Goal: Task Accomplishment & Management: Use online tool/utility

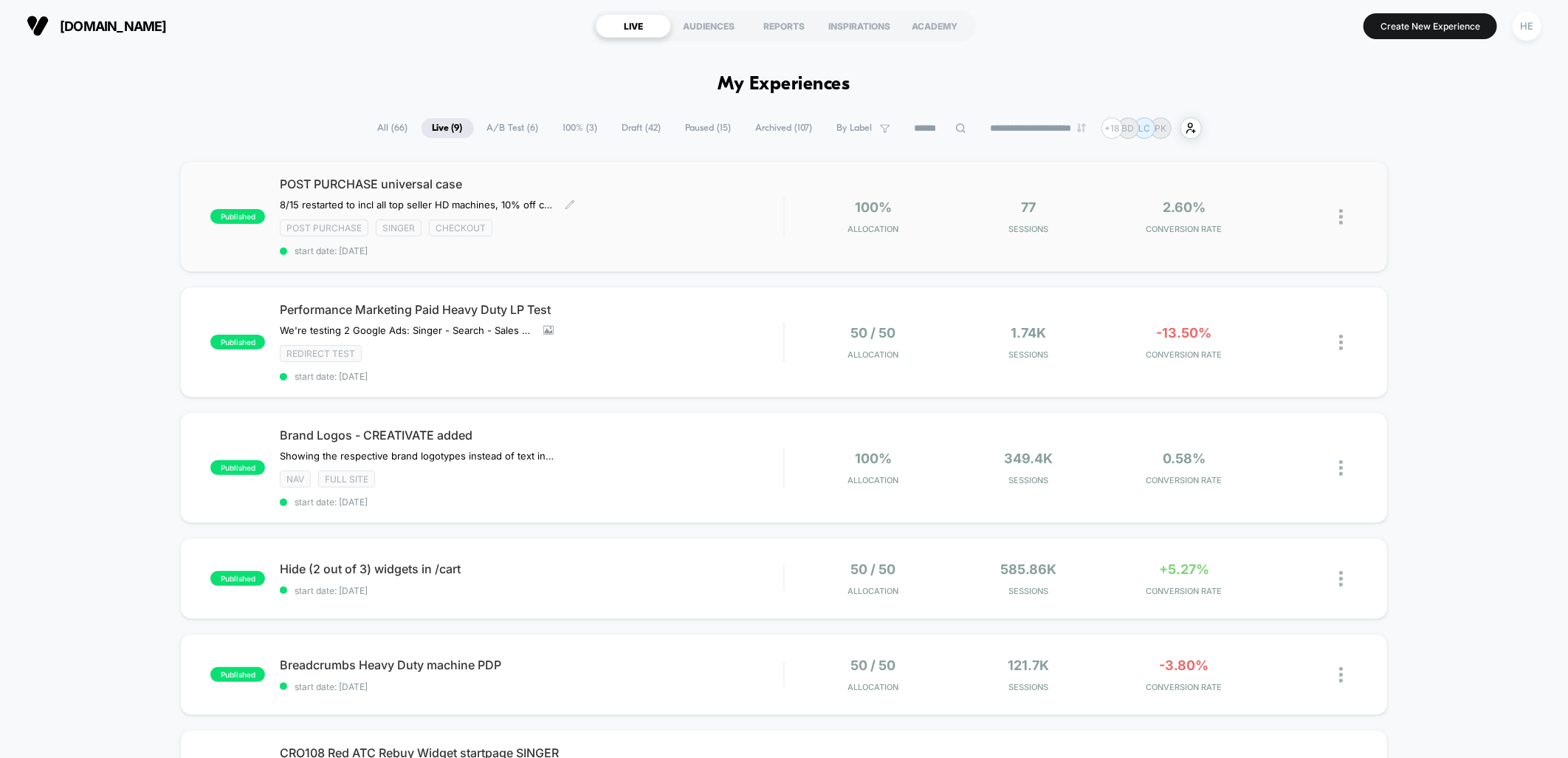
click at [637, 203] on div "POST PURCHASE universal case 8/15 restarted to incl all top seller HD machines,…" at bounding box center [531, 217] width 504 height 80
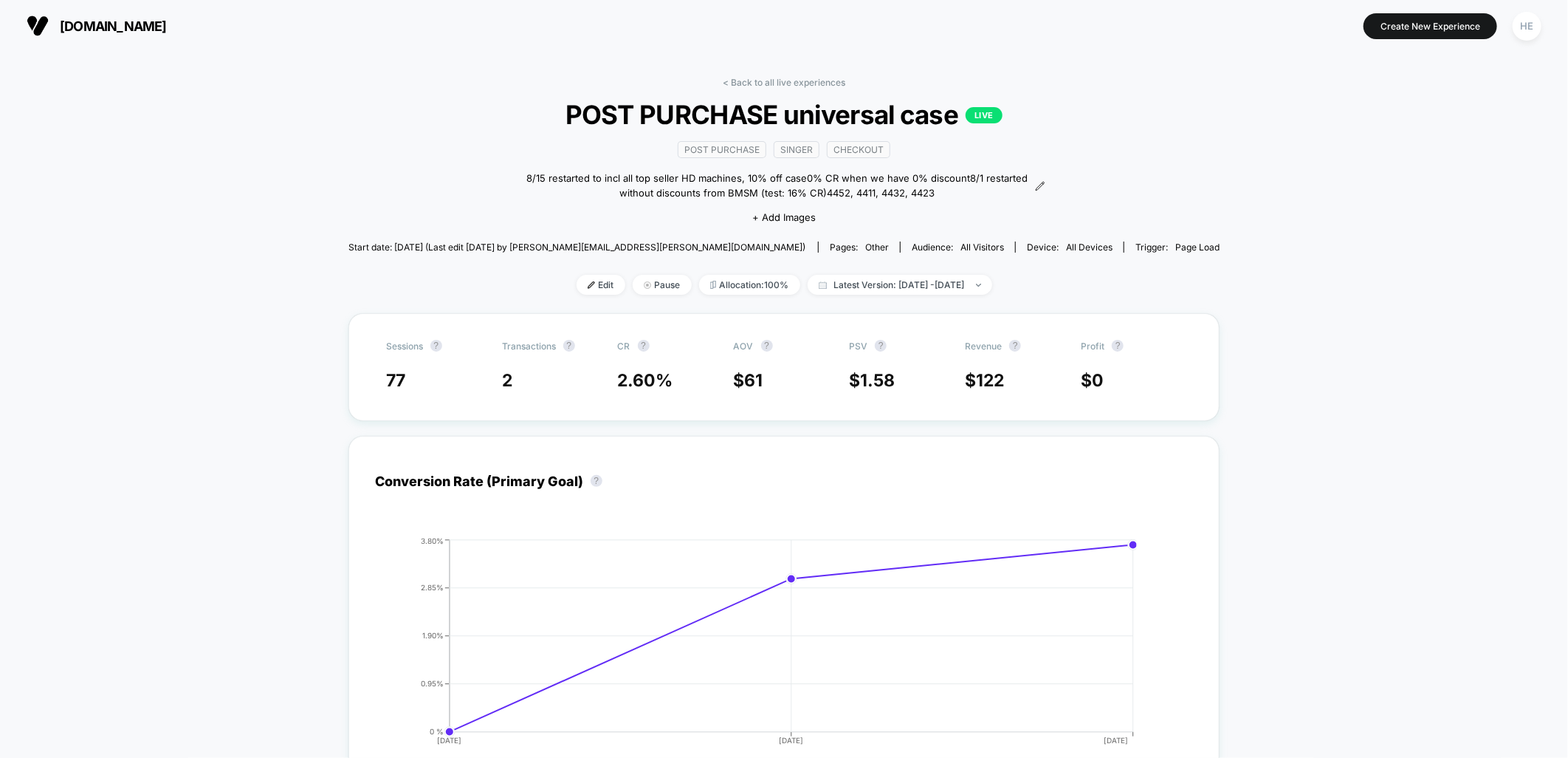
click at [754, 86] on link "< Back to all live experiences" at bounding box center [784, 82] width 123 height 11
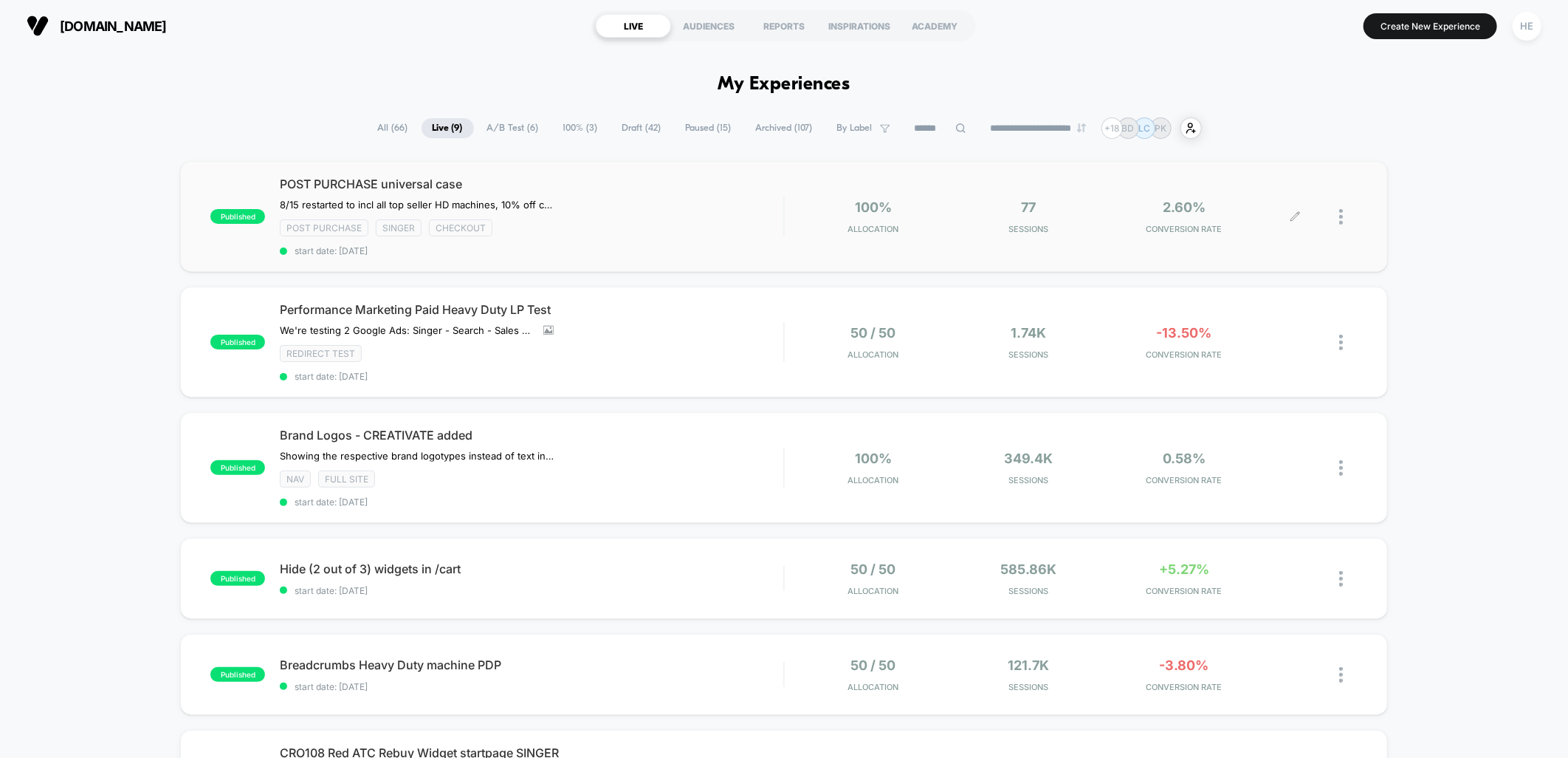
click at [1337, 219] on div at bounding box center [1326, 217] width 62 height 35
click at [1341, 211] on img at bounding box center [1341, 217] width 4 height 16
click at [1266, 181] on div "Duplicate" at bounding box center [1265, 182] width 133 height 33
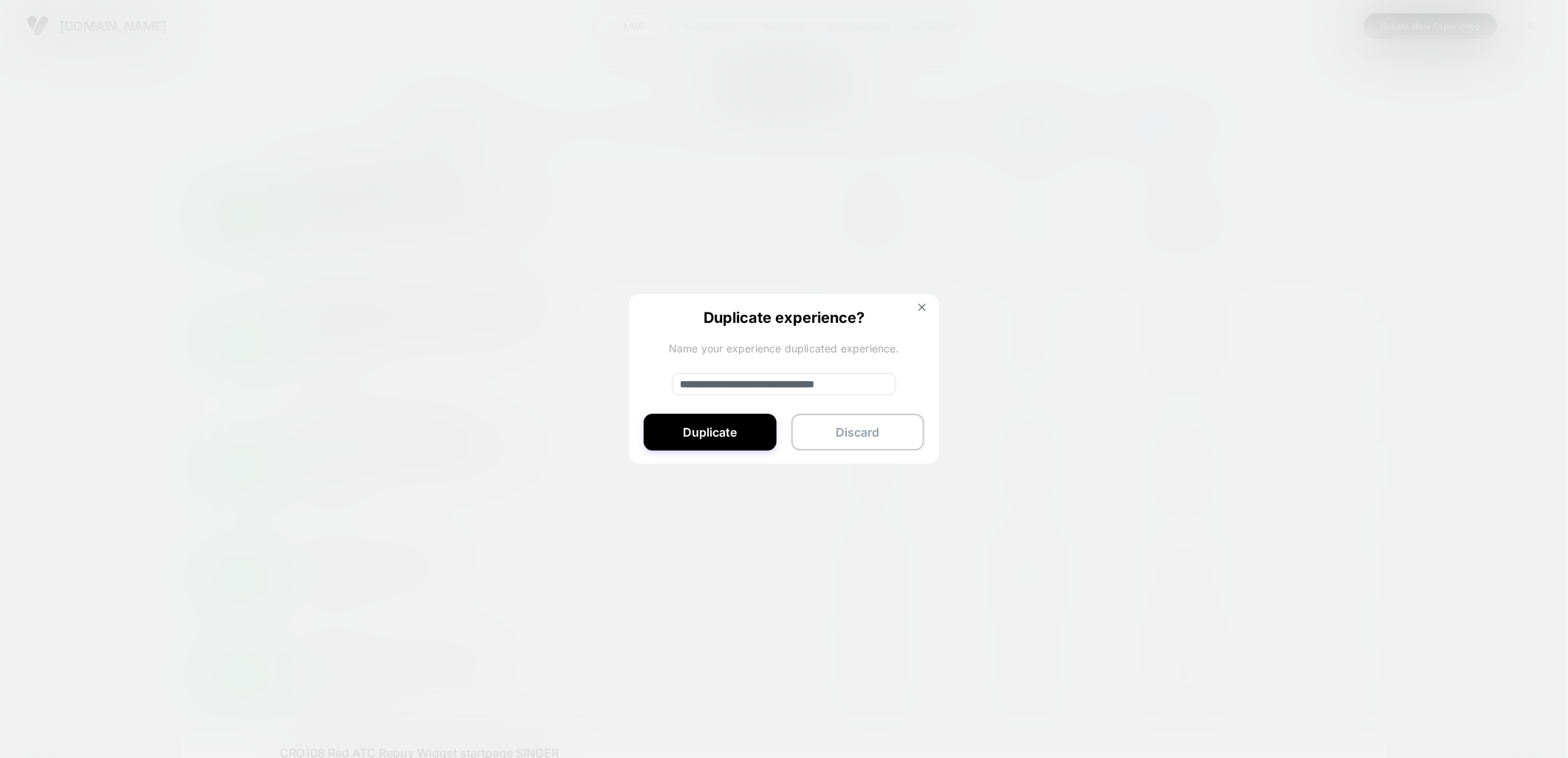
scroll to position [0, 15]
drag, startPoint x: 815, startPoint y: 384, endPoint x: 1034, endPoint y: 399, distance: 219.5
click at [1339, 235] on div "**********" at bounding box center [1348, 217] width 18 height 35
drag, startPoint x: 706, startPoint y: 384, endPoint x: 597, endPoint y: 384, distance: 109.0
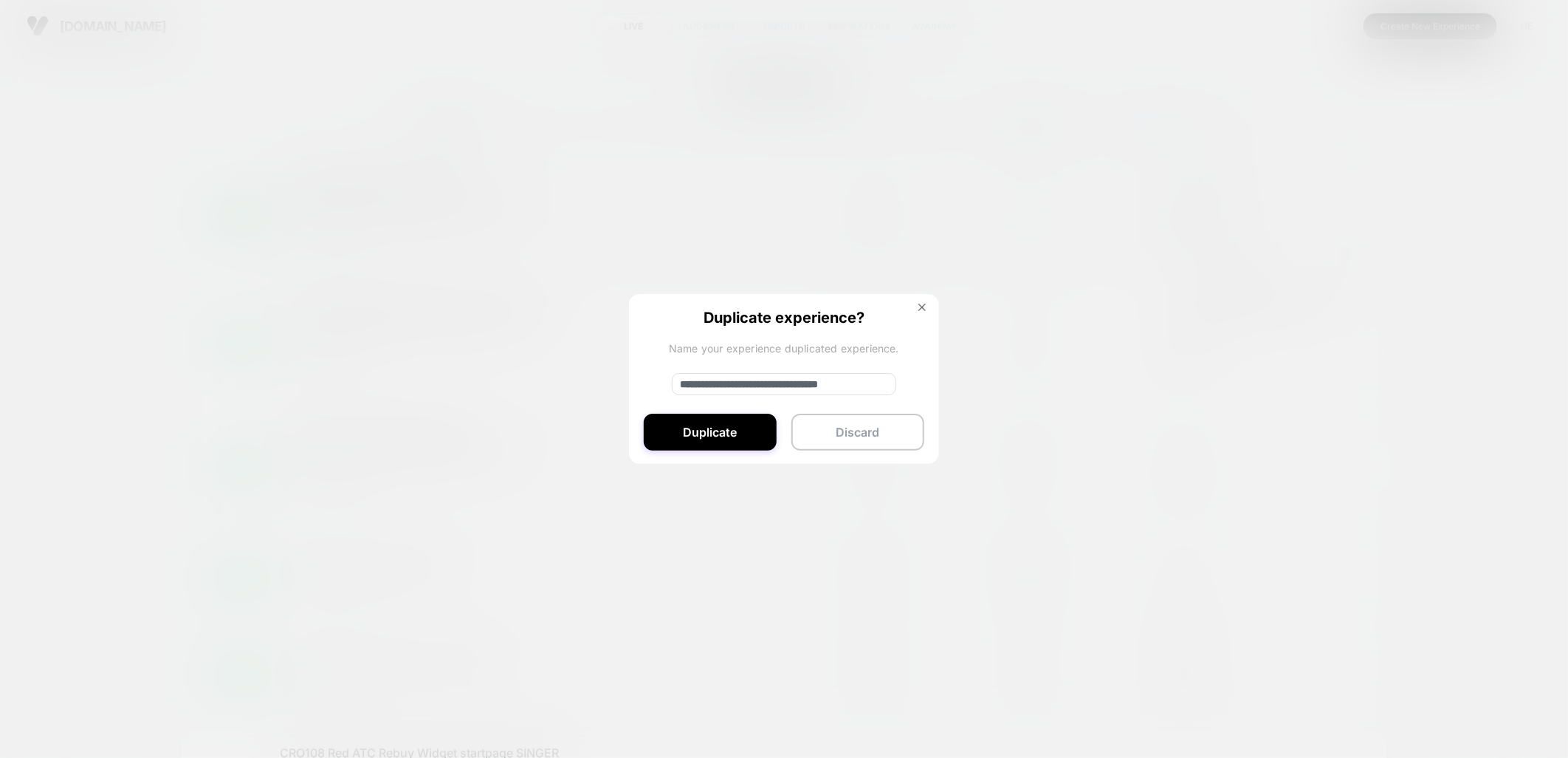
click at [1339, 235] on div "**********" at bounding box center [1348, 217] width 18 height 35
type input "**********"
click at [693, 424] on button "Duplicate" at bounding box center [710, 431] width 133 height 37
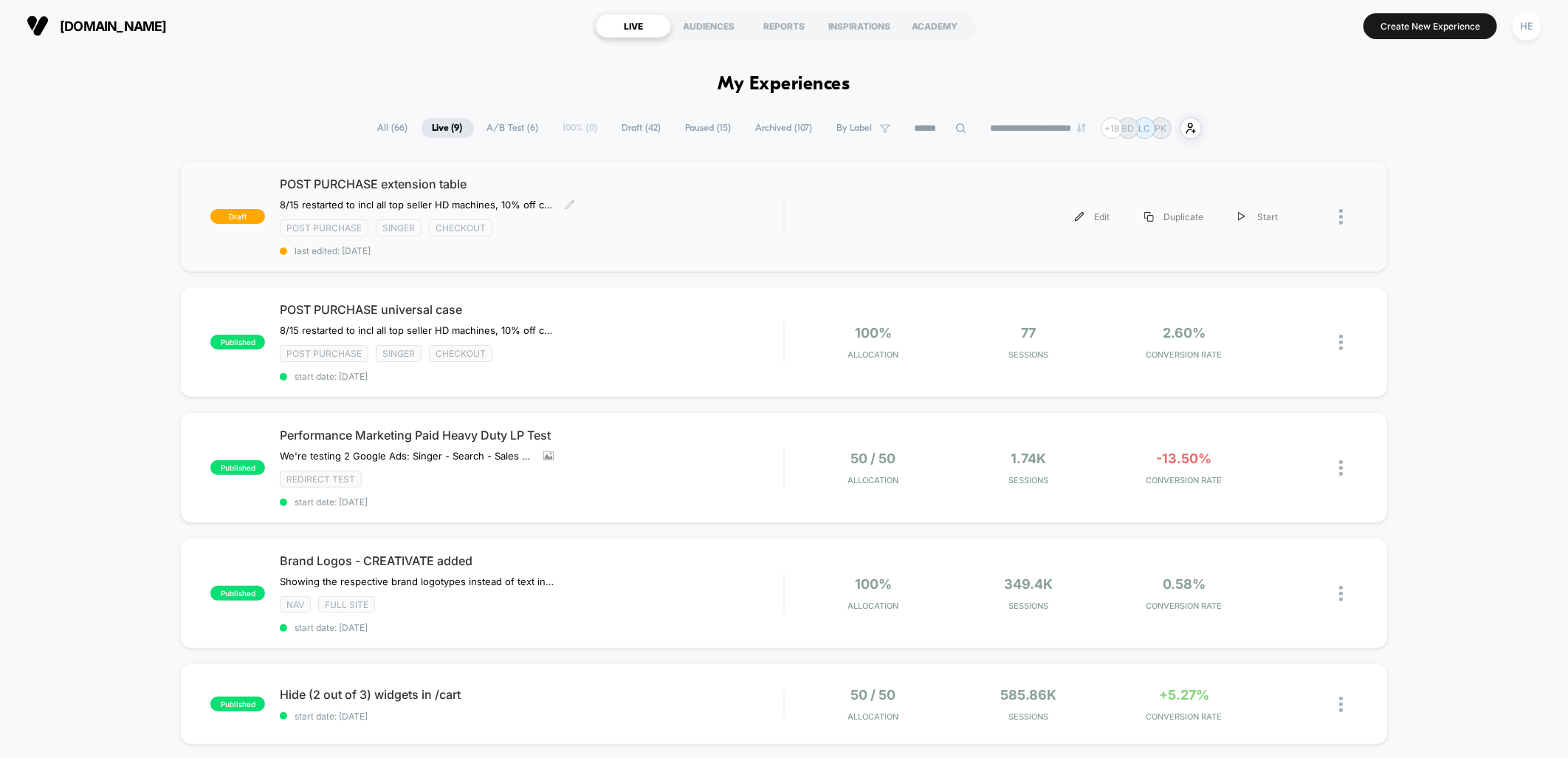
click at [700, 212] on div "POST PURCHASE extension table 8/15 restarted to incl all top seller HD machines…" at bounding box center [531, 217] width 504 height 80
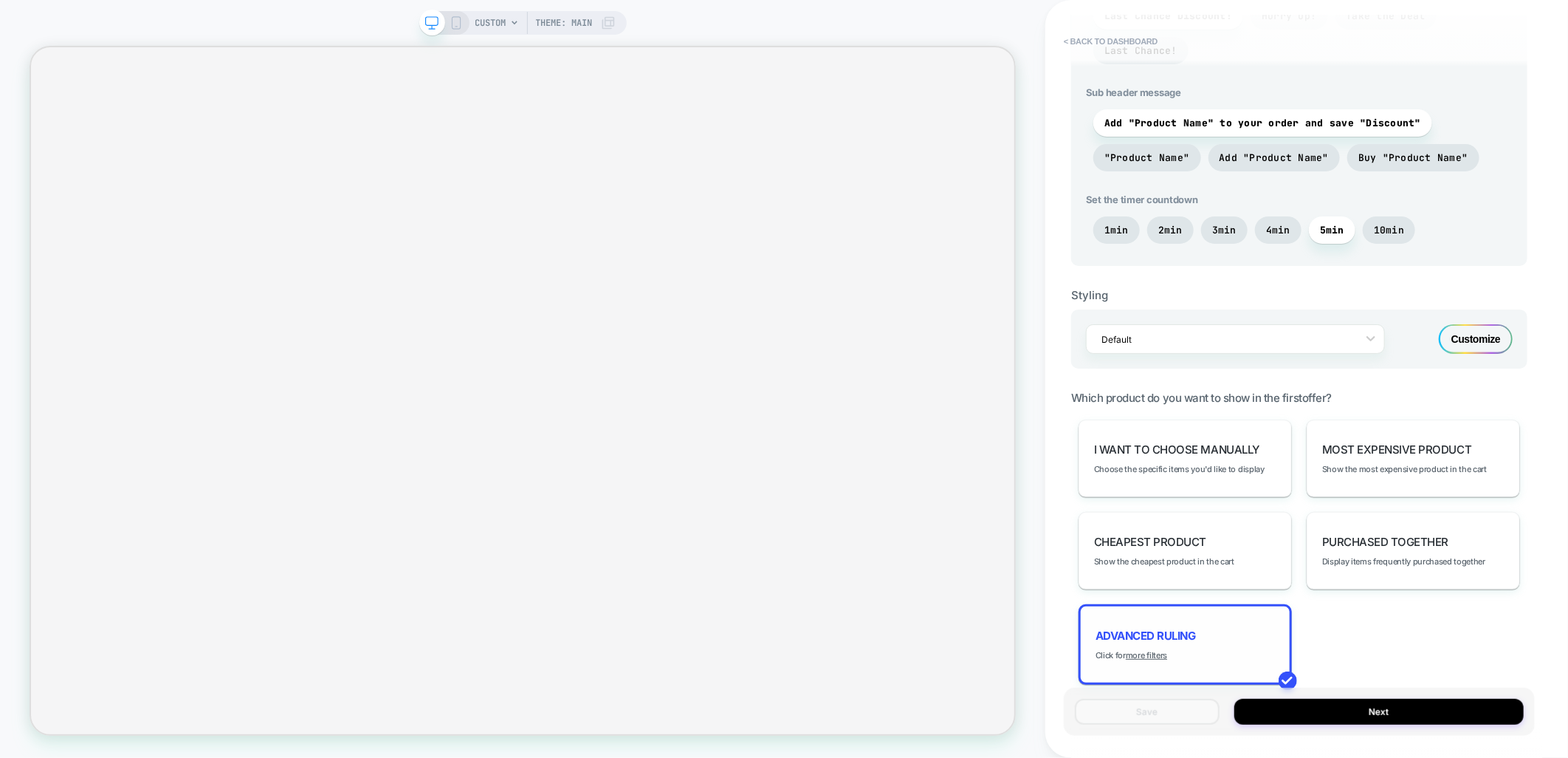
scroll to position [724, 0]
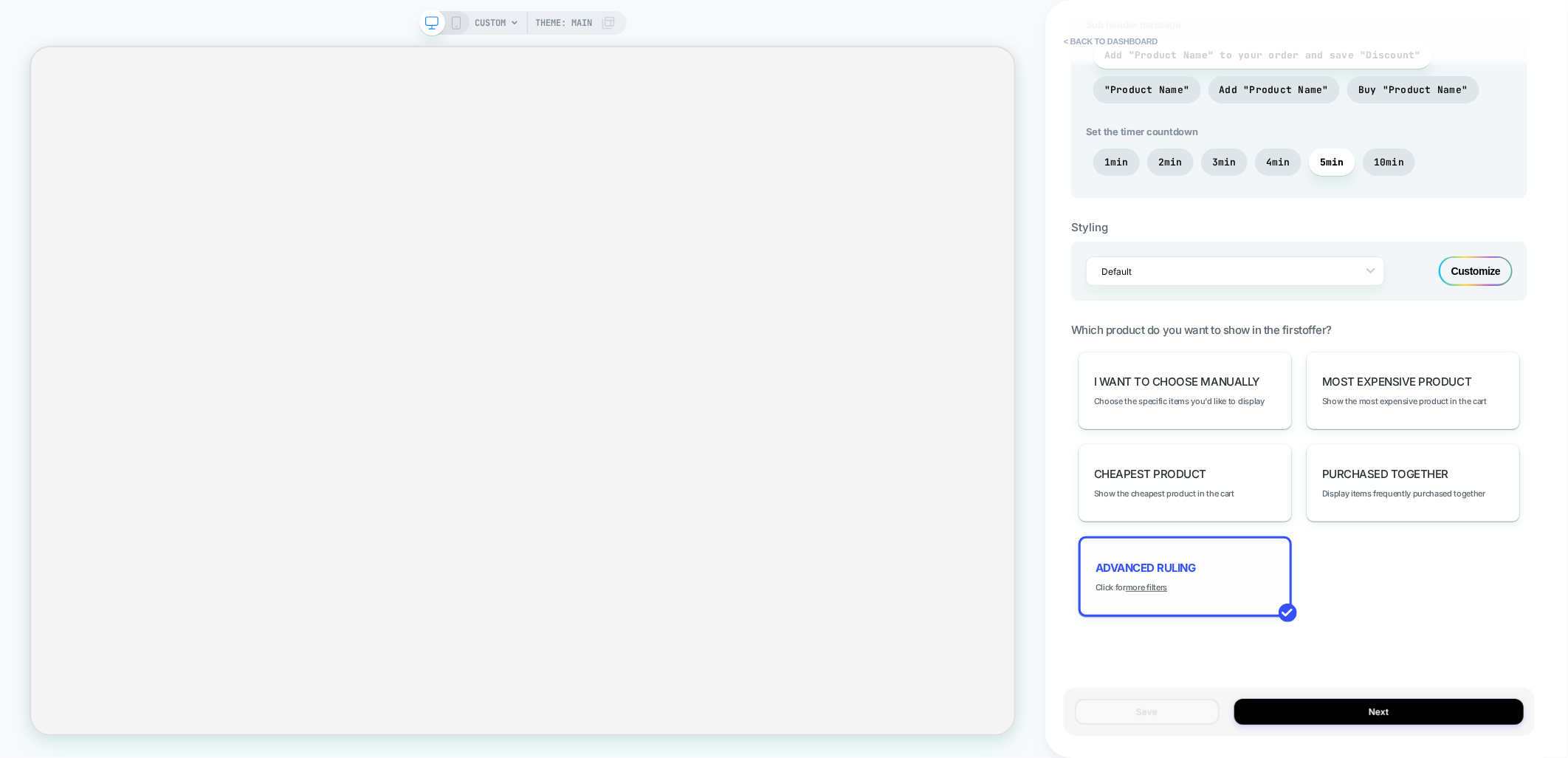
click at [1095, 575] on div "Advanced Ruling Click for more filters" at bounding box center [1186, 576] width 214 height 81
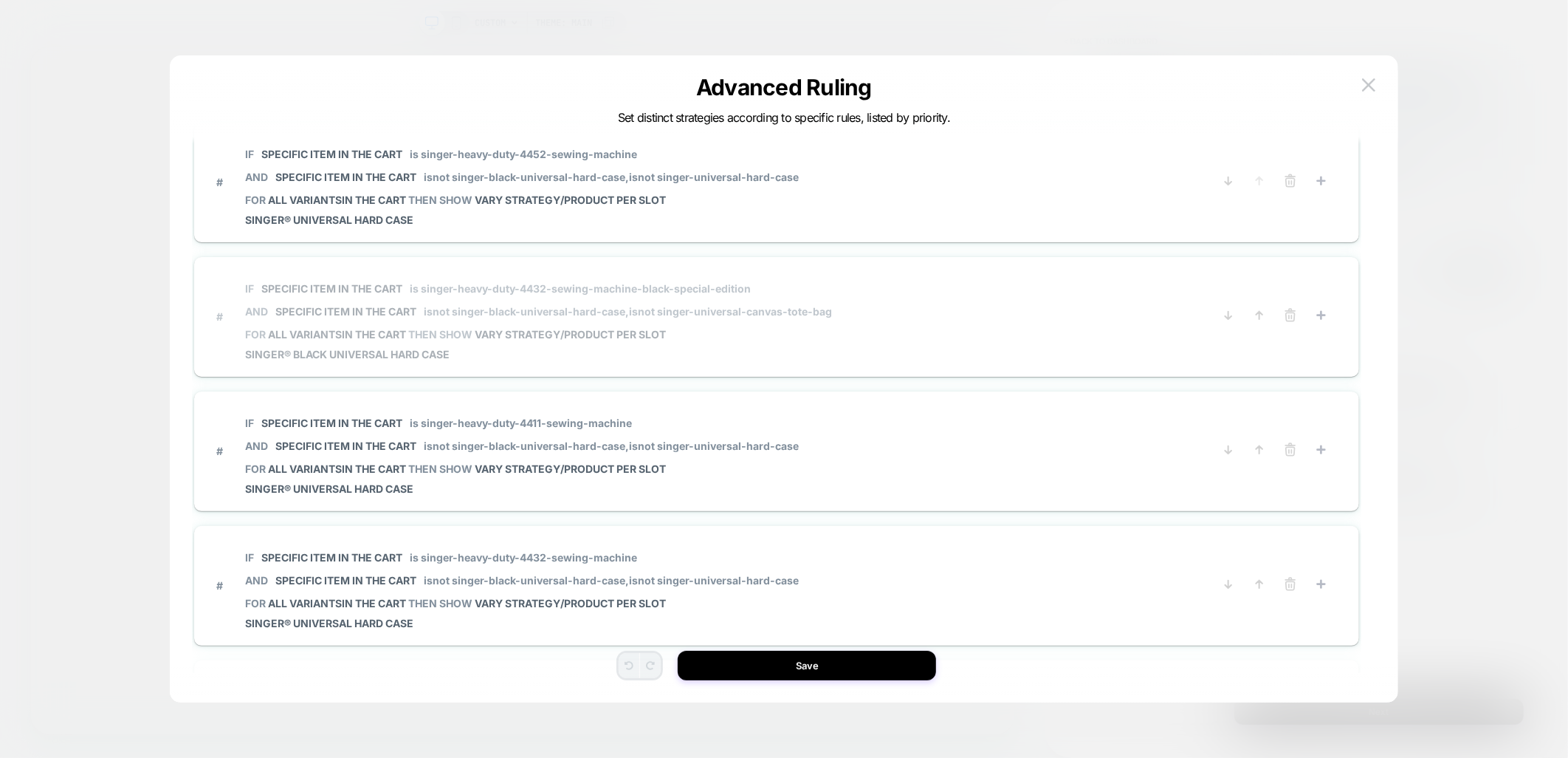
scroll to position [0, 0]
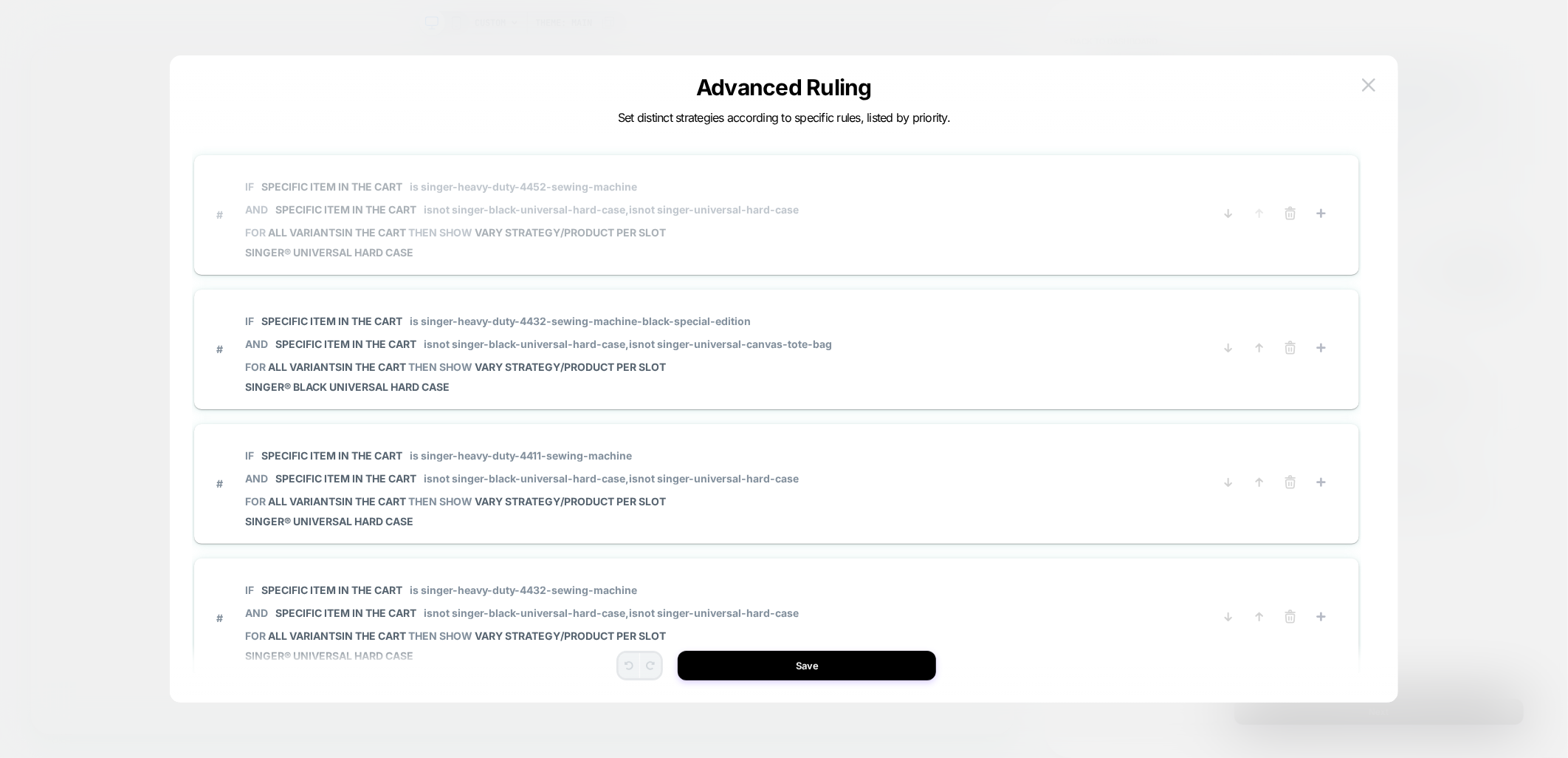
click at [963, 191] on span "# IF Specific item in the cart is singer-heavy-duty-4452-sewing-machine AND Spe…" at bounding box center [710, 214] width 986 height 89
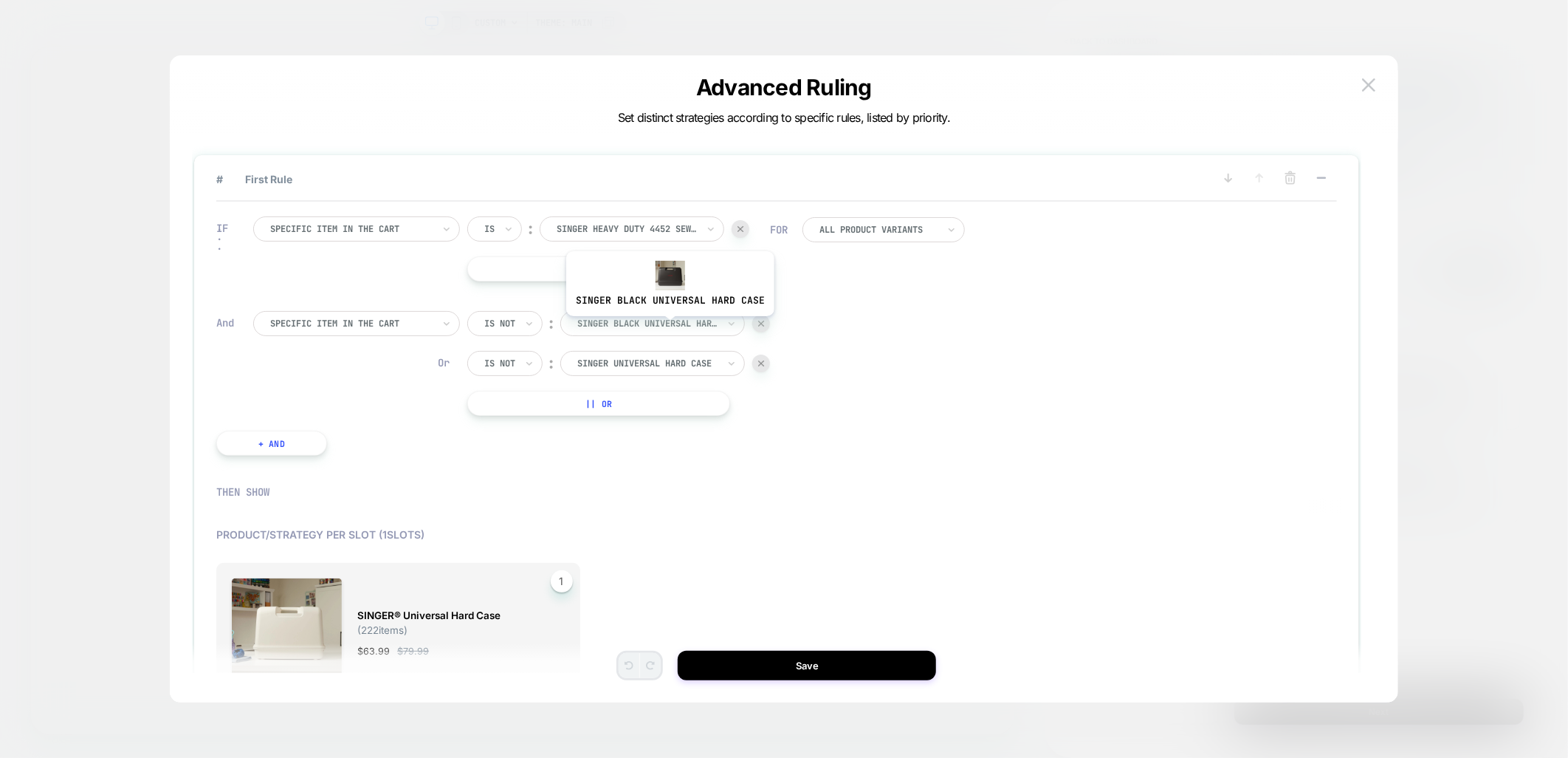
click at [669, 328] on div at bounding box center [648, 323] width 141 height 13
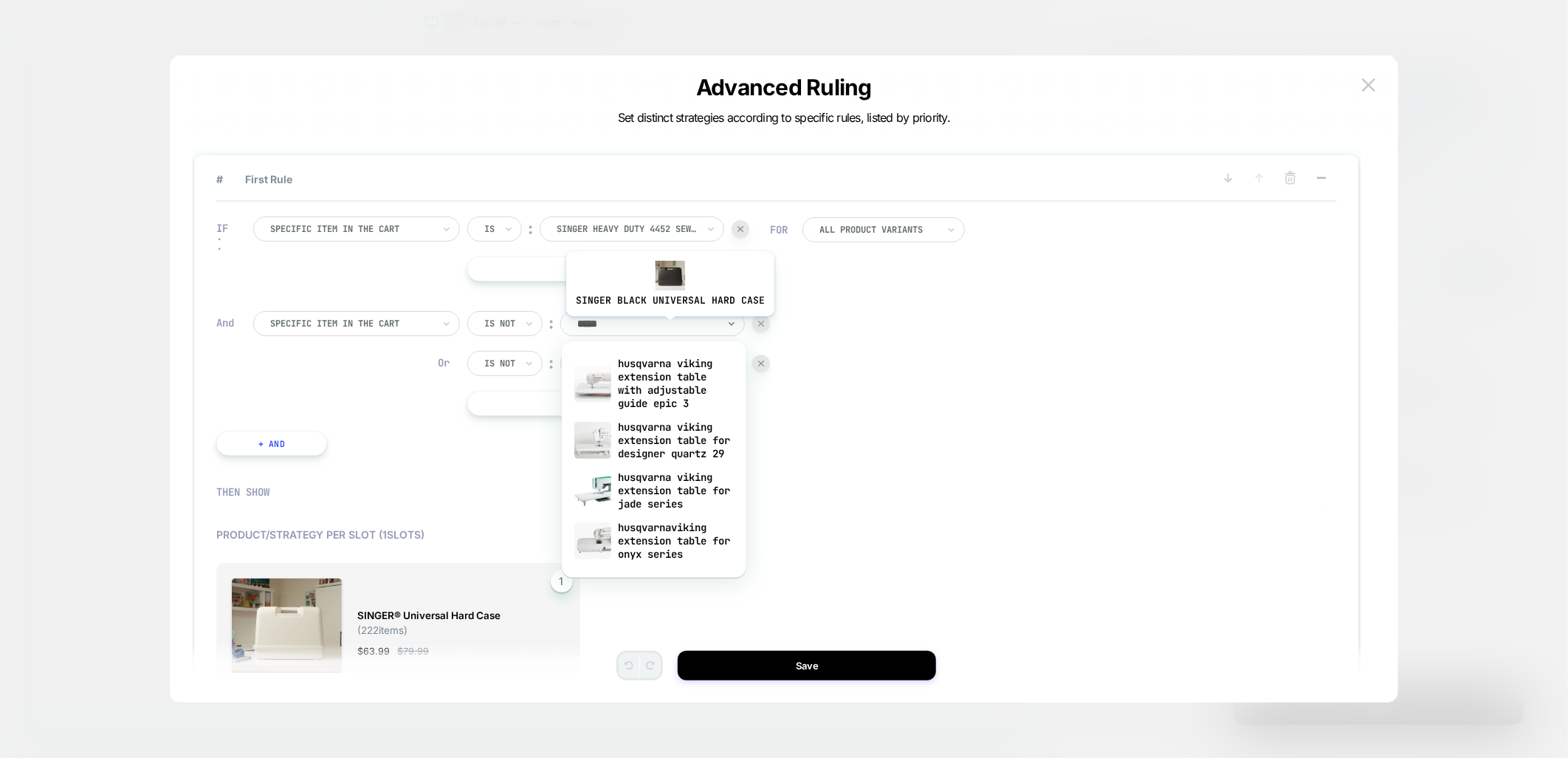
type input "******"
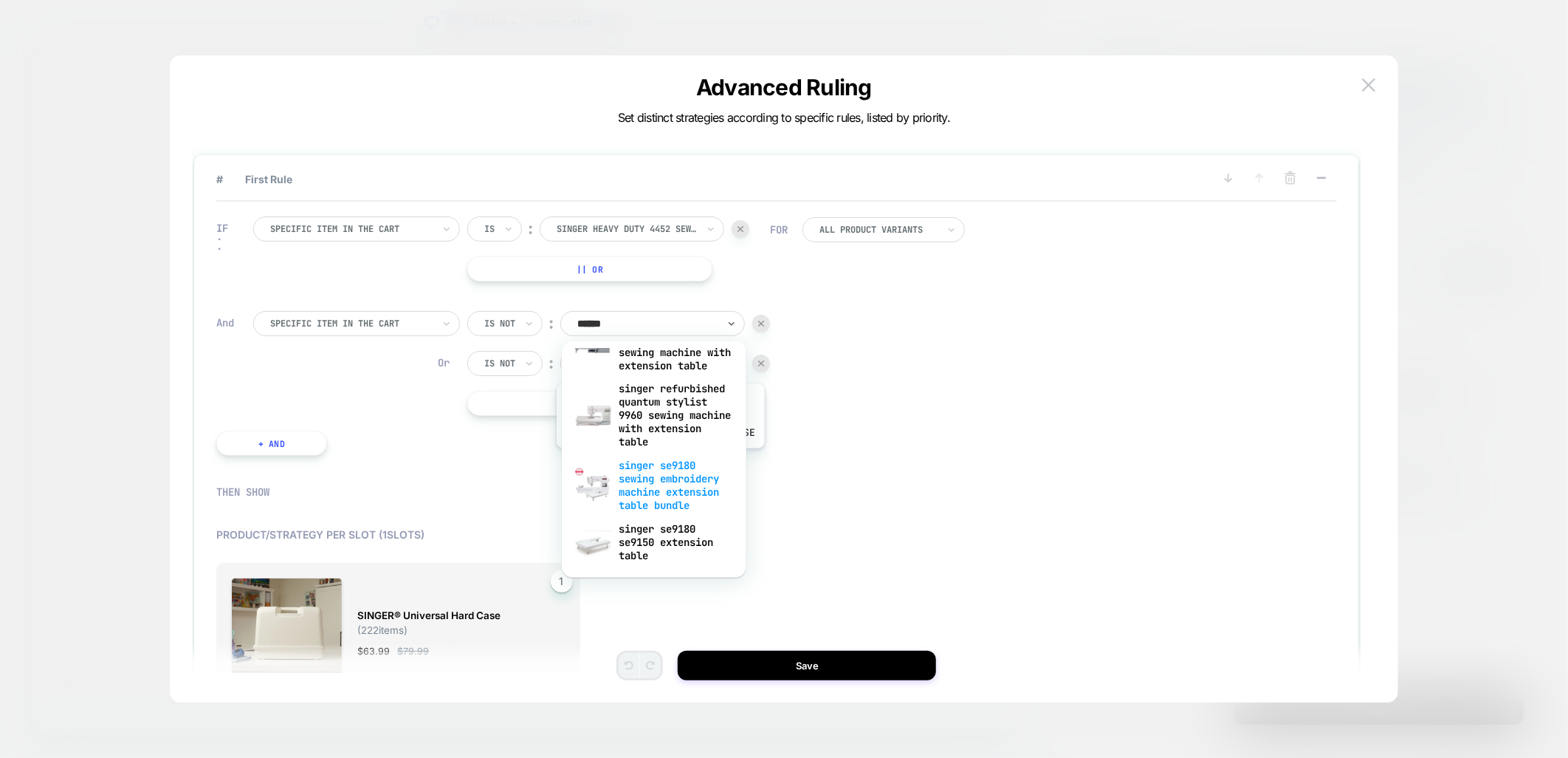
scroll to position [1784, 0]
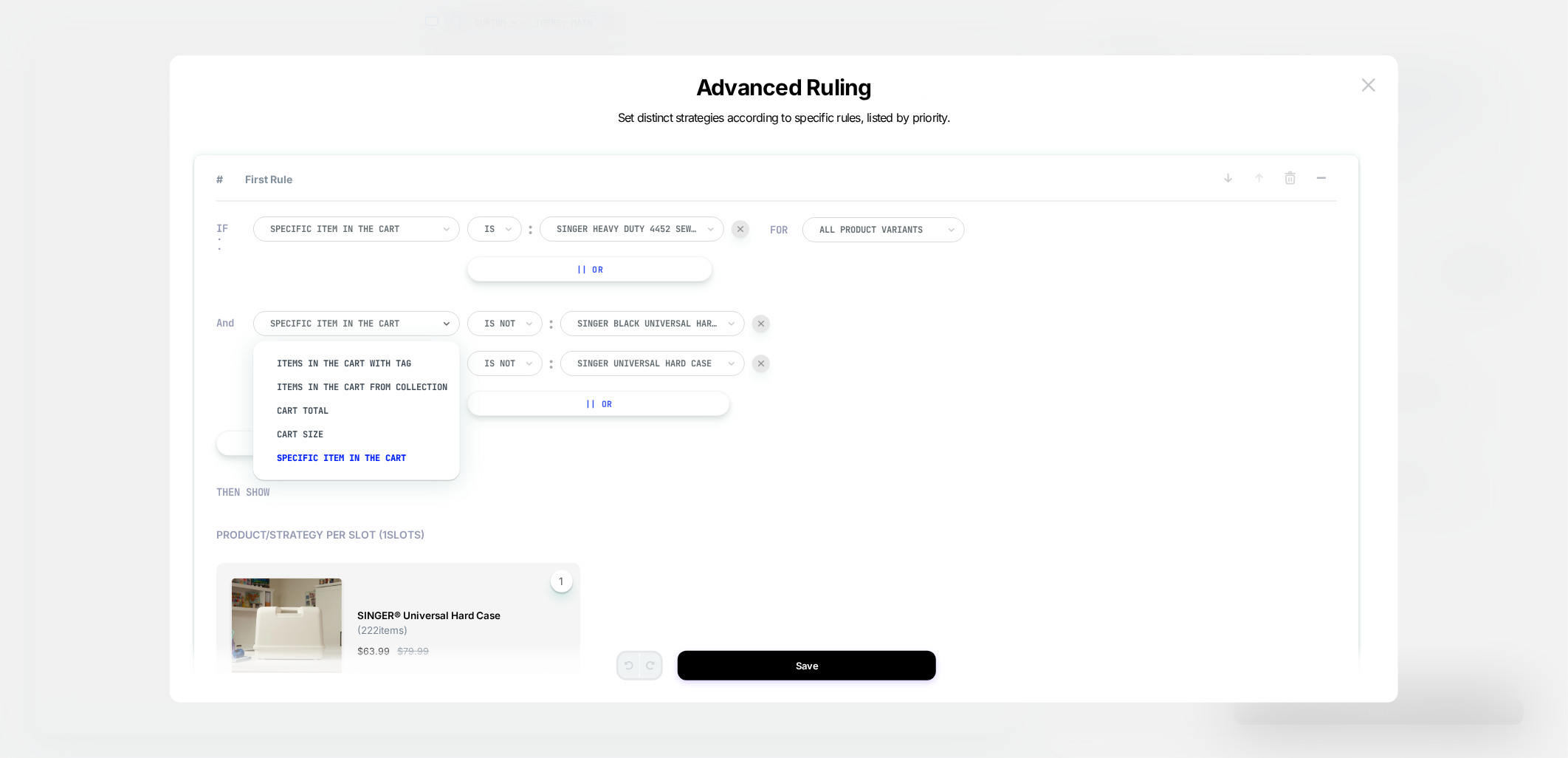
click at [435, 320] on div "Specific item in the cart" at bounding box center [356, 323] width 207 height 25
click at [908, 306] on div "IF Specific item in the cart Is ︰ singer heavy duty 4452 sewing machine SINGER …" at bounding box center [777, 336] width 1121 height 269
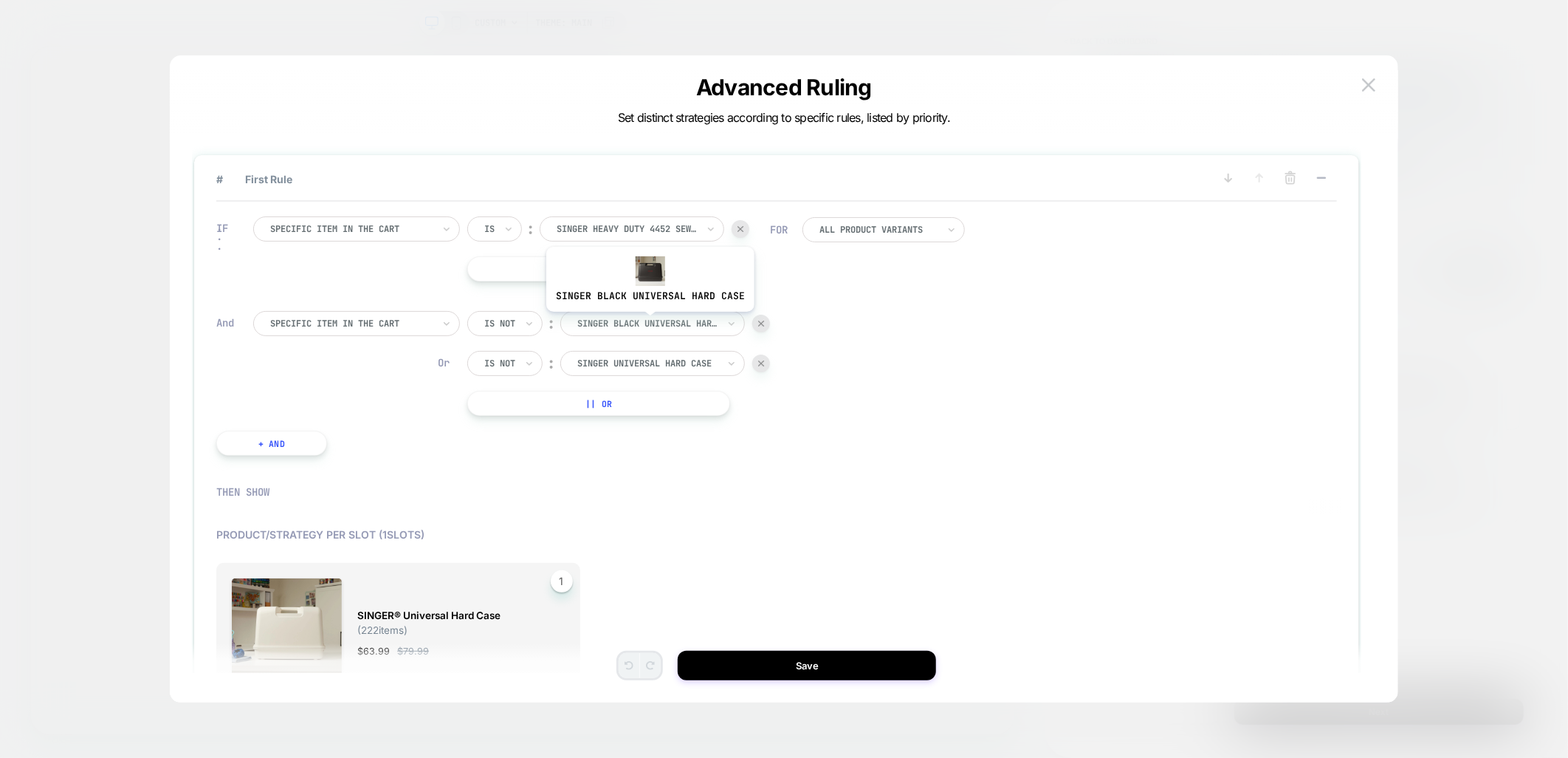
click at [644, 323] on div at bounding box center [648, 323] width 141 height 13
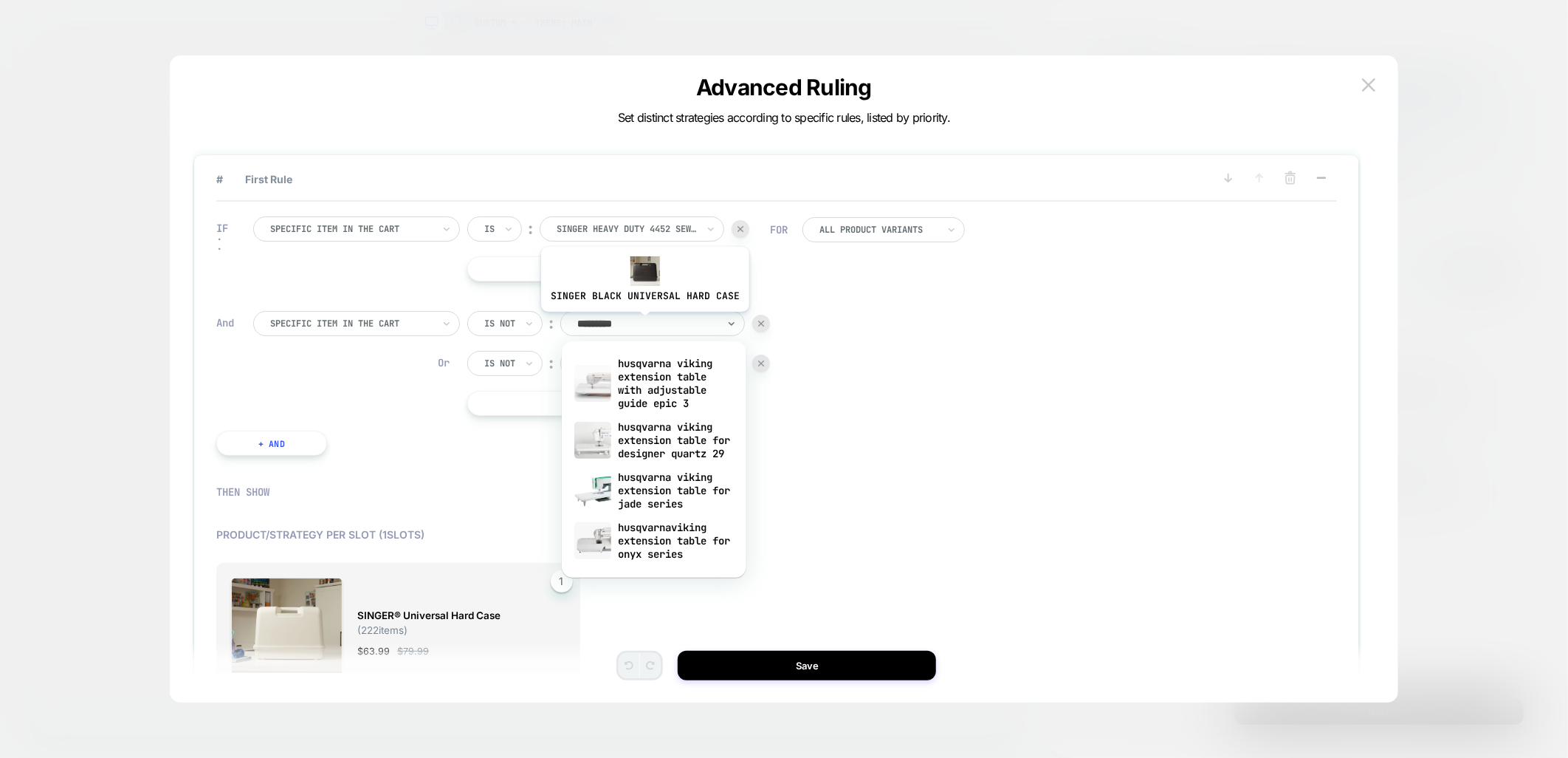
type input "*********"
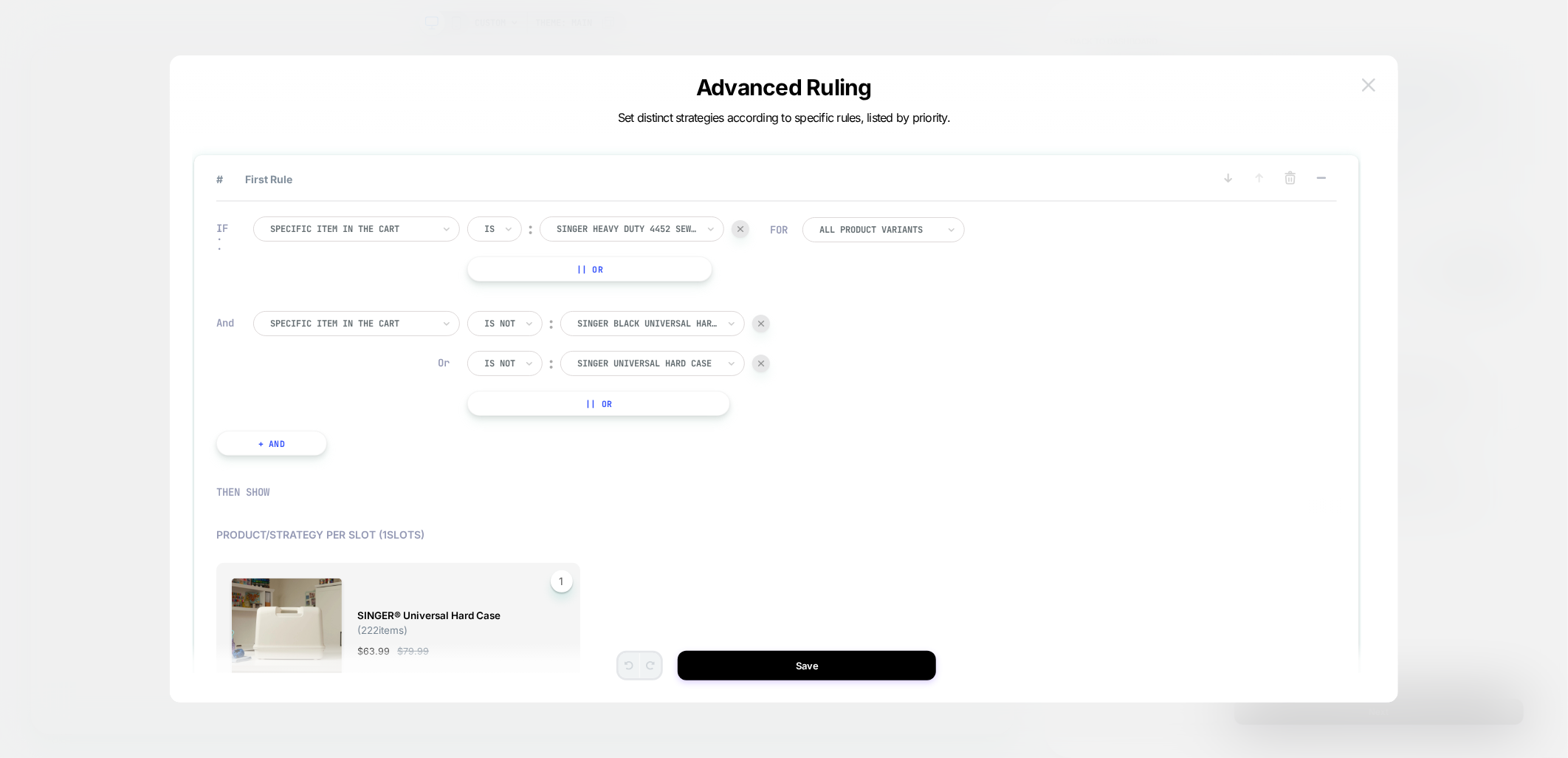
click at [1369, 81] on img at bounding box center [1368, 84] width 13 height 13
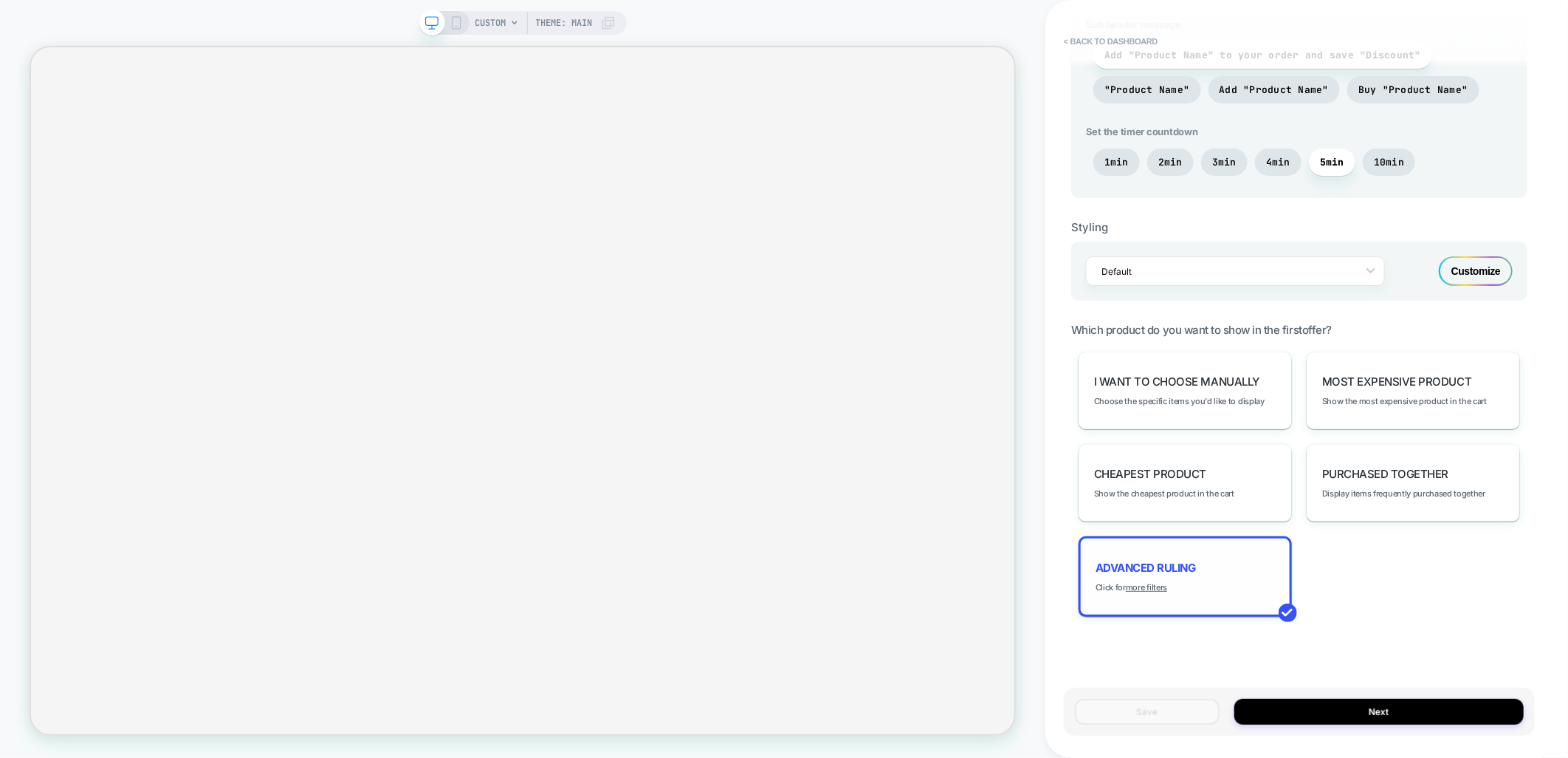
click at [1154, 563] on span "Advanced Ruling" at bounding box center [1146, 568] width 101 height 14
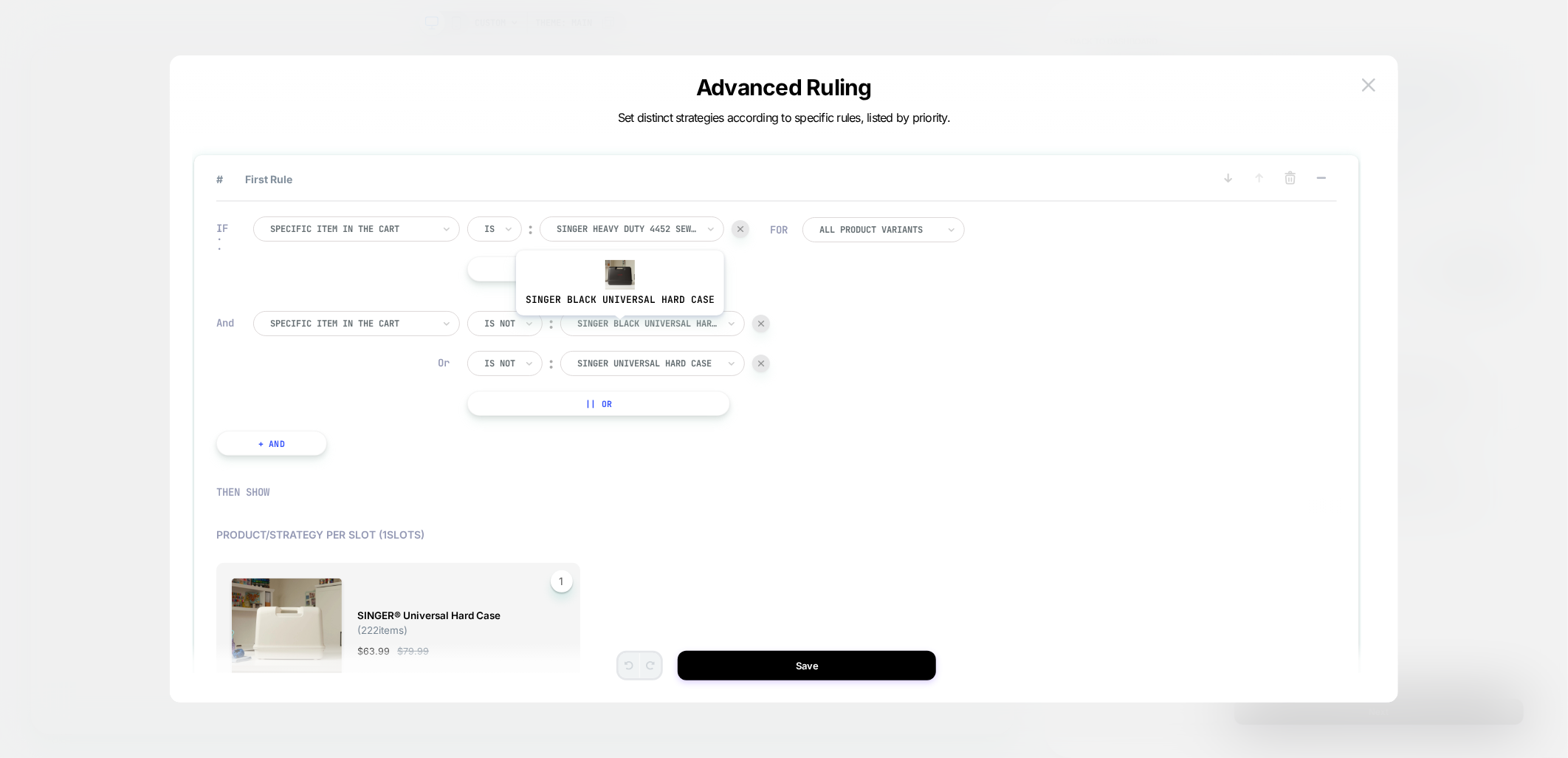
click at [618, 327] on div at bounding box center [648, 323] width 141 height 13
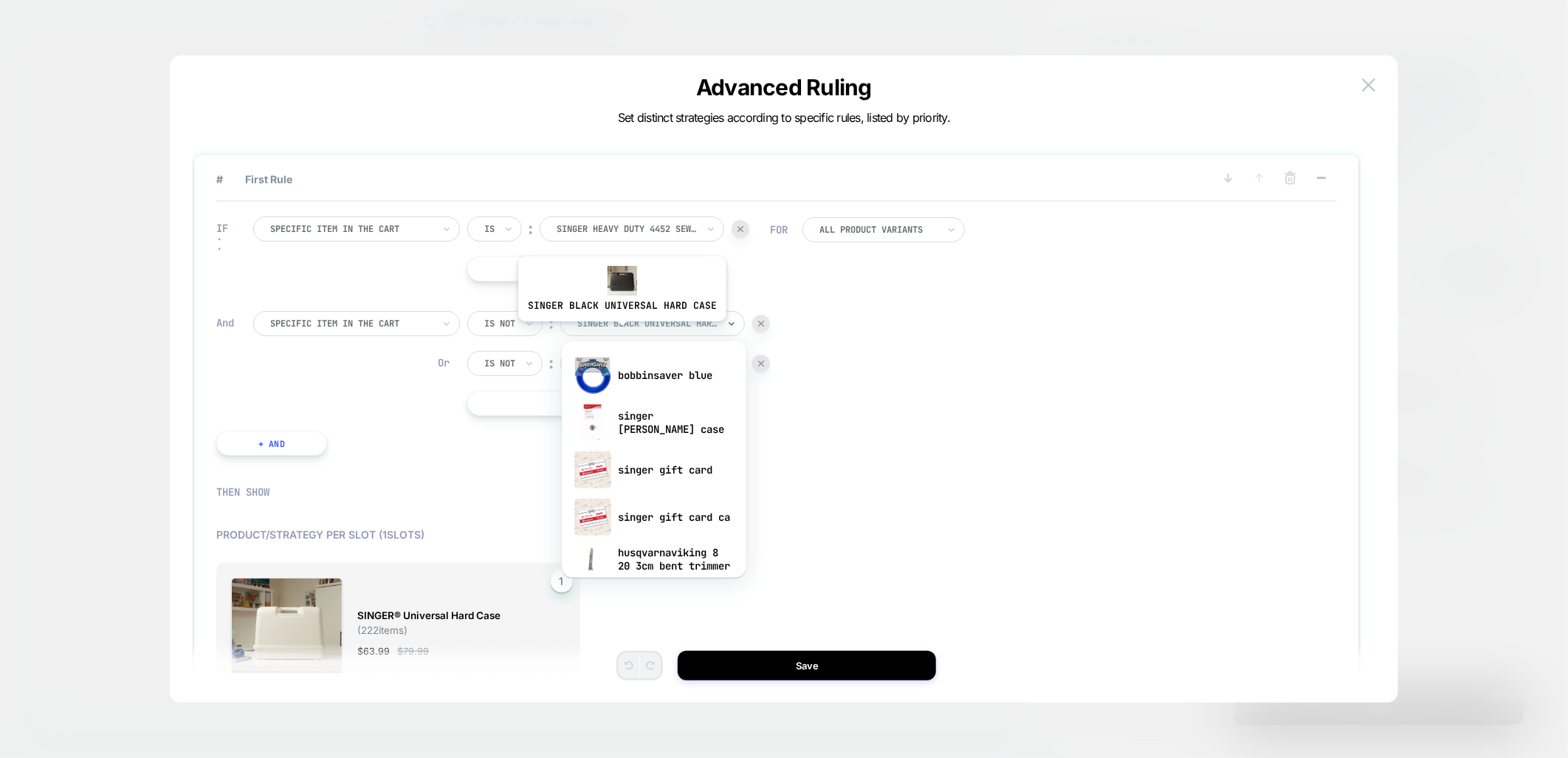
paste input "**********"
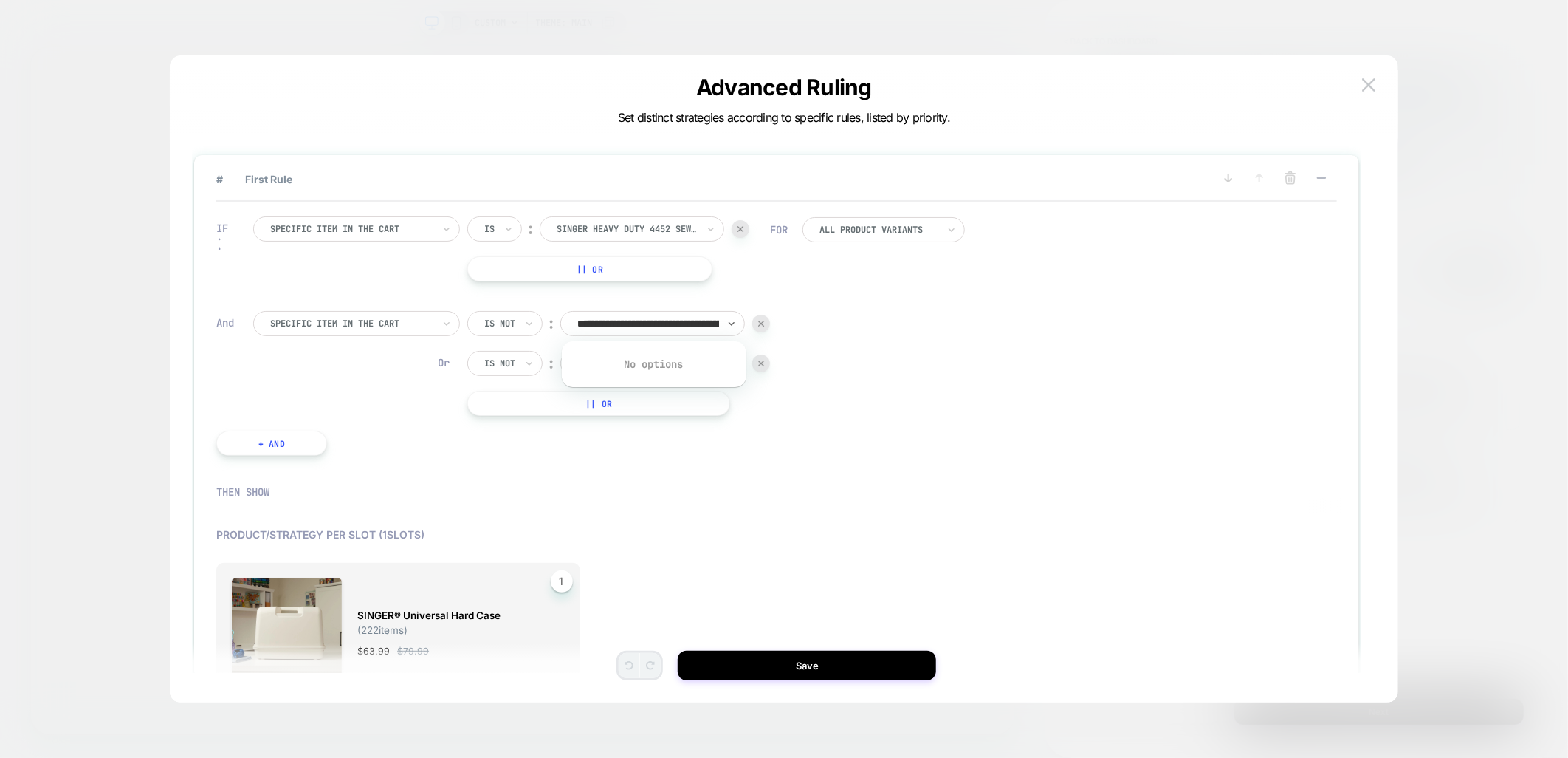
type input "**********"
click at [877, 340] on div "IF Specific item in the cart Is ︰ singer heavy duty 4452 sewing machine SINGER …" at bounding box center [777, 336] width 1121 height 269
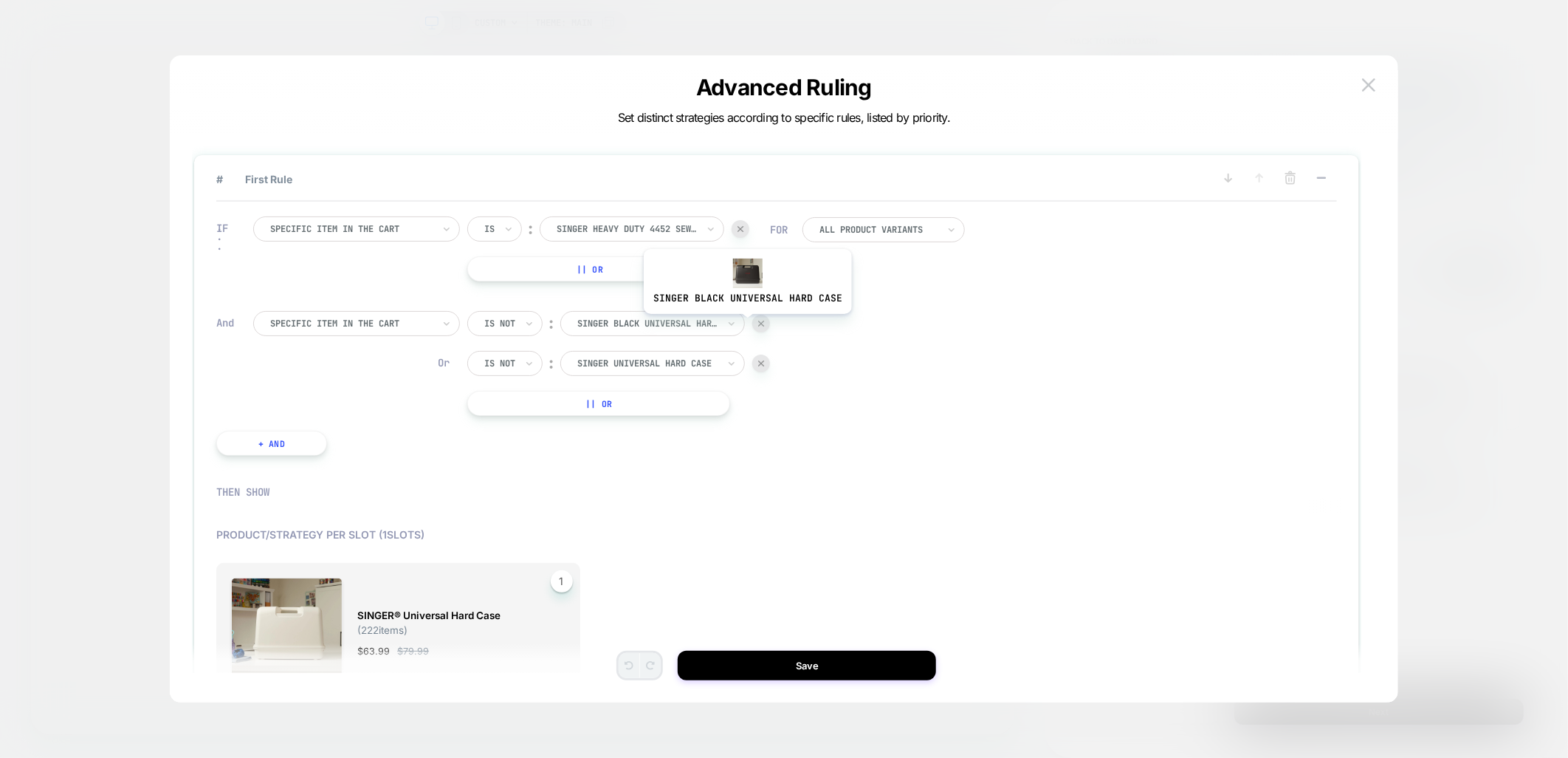
click at [629, 321] on div at bounding box center [648, 323] width 141 height 13
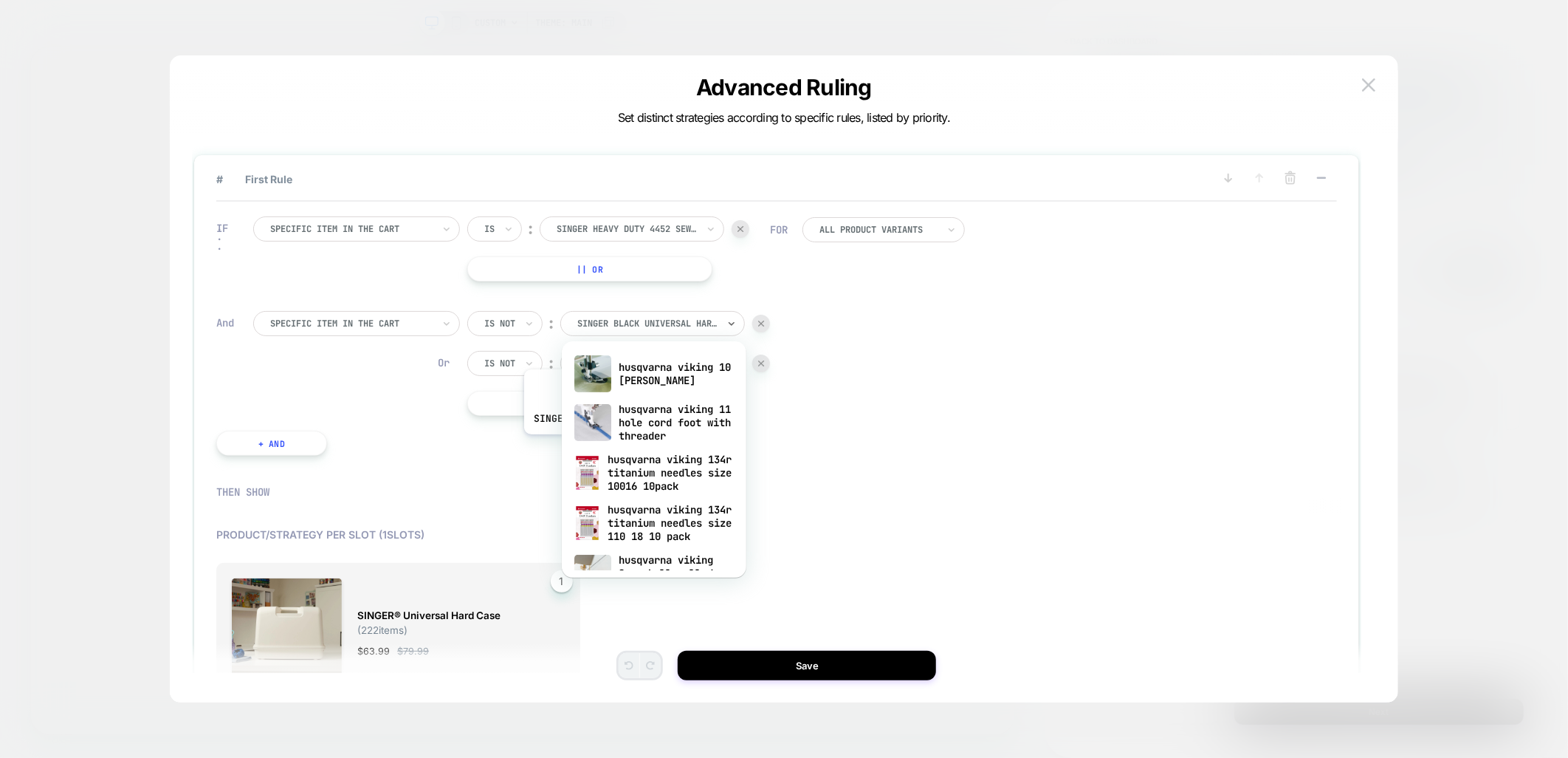
scroll to position [82, 0]
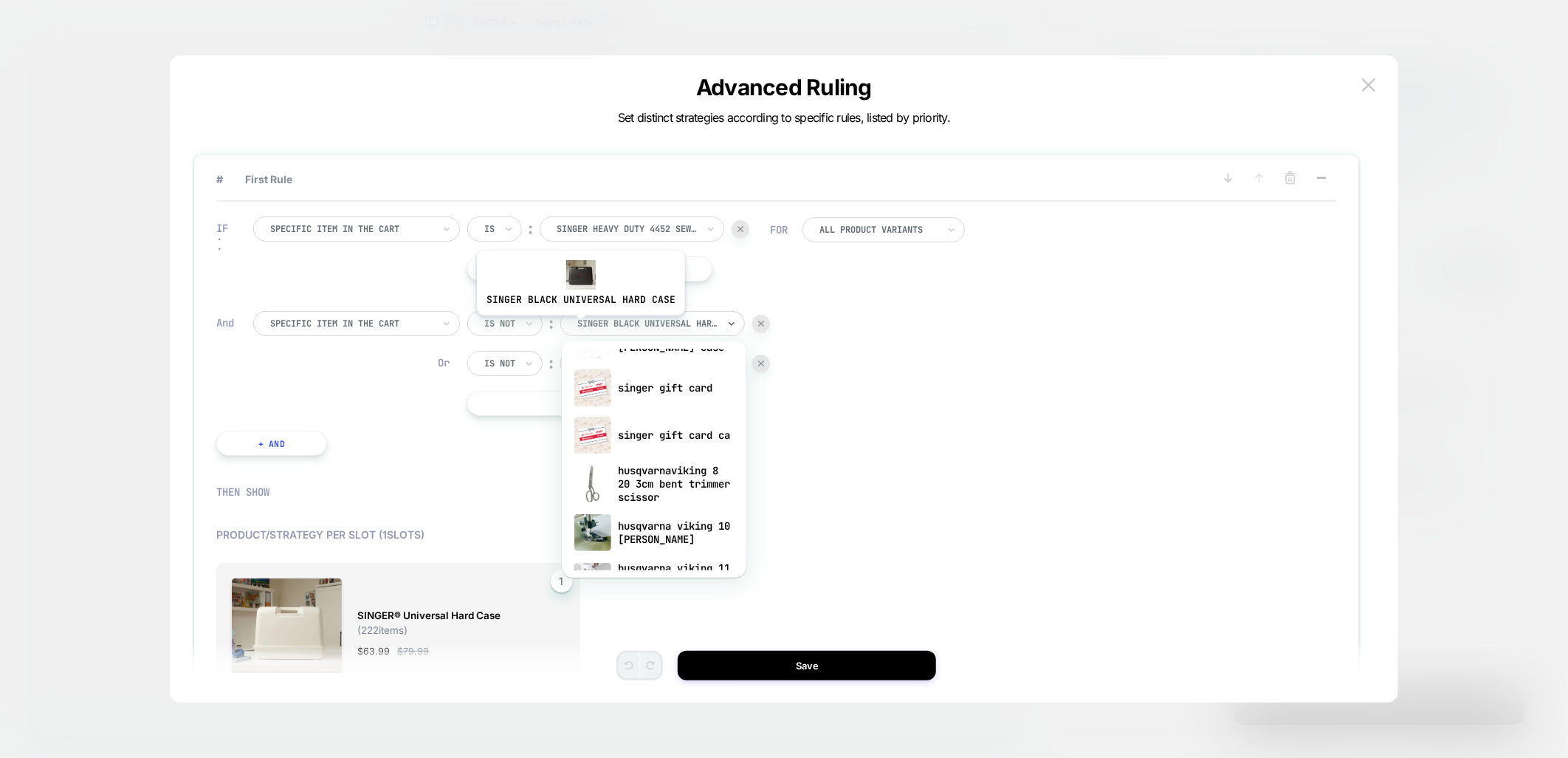
click at [579, 327] on input "text" at bounding box center [581, 323] width 6 height 13
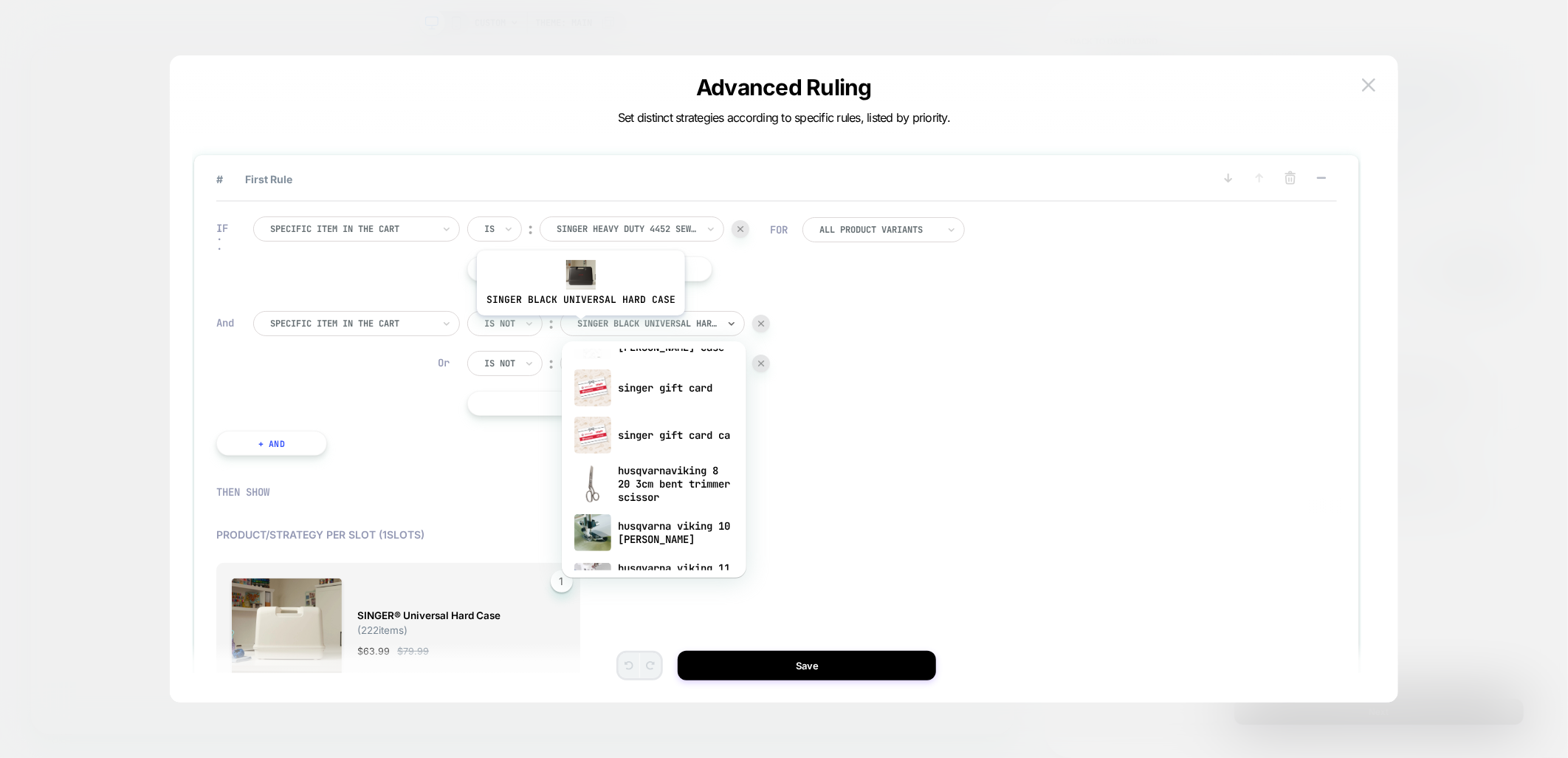
paste input "**********"
type input "**********"
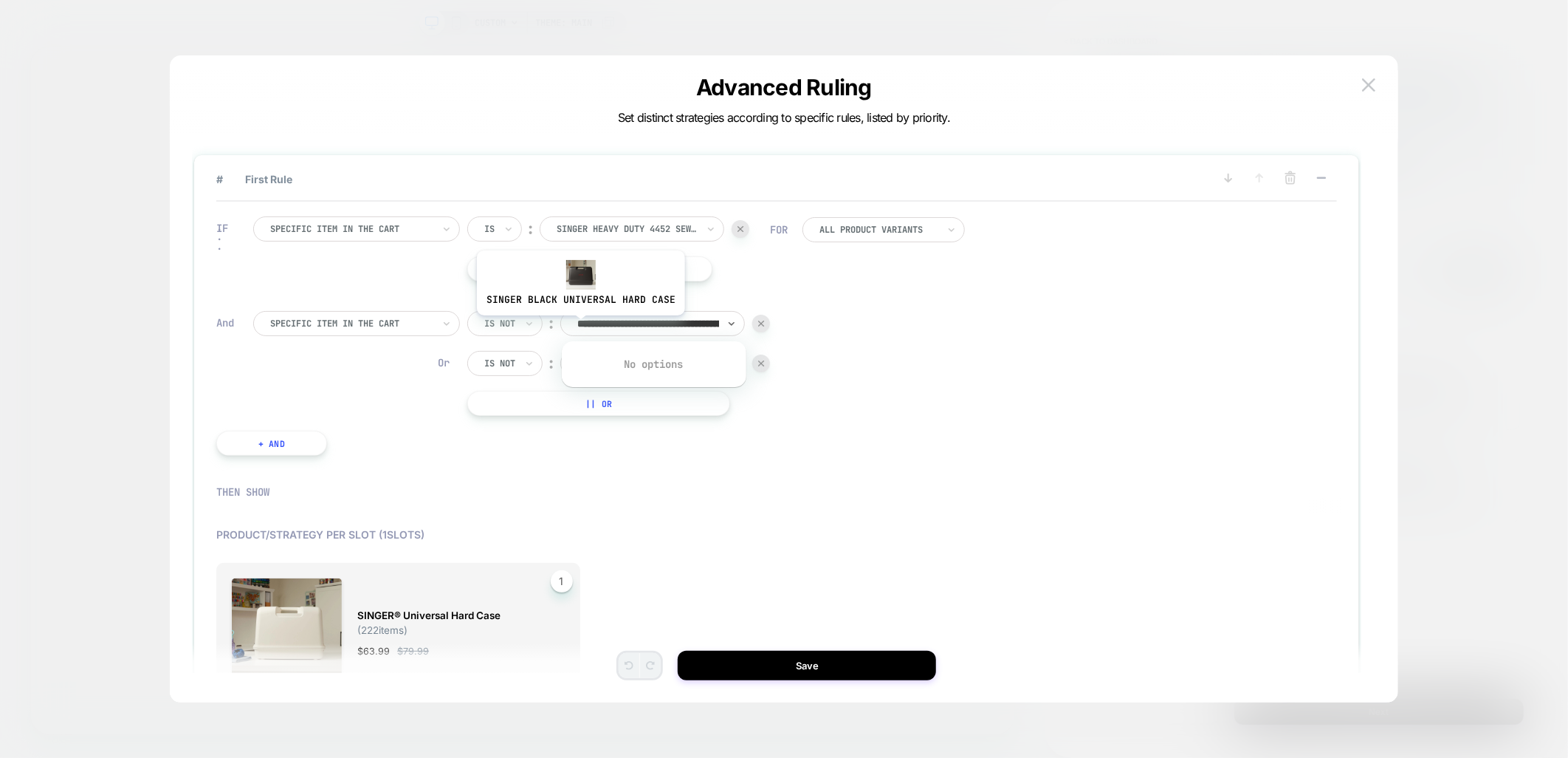
scroll to position [0, 0]
click at [762, 321] on img at bounding box center [762, 324] width 6 height 6
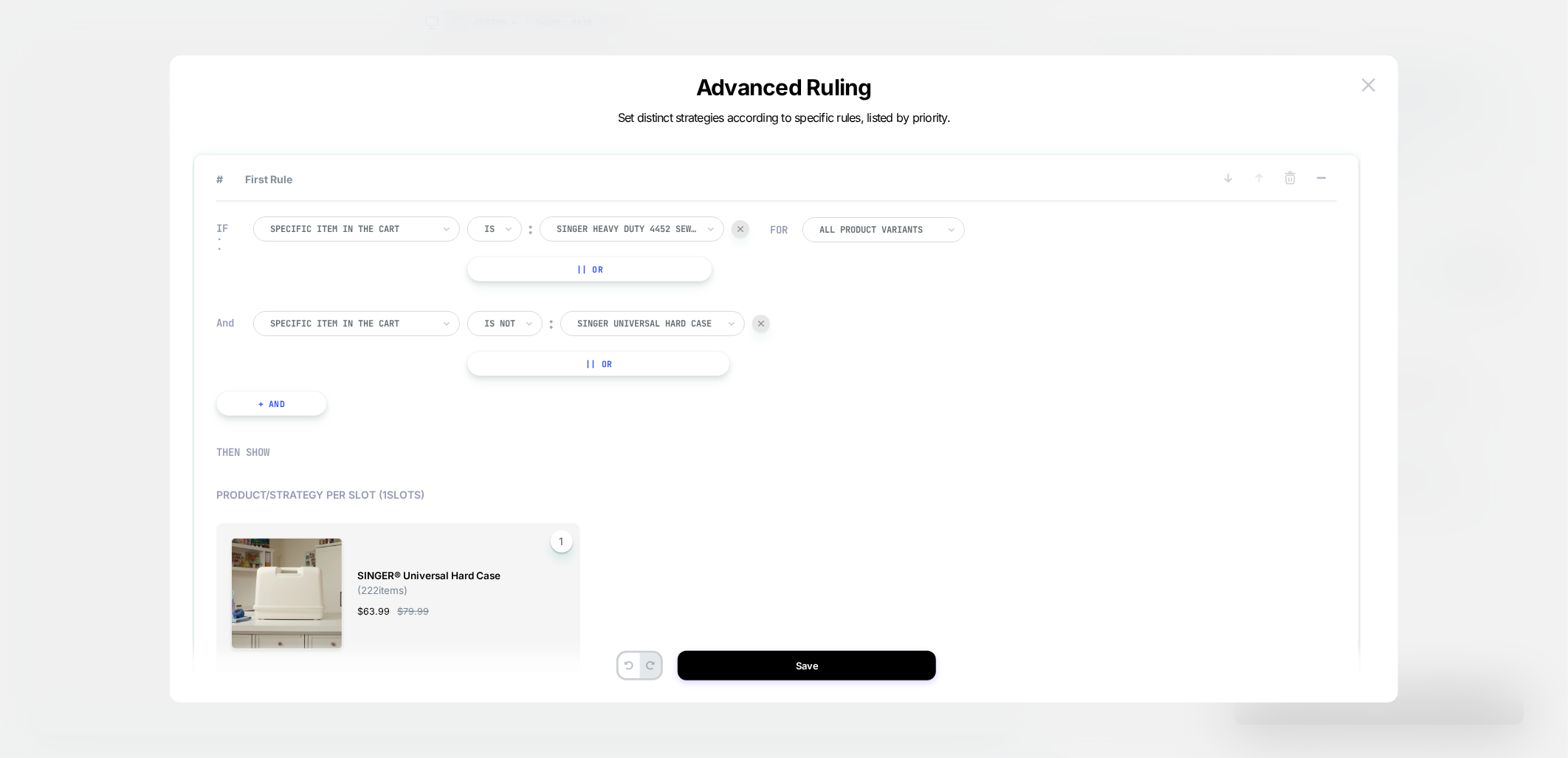
click at [762, 323] on img at bounding box center [762, 324] width 6 height 6
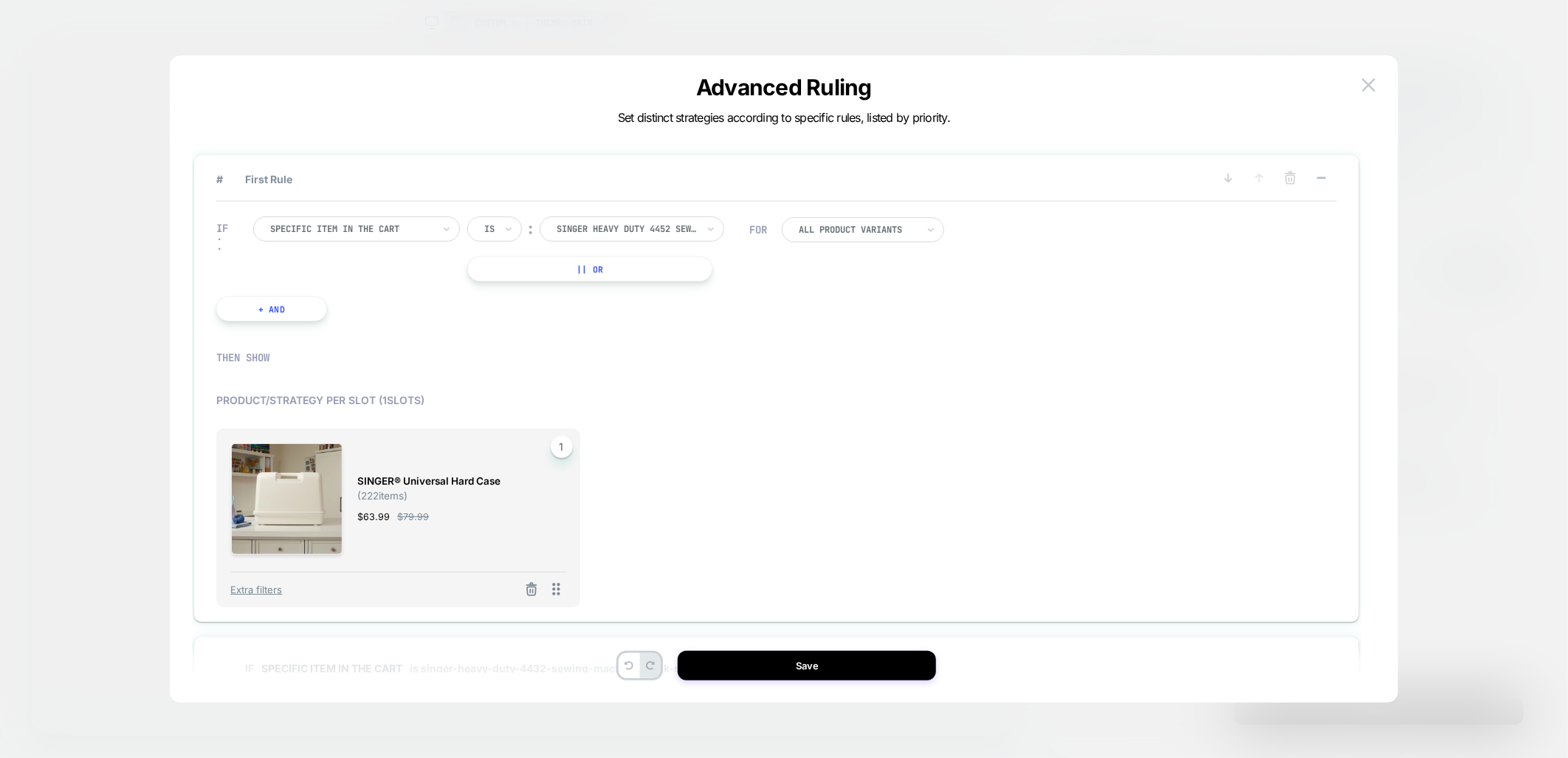
click at [286, 320] on button "+ And" at bounding box center [271, 309] width 111 height 25
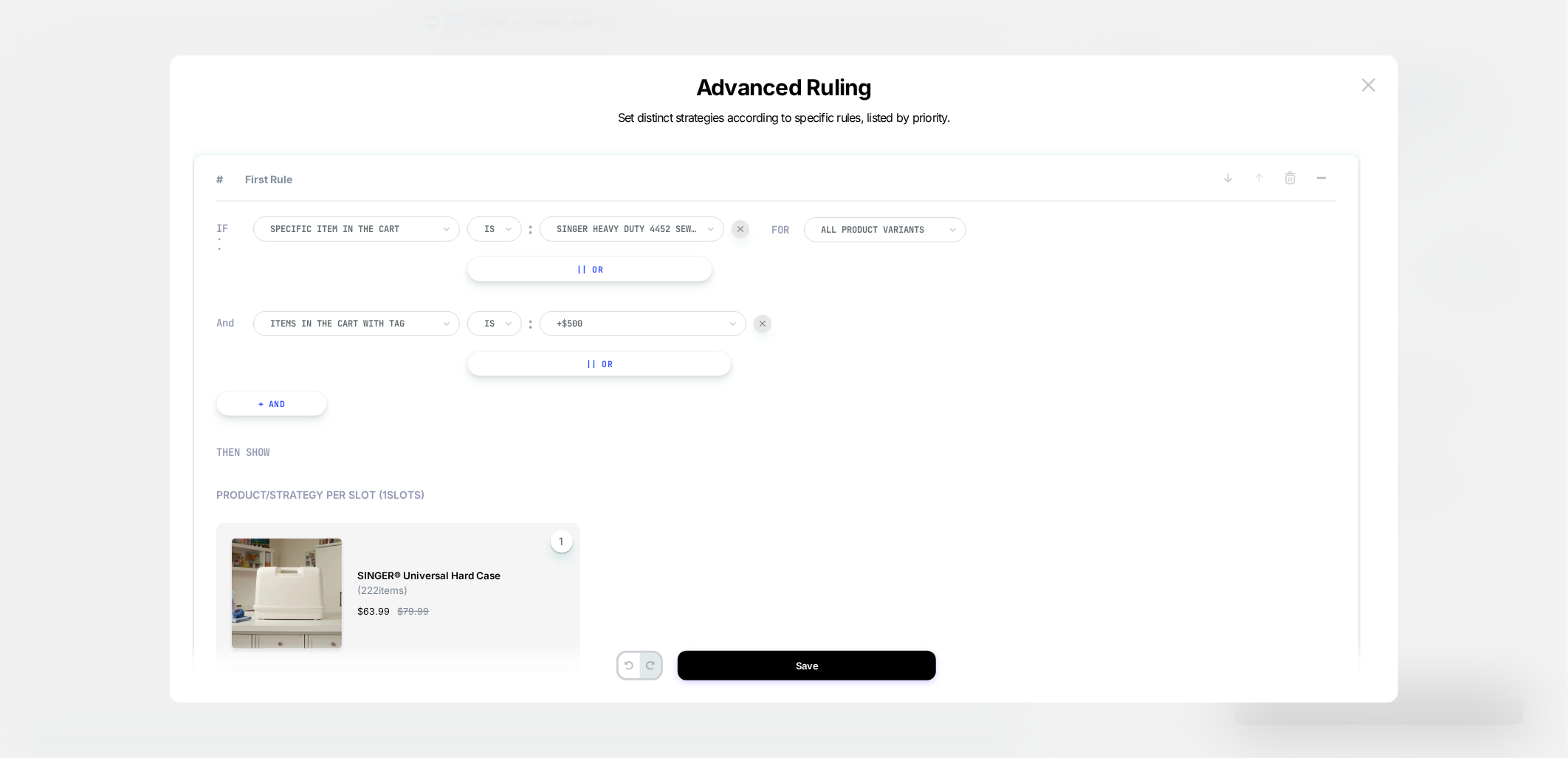
click at [407, 320] on div at bounding box center [351, 323] width 163 height 13
click at [362, 463] on div "Specific item in the cart" at bounding box center [364, 458] width 192 height 24
click at [507, 337] on div "Is ︰ bobbinsaver blue BOBBINSAVER BLUE || Or" at bounding box center [608, 343] width 282 height 65
click at [507, 326] on icon at bounding box center [509, 324] width 10 height 15
click at [502, 387] on div "Is not" at bounding box center [530, 387] width 96 height 24
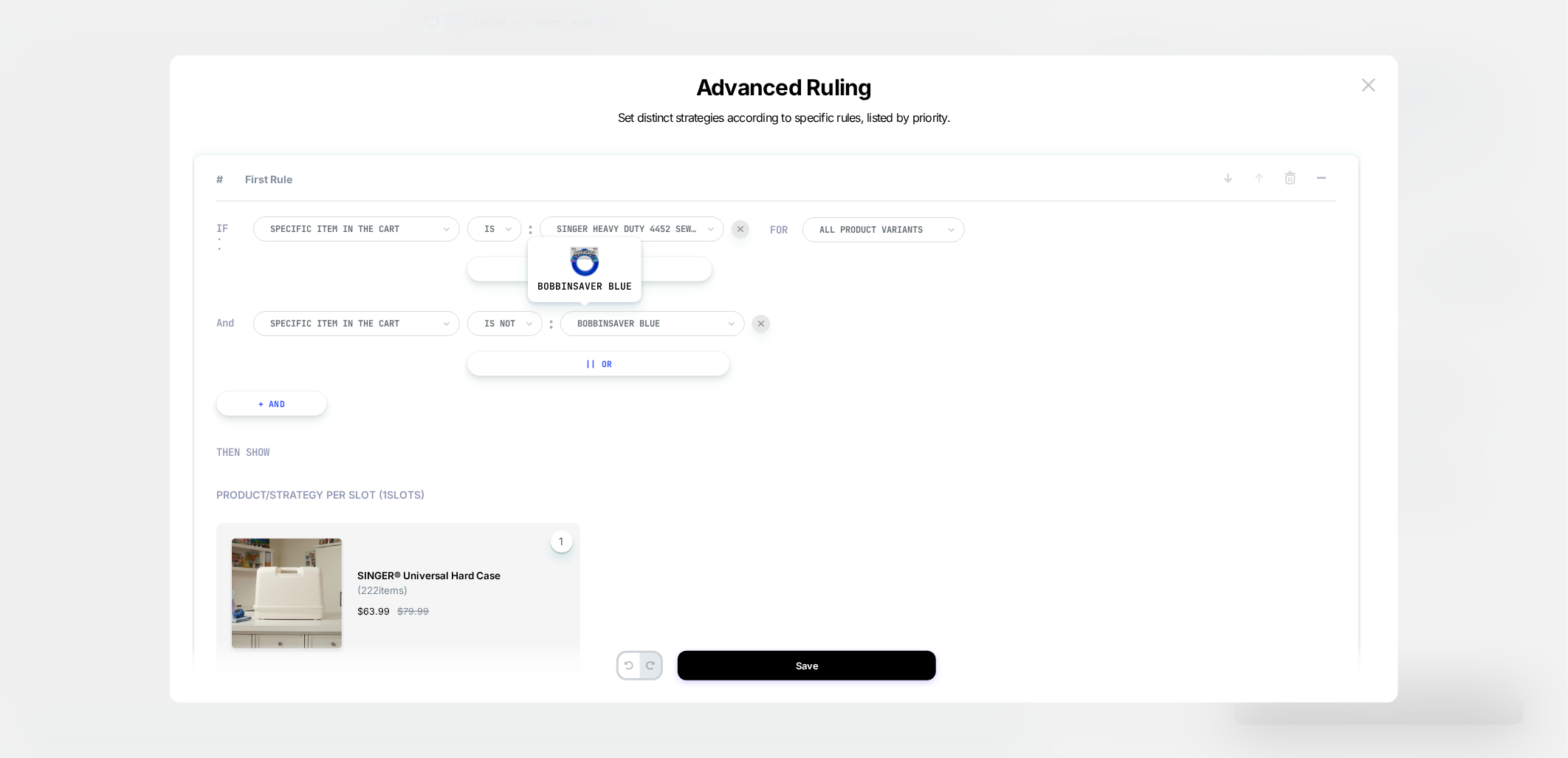
click at [596, 316] on div "bobbinsaver blue" at bounding box center [648, 324] width 144 height 16
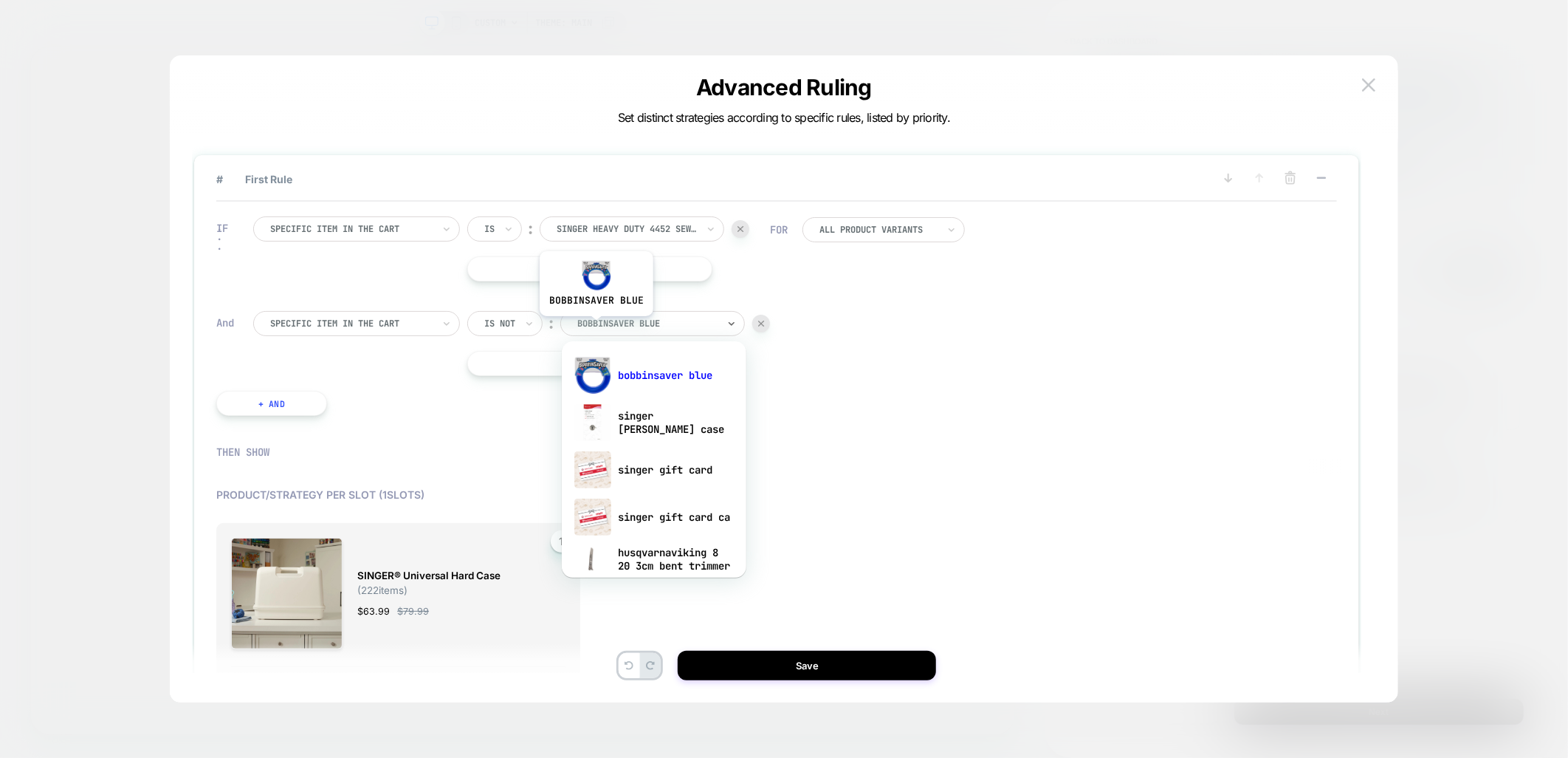
paste input "**********"
type input "**********"
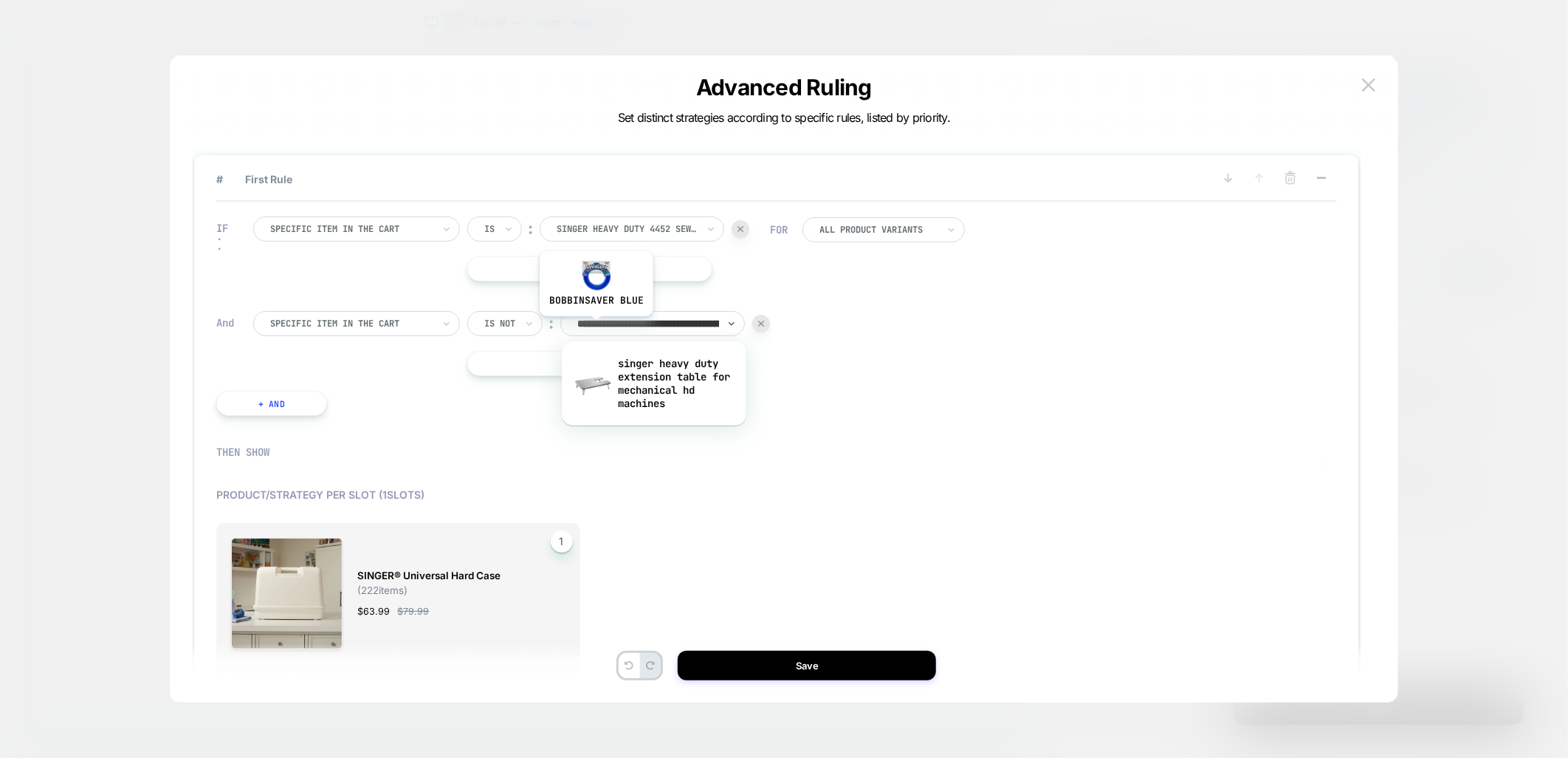
scroll to position [0, 188]
click at [703, 390] on div "singer heavy duty extension table for mechanical hd machines" at bounding box center [654, 383] width 170 height 64
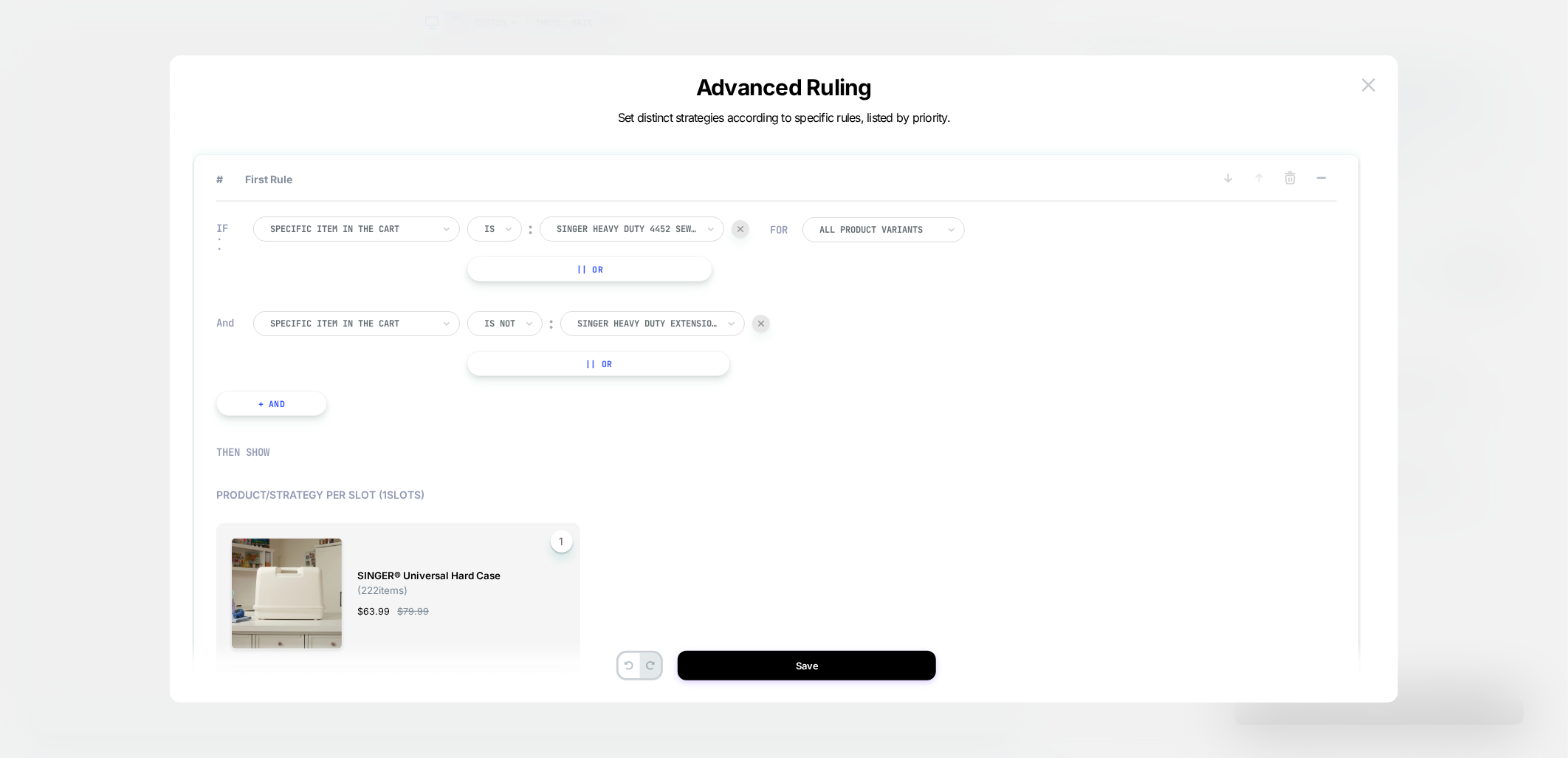
click at [390, 600] on div "SINGER® Universal Hard Case ( 222 items) $ 63.99 $ 79.99" at bounding box center [454, 594] width 194 height 112
click at [390, 574] on span "SINGER® Universal Hard Case" at bounding box center [429, 575] width 144 height 17
click at [282, 561] on img at bounding box center [287, 594] width 112 height 112
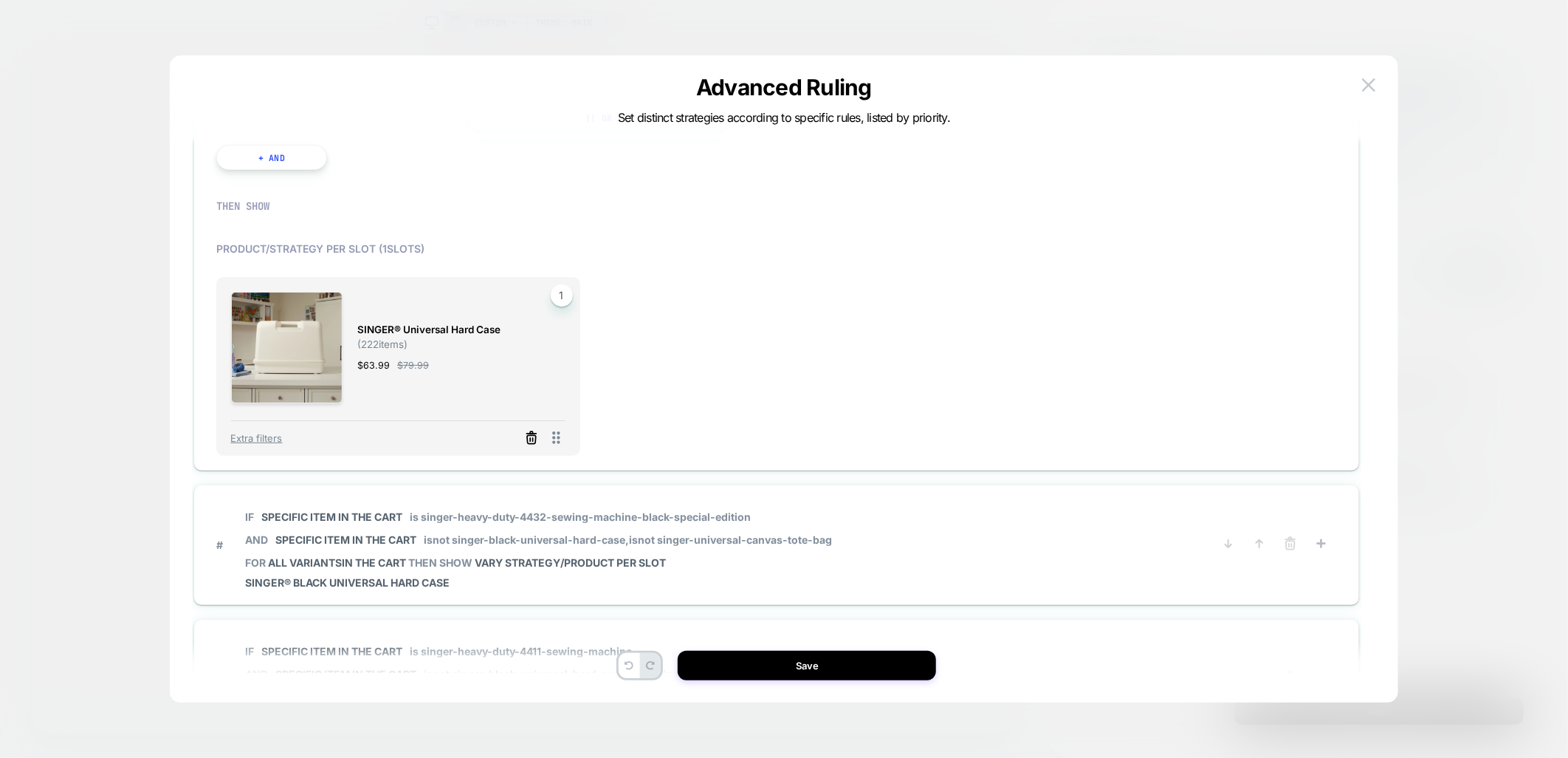
click at [530, 432] on icon at bounding box center [531, 432] width 2 height 2
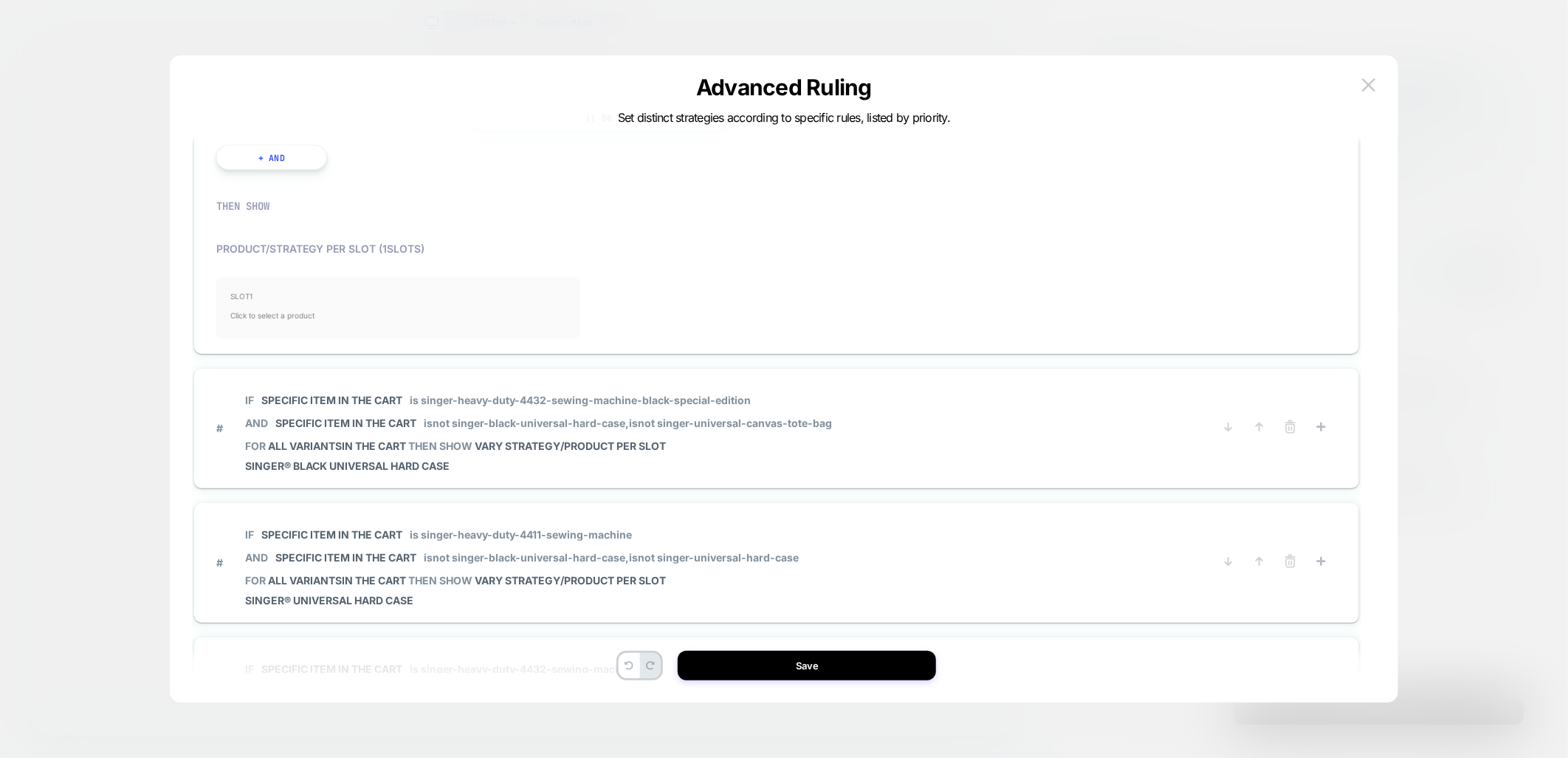
click at [310, 302] on span "Click to select a product" at bounding box center [398, 316] width 334 height 30
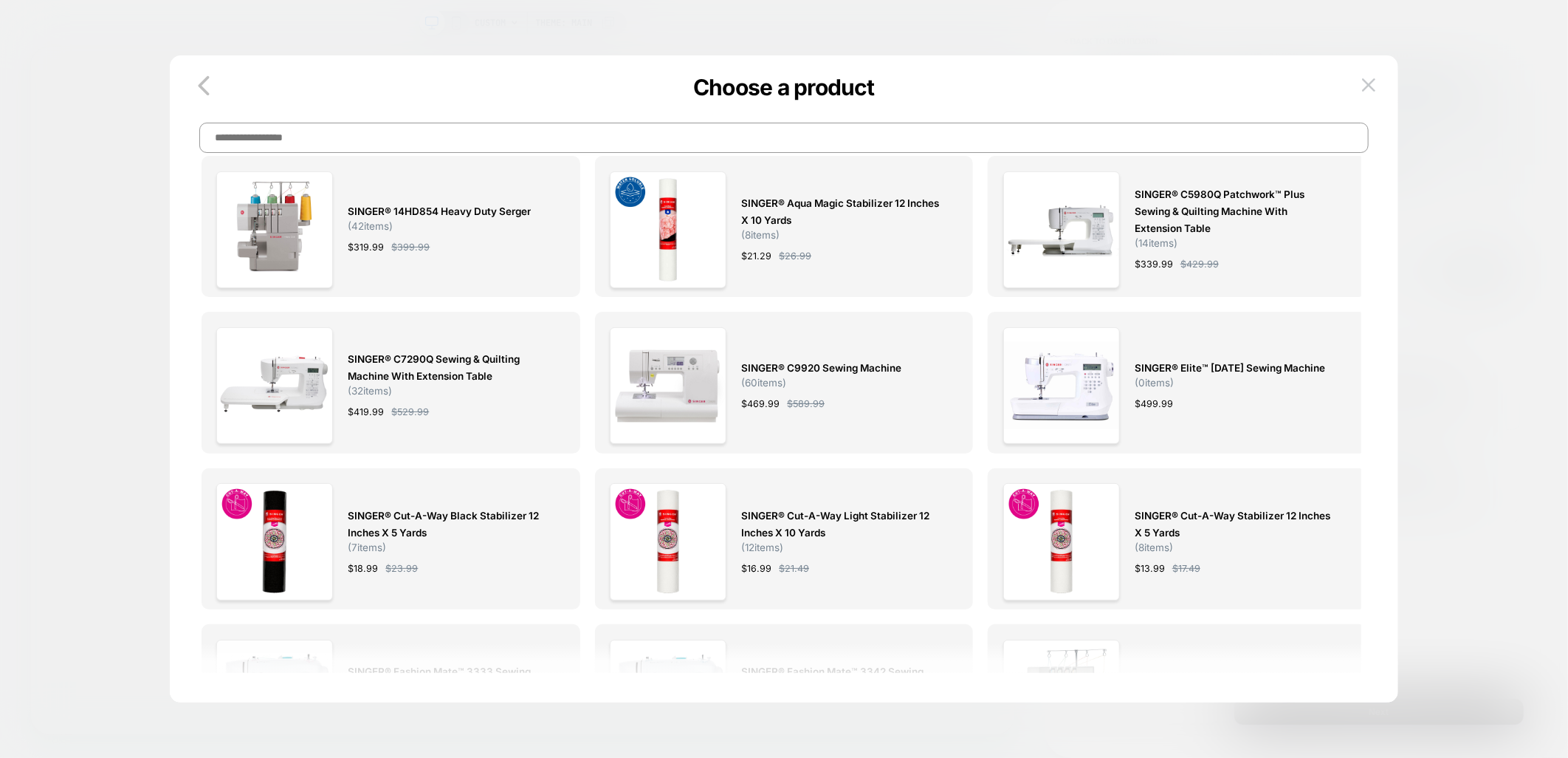
scroll to position [0, 0]
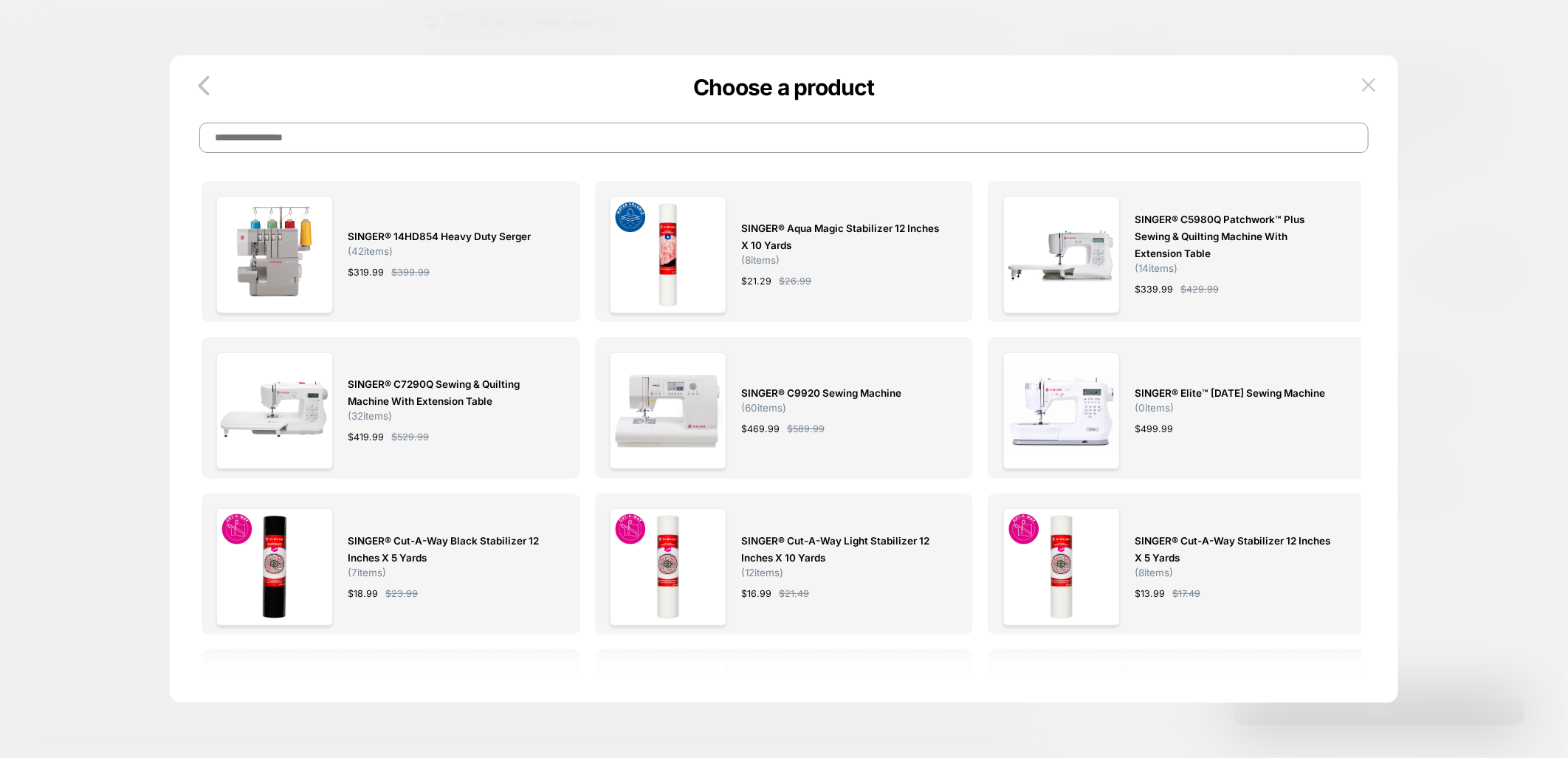
click at [458, 146] on input at bounding box center [784, 138] width 1170 height 30
paste input "**********"
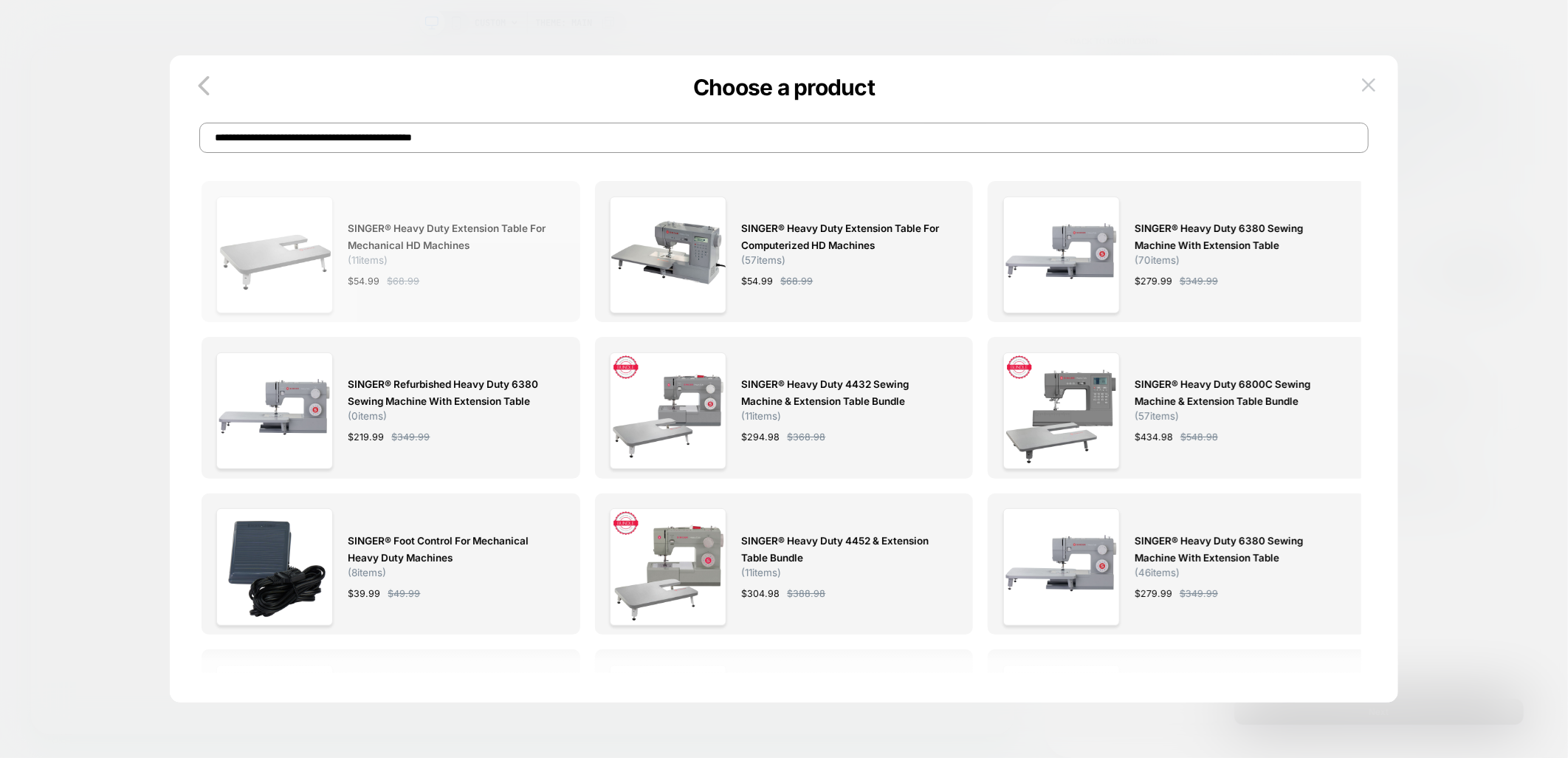
type input "**********"
click at [488, 253] on span "SINGER® Heavy Duty Extension Table for Mechanical HD Machines" at bounding box center [448, 237] width 203 height 34
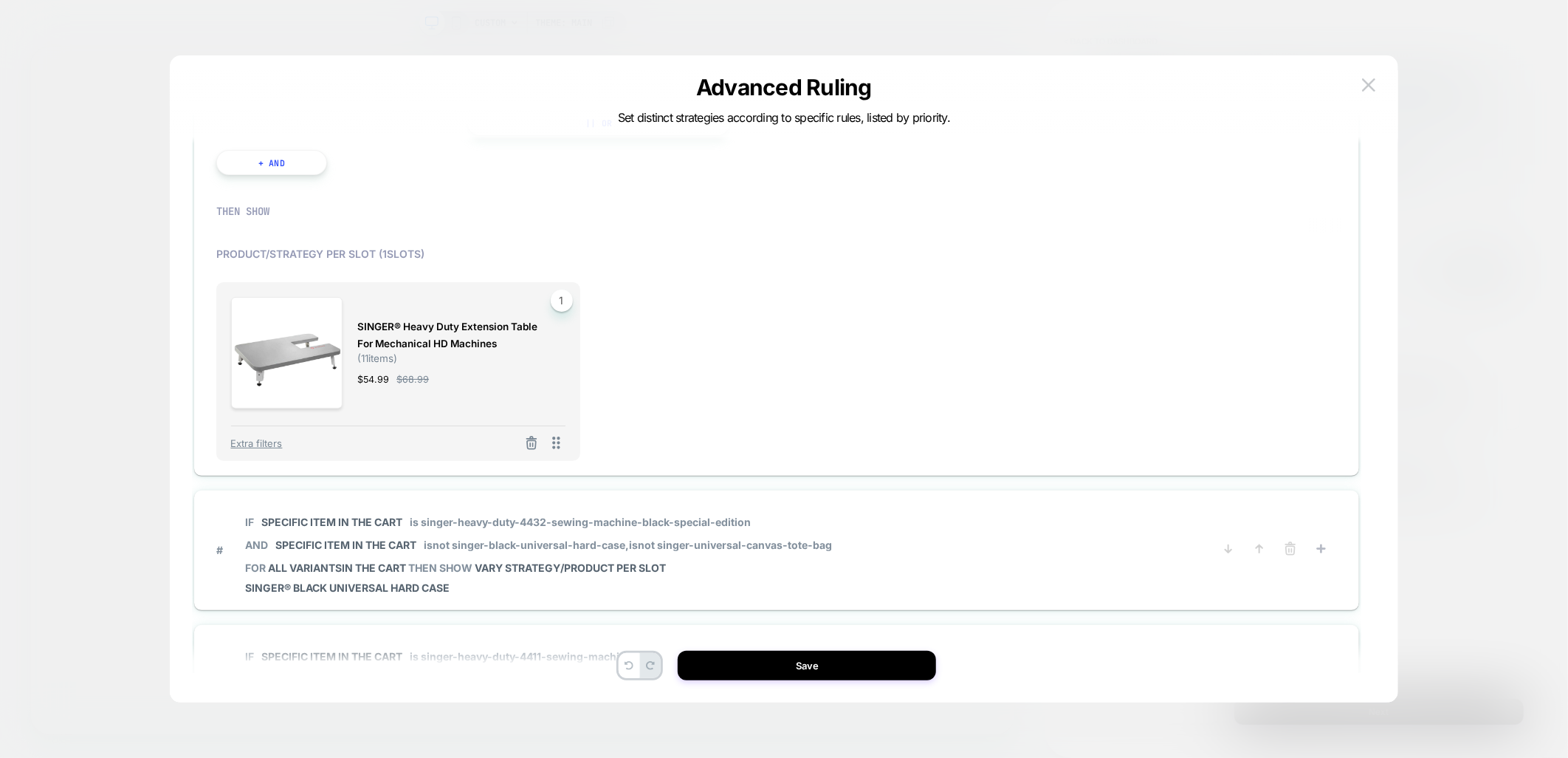
scroll to position [246, 0]
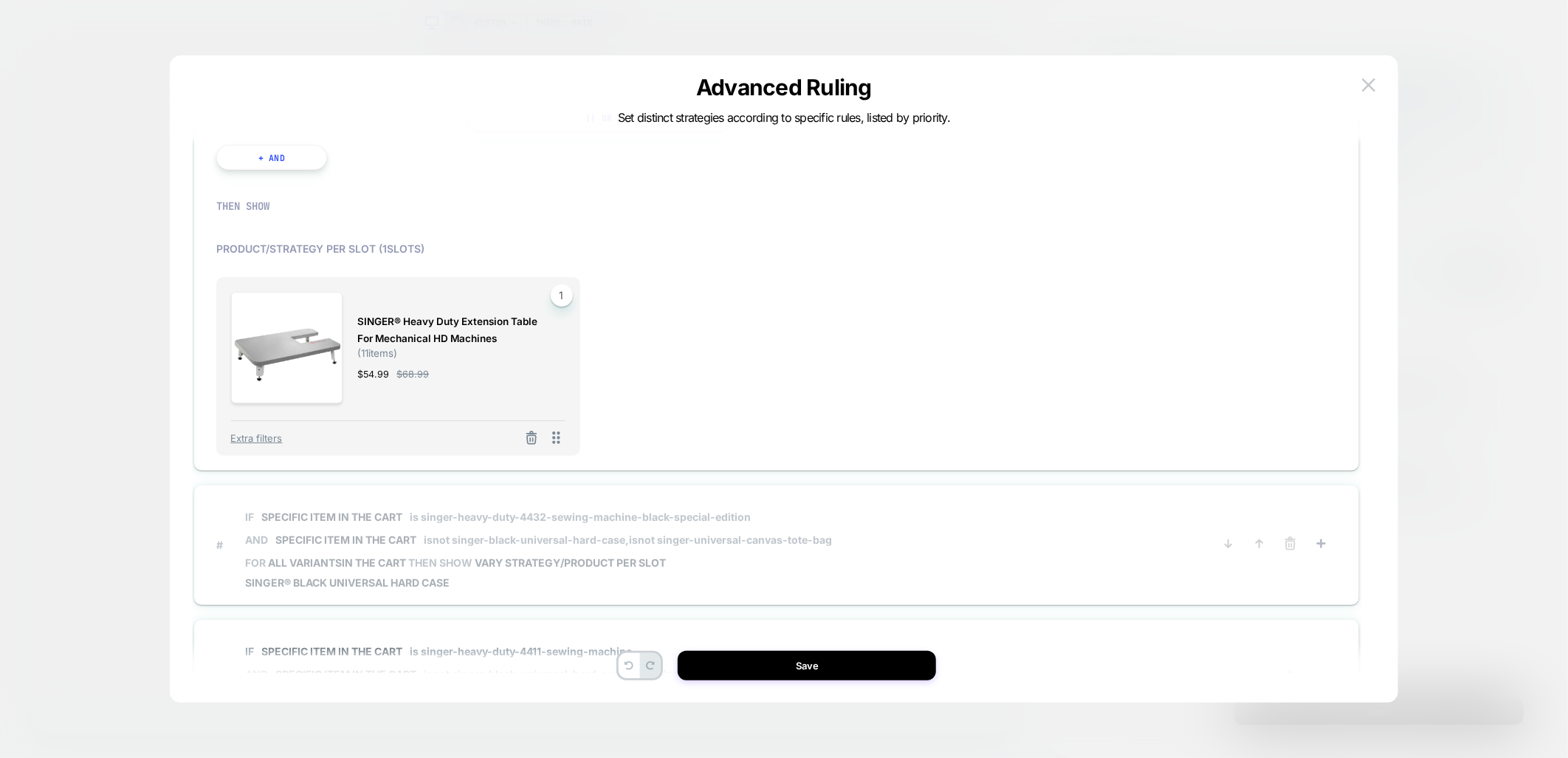
click at [850, 522] on span "# IF Specific item in the cart is singer-heavy-duty-4432-sewing-machine-black-s…" at bounding box center [710, 544] width 986 height 89
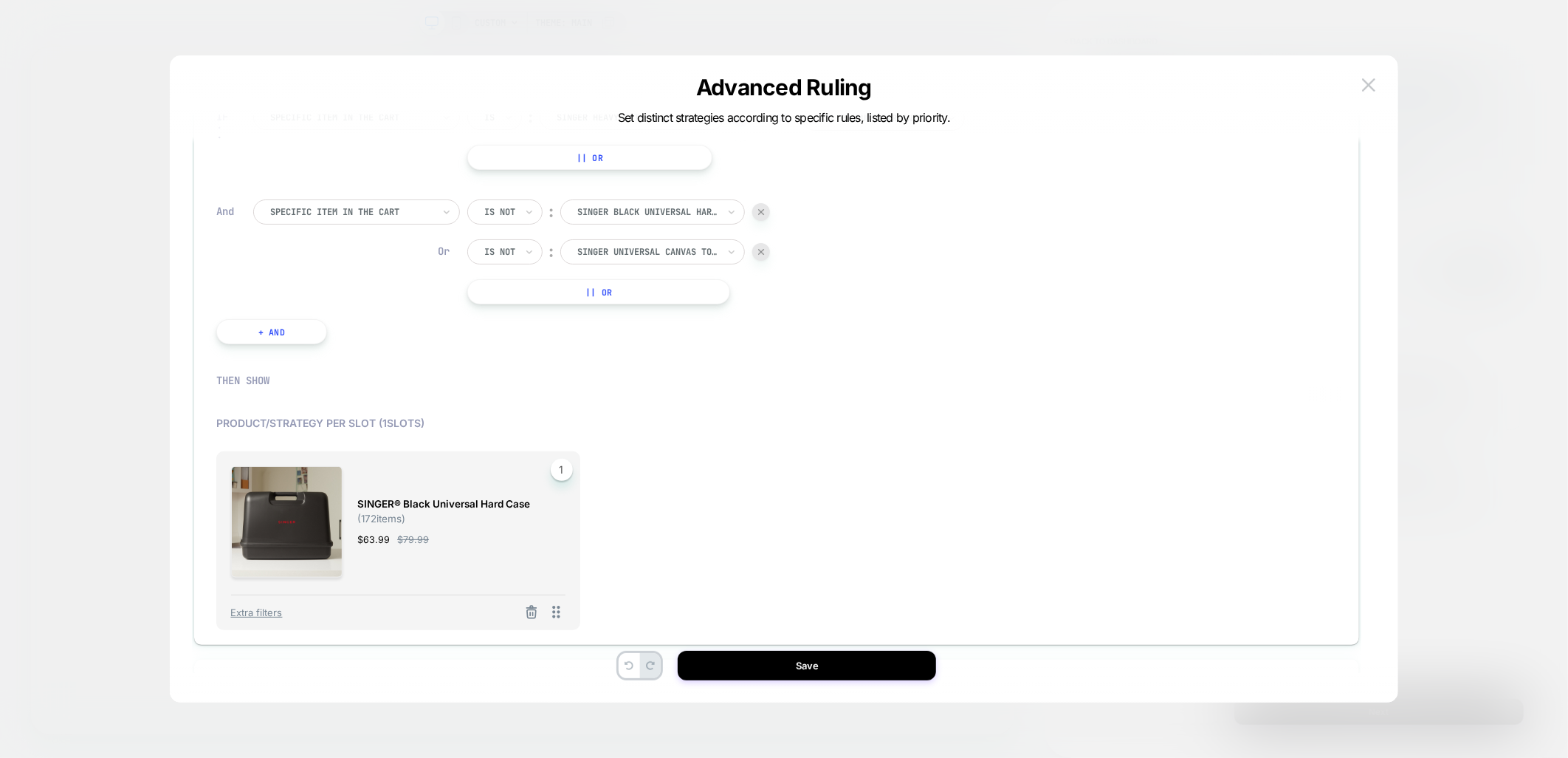
click at [751, 215] on div "Is not ︰ singer black universal hard case SINGER BLACK UNIVERSAL HARD CASE" at bounding box center [618, 212] width 302 height 25
click at [760, 209] on img at bounding box center [762, 212] width 6 height 6
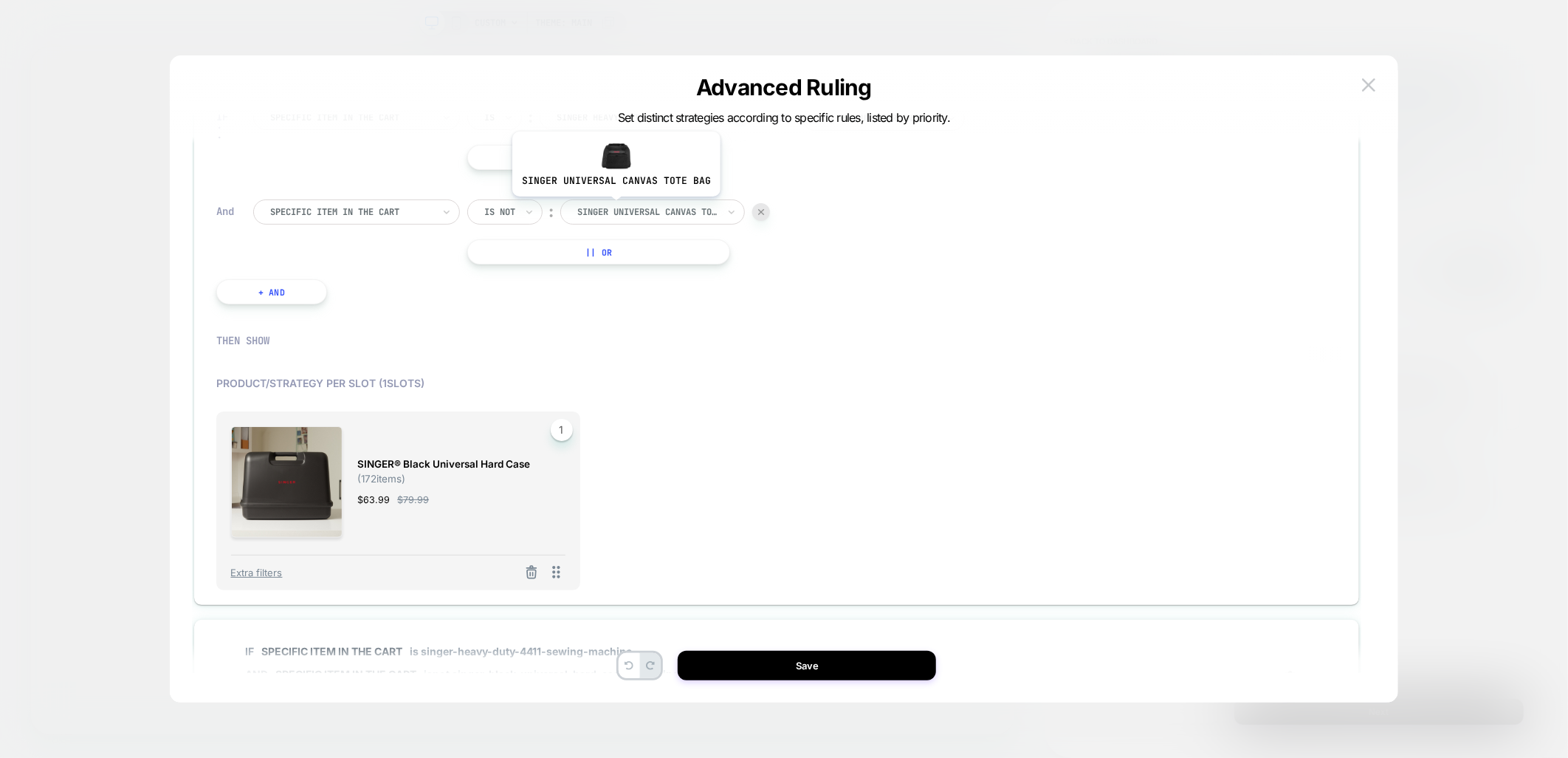
click at [614, 207] on div at bounding box center [648, 212] width 141 height 13
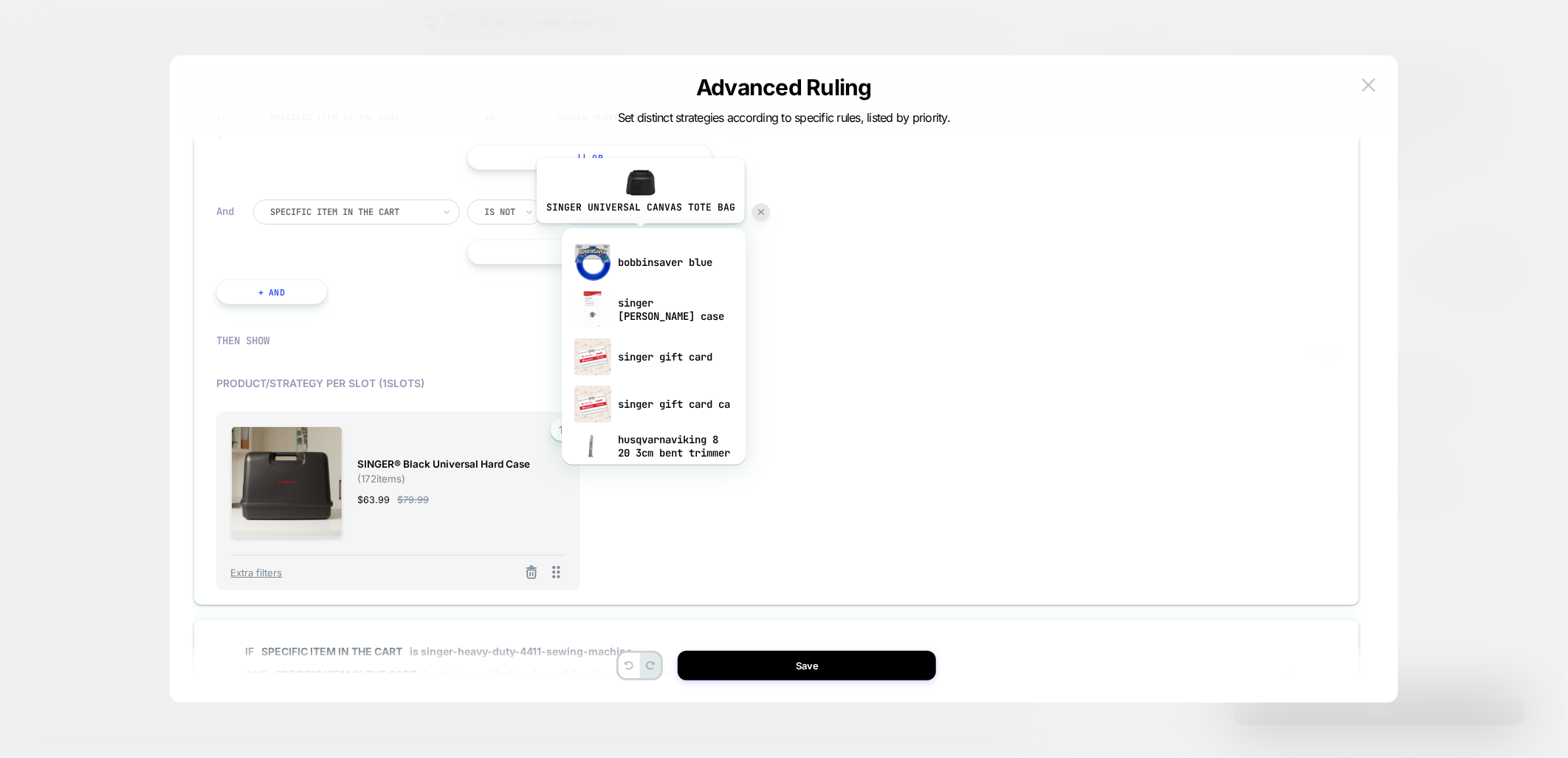
paste input "**********"
type input "**********"
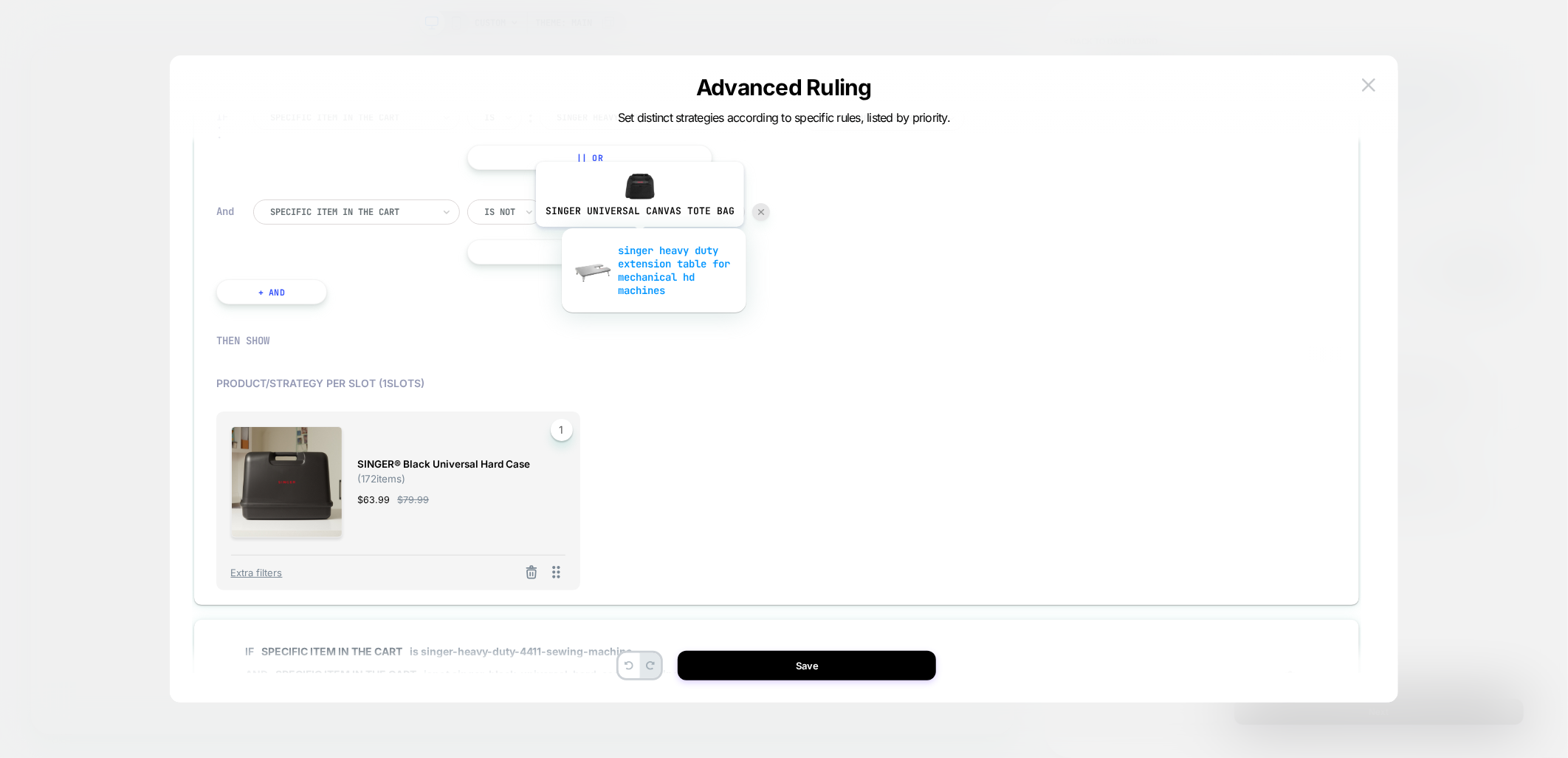
scroll to position [0, 188]
click at [634, 253] on div "singer heavy duty extension table for mechanical hd machines" at bounding box center [654, 271] width 170 height 64
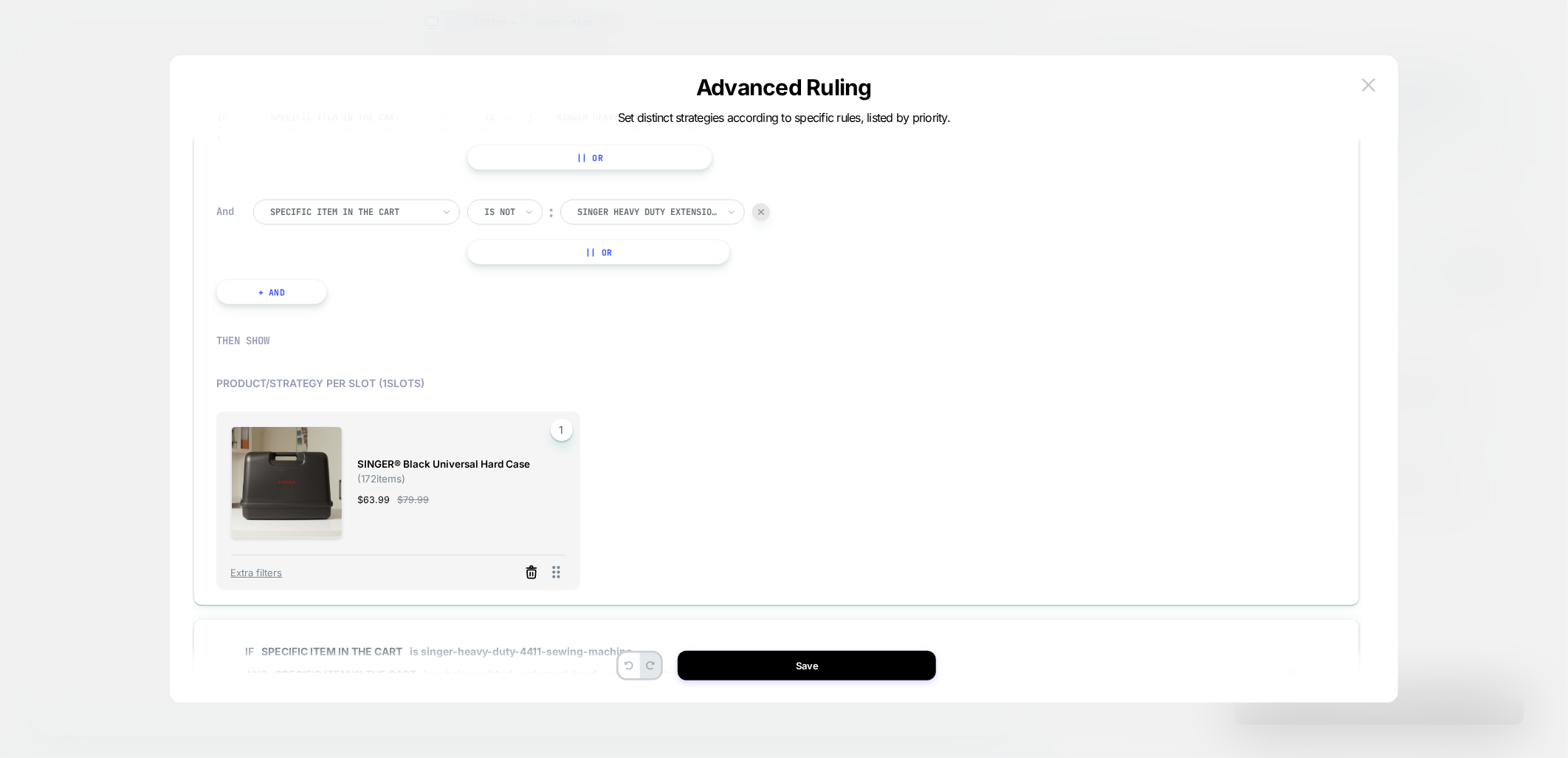
click at [532, 574] on icon at bounding box center [531, 572] width 15 height 15
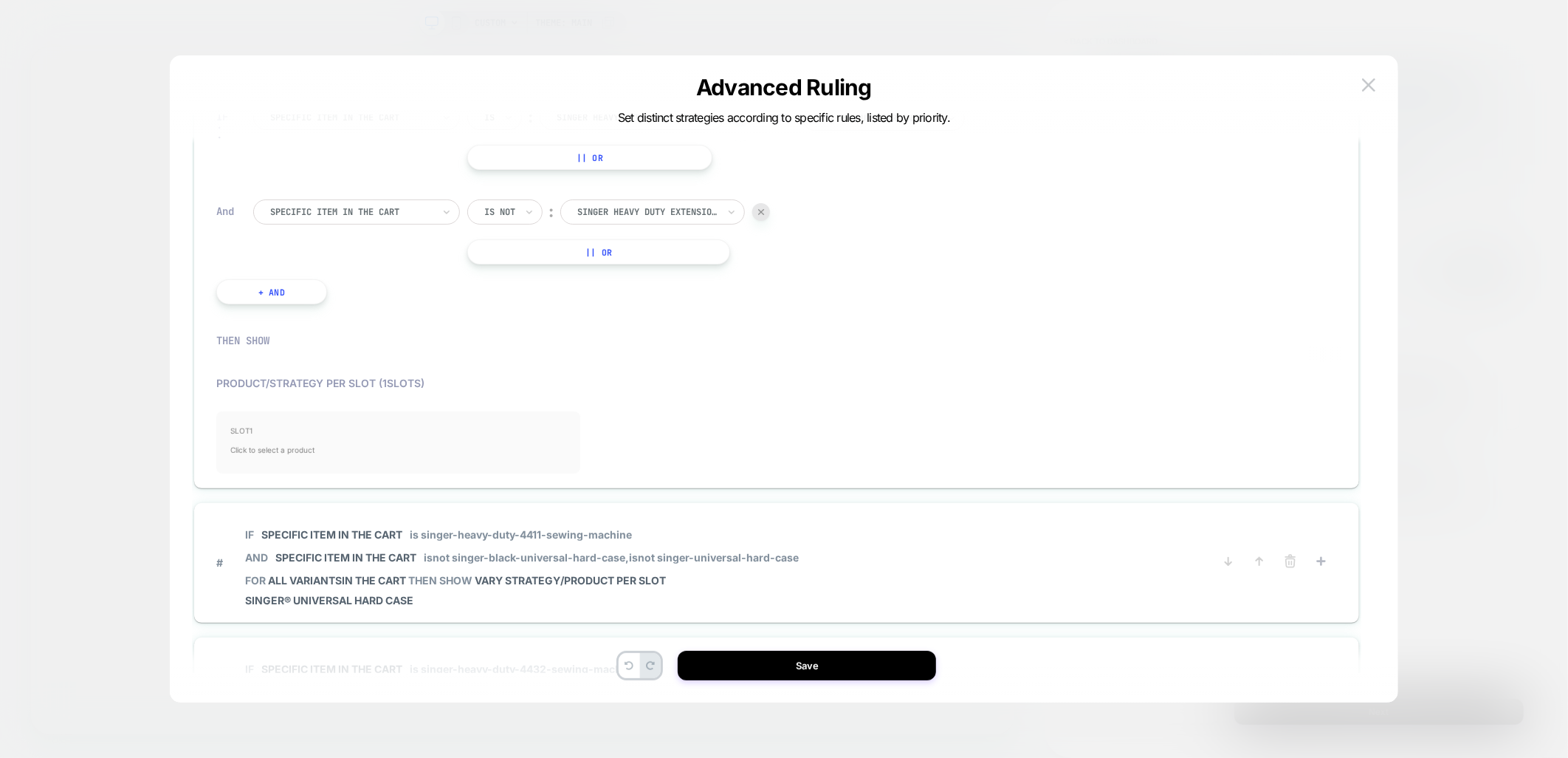
click at [344, 449] on span "Click to select a product" at bounding box center [398, 450] width 334 height 30
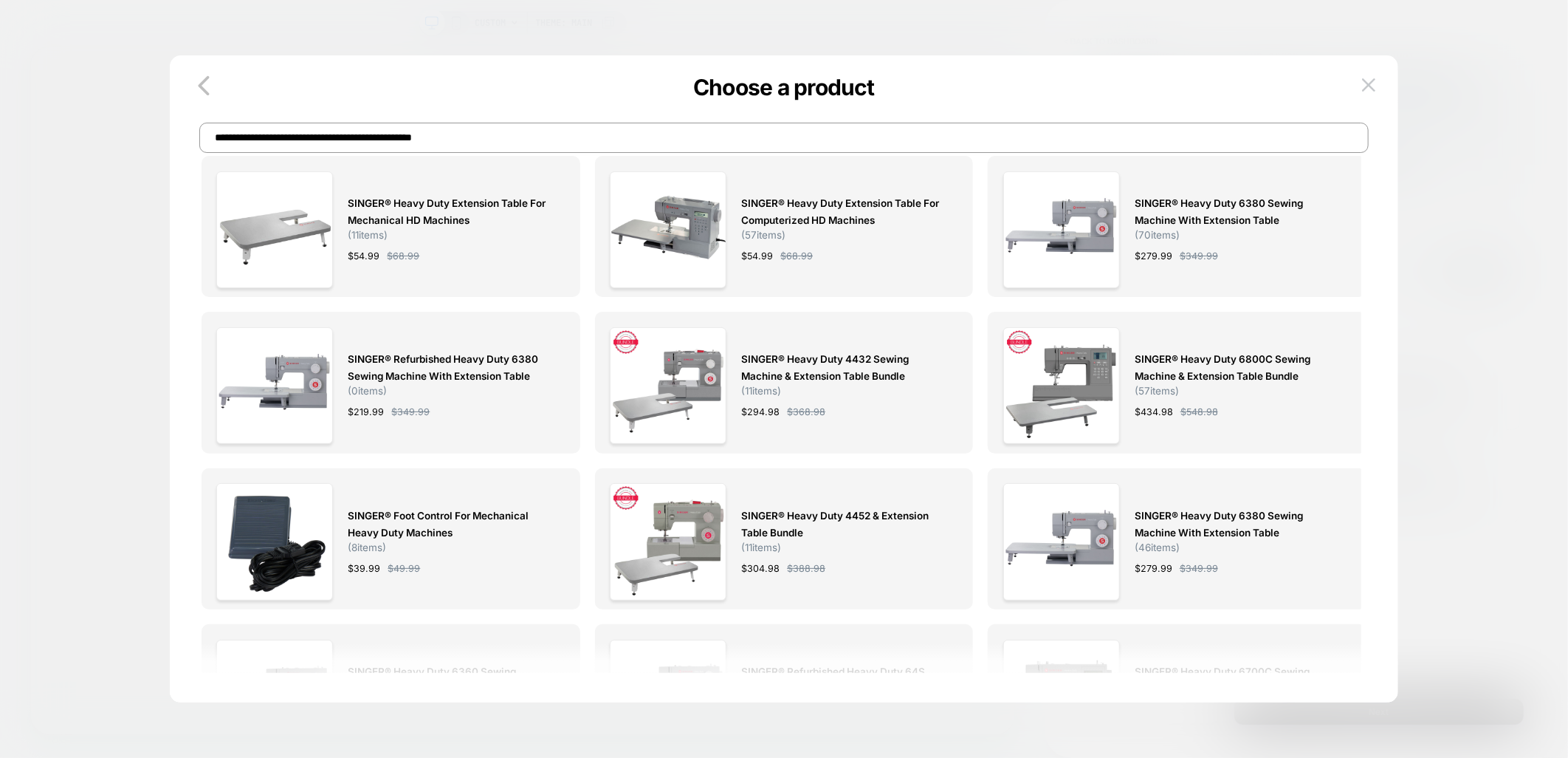
scroll to position [0, 0]
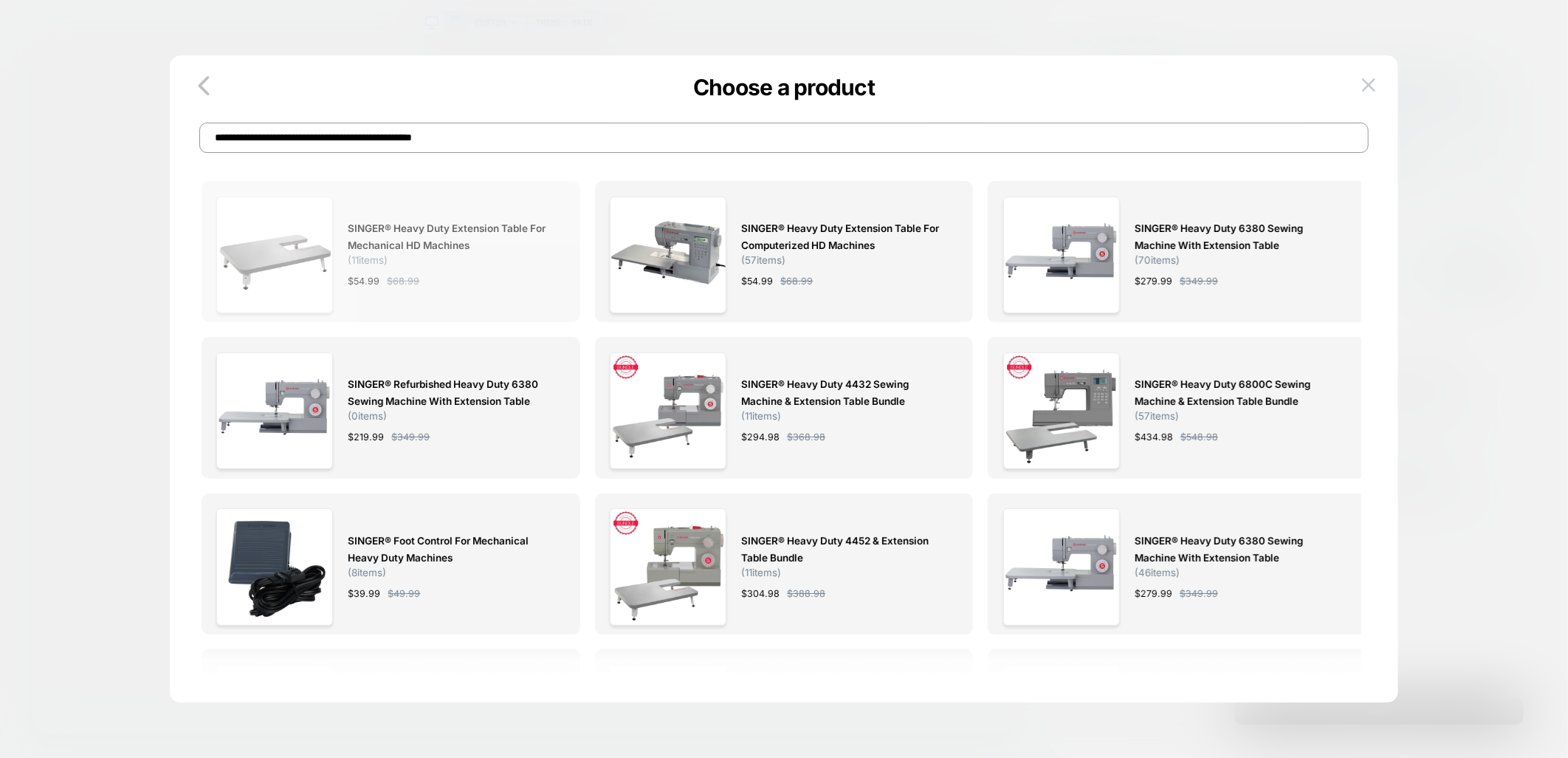
click at [395, 277] on span "$ 68.99" at bounding box center [403, 282] width 33 height 16
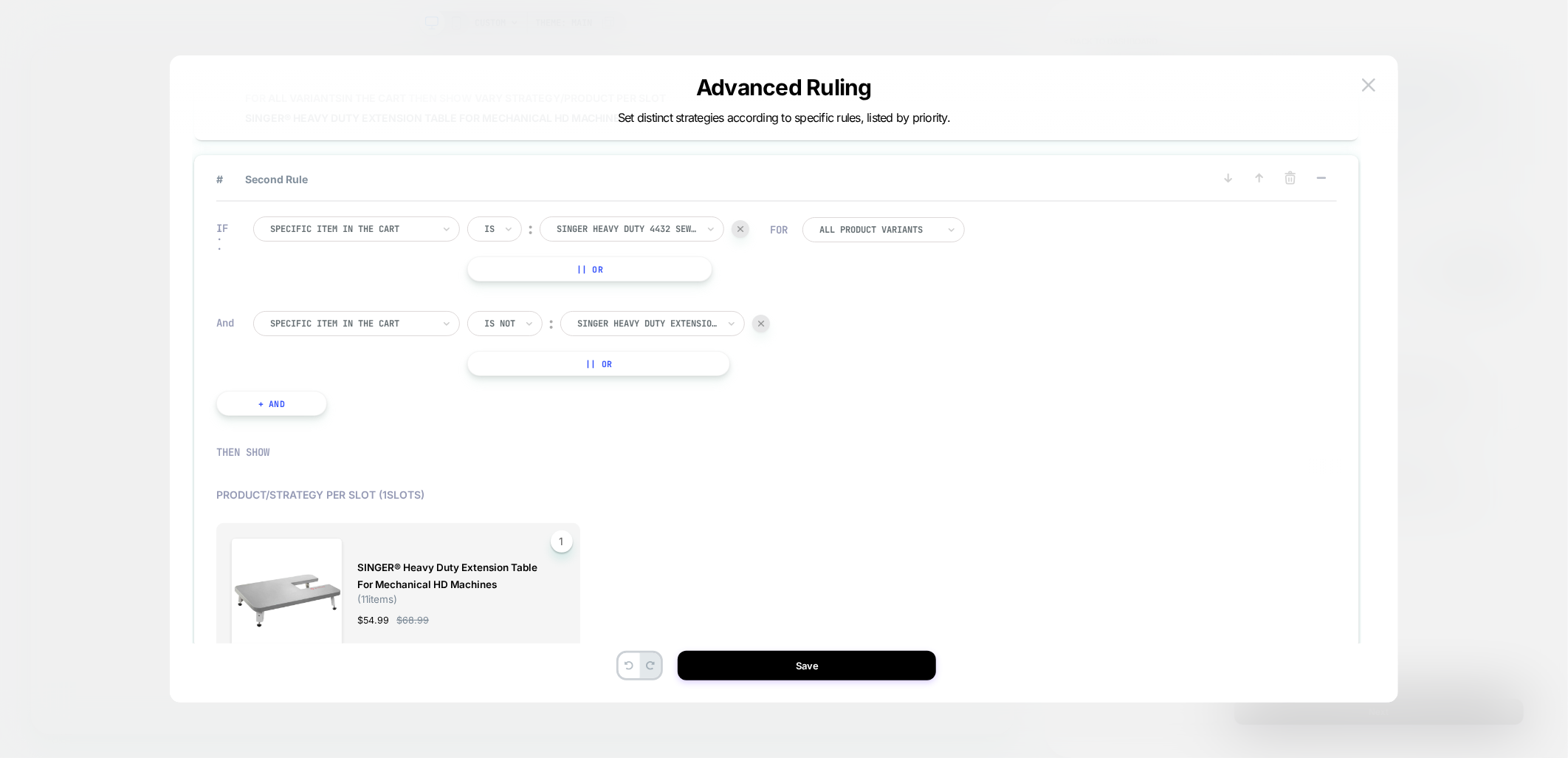
scroll to position [246, 0]
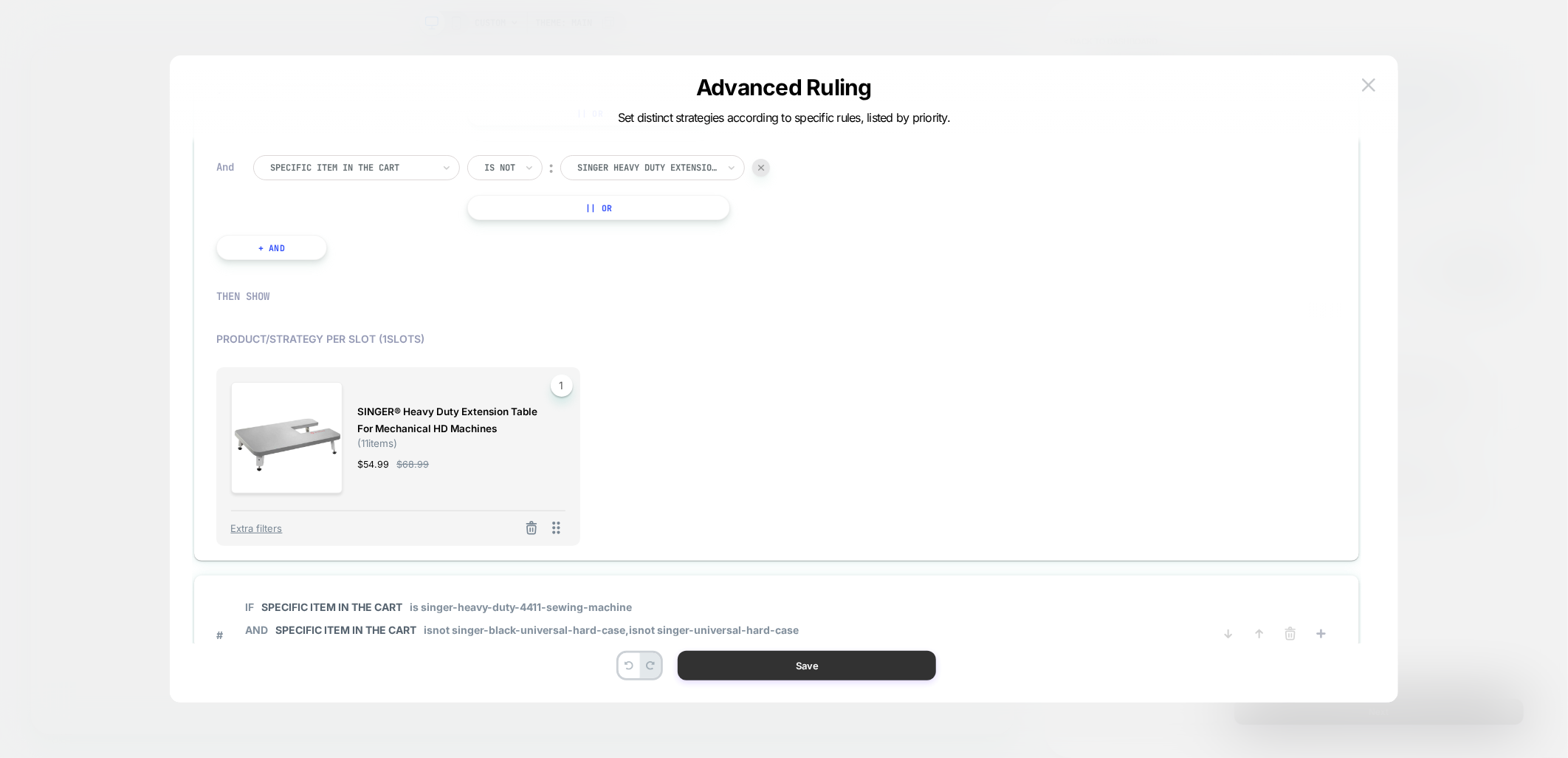
click at [794, 663] on button "Save" at bounding box center [806, 666] width 259 height 30
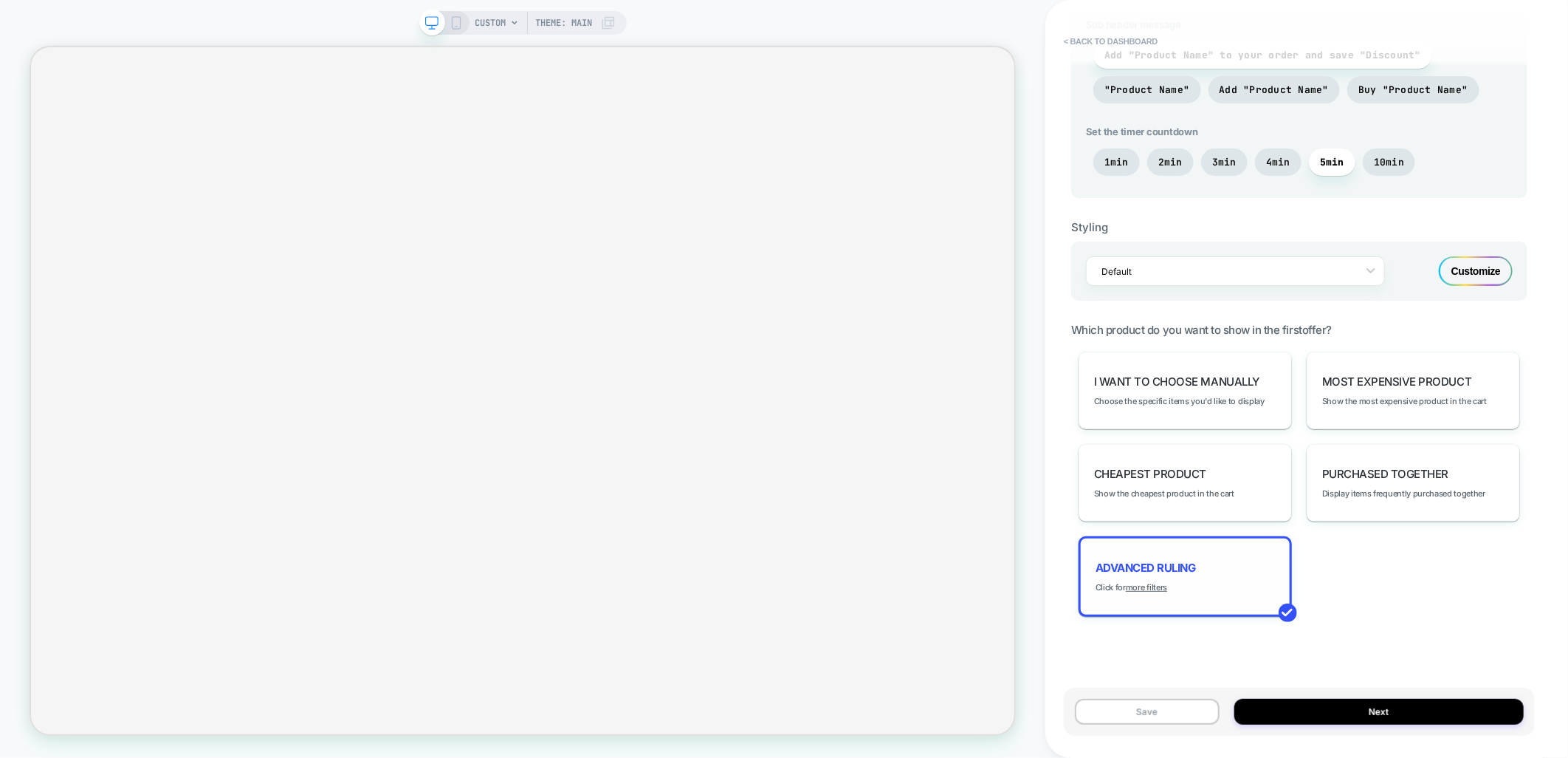
click at [1169, 542] on div "Advanced Ruling Click for more filters" at bounding box center [1186, 576] width 214 height 81
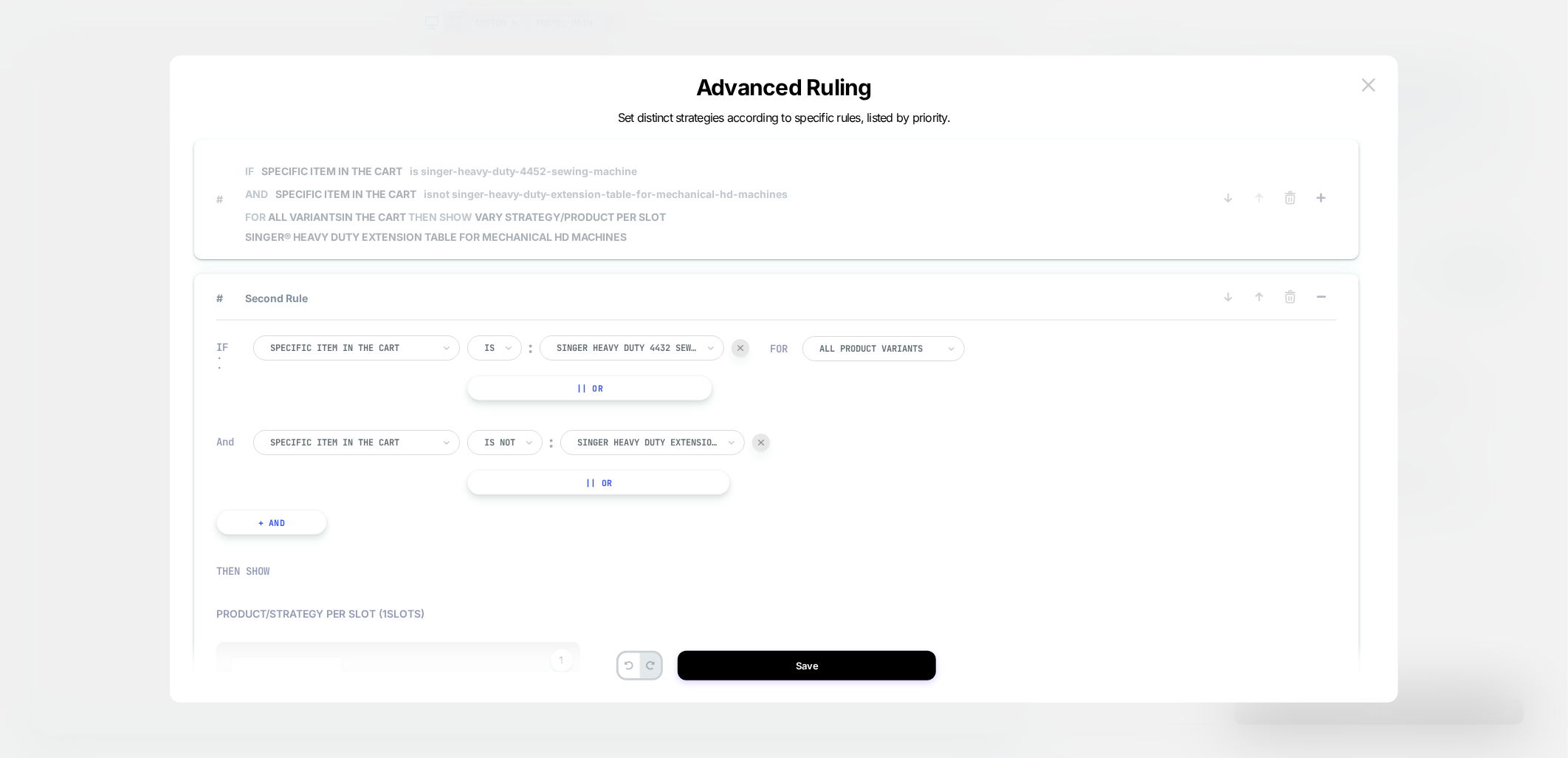
scroll to position [0, 0]
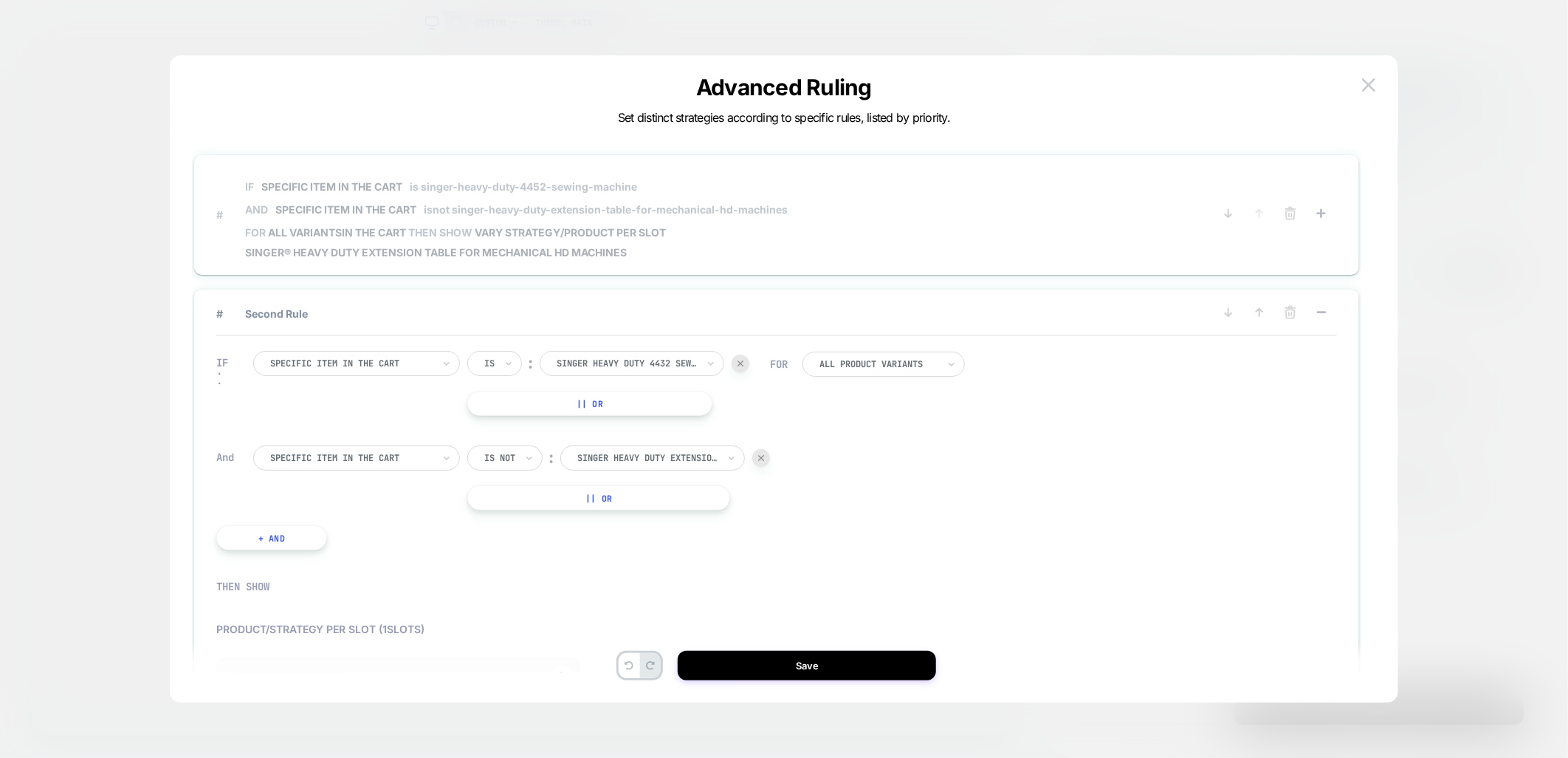
click at [862, 240] on span "# IF Specific item in the cart is singer-heavy-duty-4452-sewing-machine AND Spe…" at bounding box center [710, 214] width 986 height 89
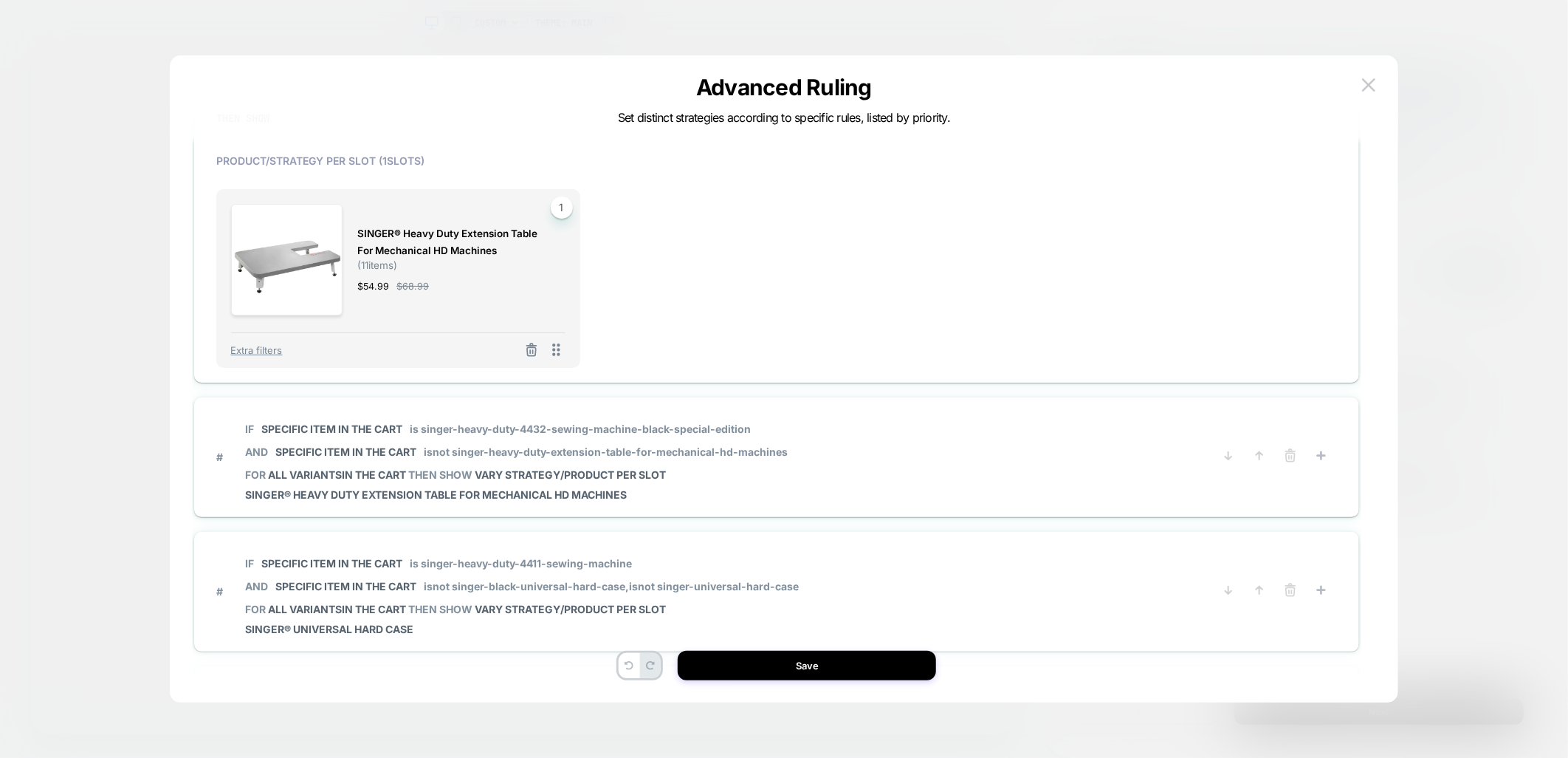
scroll to position [492, 0]
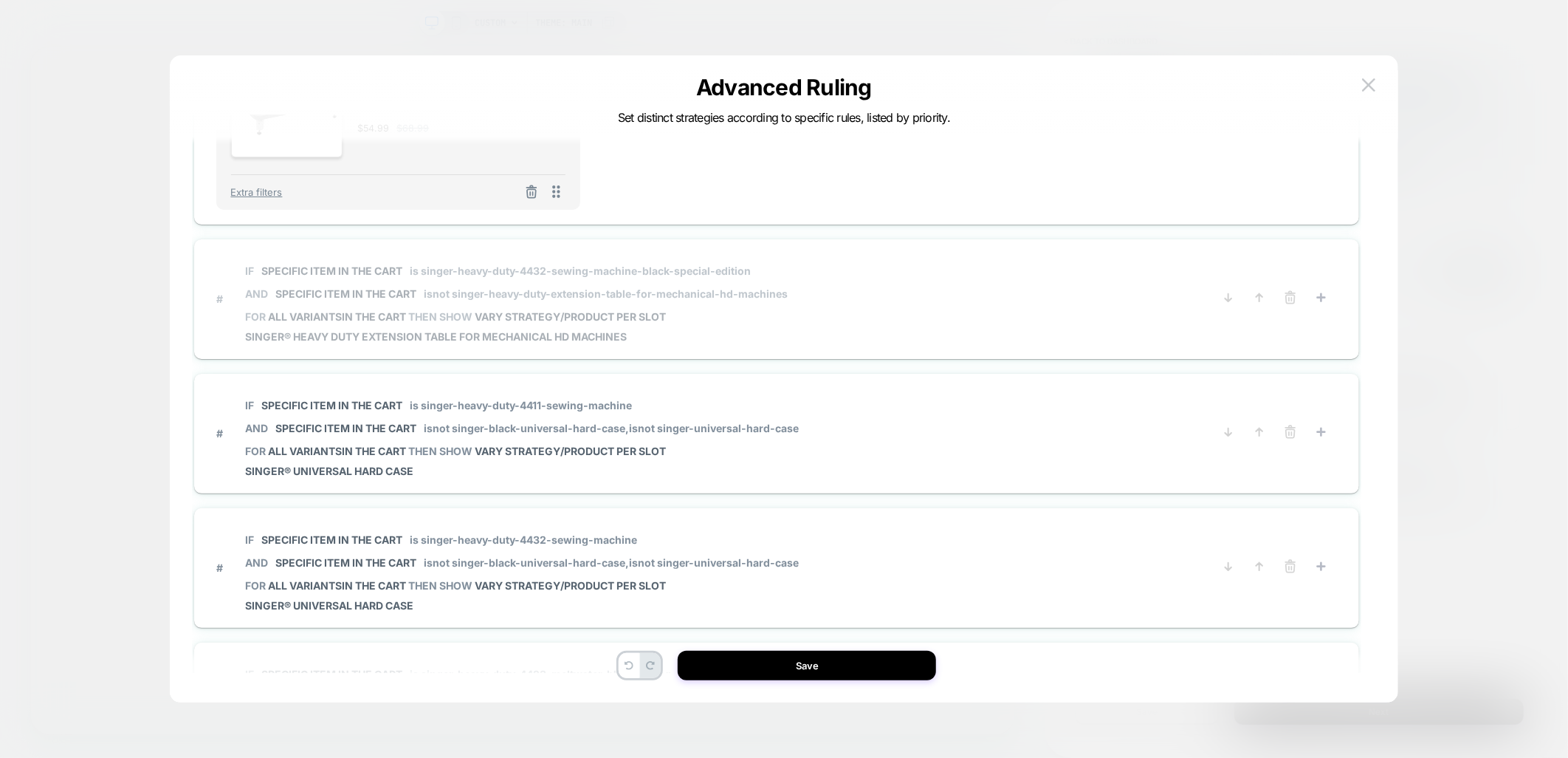
click at [982, 308] on span "# IF Specific item in the cart is singer-heavy-duty-4432-sewing-machine-black-s…" at bounding box center [710, 298] width 986 height 89
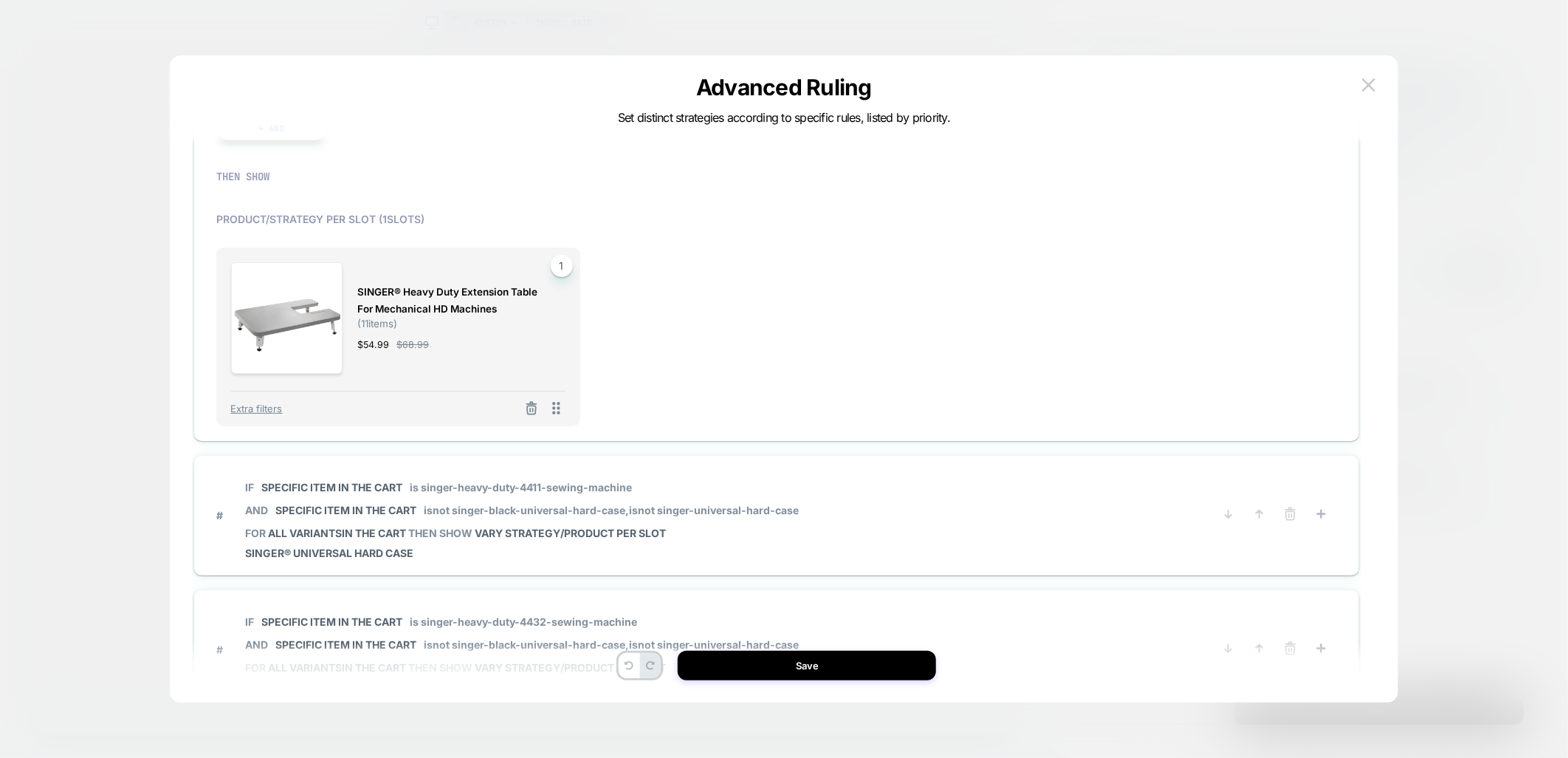
scroll to position [574, 0]
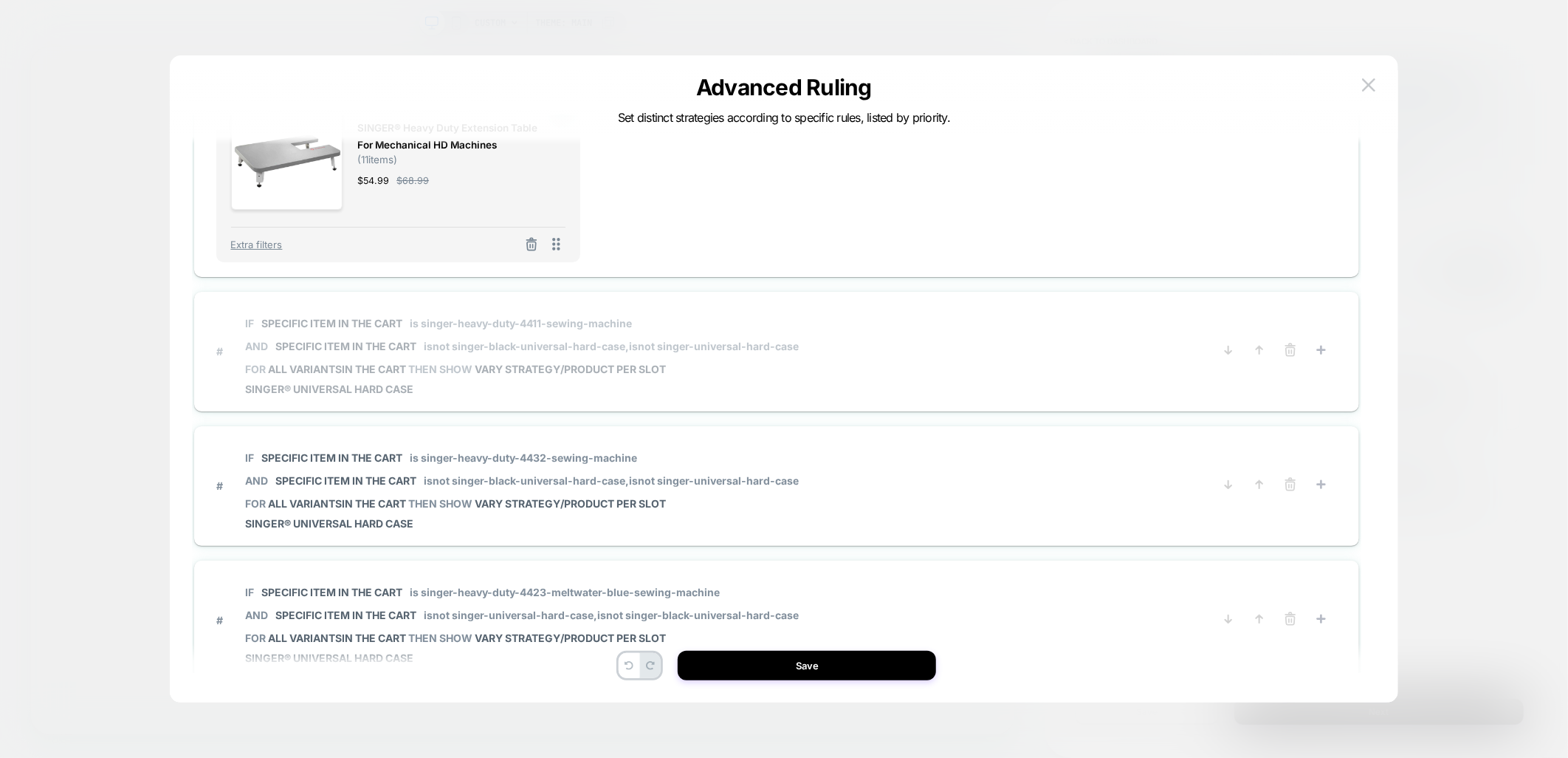
click at [977, 357] on span "# IF Specific item in the cart is singer-heavy-duty-4411-sewing-machine AND Spe…" at bounding box center [710, 351] width 986 height 89
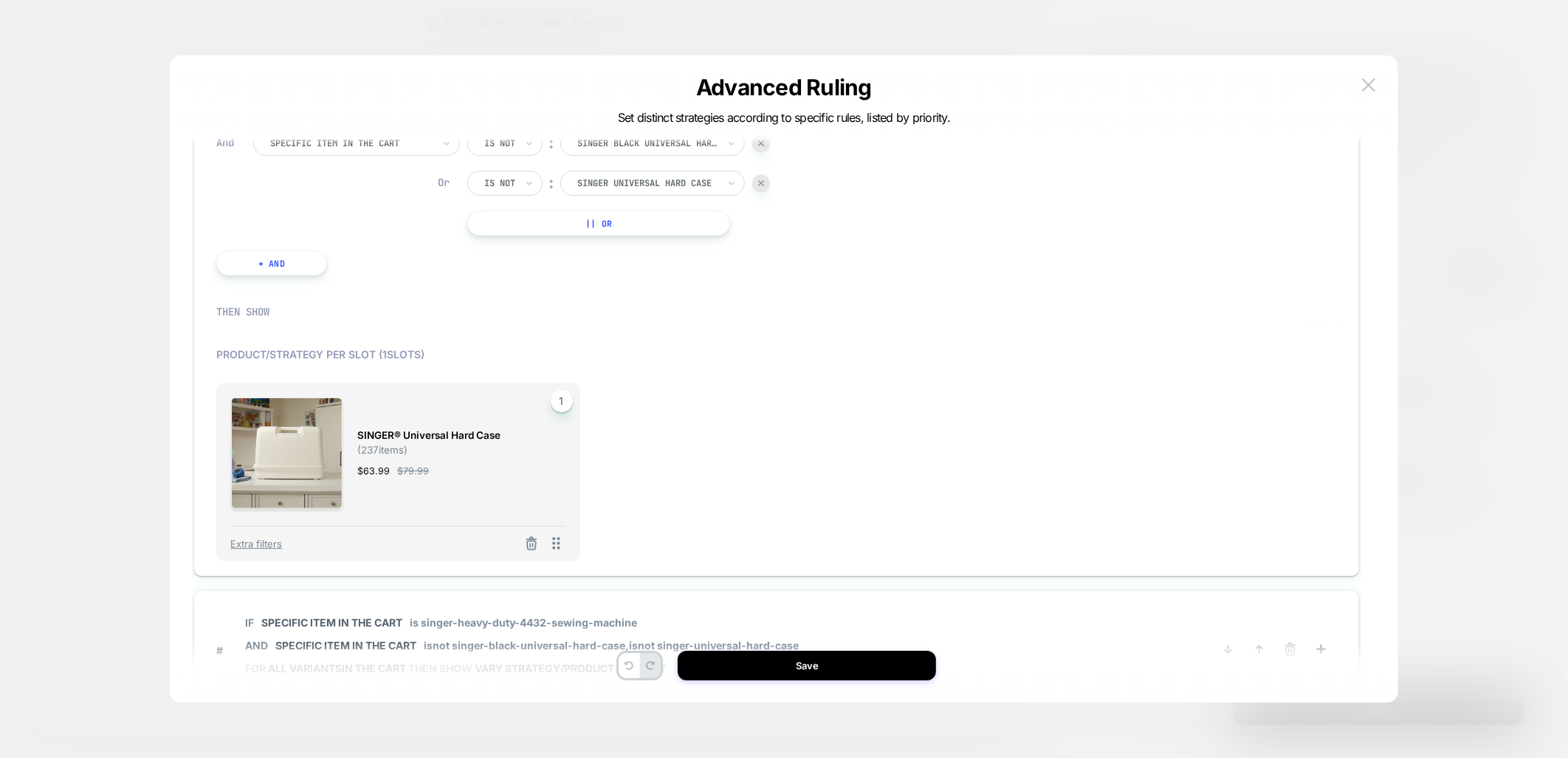
scroll to position [328, 0]
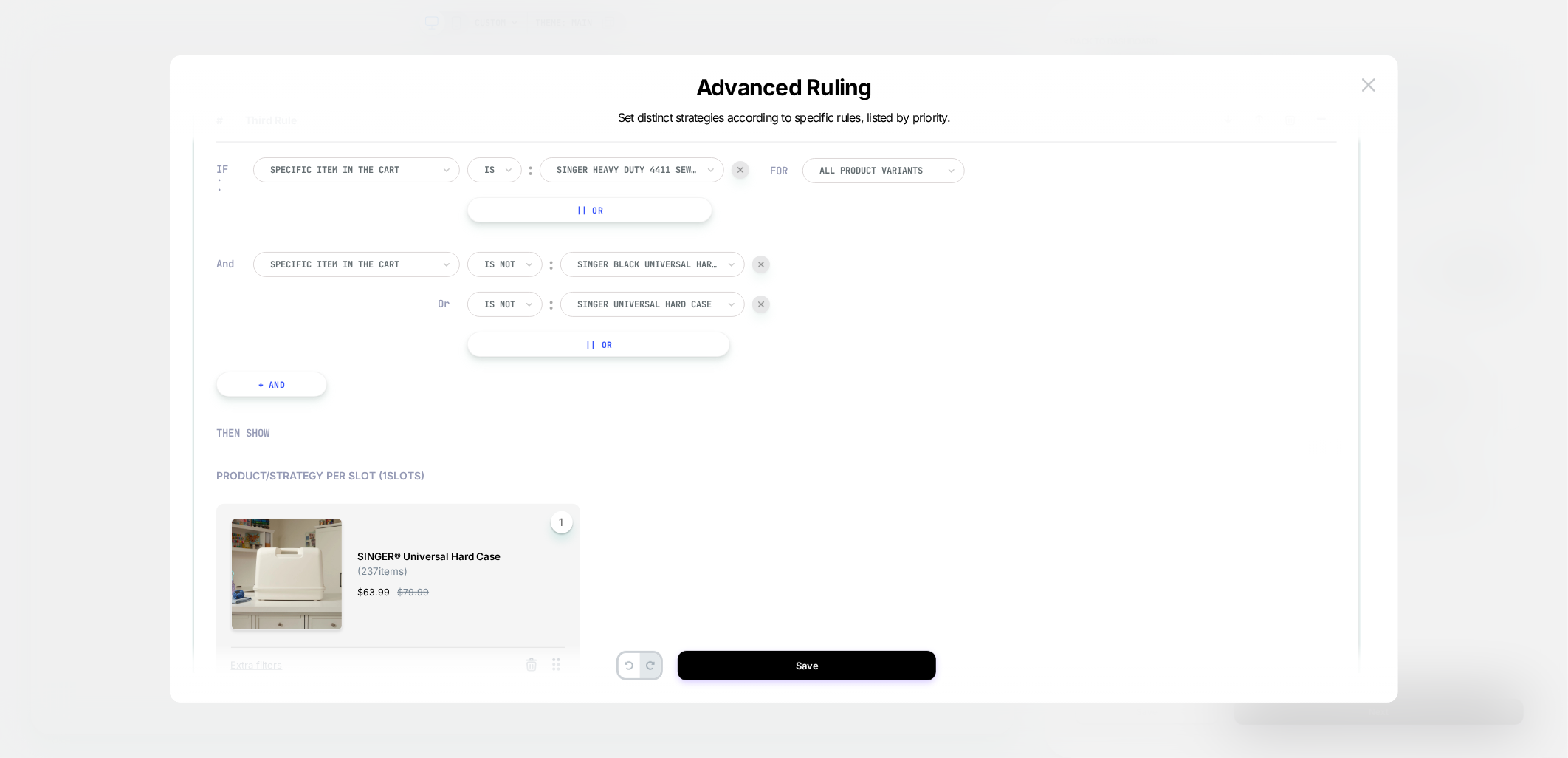
click at [766, 300] on div at bounding box center [762, 305] width 18 height 18
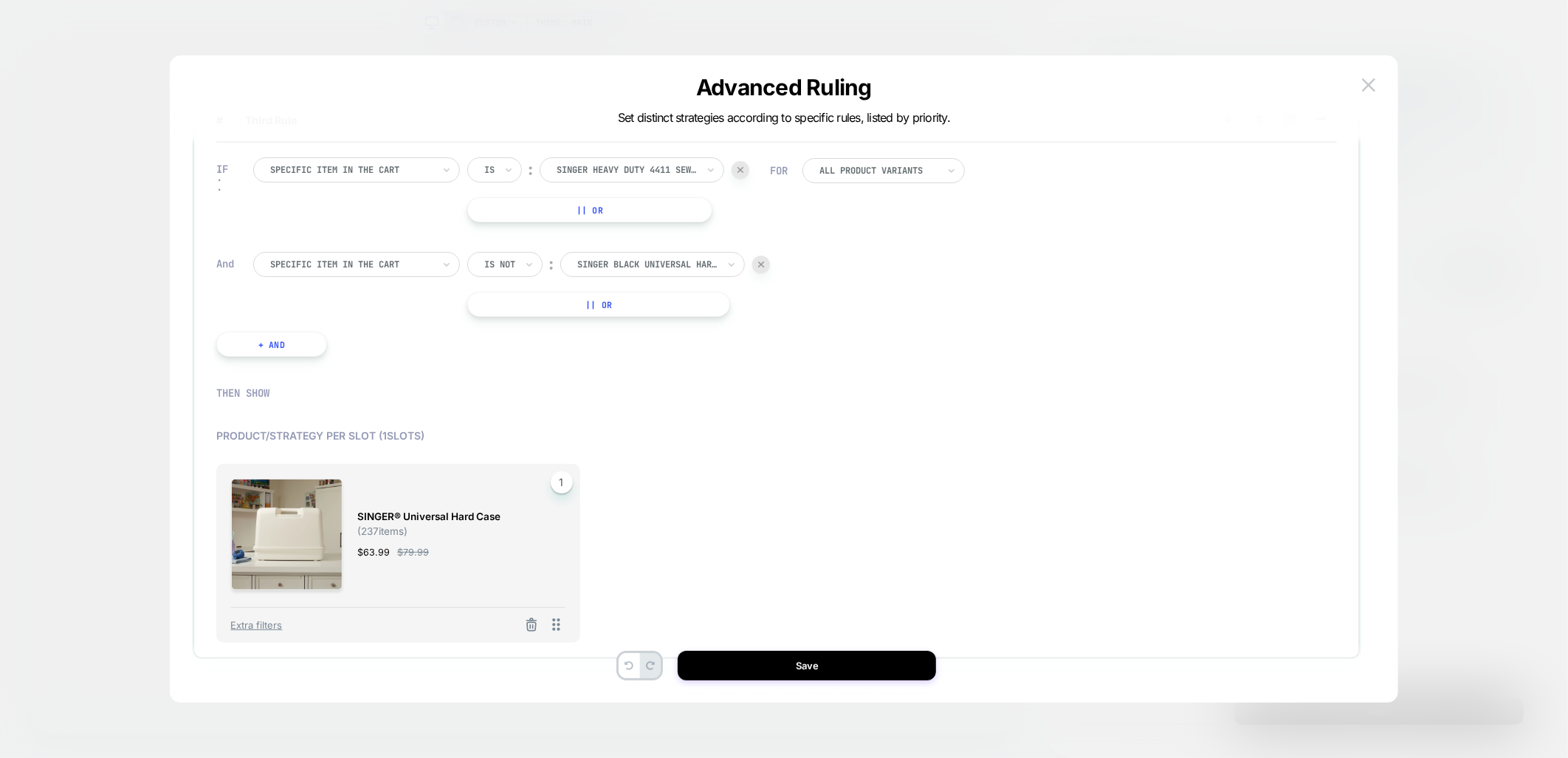
click at [682, 263] on div at bounding box center [648, 264] width 141 height 13
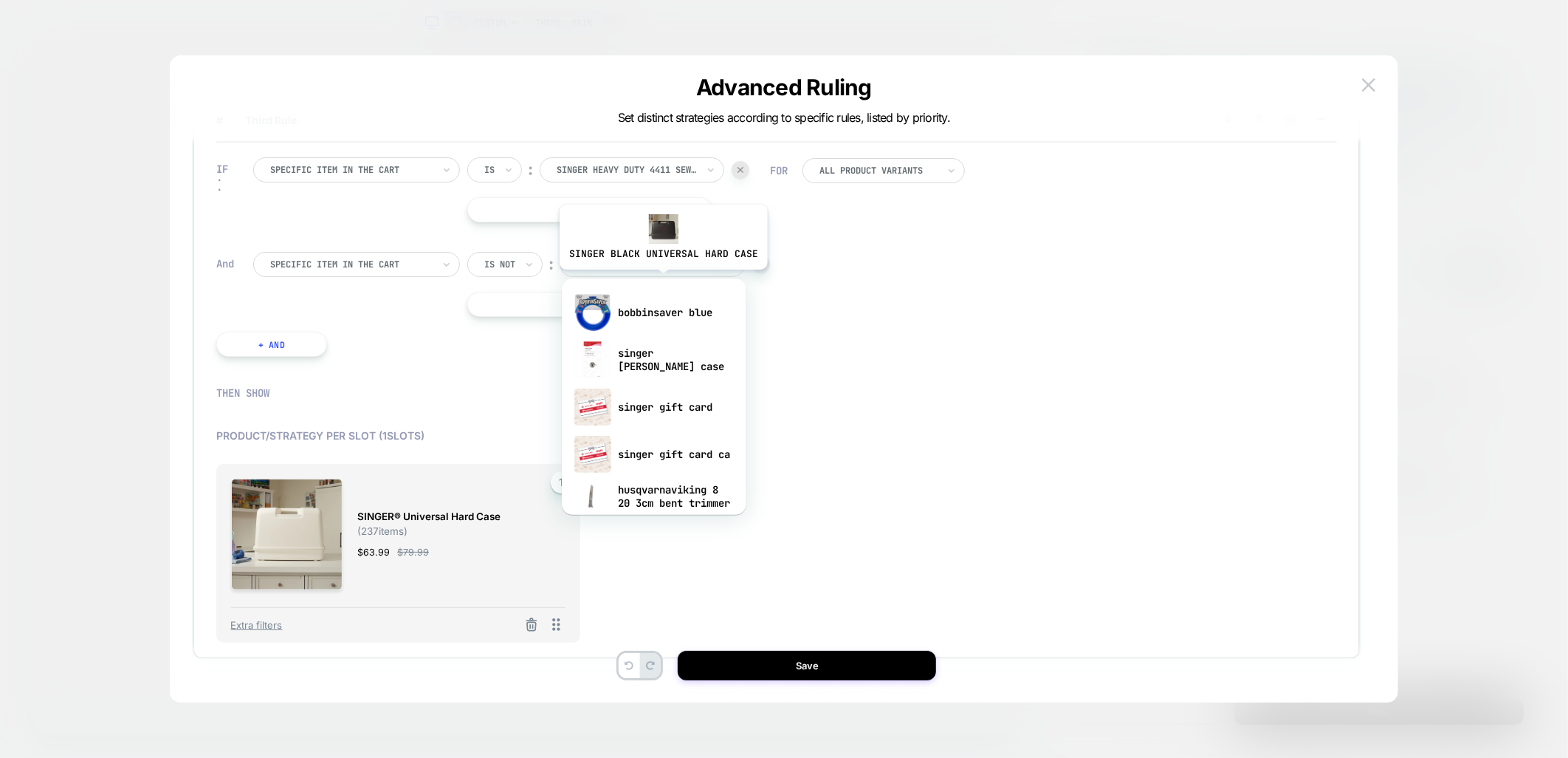
paste input "**********"
type input "**********"
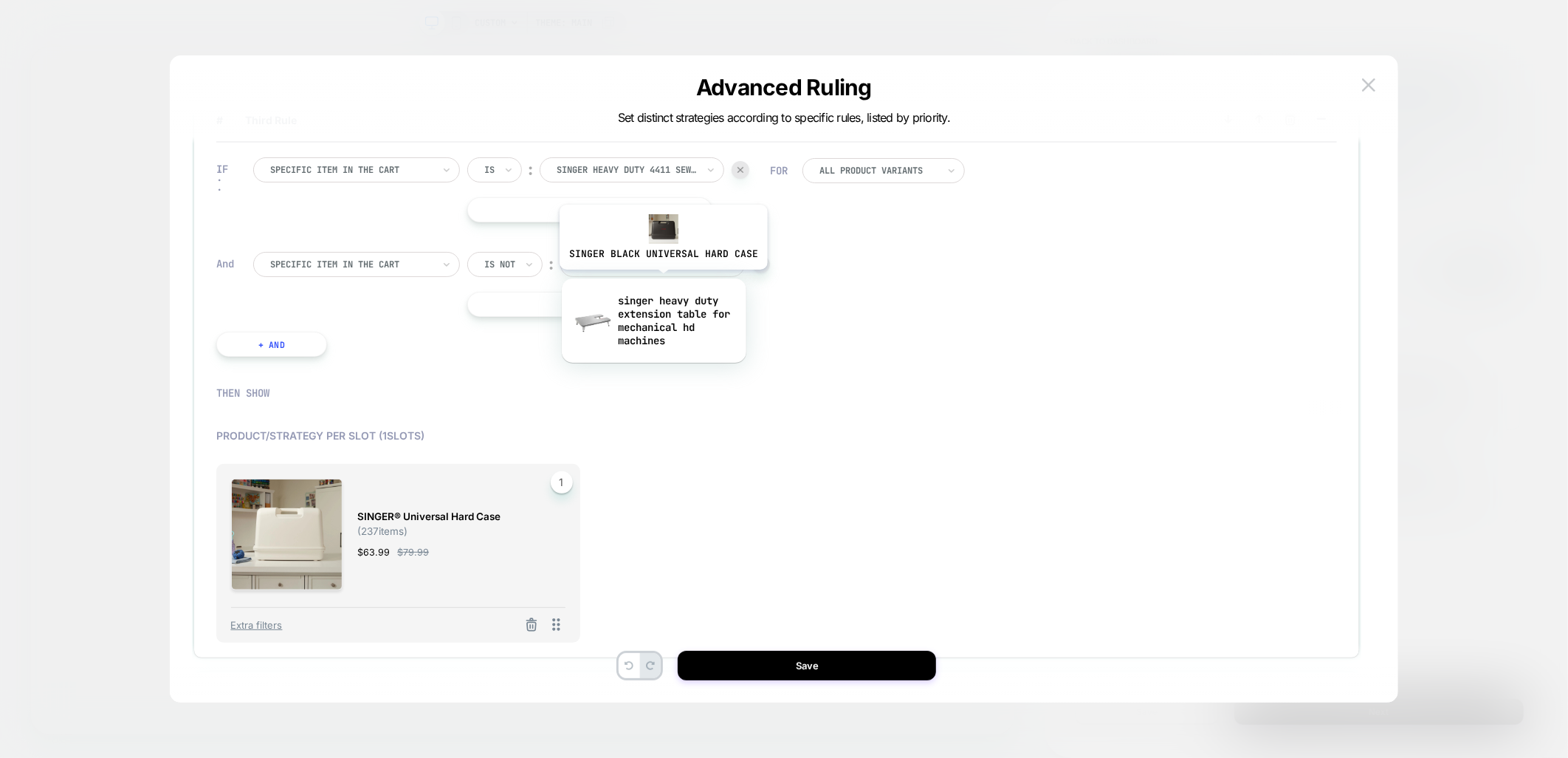
scroll to position [0, 188]
click at [652, 313] on div "singer heavy duty extension table for mechanical hd machines" at bounding box center [654, 321] width 170 height 64
click at [522, 620] on button at bounding box center [532, 626] width 24 height 18
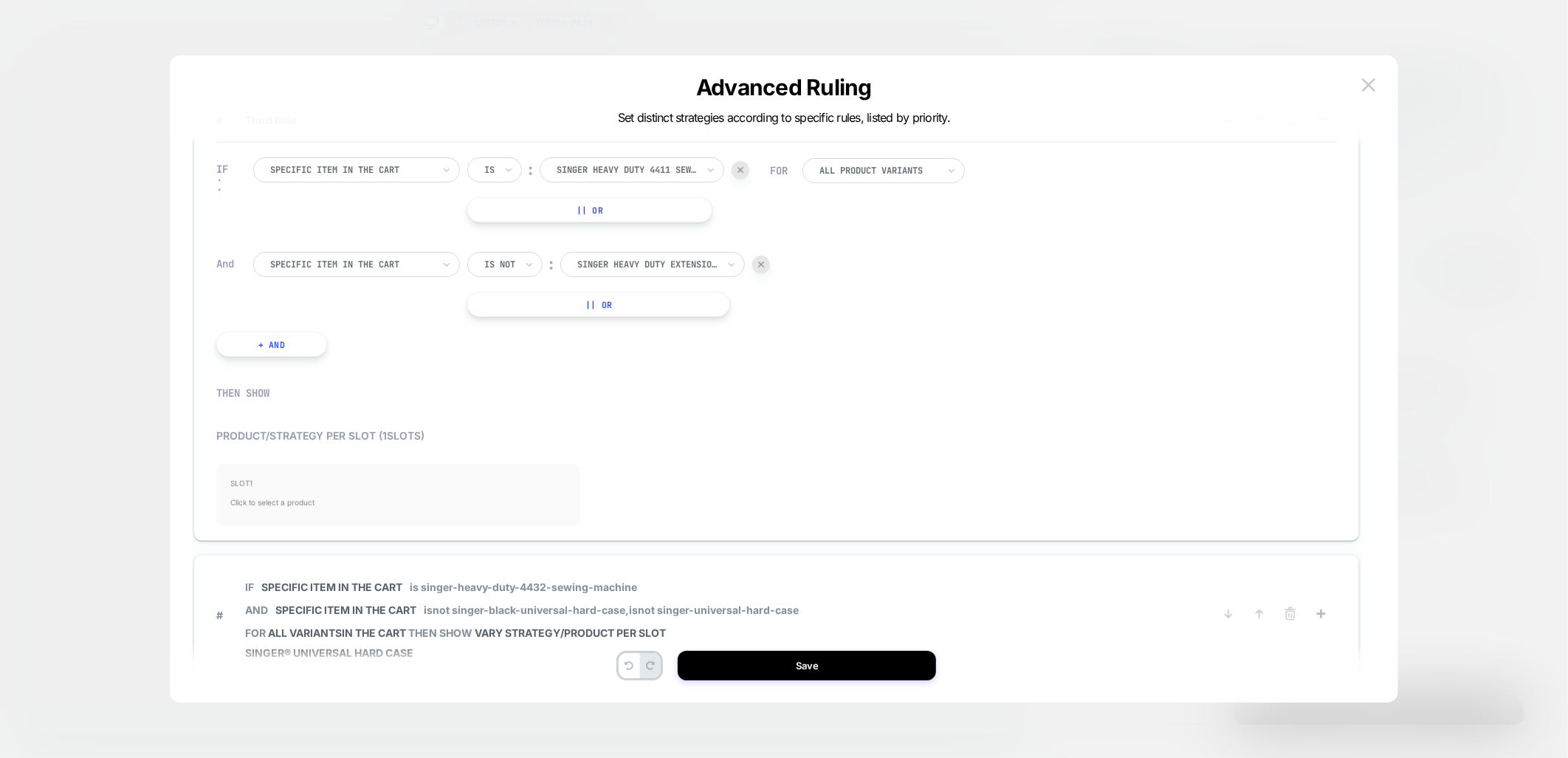
click at [295, 490] on span "Click to select a product" at bounding box center [398, 502] width 334 height 30
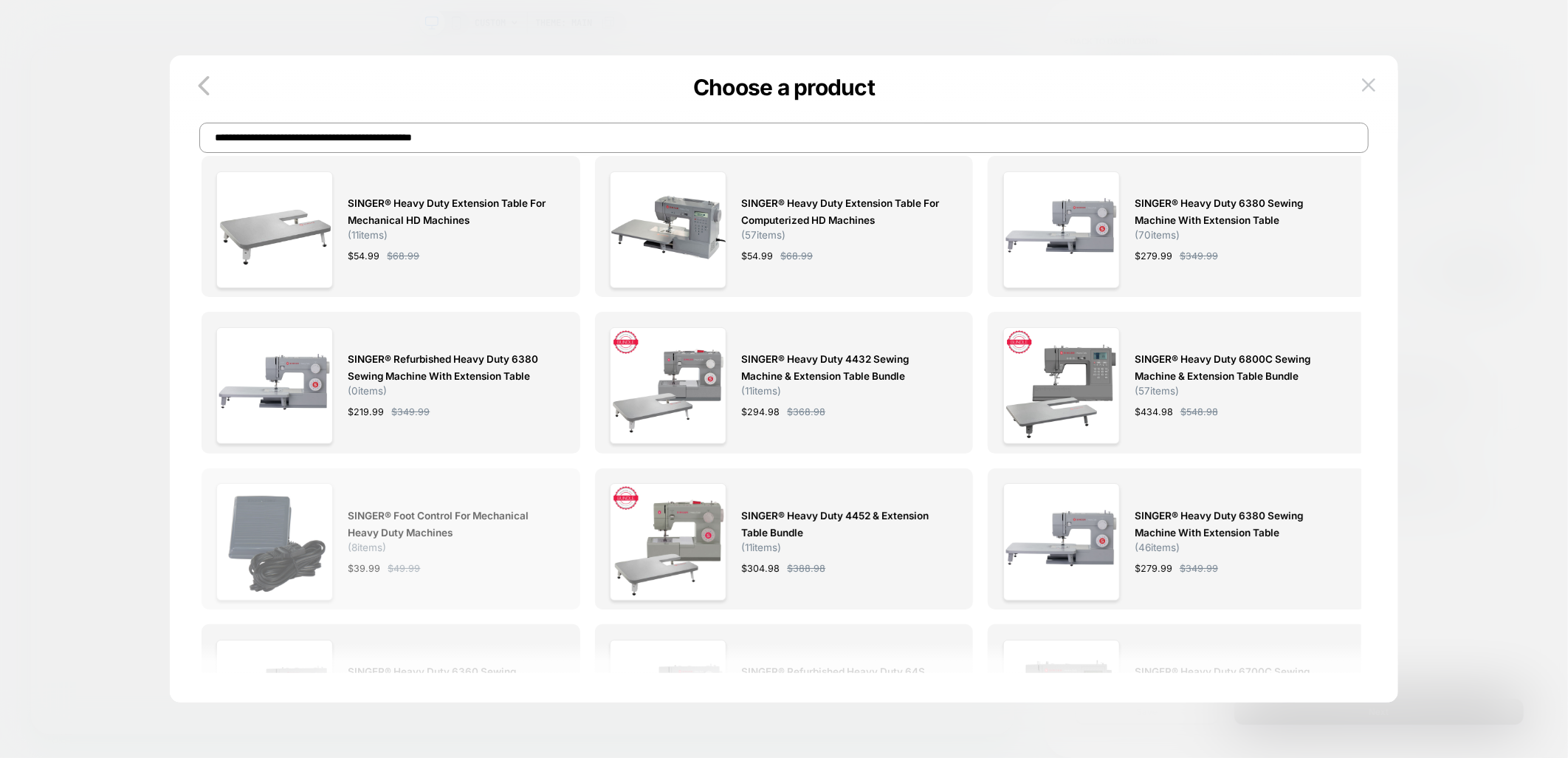
scroll to position [0, 0]
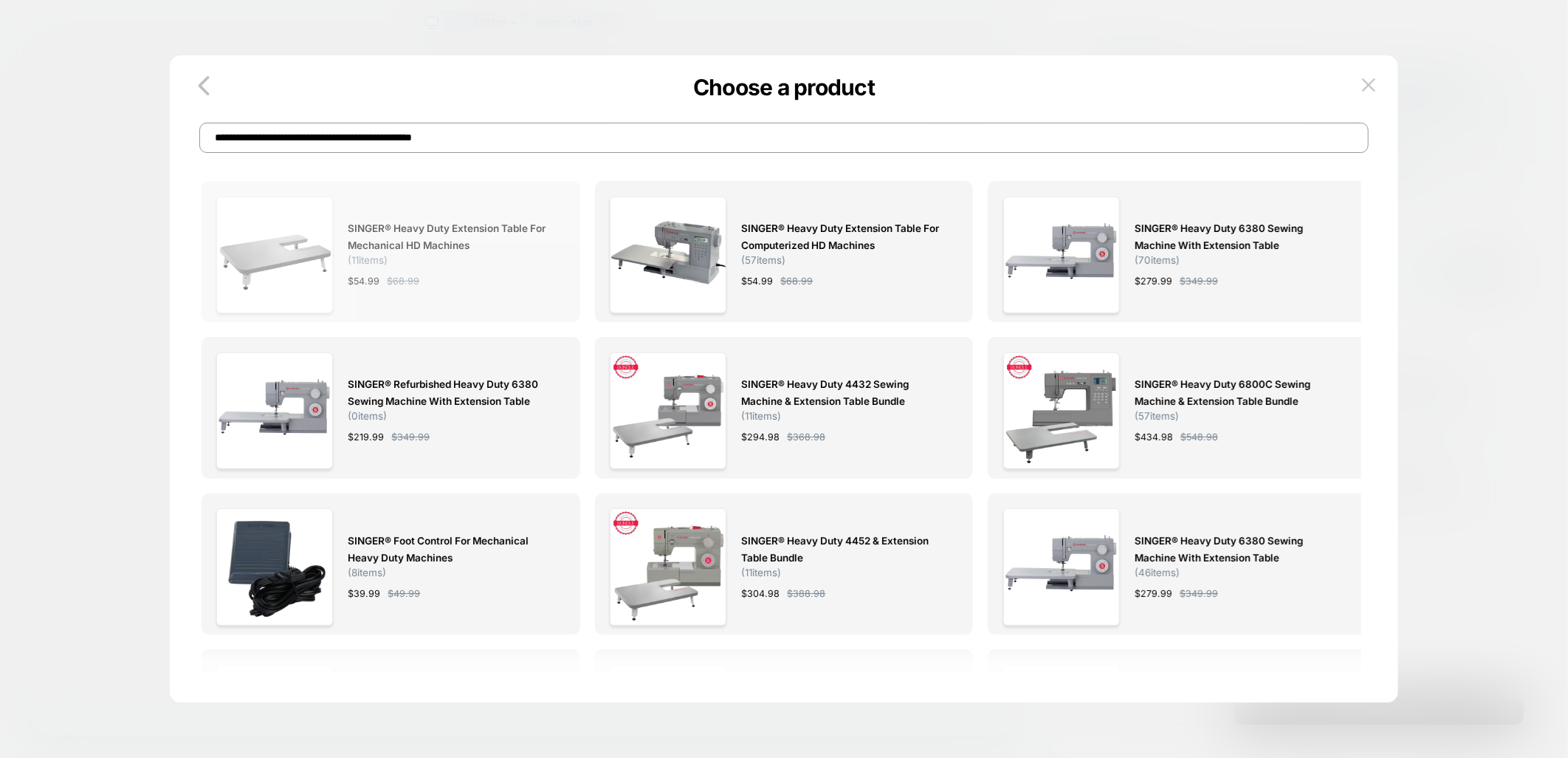
click at [399, 254] on span "SINGER® Heavy Duty Extension Table for Mechanical HD Machines ( 11 items)" at bounding box center [448, 243] width 203 height 46
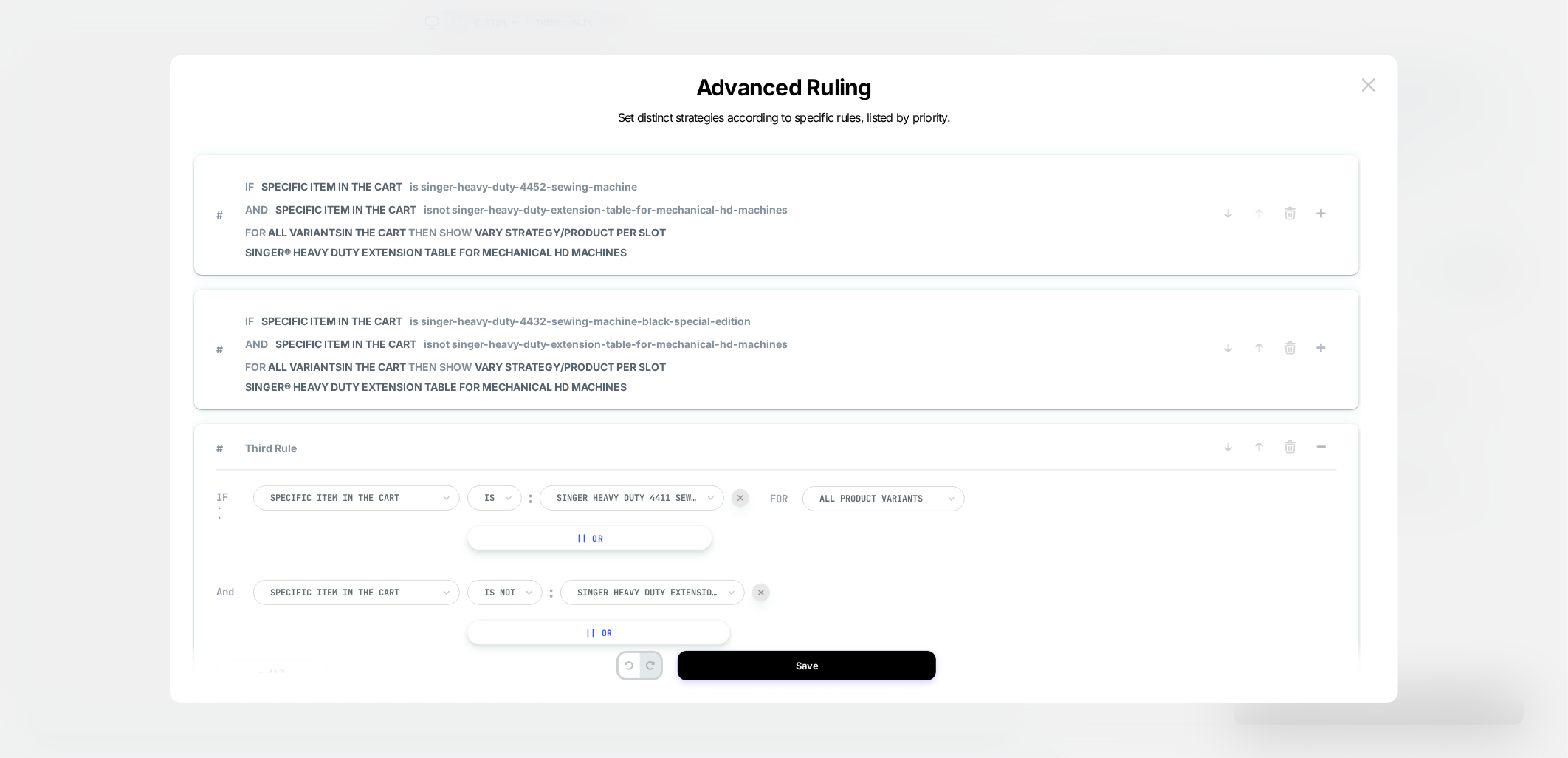
scroll to position [44, 0]
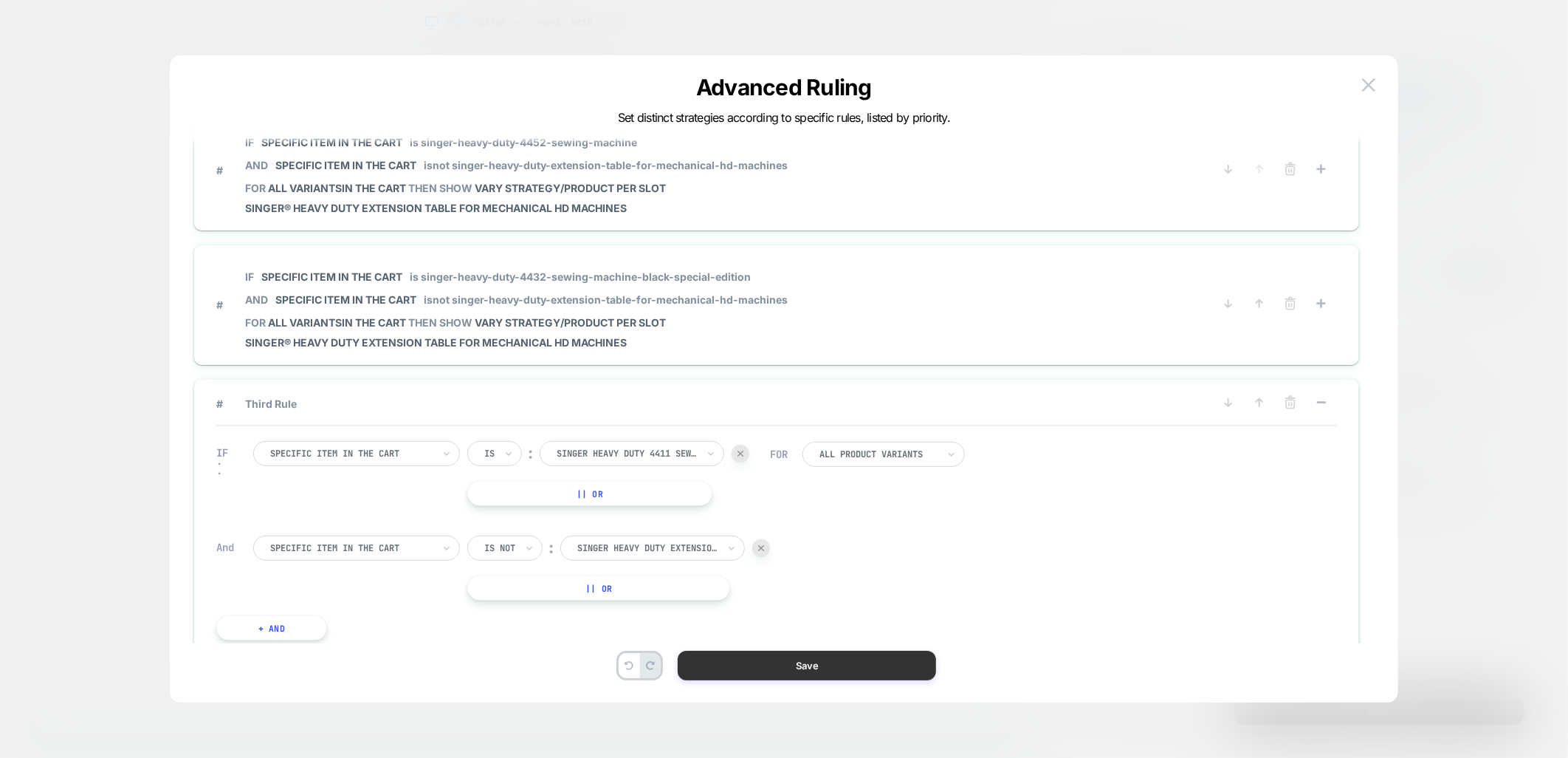
click at [821, 666] on button "Save" at bounding box center [806, 666] width 259 height 30
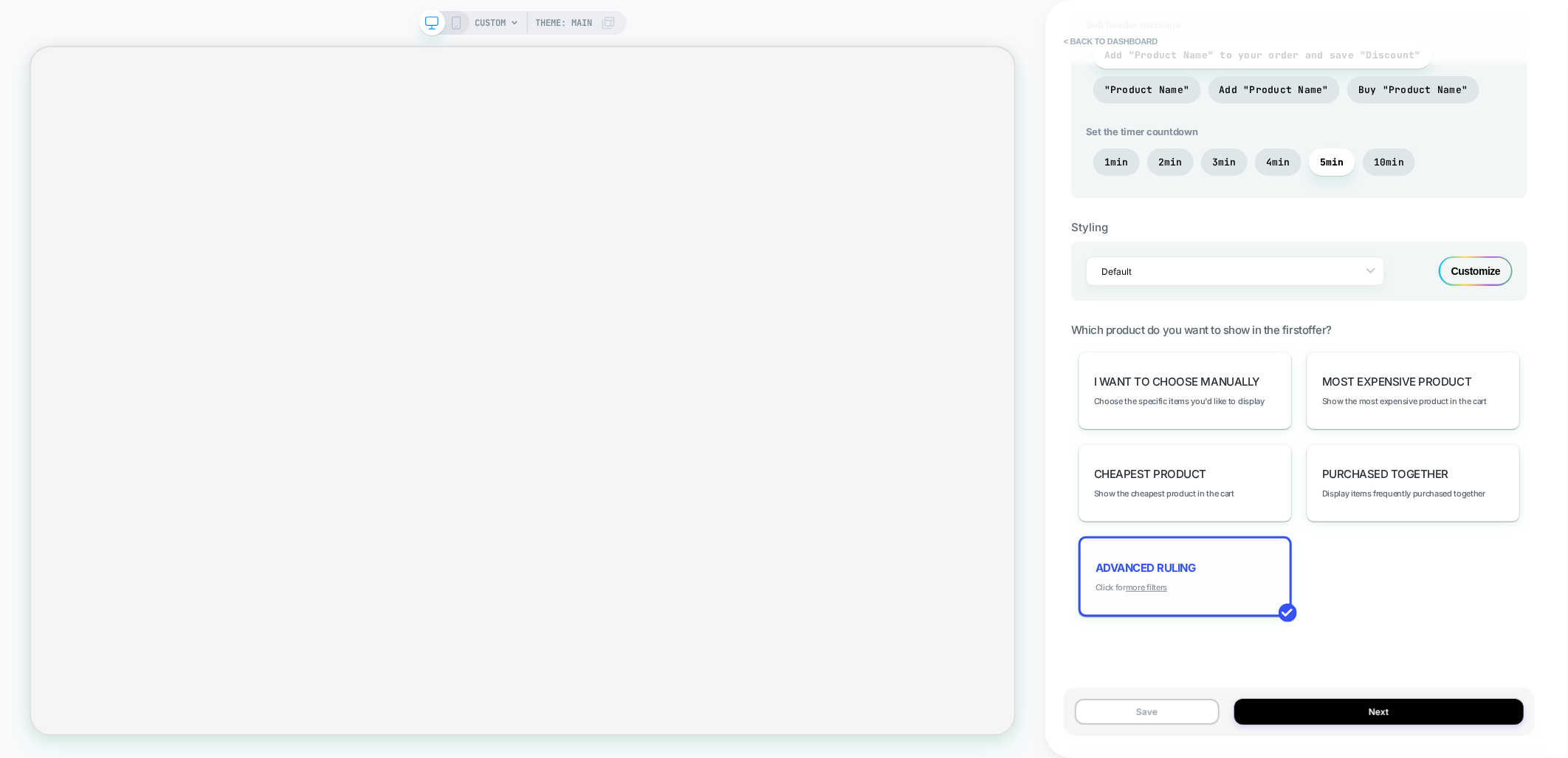
click at [1131, 582] on u "more filters" at bounding box center [1146, 587] width 41 height 10
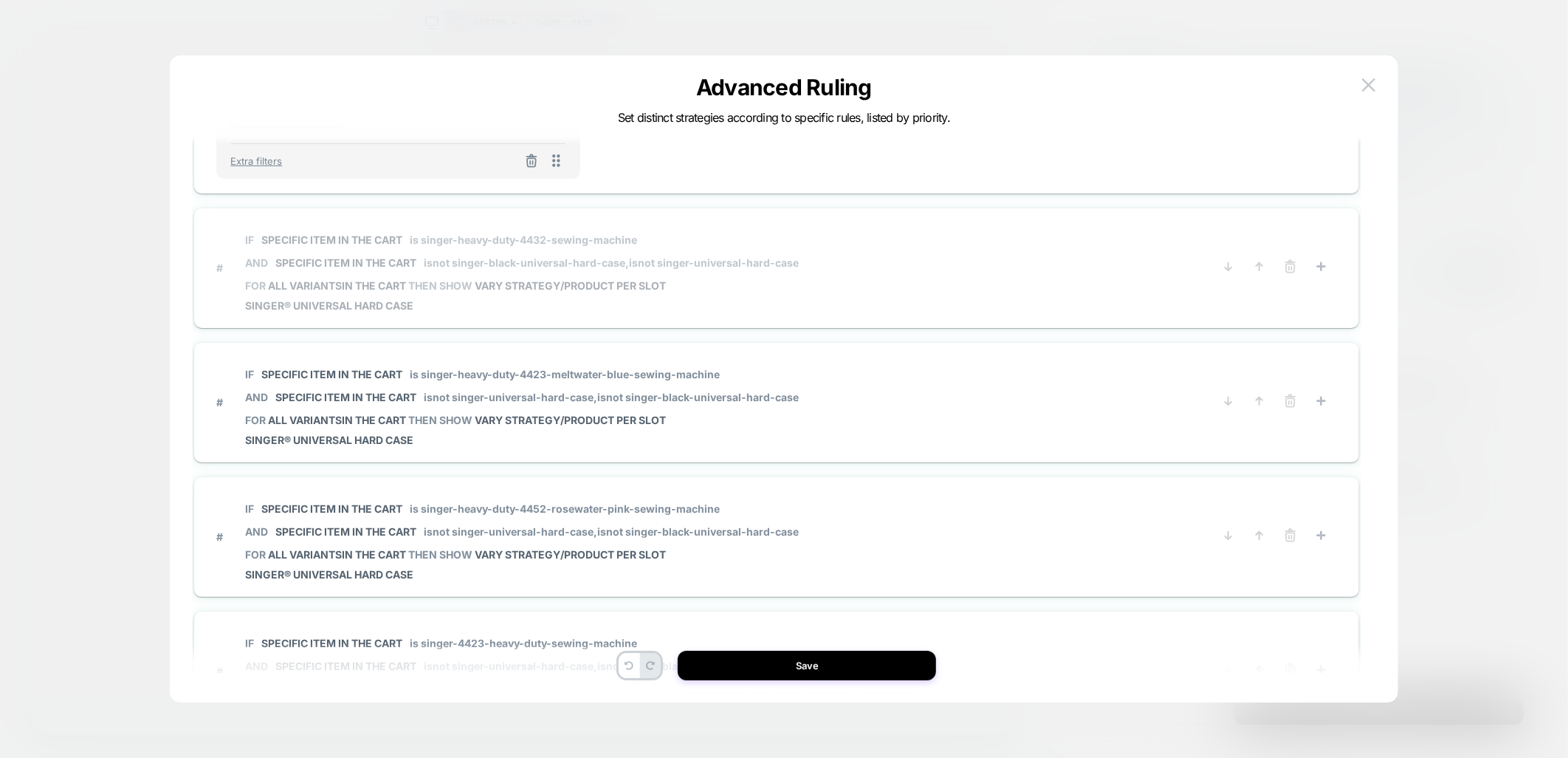
scroll to position [821, 0]
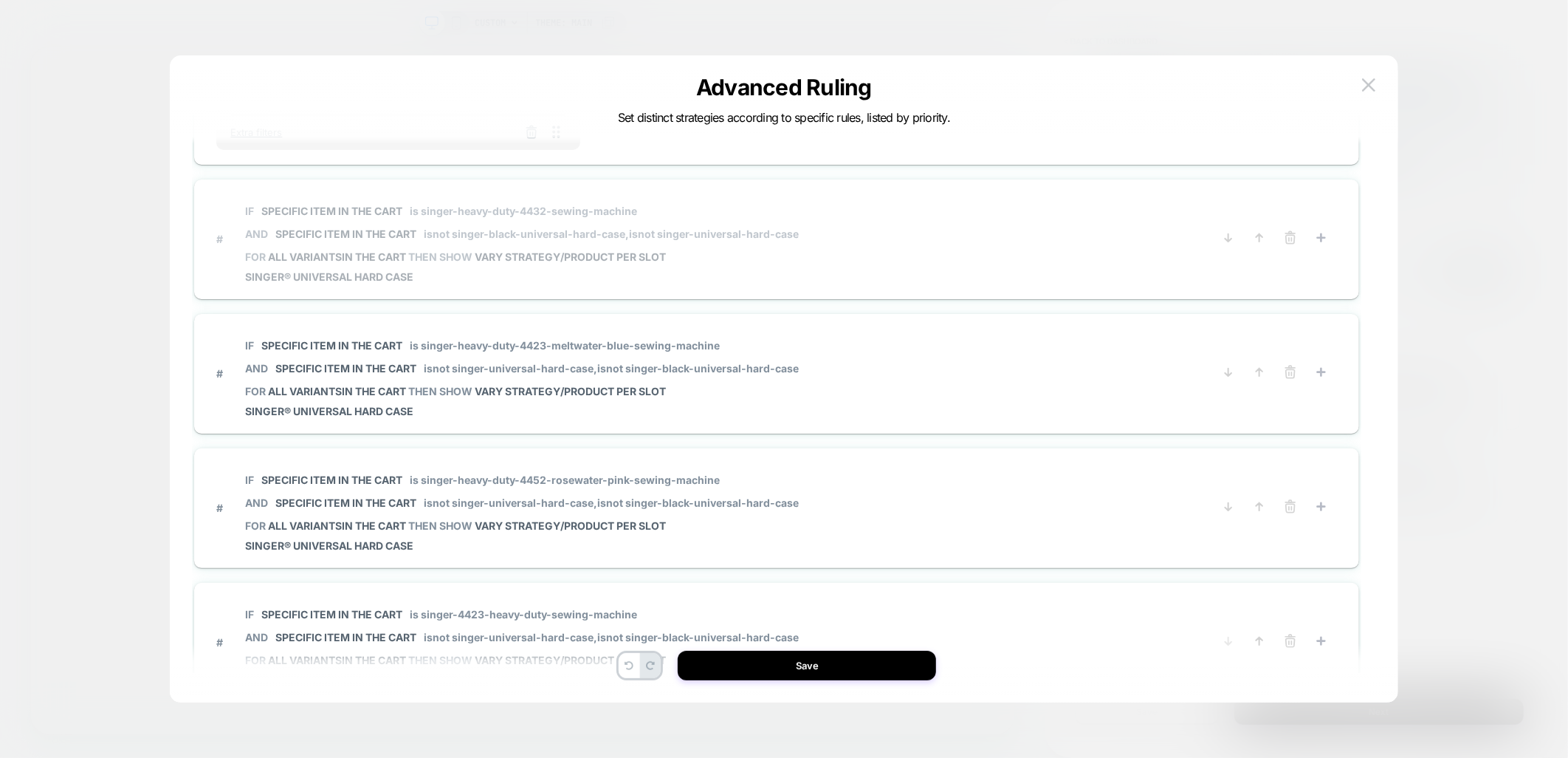
click at [925, 246] on span "# IF Specific item in the cart is singer-heavy-duty-4432-sewing-machine AND Spe…" at bounding box center [710, 239] width 986 height 89
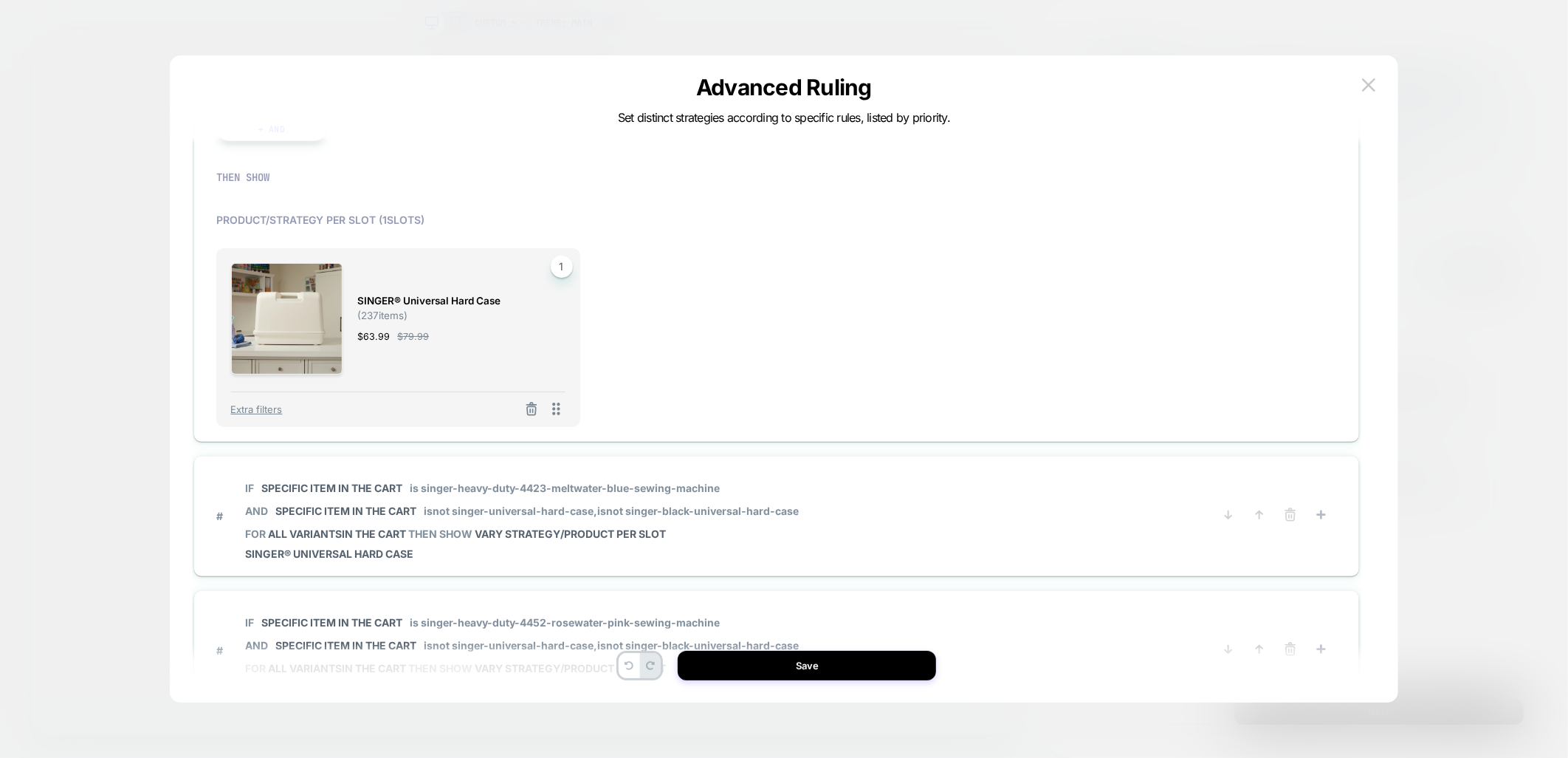
scroll to position [574, 0]
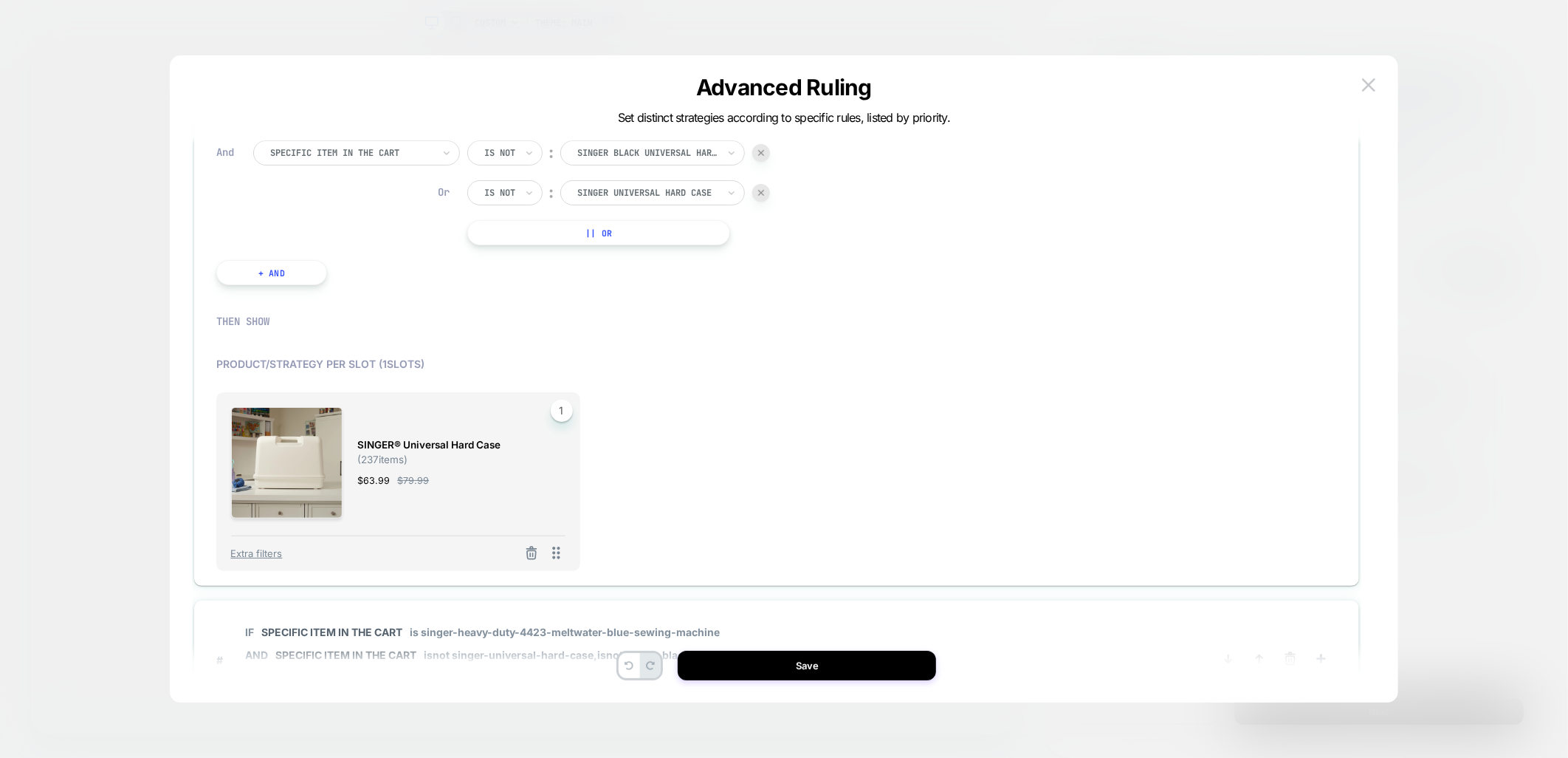
click at [762, 190] on img at bounding box center [762, 193] width 6 height 6
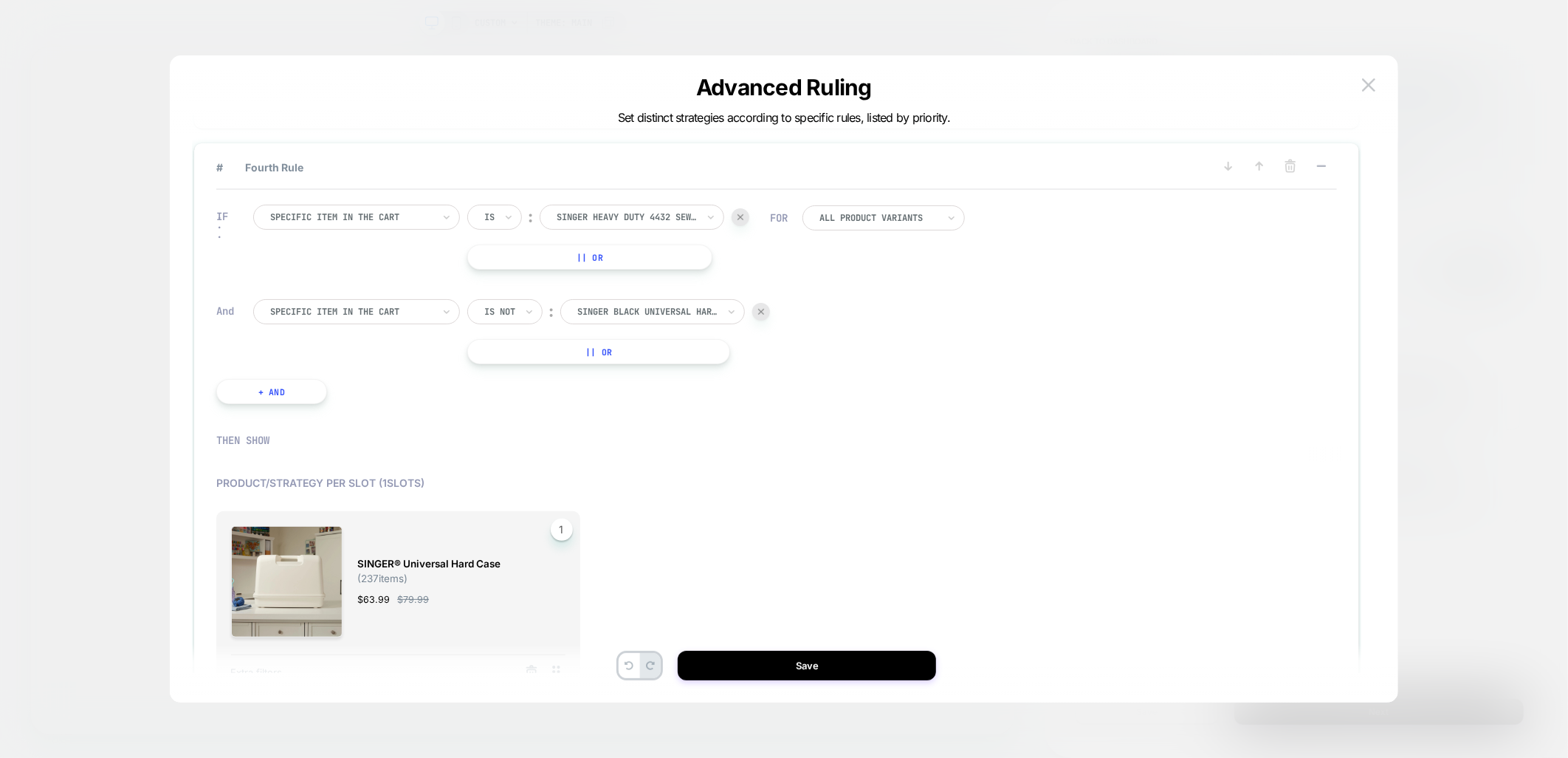
scroll to position [410, 0]
click at [628, 311] on div at bounding box center [648, 317] width 141 height 13
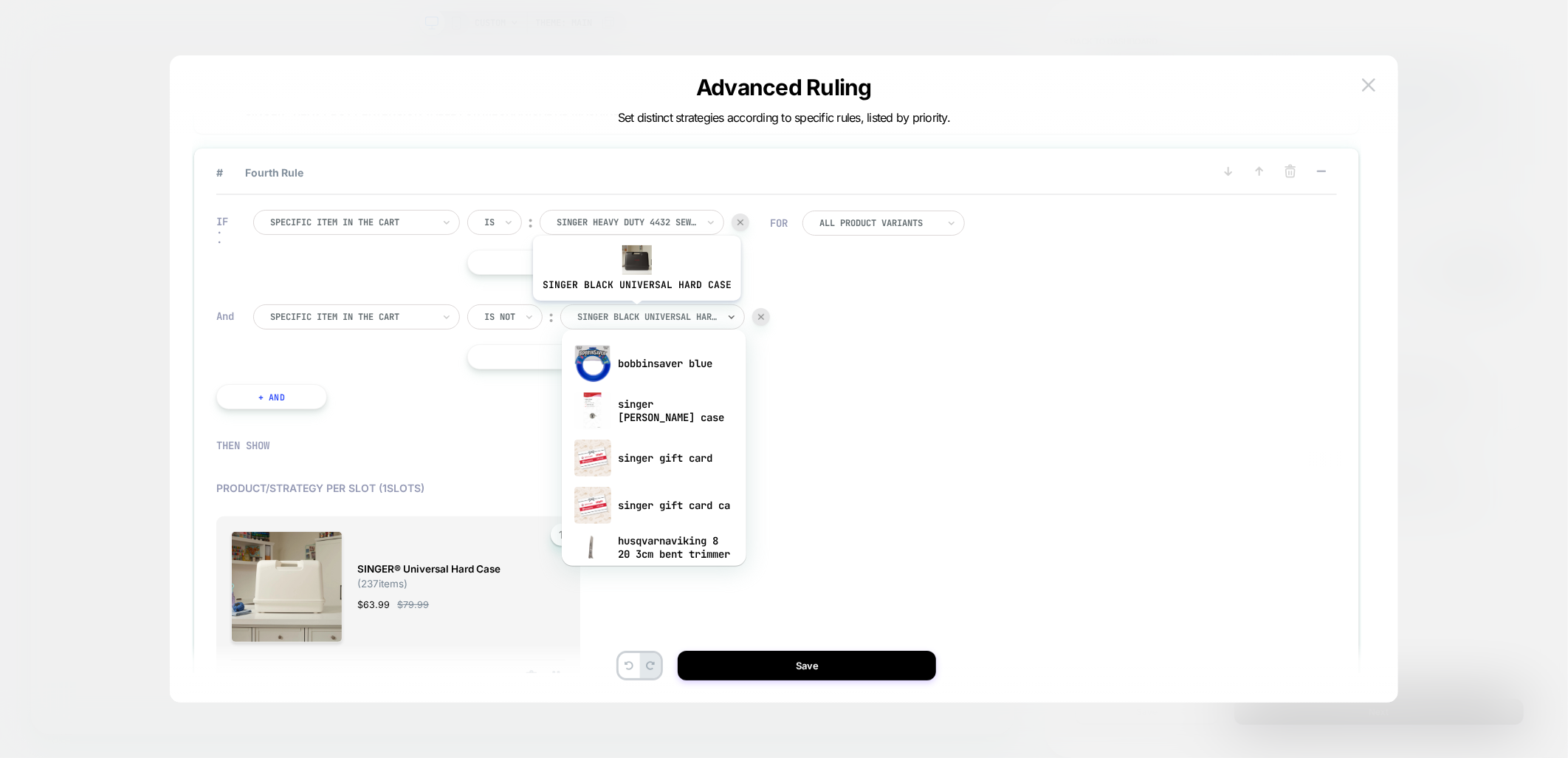
paste input "**********"
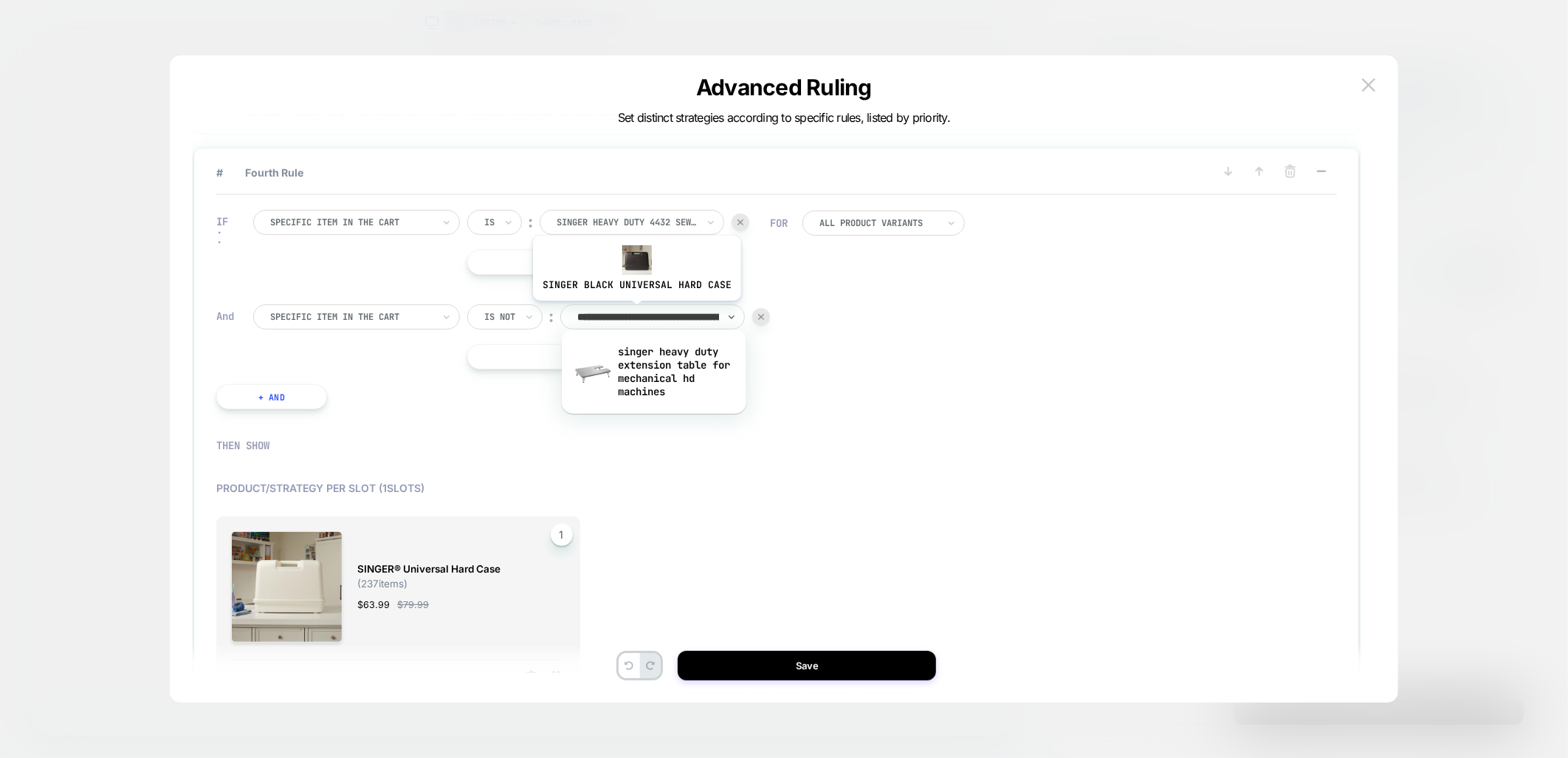
type input "**********"
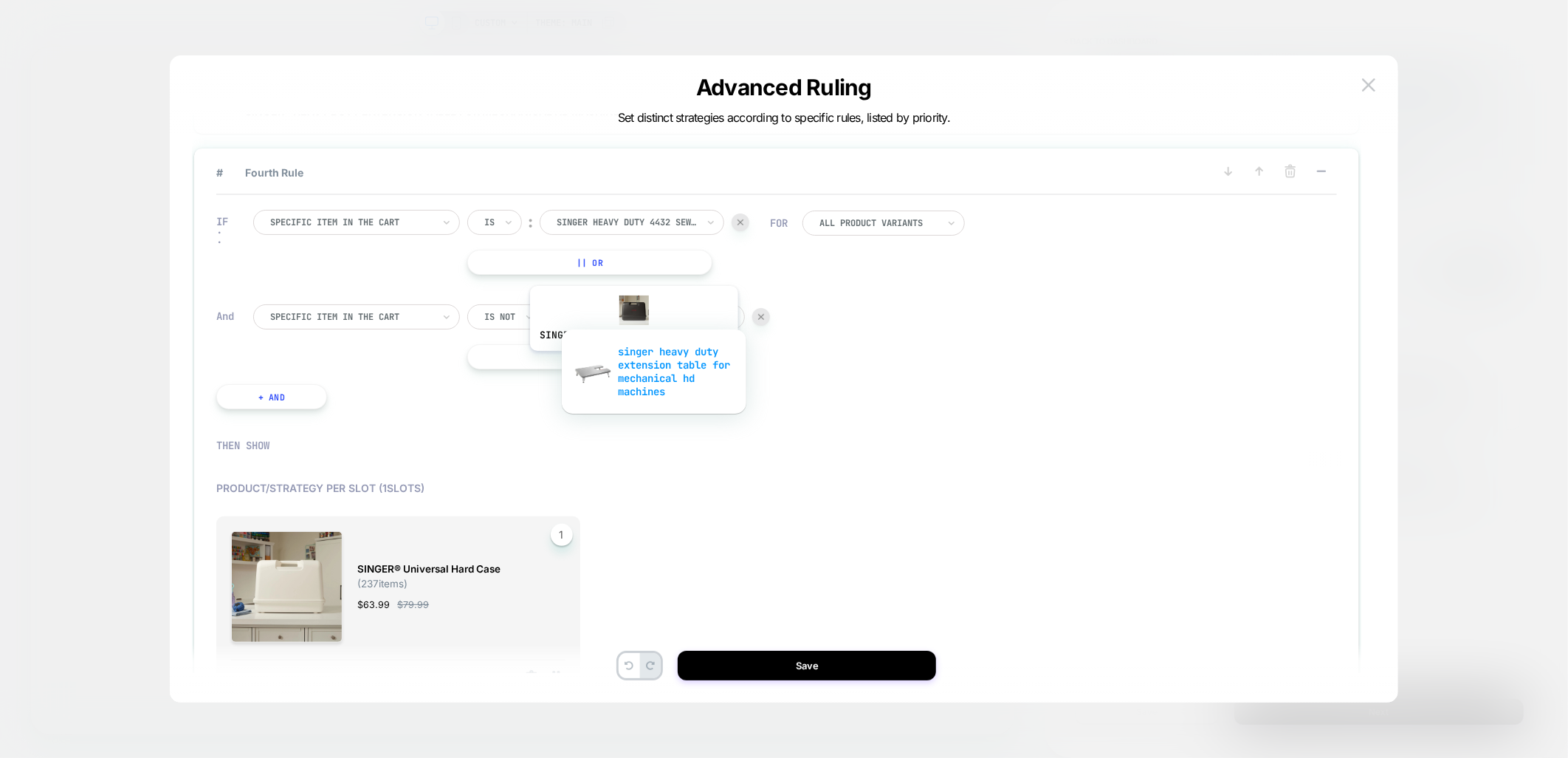
scroll to position [0, 188]
click at [632, 363] on div "singer heavy duty extension table for mechanical hd machines" at bounding box center [654, 372] width 170 height 64
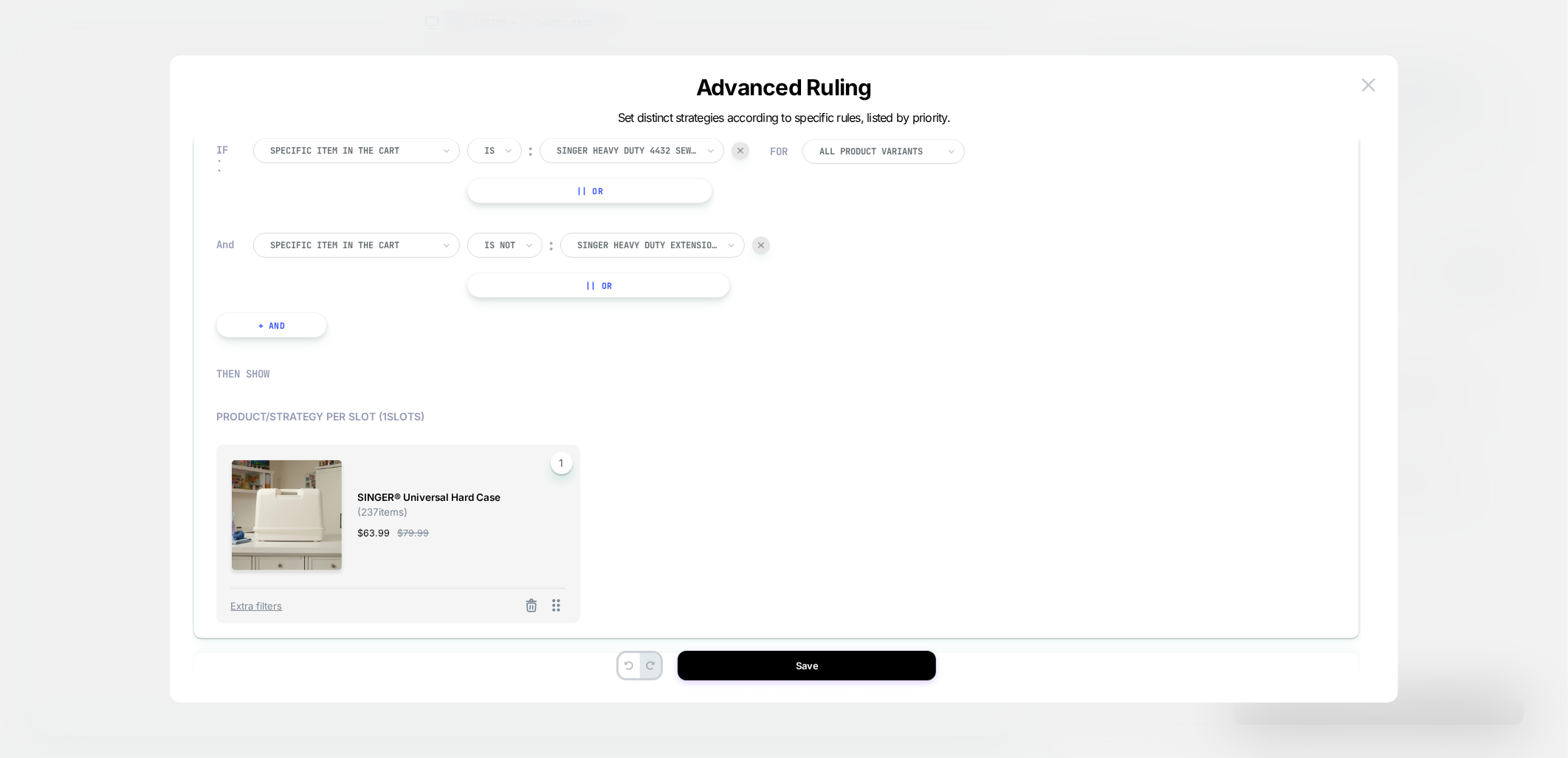
scroll to position [574, 0]
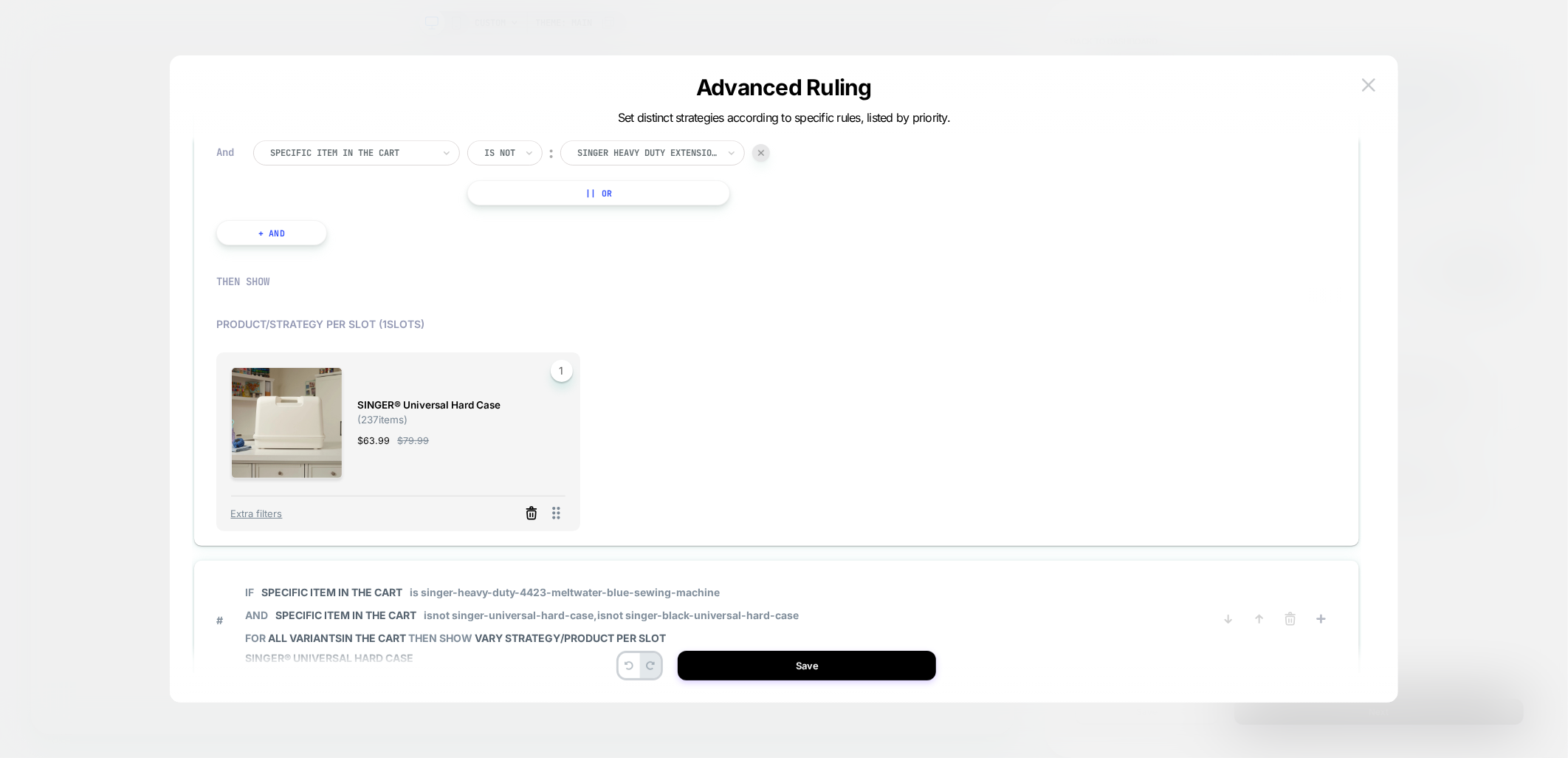
click at [536, 511] on icon at bounding box center [531, 513] width 15 height 15
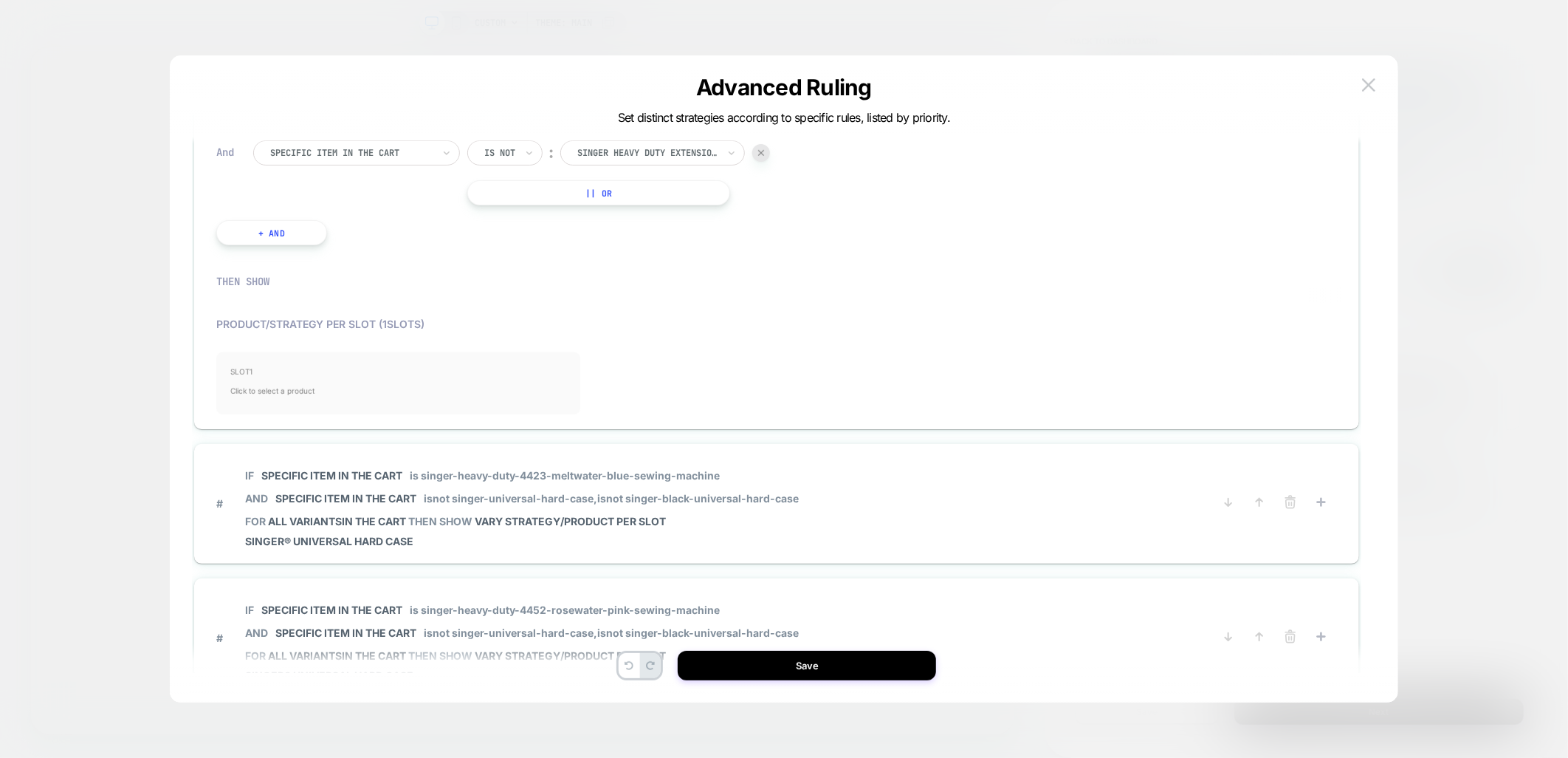
click at [356, 381] on span "Click to select a product" at bounding box center [398, 391] width 334 height 30
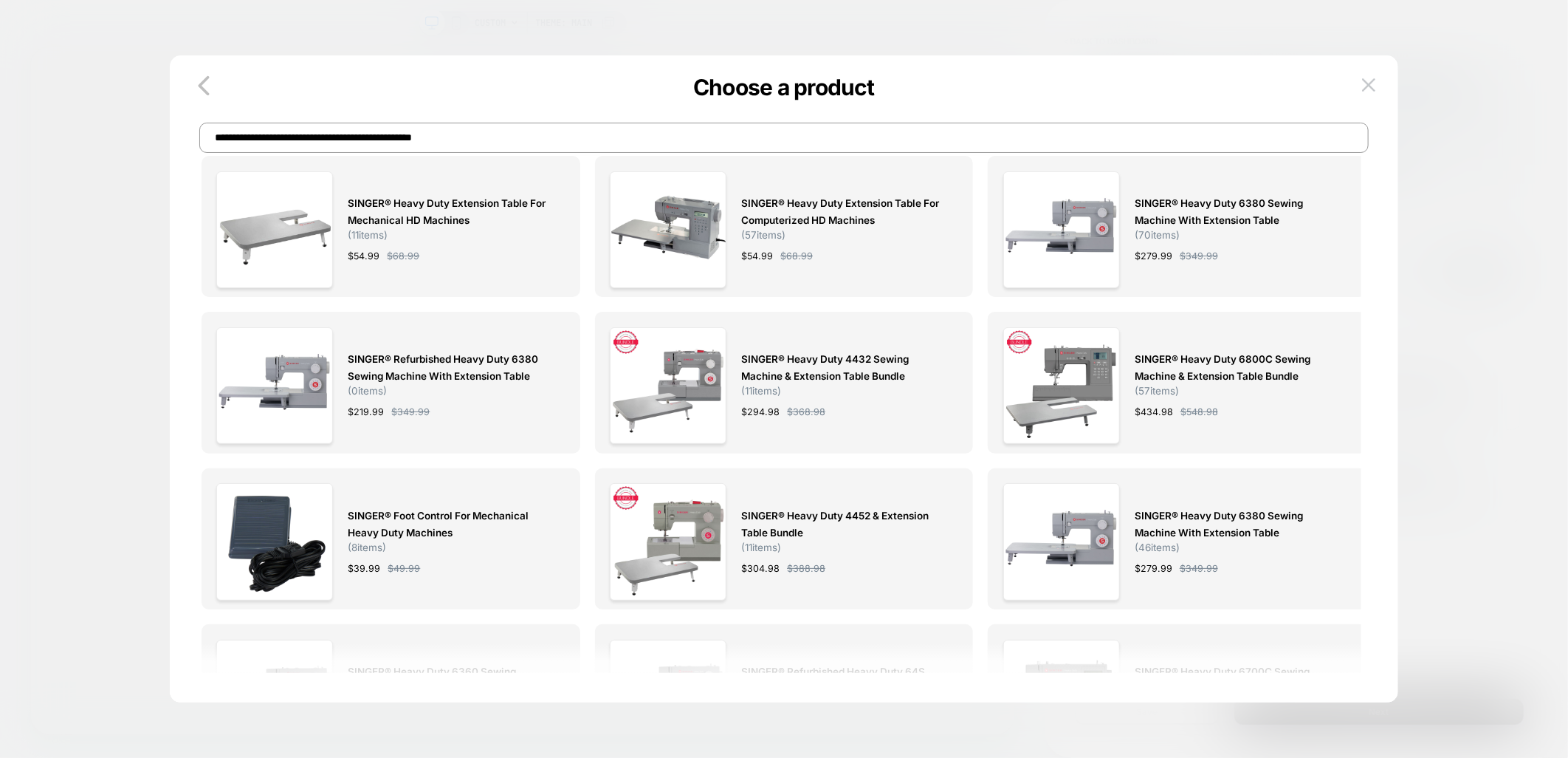
scroll to position [0, 0]
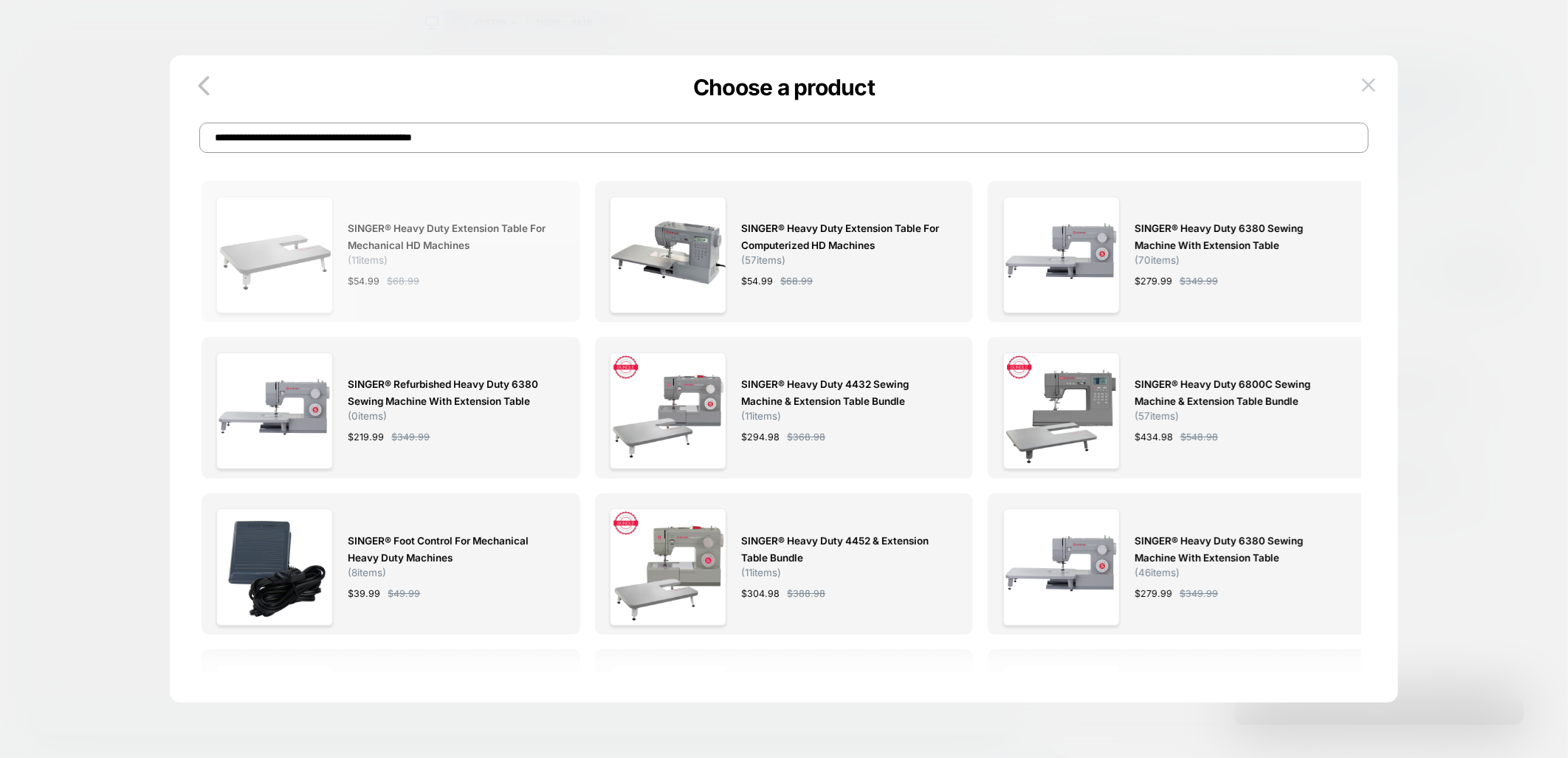
click at [422, 204] on div "SINGER® Heavy Duty Extension Table for Mechanical HD Machines ( 11 items) $ 54.…" at bounding box center [448, 255] width 203 height 117
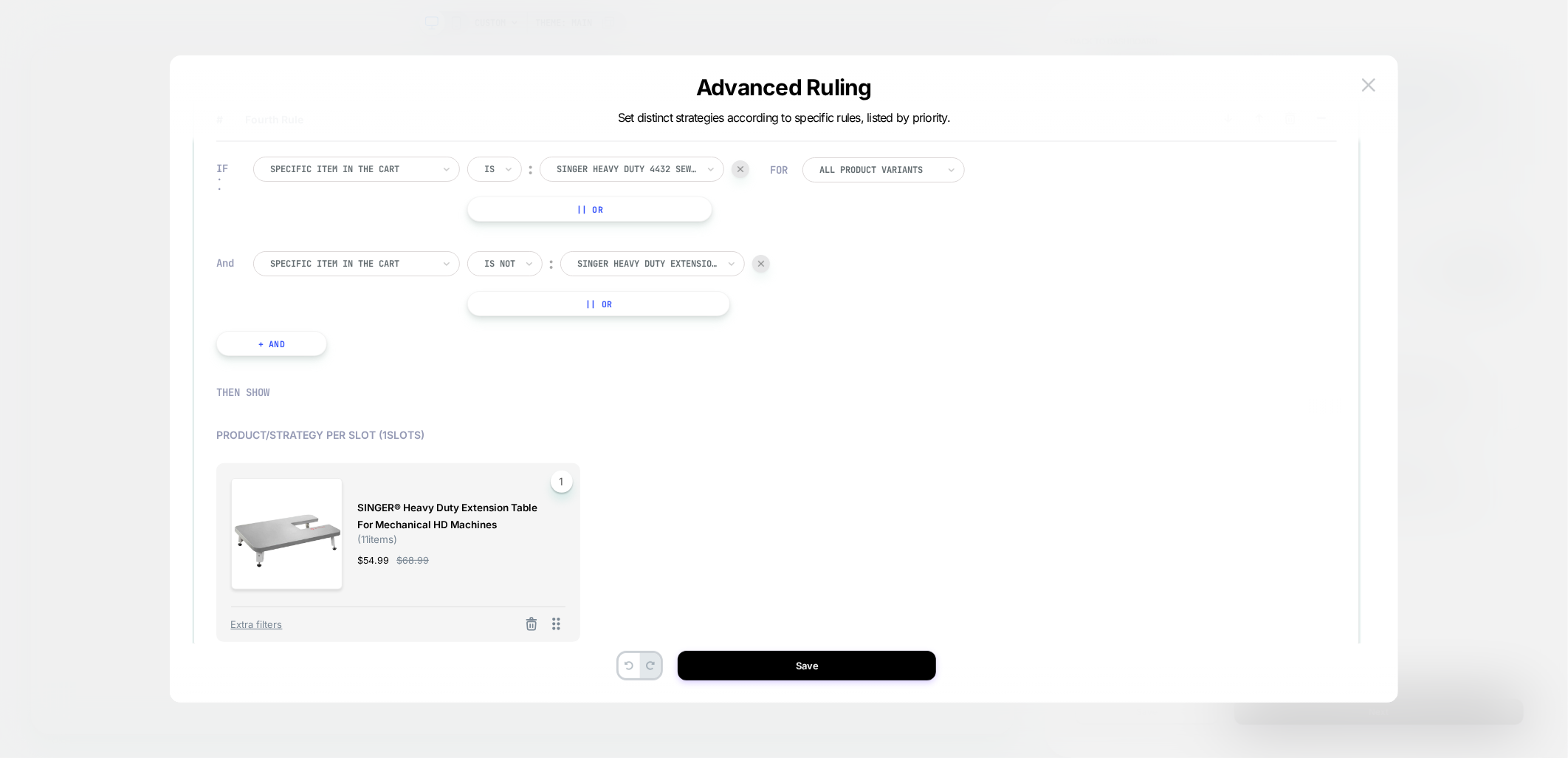
scroll to position [739, 0]
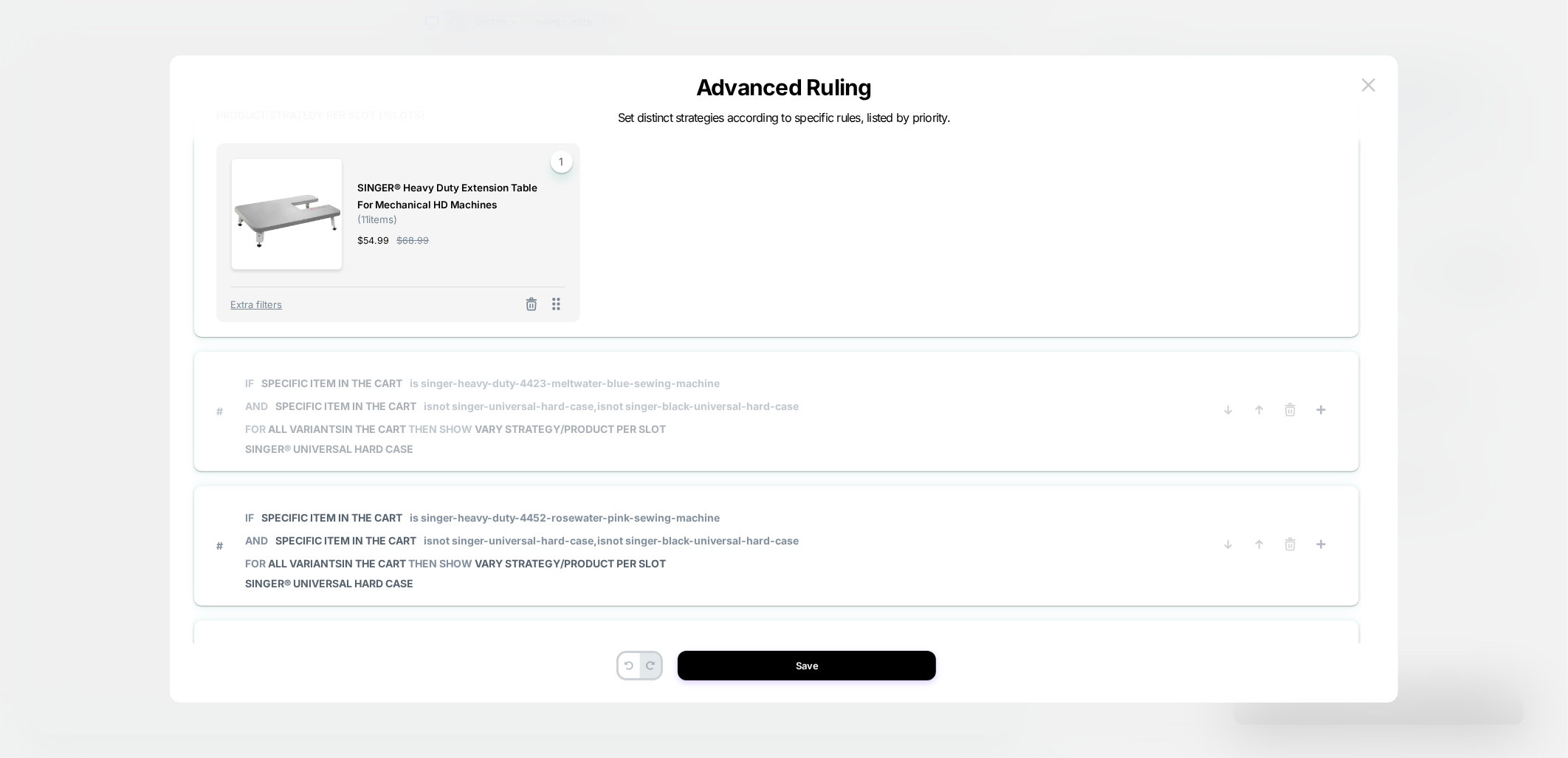
click at [889, 411] on span "# IF Specific item in the cart is singer-heavy-duty-4423-meltwater-blue-sewing-…" at bounding box center [710, 410] width 986 height 89
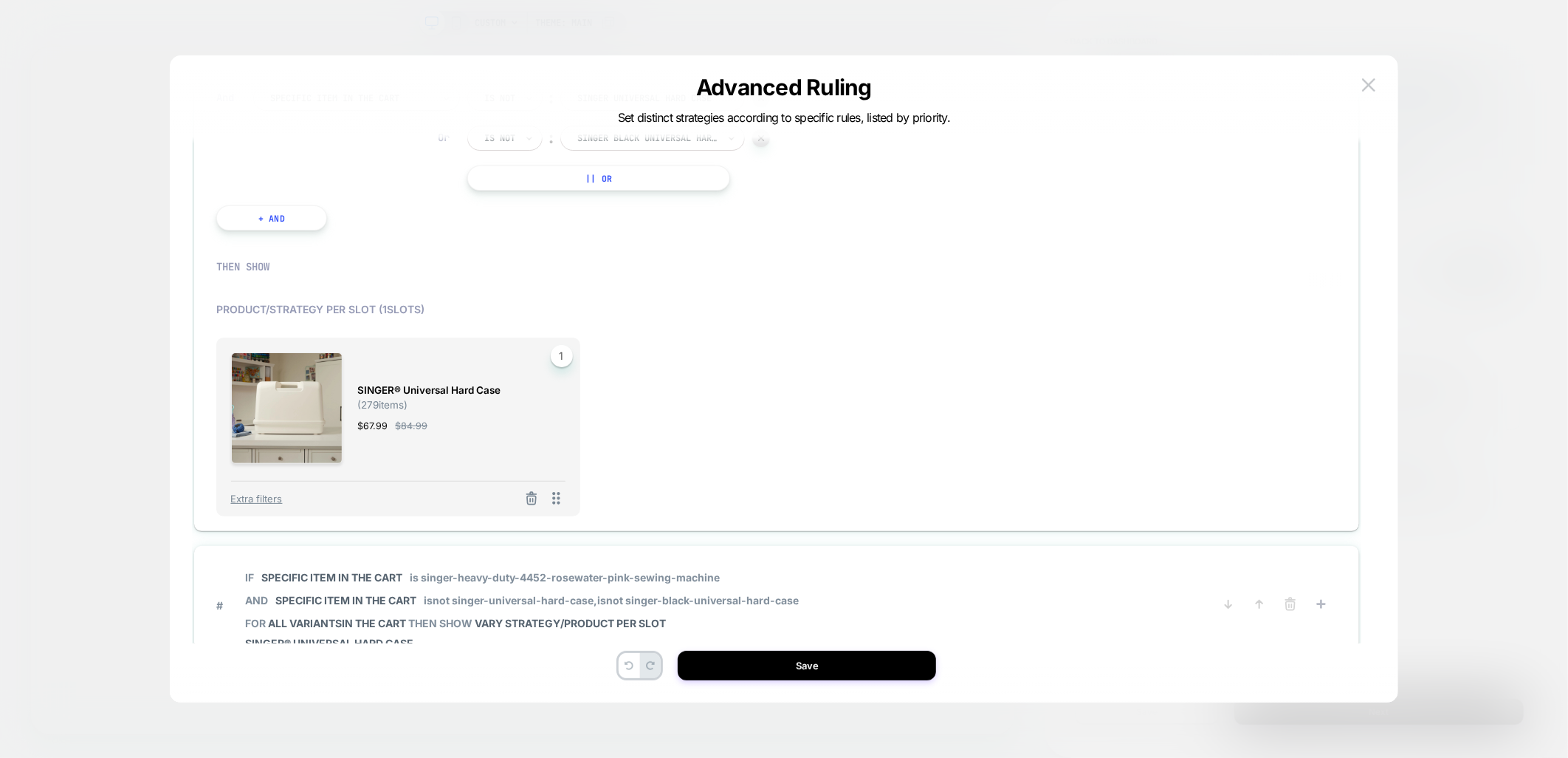
scroll to position [640, 0]
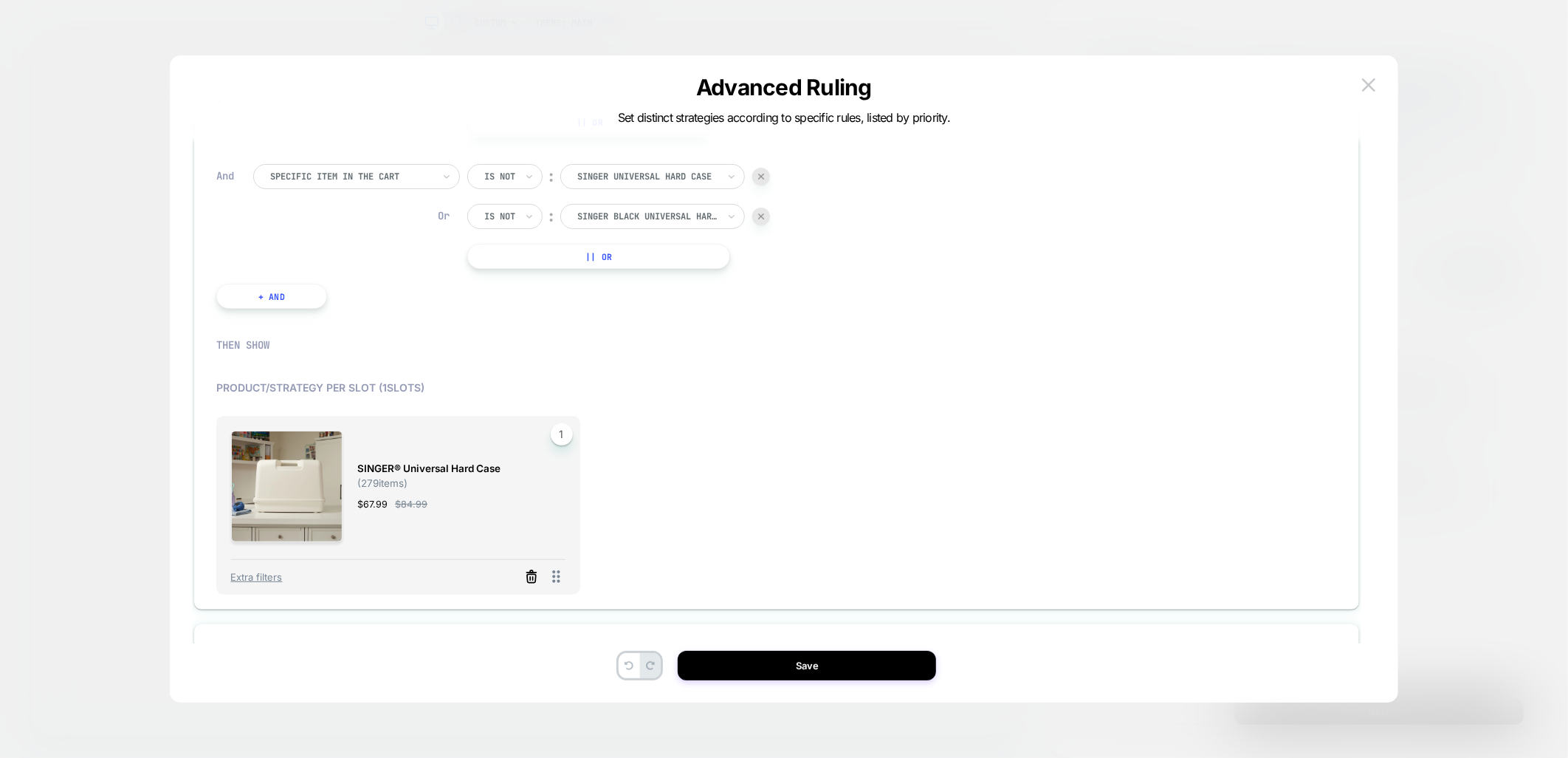
click at [525, 569] on icon at bounding box center [531, 576] width 15 height 15
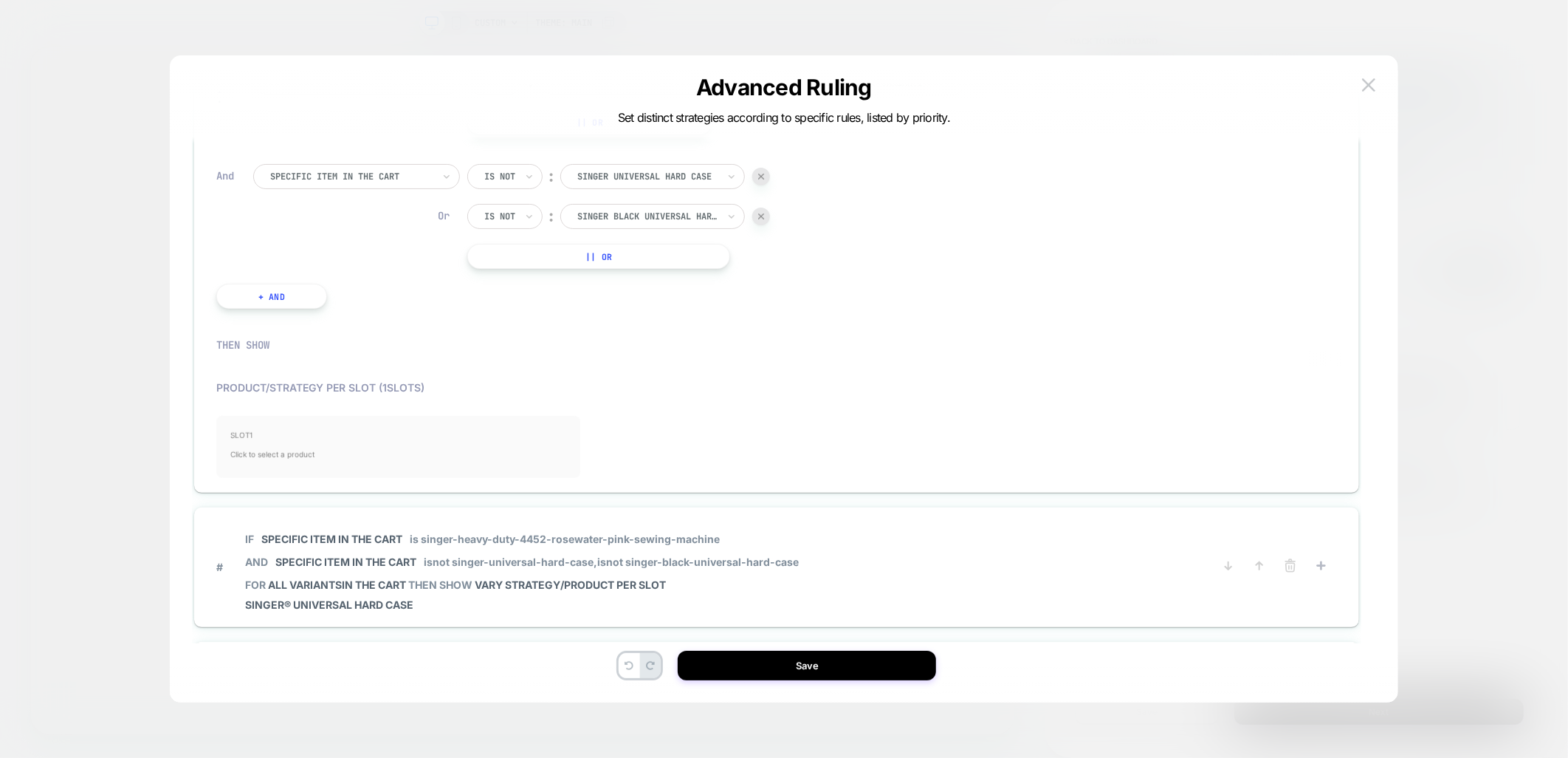
click at [348, 439] on span "Click to select a product" at bounding box center [398, 454] width 334 height 30
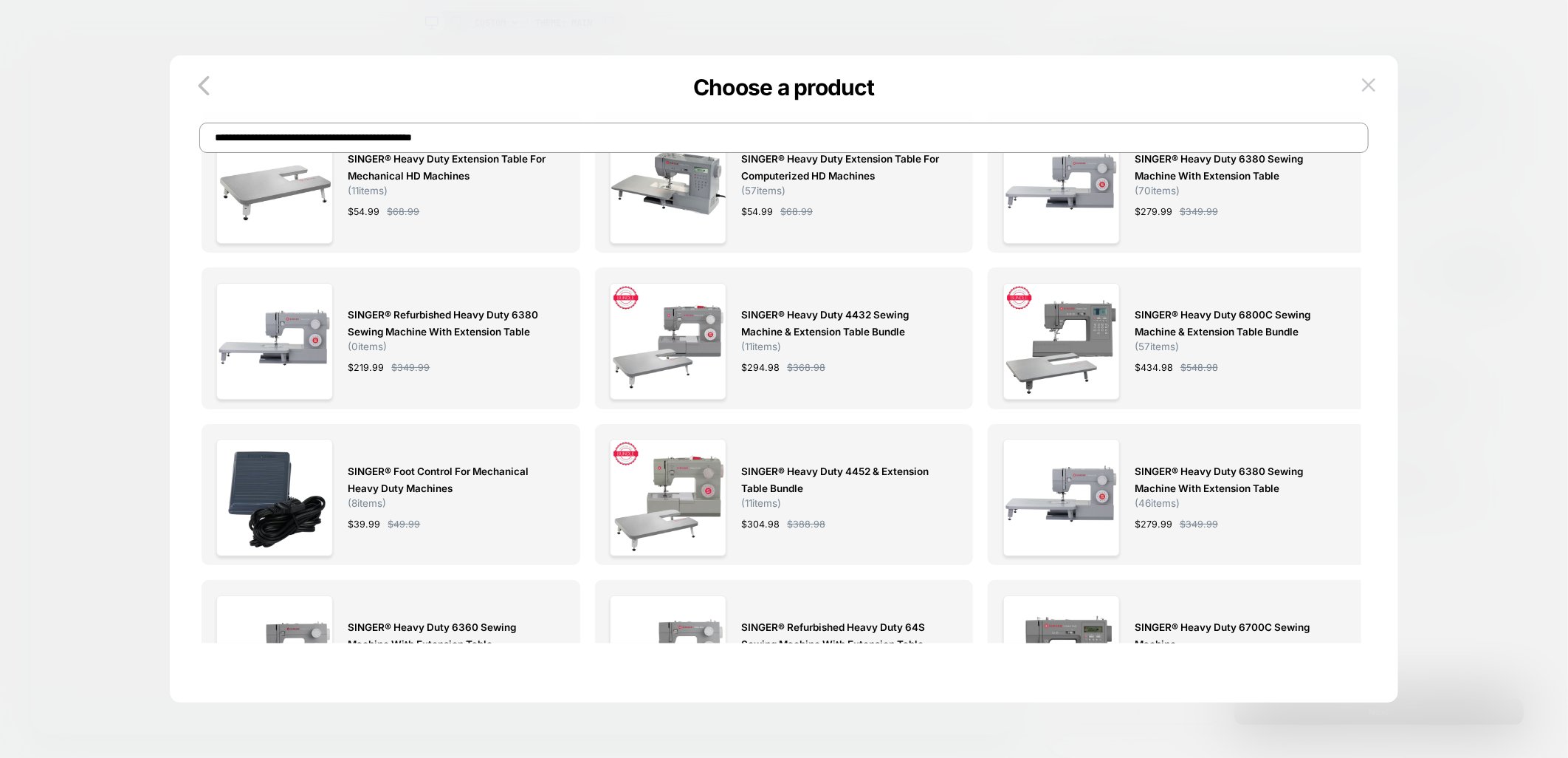
scroll to position [0, 0]
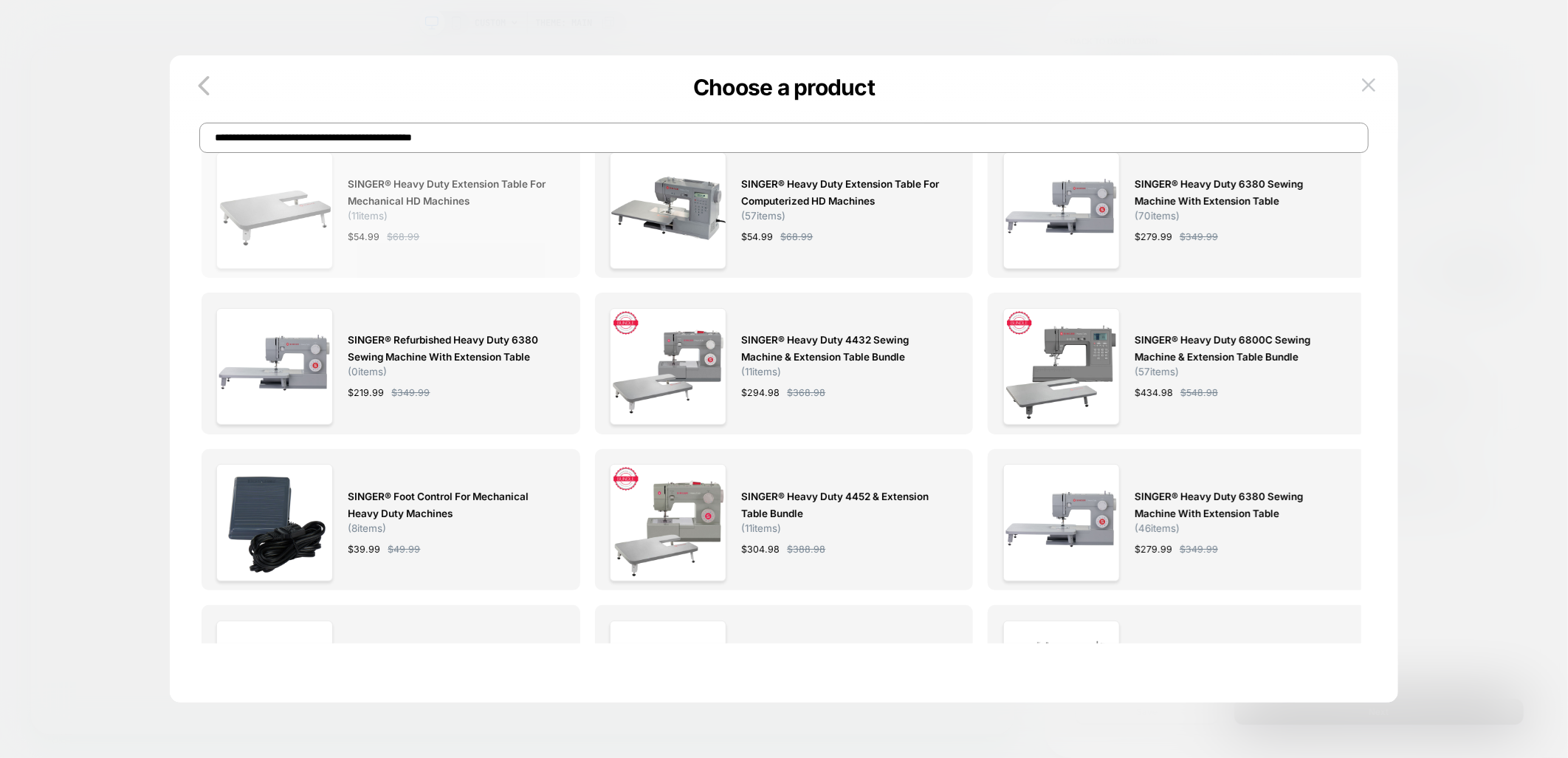
click at [483, 166] on div "SINGER® Heavy Duty Extension Table for Mechanical HD Machines ( 11 items) $ 54.…" at bounding box center [448, 210] width 203 height 117
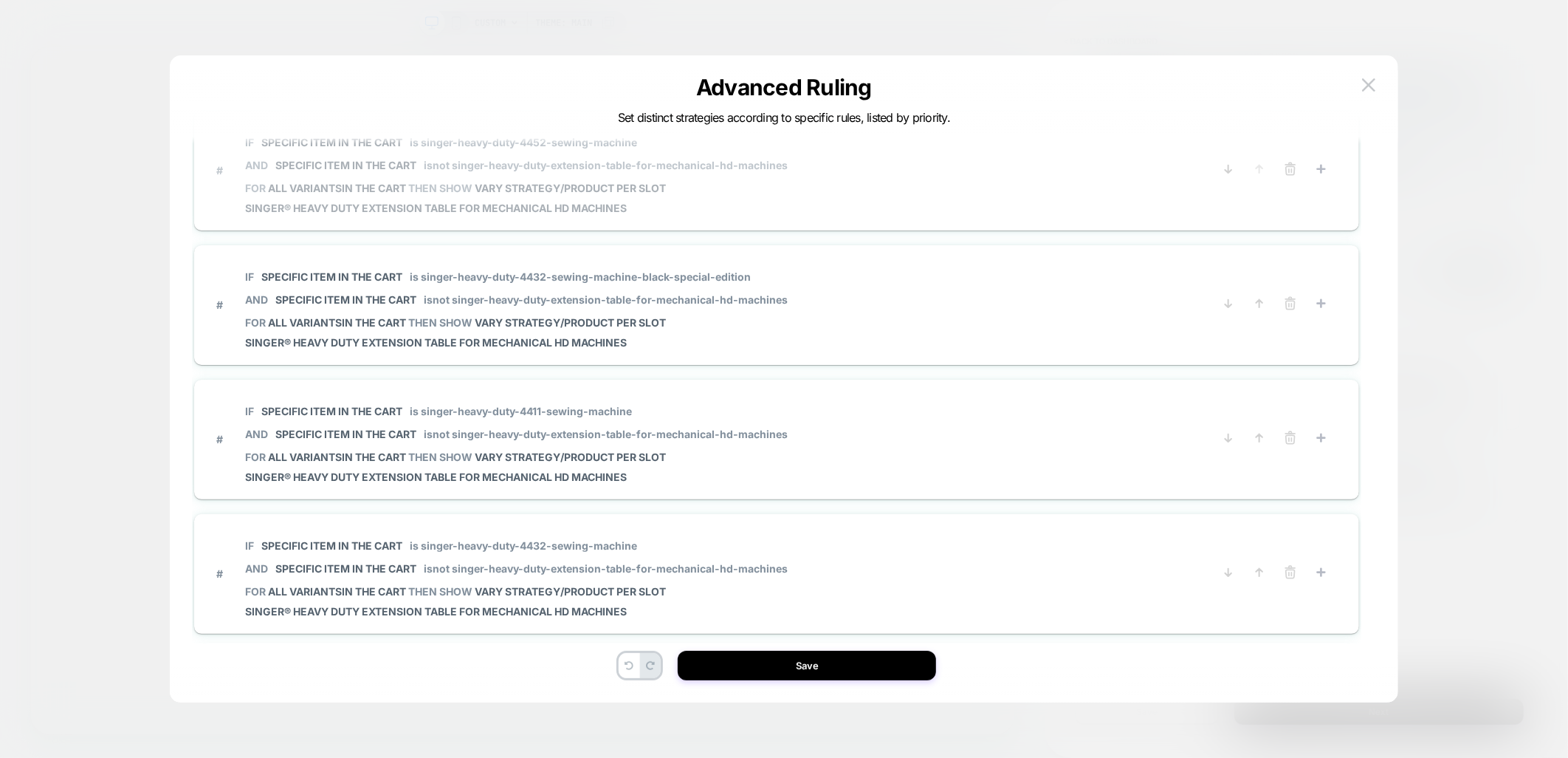
click at [483, 167] on span "isnot singer-heavy-duty-extension-table-for-mechanical-hd-machines" at bounding box center [606, 165] width 364 height 13
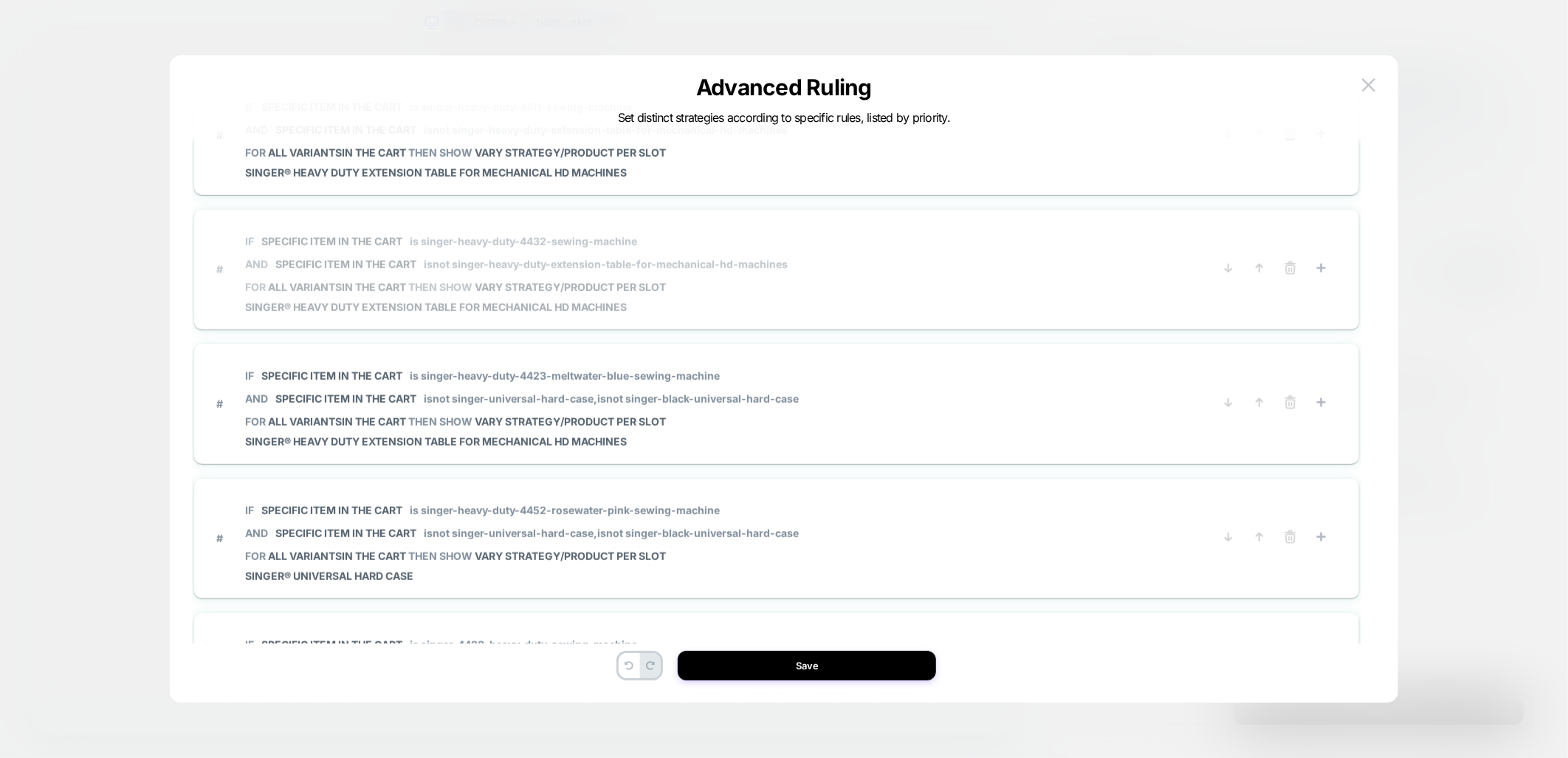
scroll to position [821, 0]
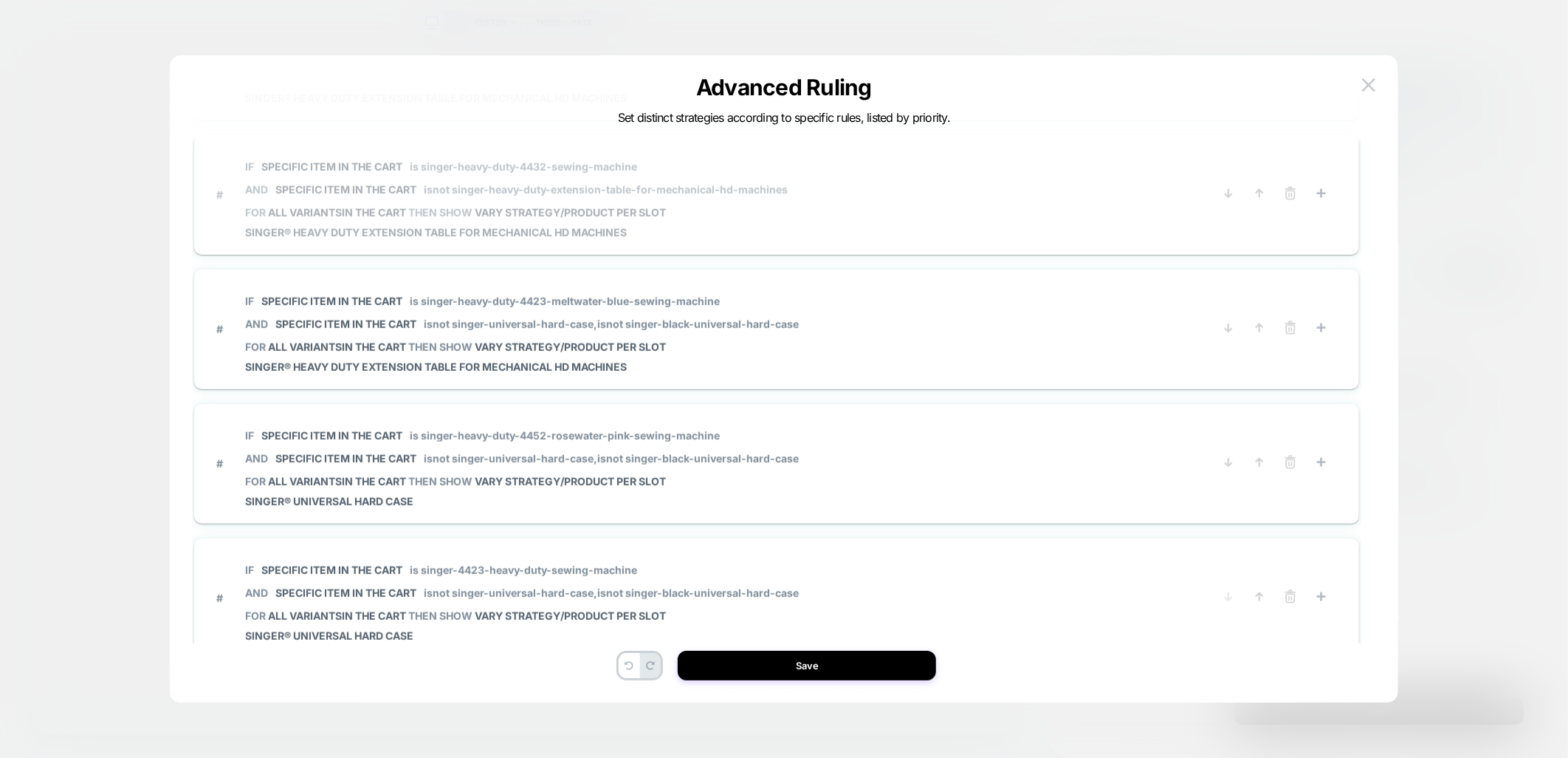
click at [854, 215] on span "# IF Specific item in the cart is singer-heavy-duty-4432-sewing-machine AND Spe…" at bounding box center [710, 194] width 986 height 89
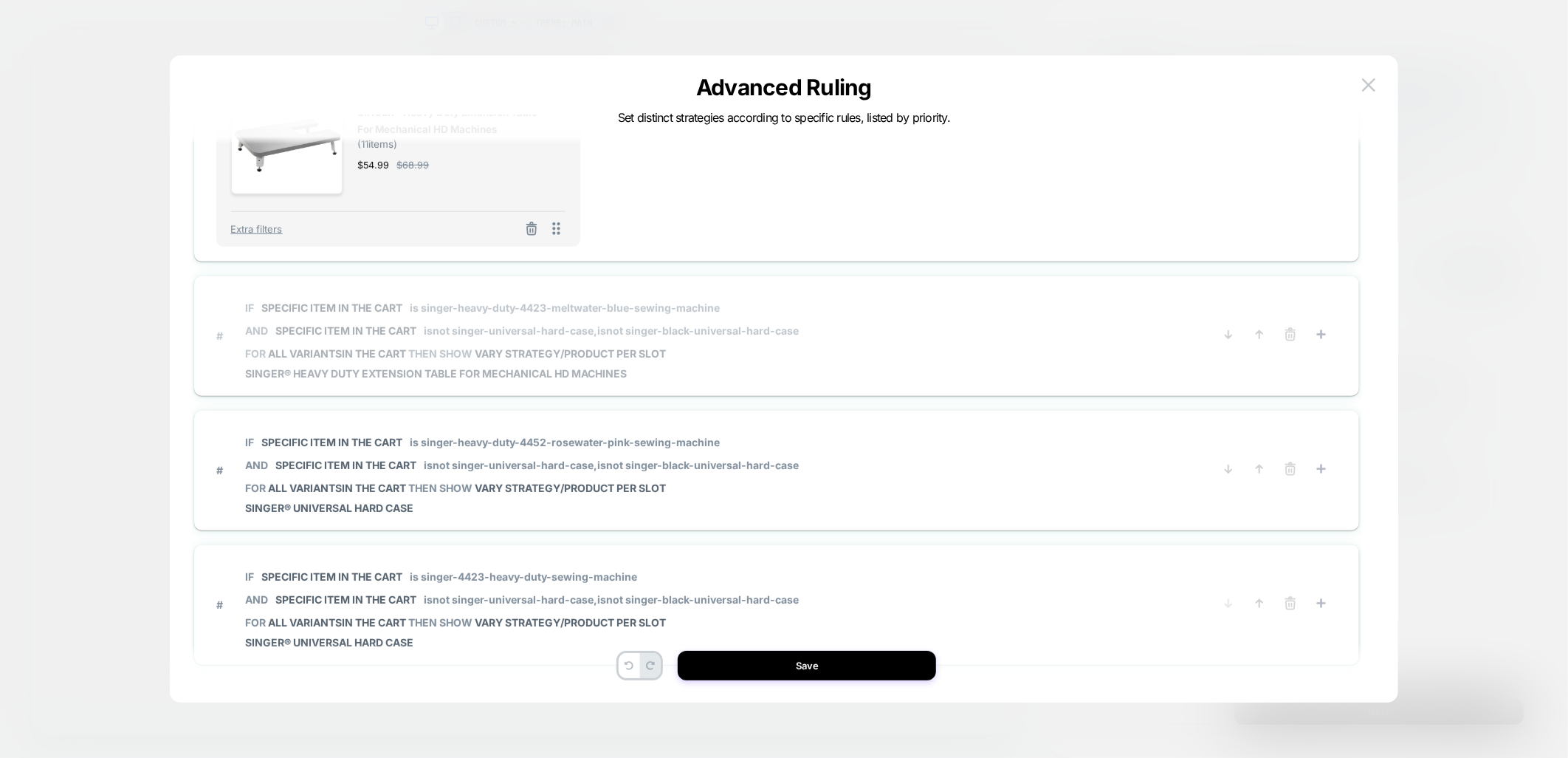
scroll to position [929, 0]
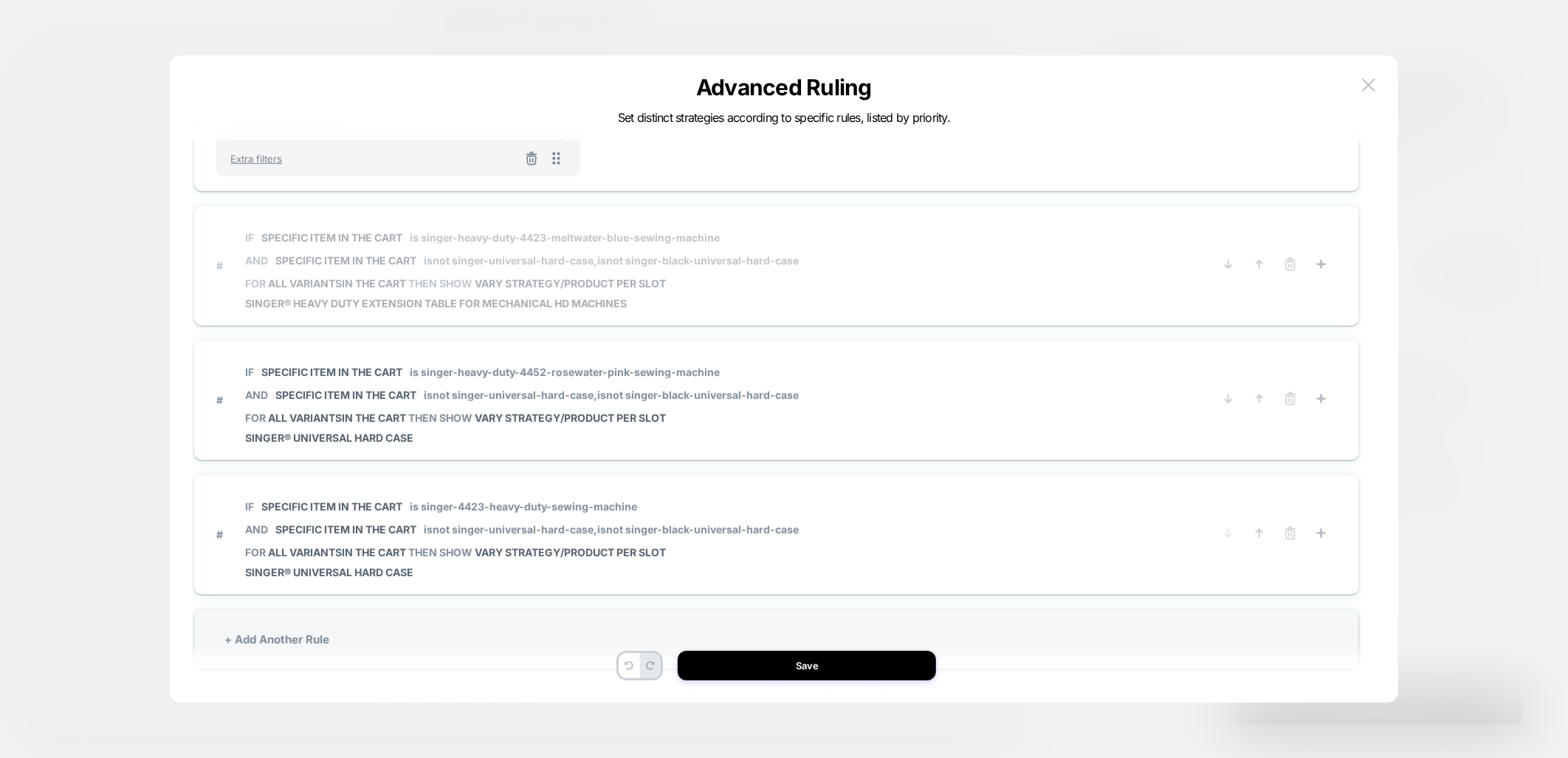
click at [898, 272] on span "# IF Specific item in the cart is singer-heavy-duty-4423-meltwater-blue-sewing-…" at bounding box center [710, 265] width 986 height 89
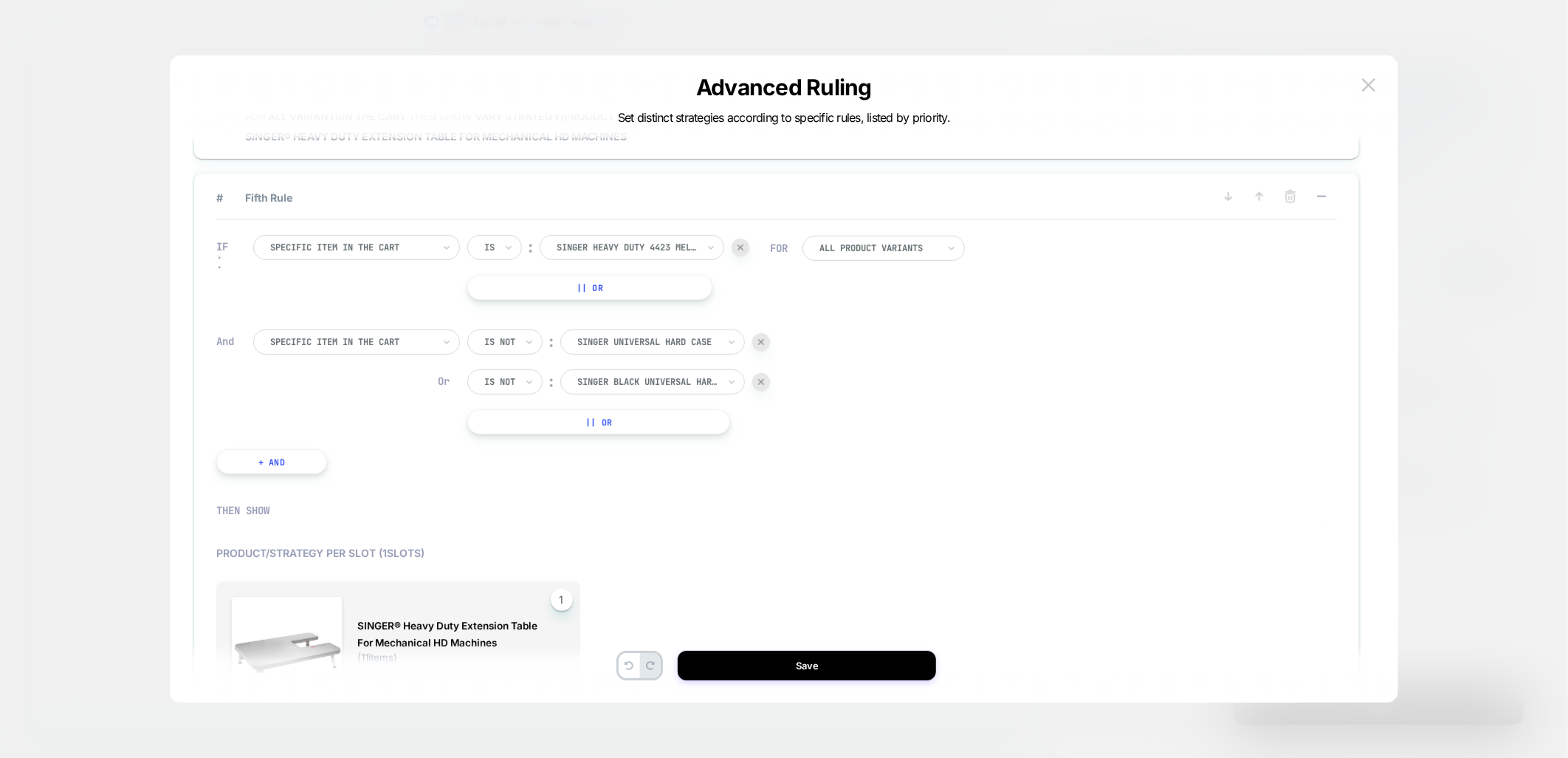
scroll to position [0, 0]
click at [771, 371] on div "Or Is not ︰ singer black universal hard case SINGER BLACK UNIVERSAL HARD CASE" at bounding box center [618, 382] width 302 height 25
click at [760, 379] on img at bounding box center [762, 382] width 6 height 6
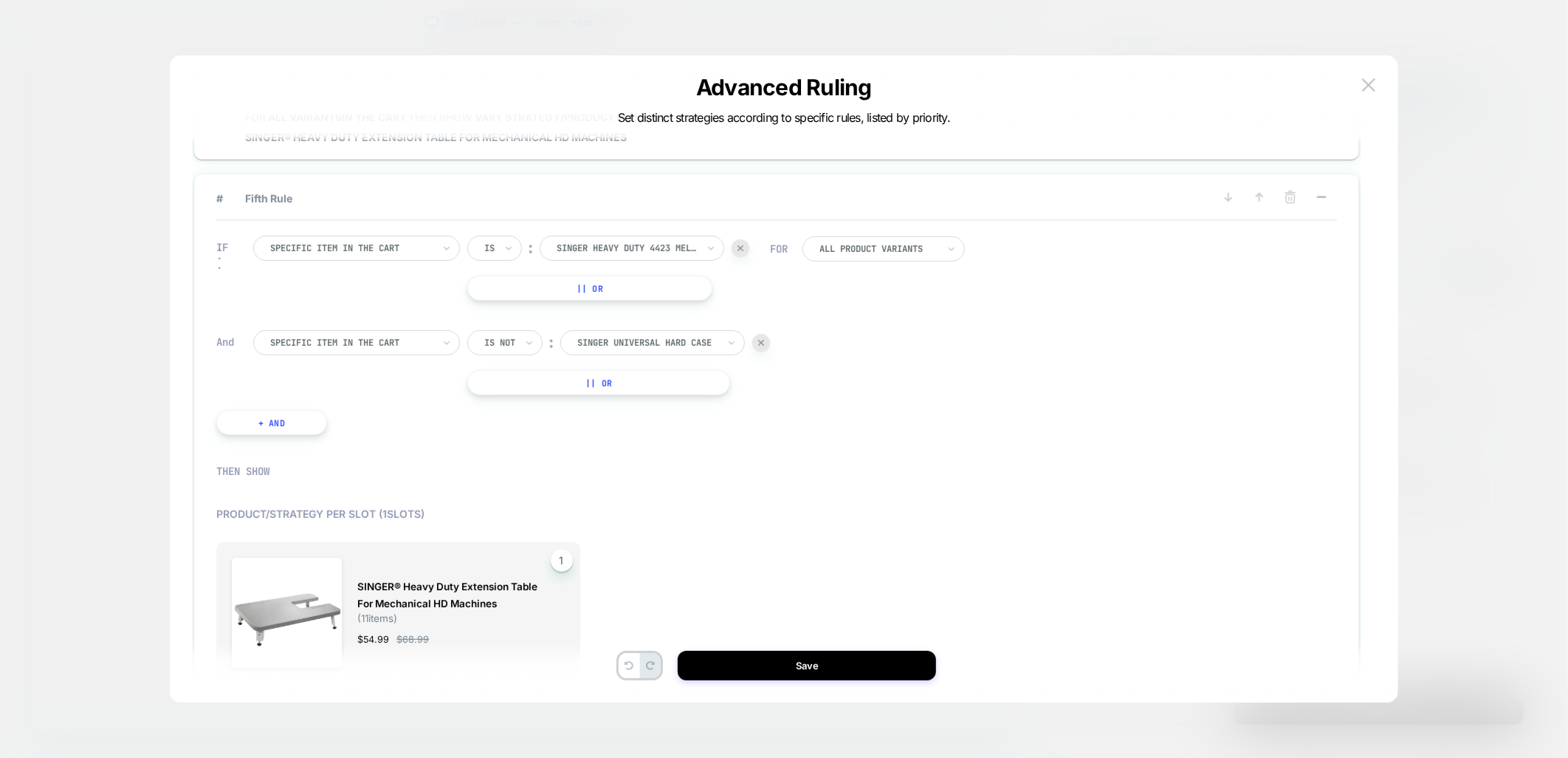
click at [634, 337] on div at bounding box center [648, 343] width 141 height 13
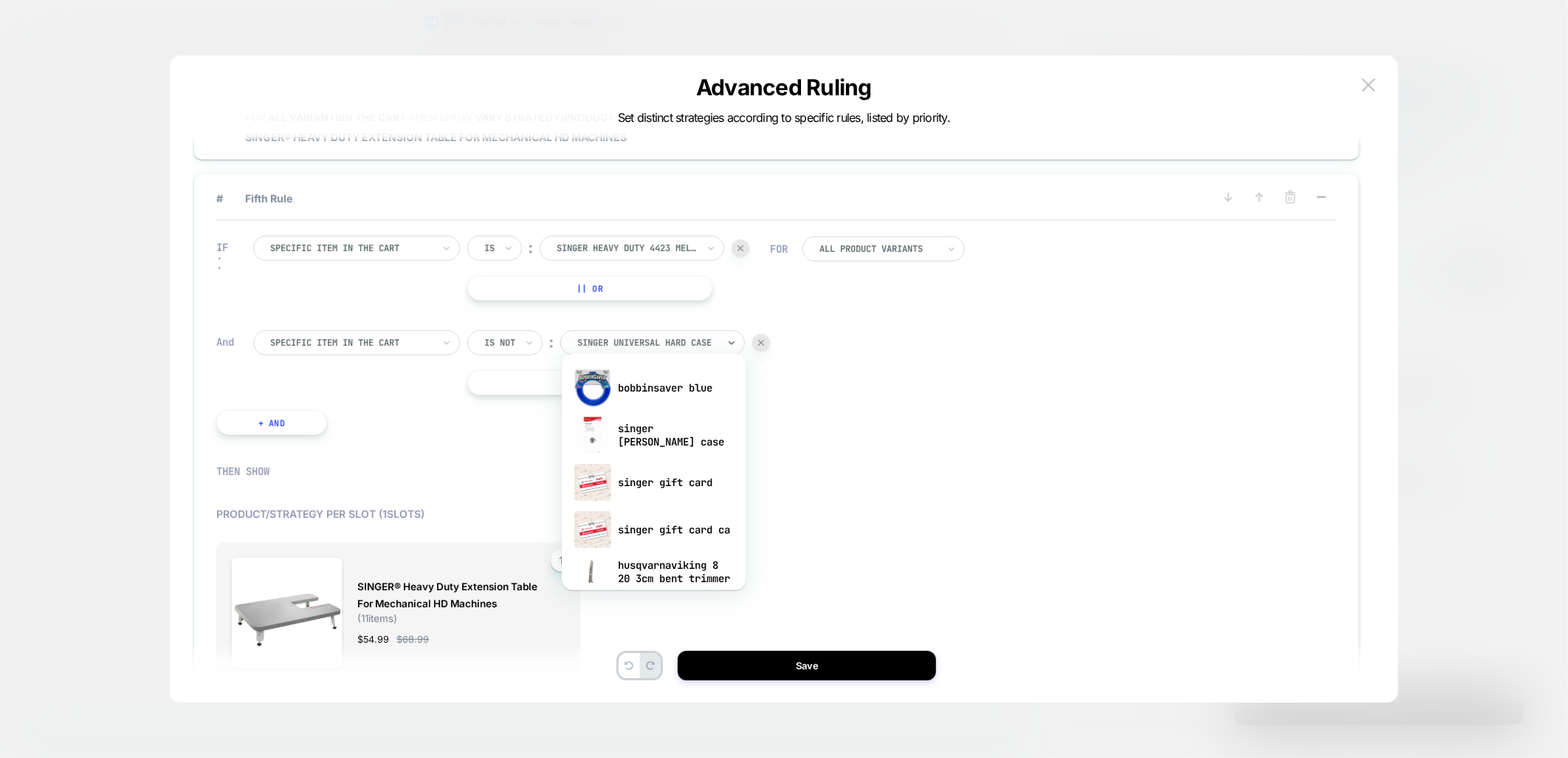
paste input "**********"
type input "**********"
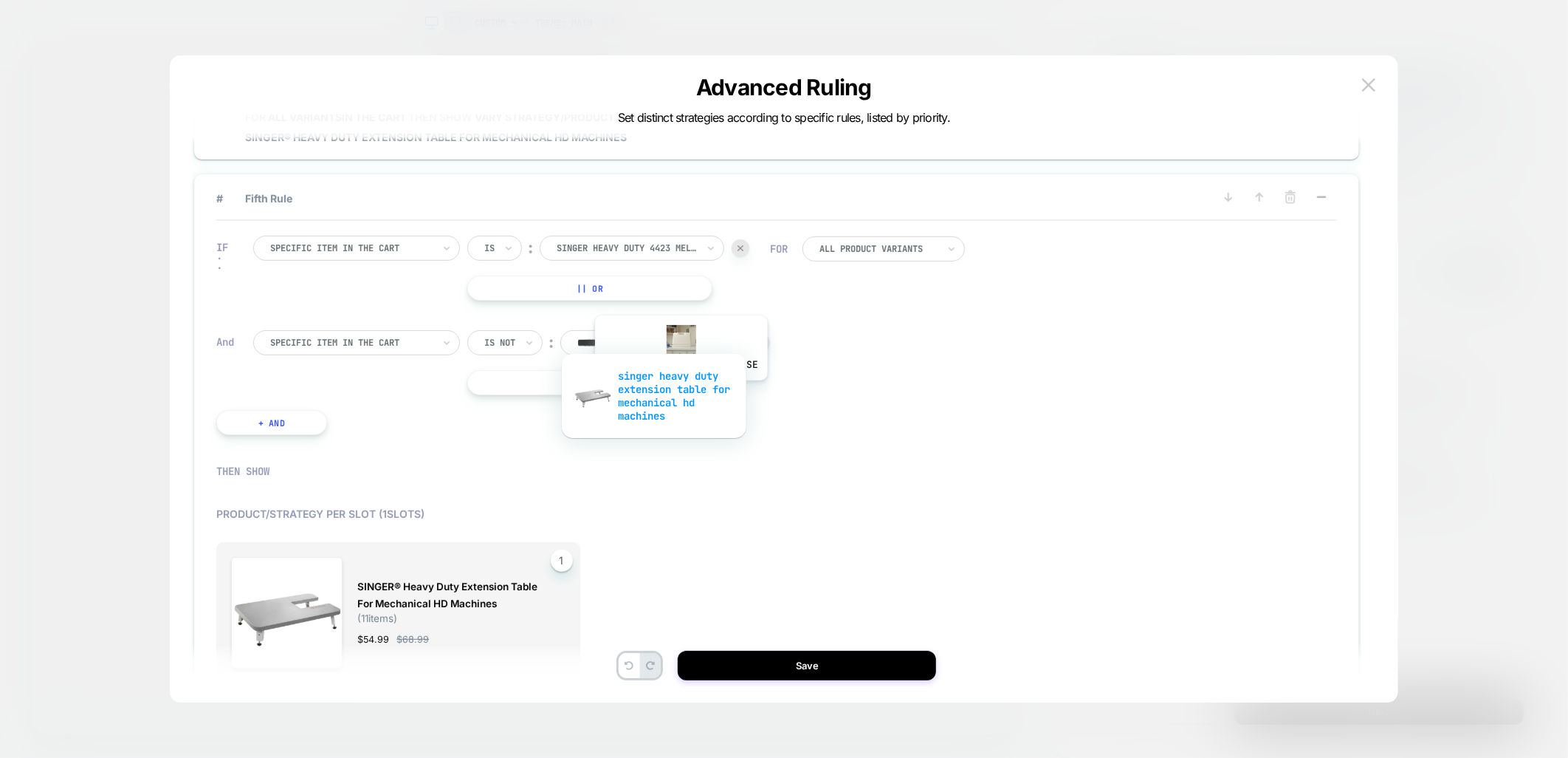
scroll to position [0, 188]
click at [680, 391] on div "singer heavy duty extension table for mechanical hd machines" at bounding box center [654, 396] width 170 height 64
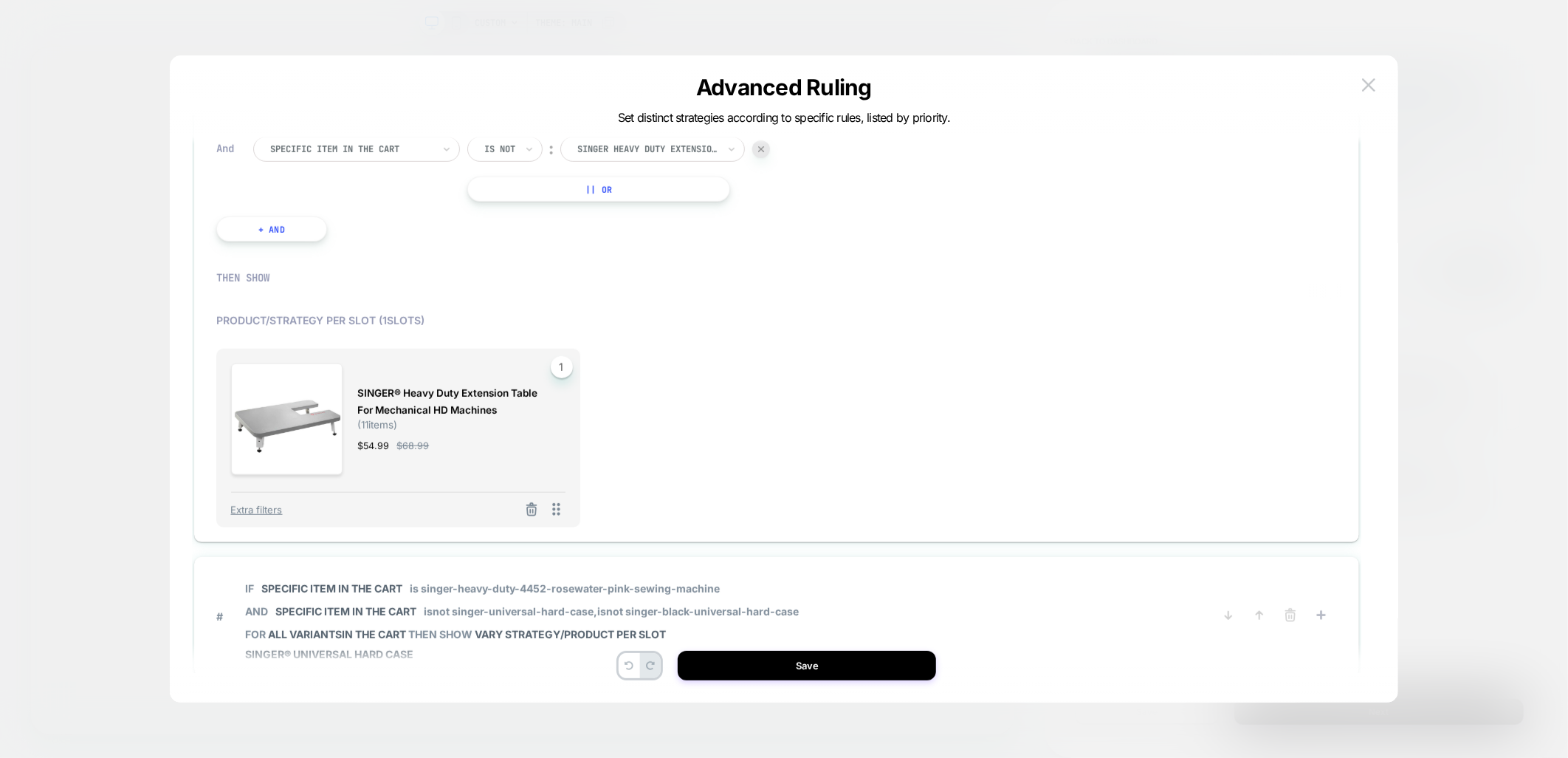
scroll to position [929, 0]
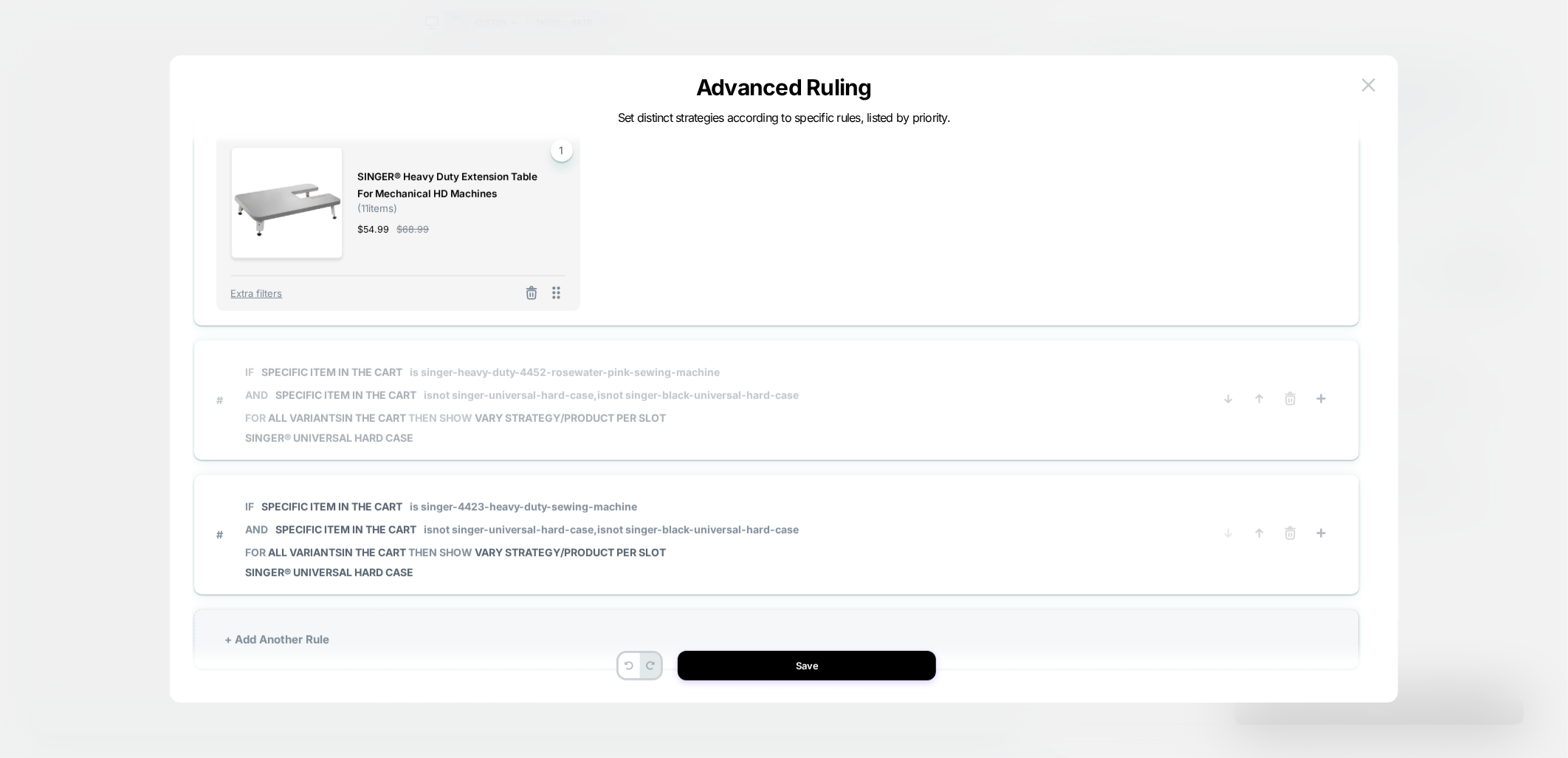
click at [804, 387] on span "# IF Specific item in the cart is singer-heavy-duty-4452-rosewater-pink-sewing-…" at bounding box center [710, 399] width 986 height 89
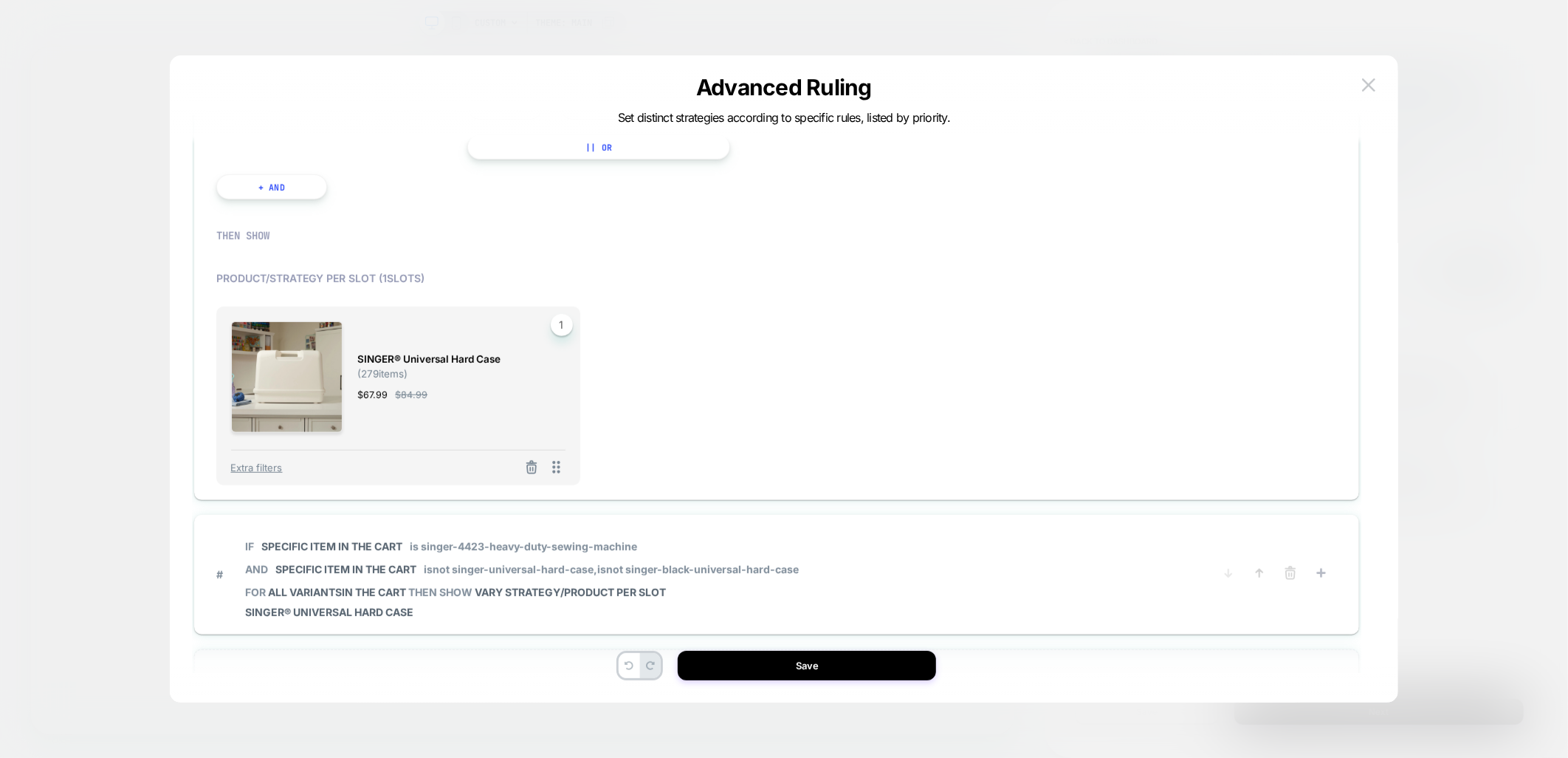
scroll to position [683, 0]
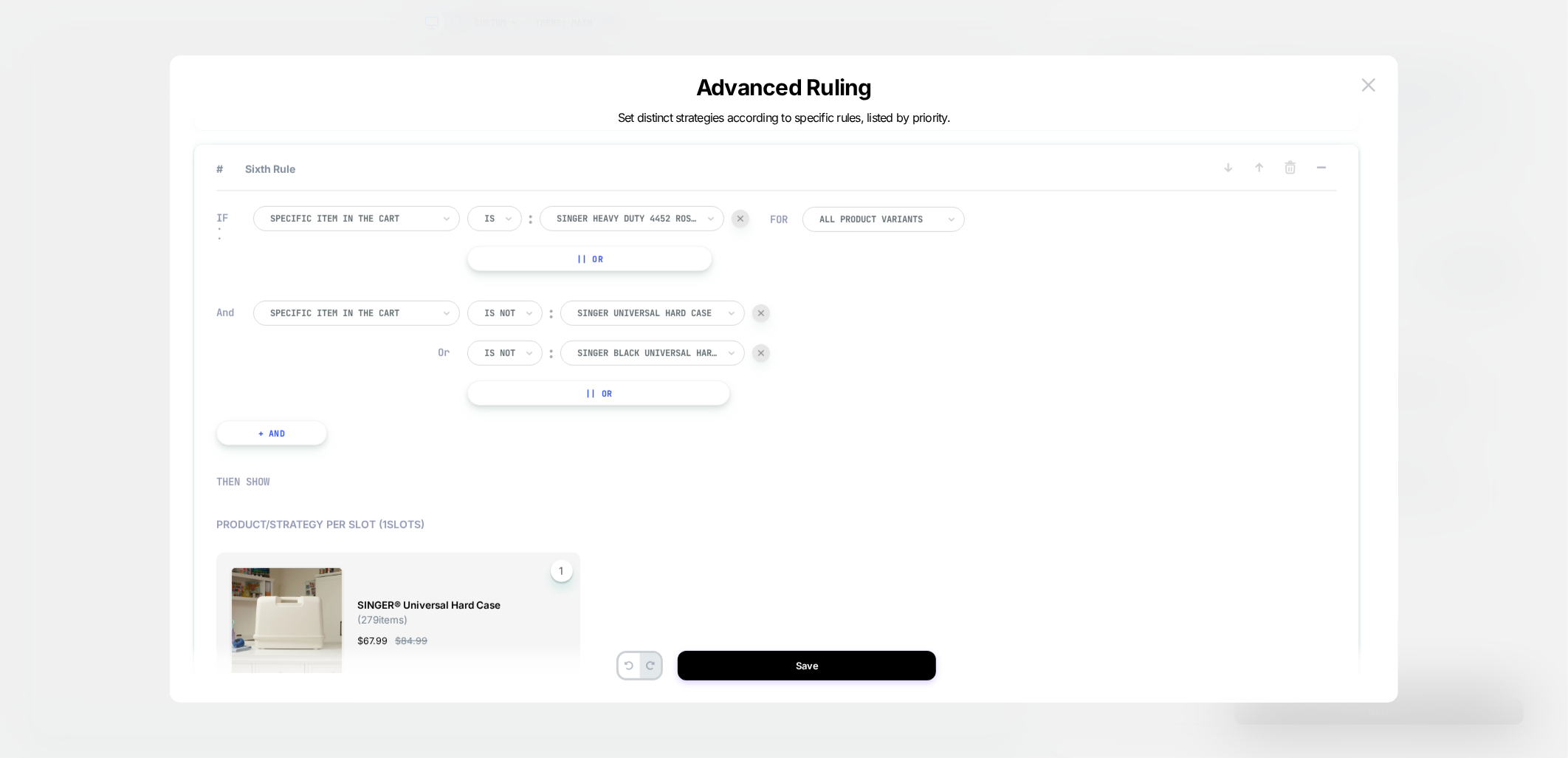
click at [766, 346] on div at bounding box center [762, 354] width 18 height 18
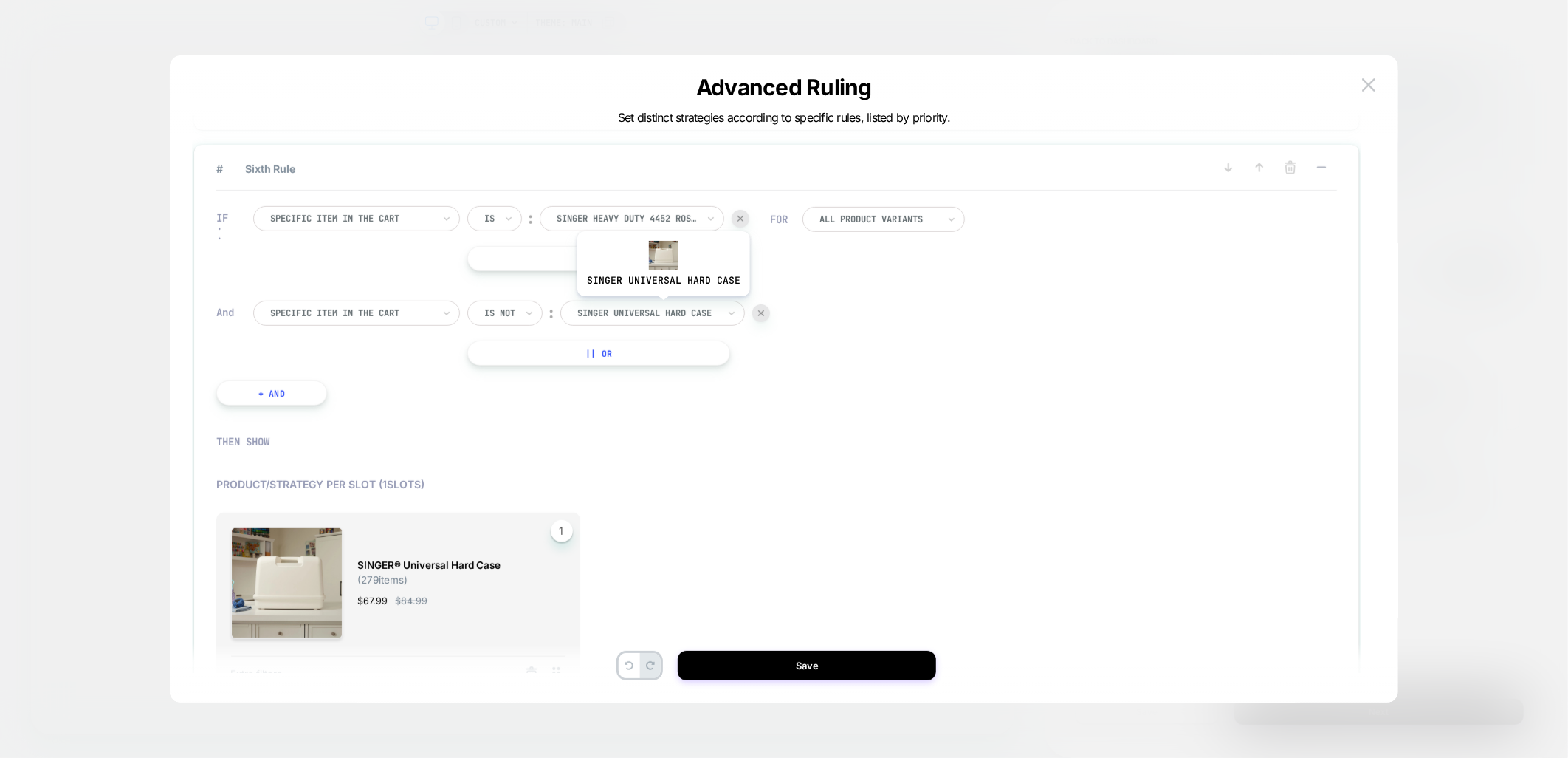
click at [663, 307] on div at bounding box center [648, 313] width 141 height 13
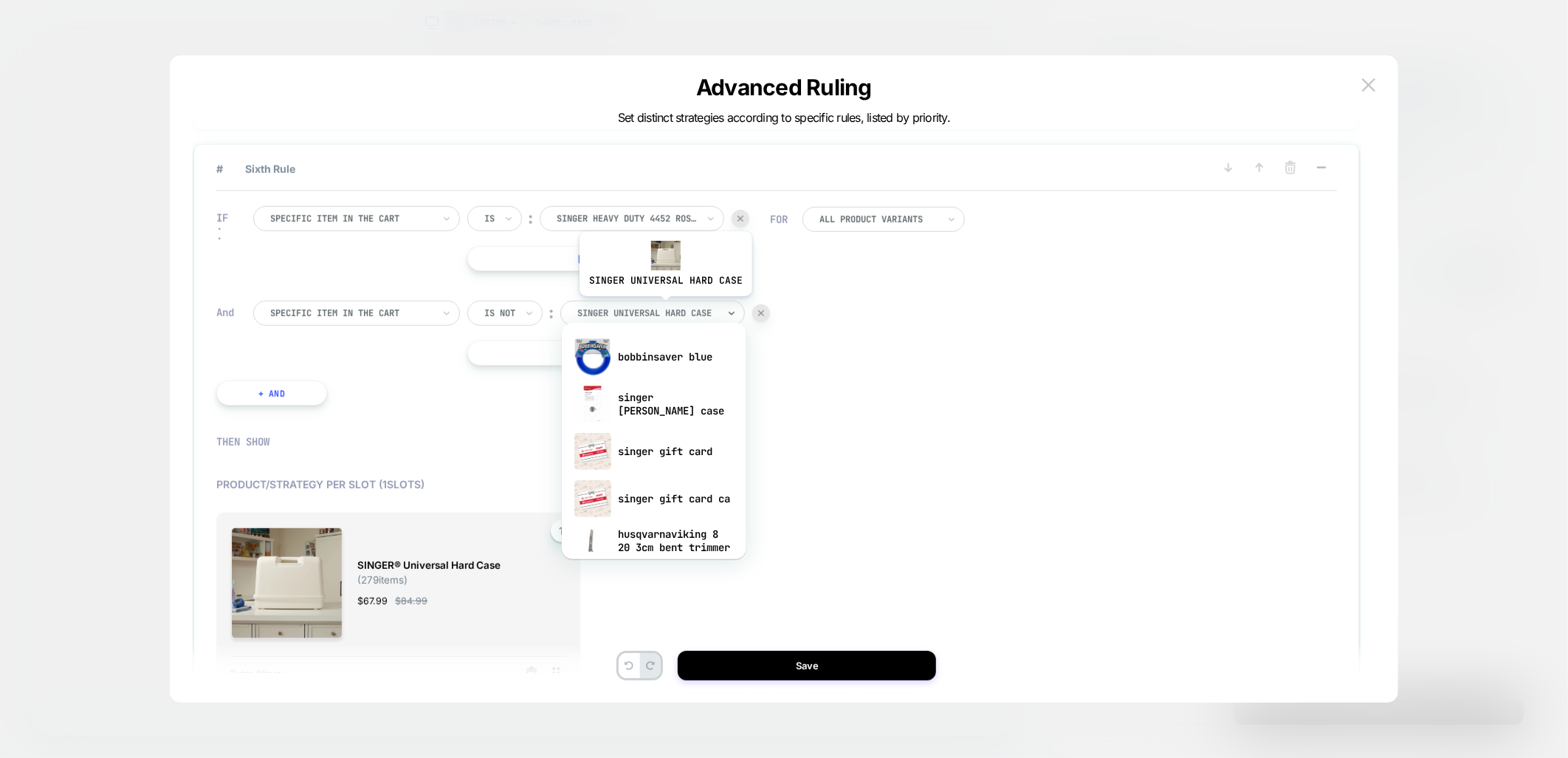
paste input "**********"
type input "**********"
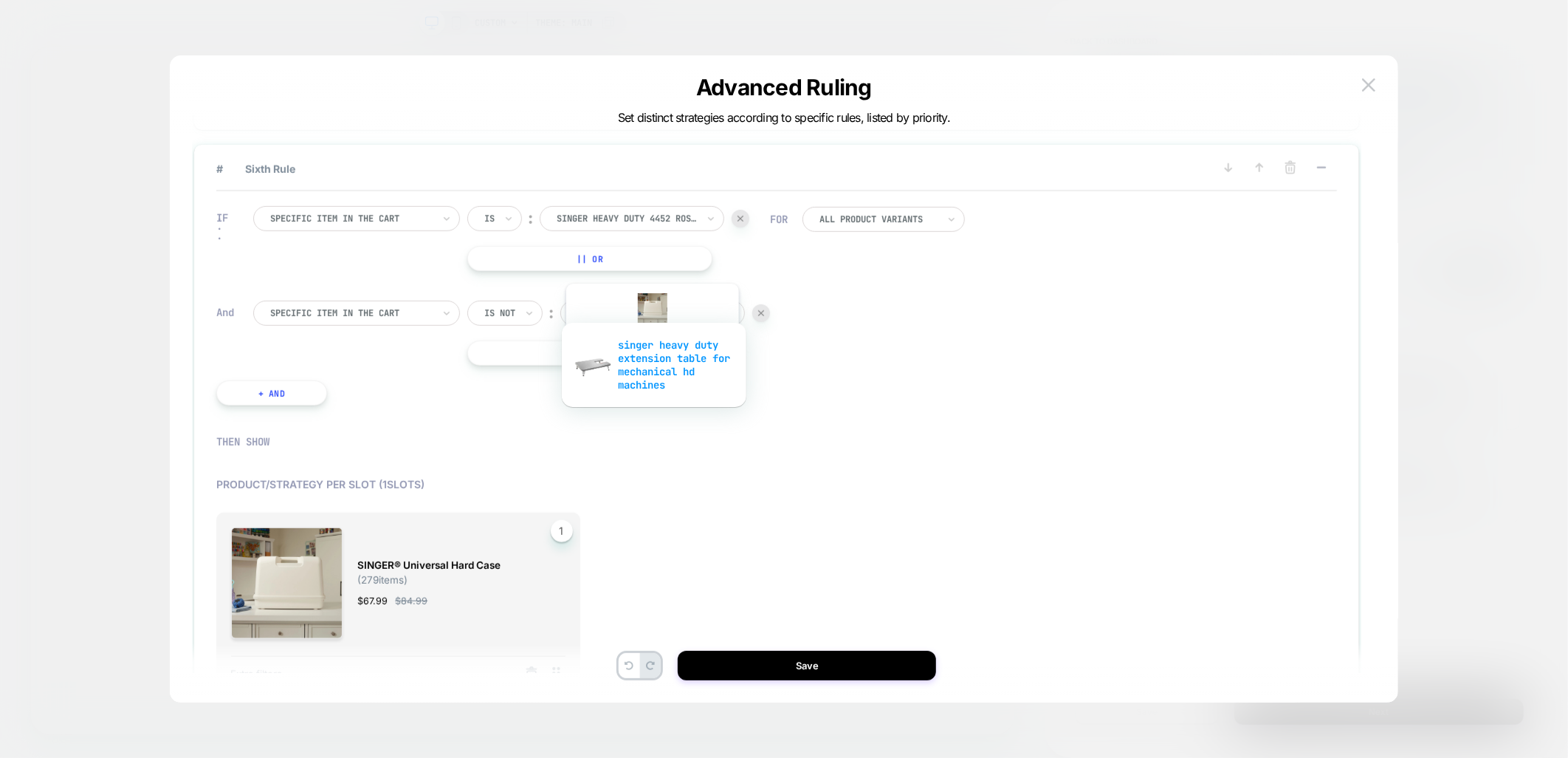
click at [652, 360] on div "singer heavy duty extension table for mechanical hd machines" at bounding box center [654, 366] width 170 height 64
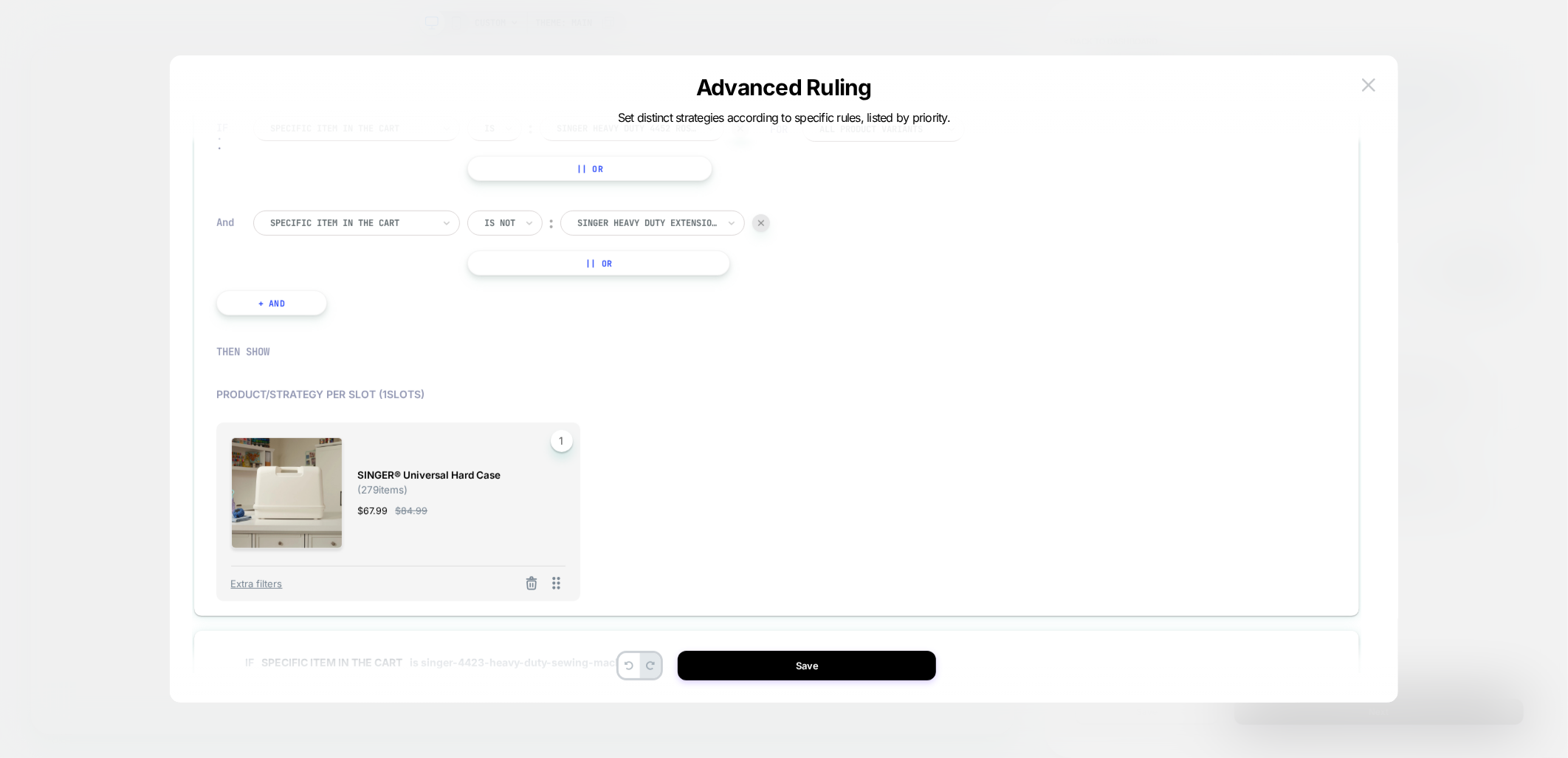
scroll to position [847, 0]
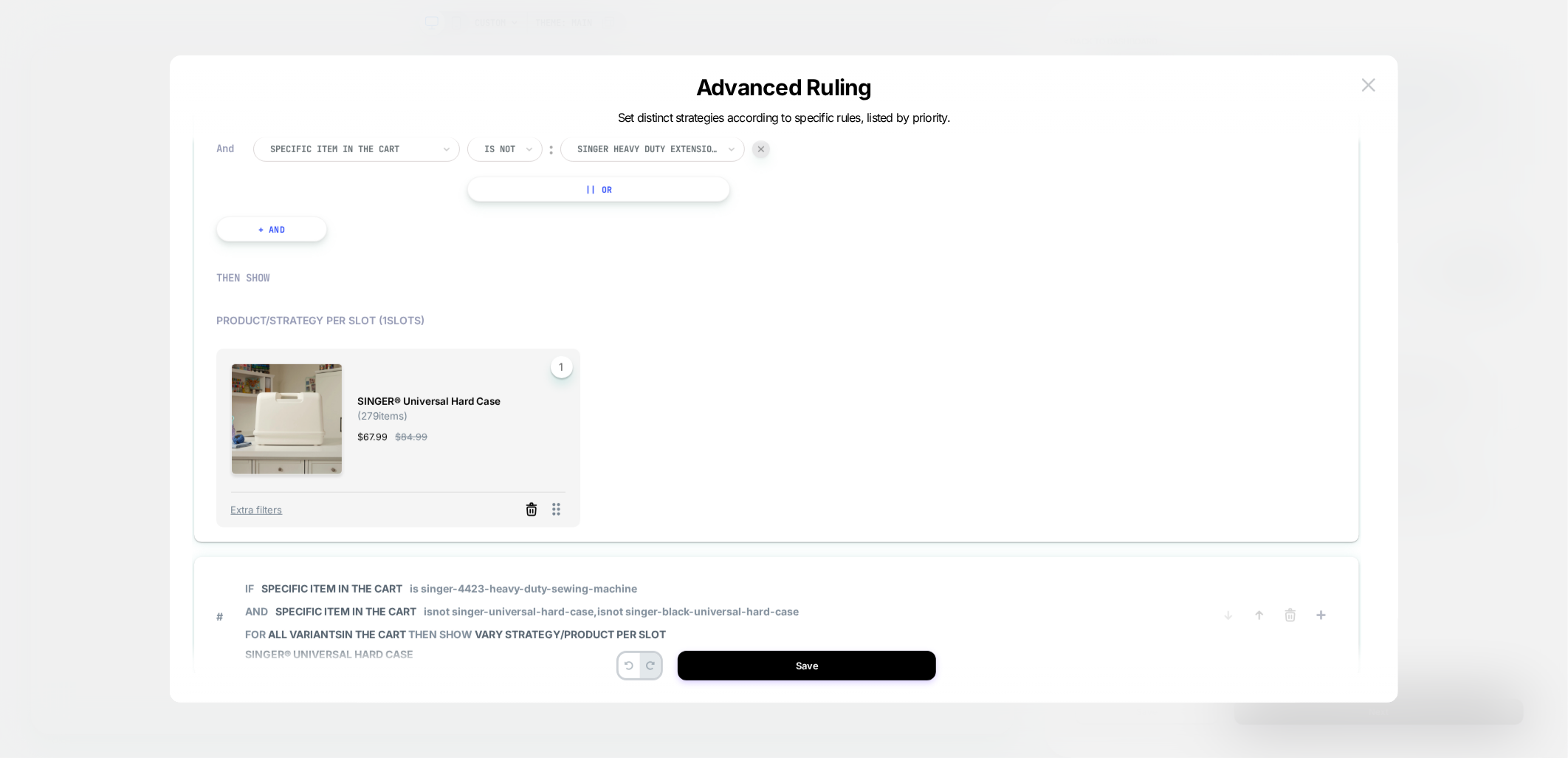
click at [532, 507] on icon at bounding box center [531, 511] width 9 height 8
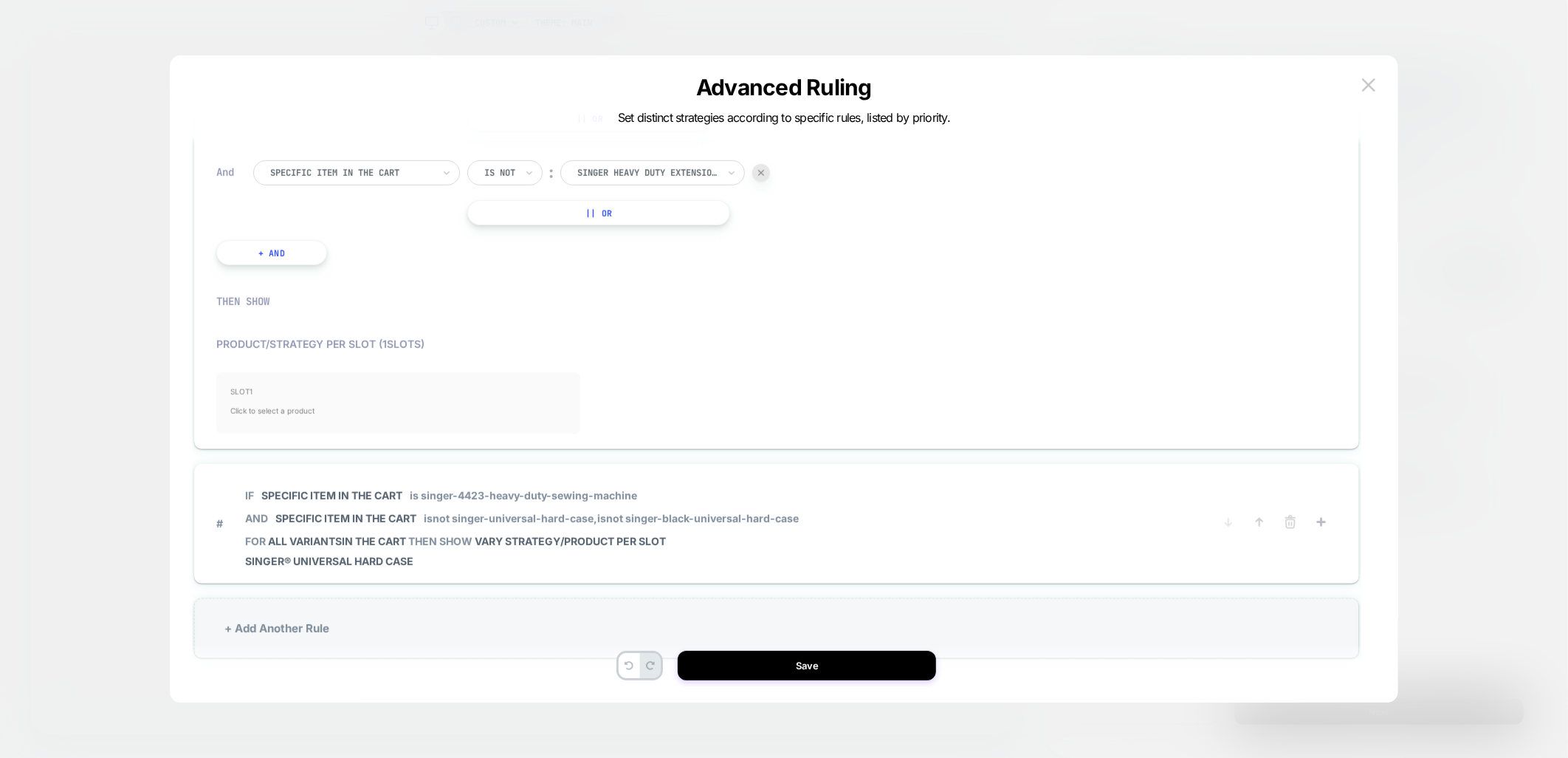
scroll to position [813, 0]
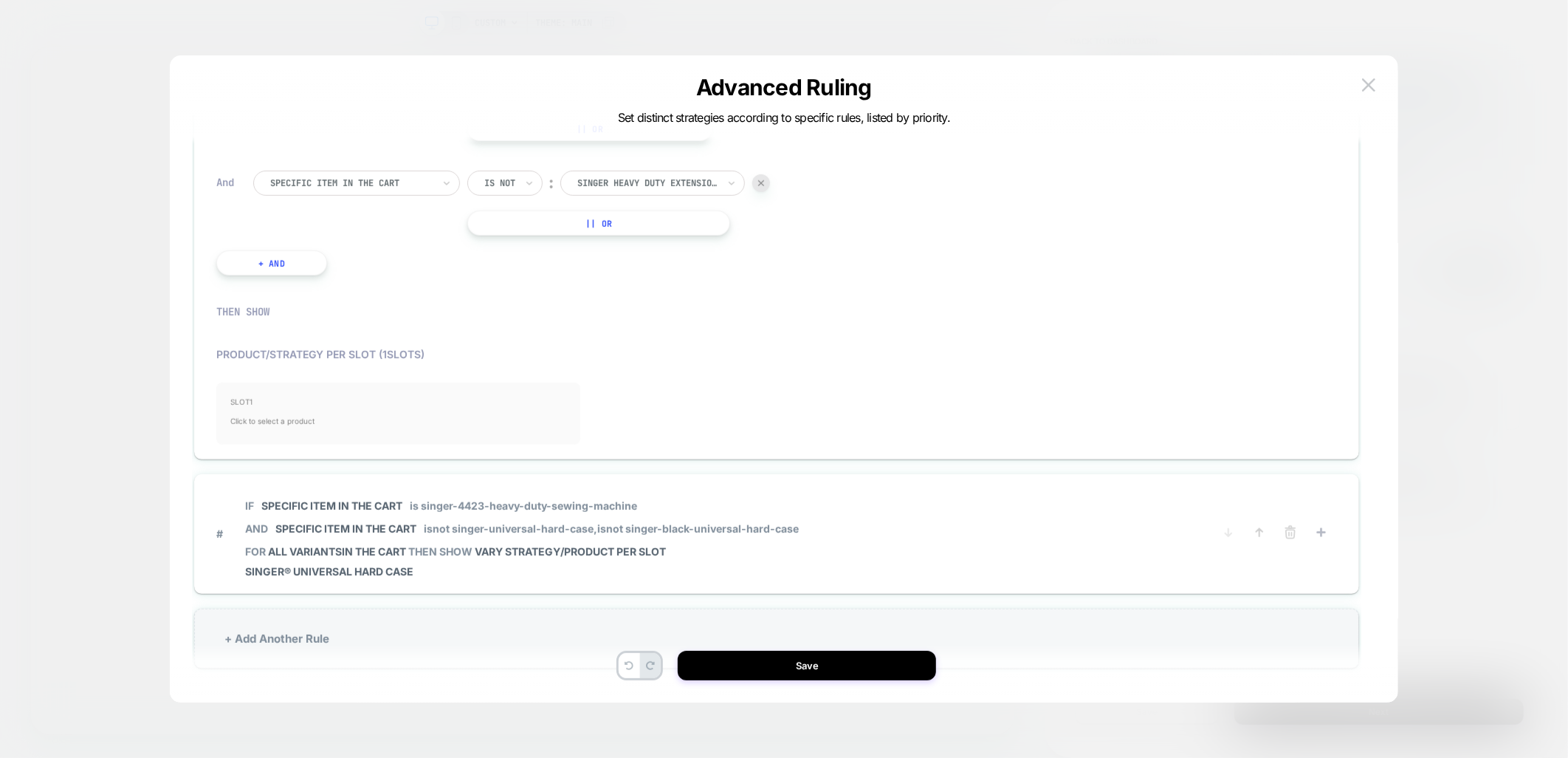
click at [387, 407] on span "Click to select a product" at bounding box center [398, 421] width 334 height 30
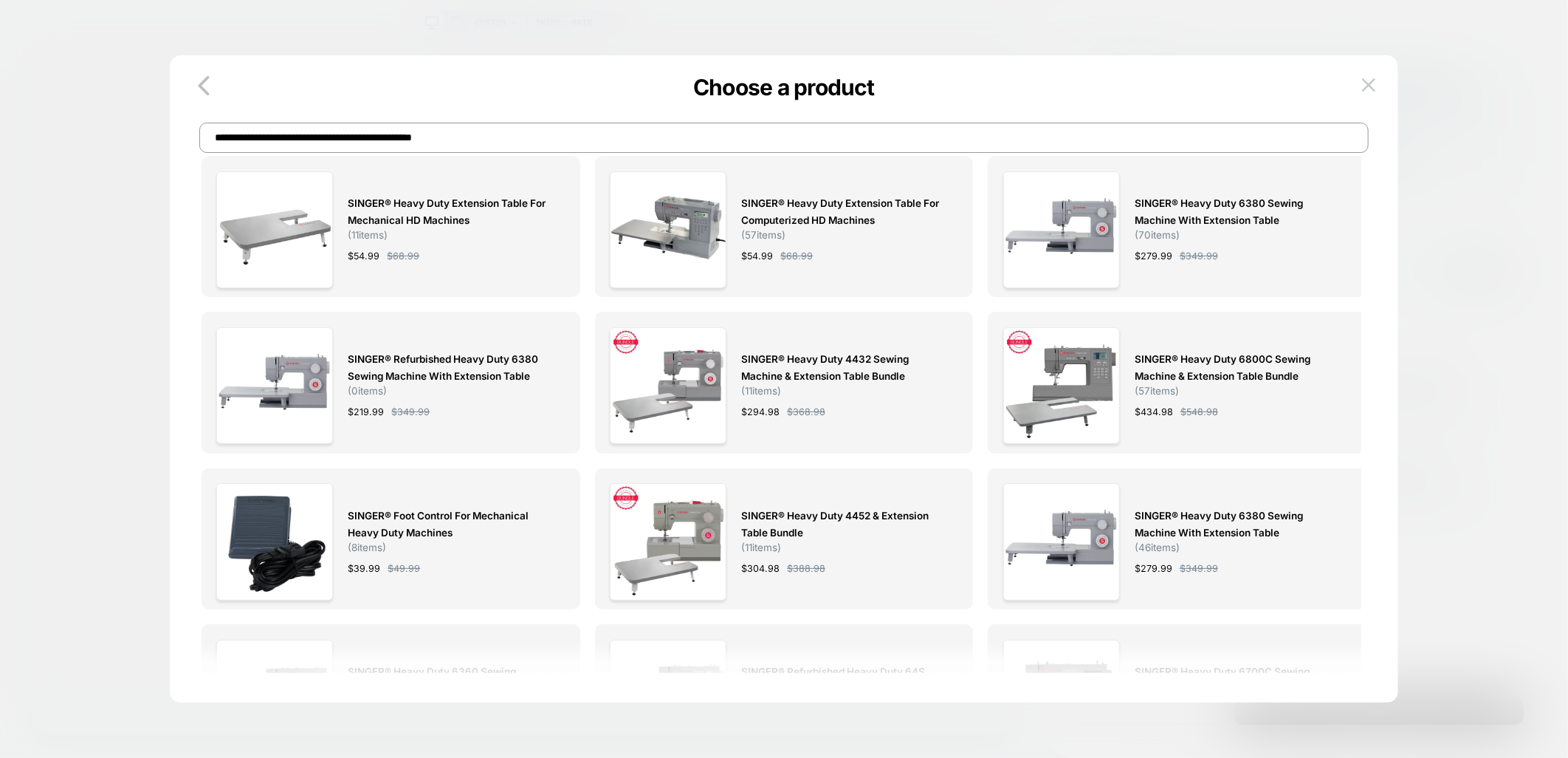
scroll to position [0, 0]
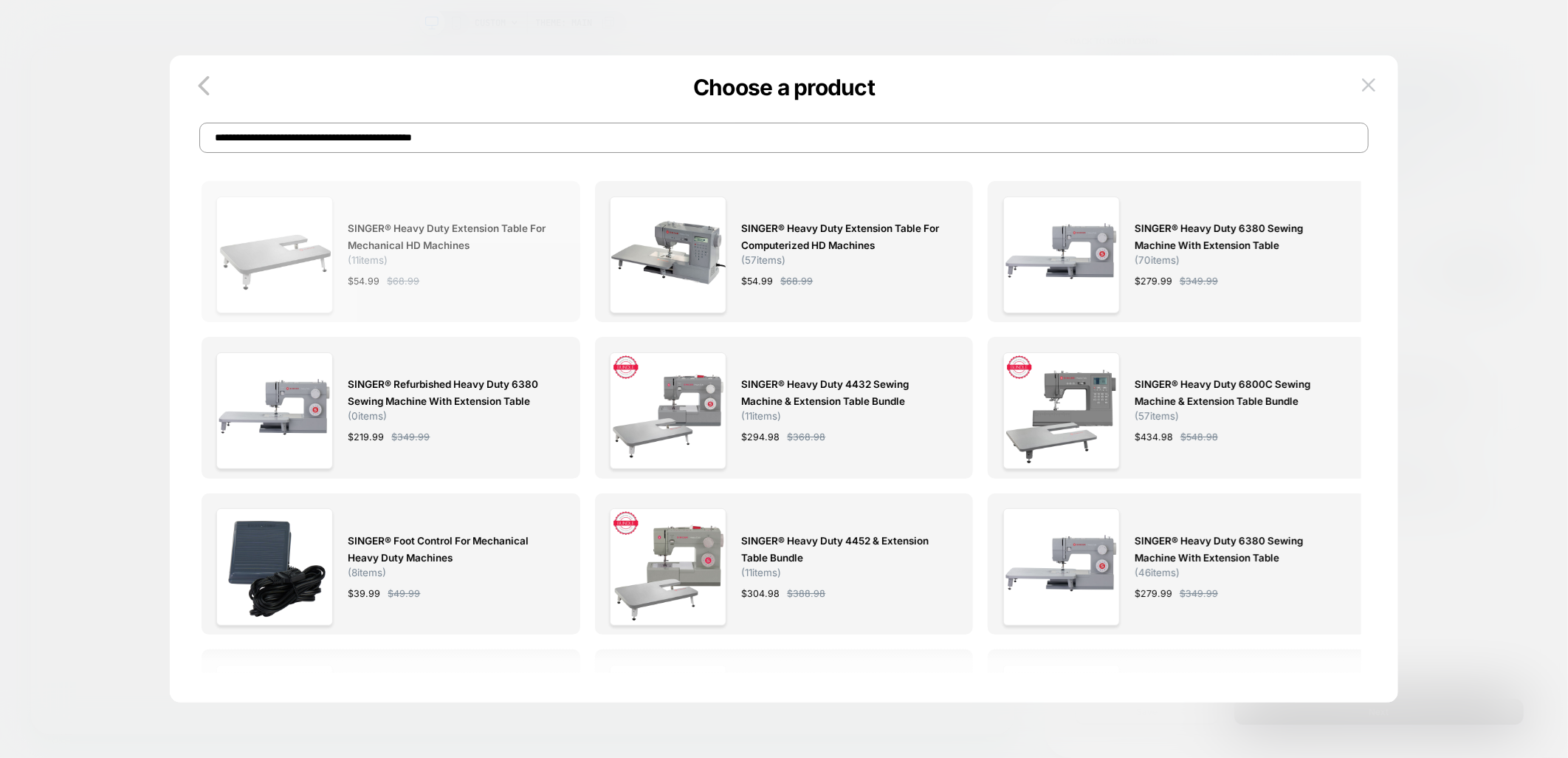
click at [495, 242] on span "SINGER® Heavy Duty Extension Table for Mechanical HD Machines" at bounding box center [448, 237] width 203 height 34
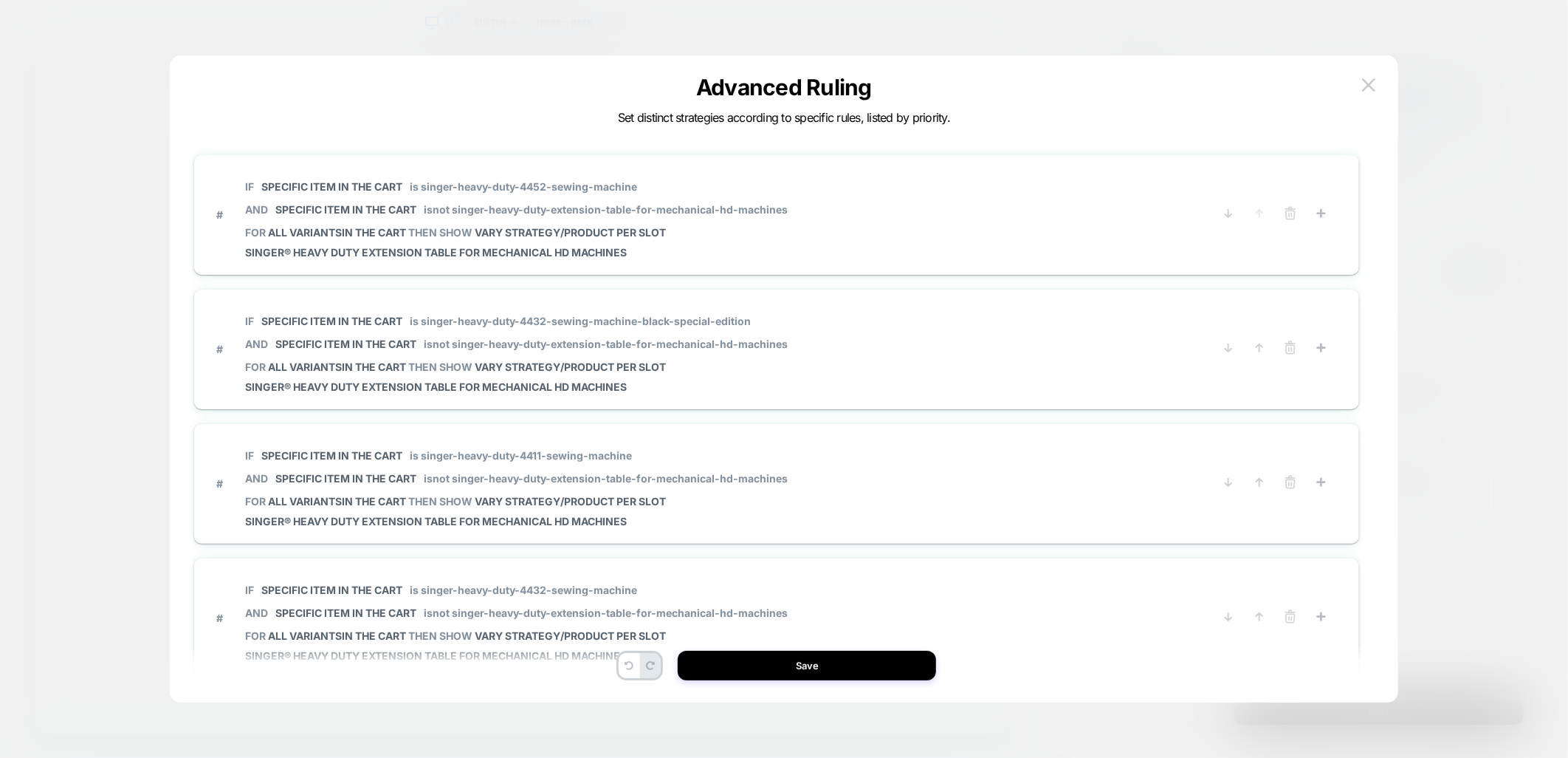
scroll to position [44, 0]
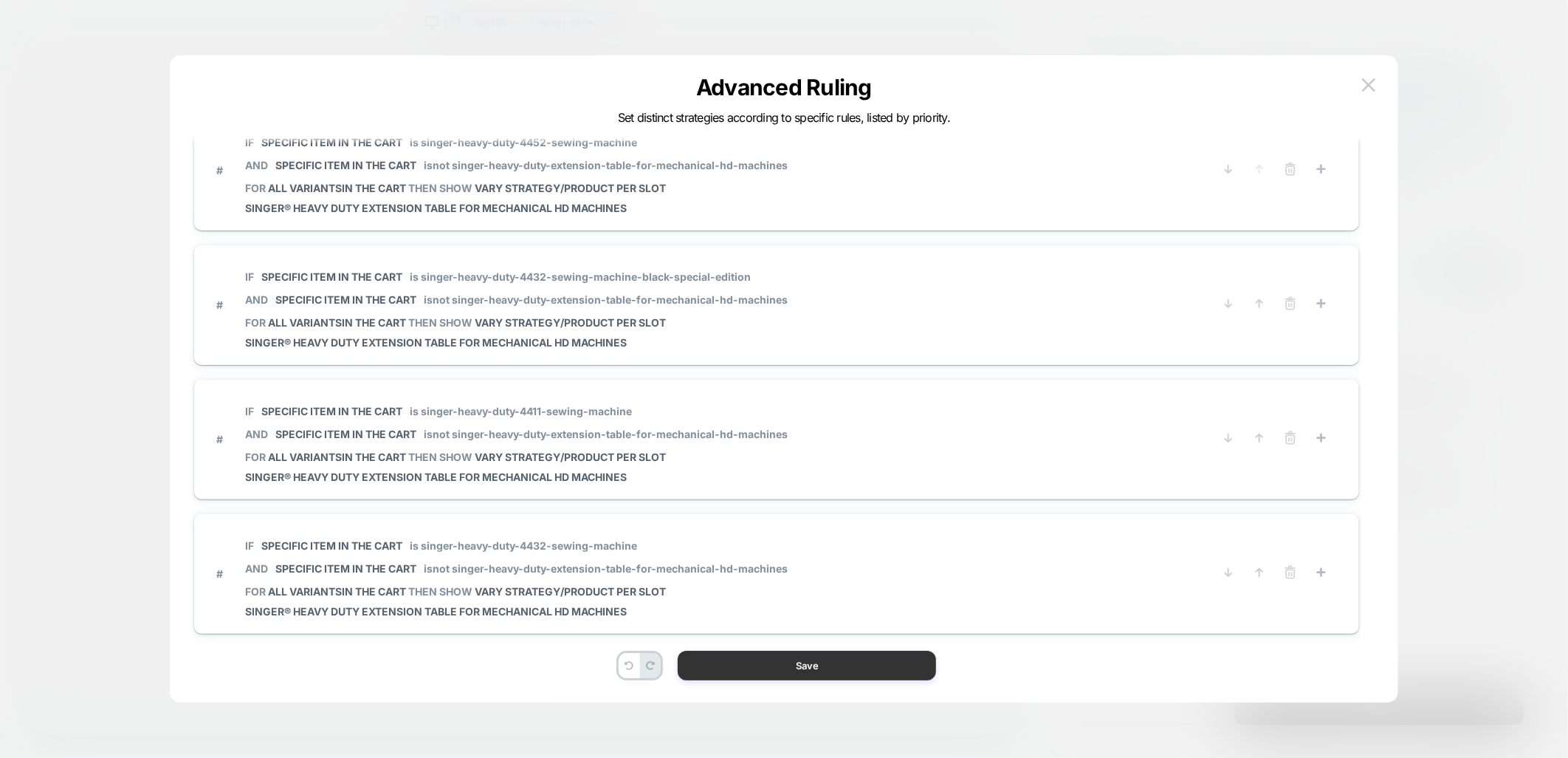
click at [850, 663] on button "Save" at bounding box center [806, 666] width 259 height 30
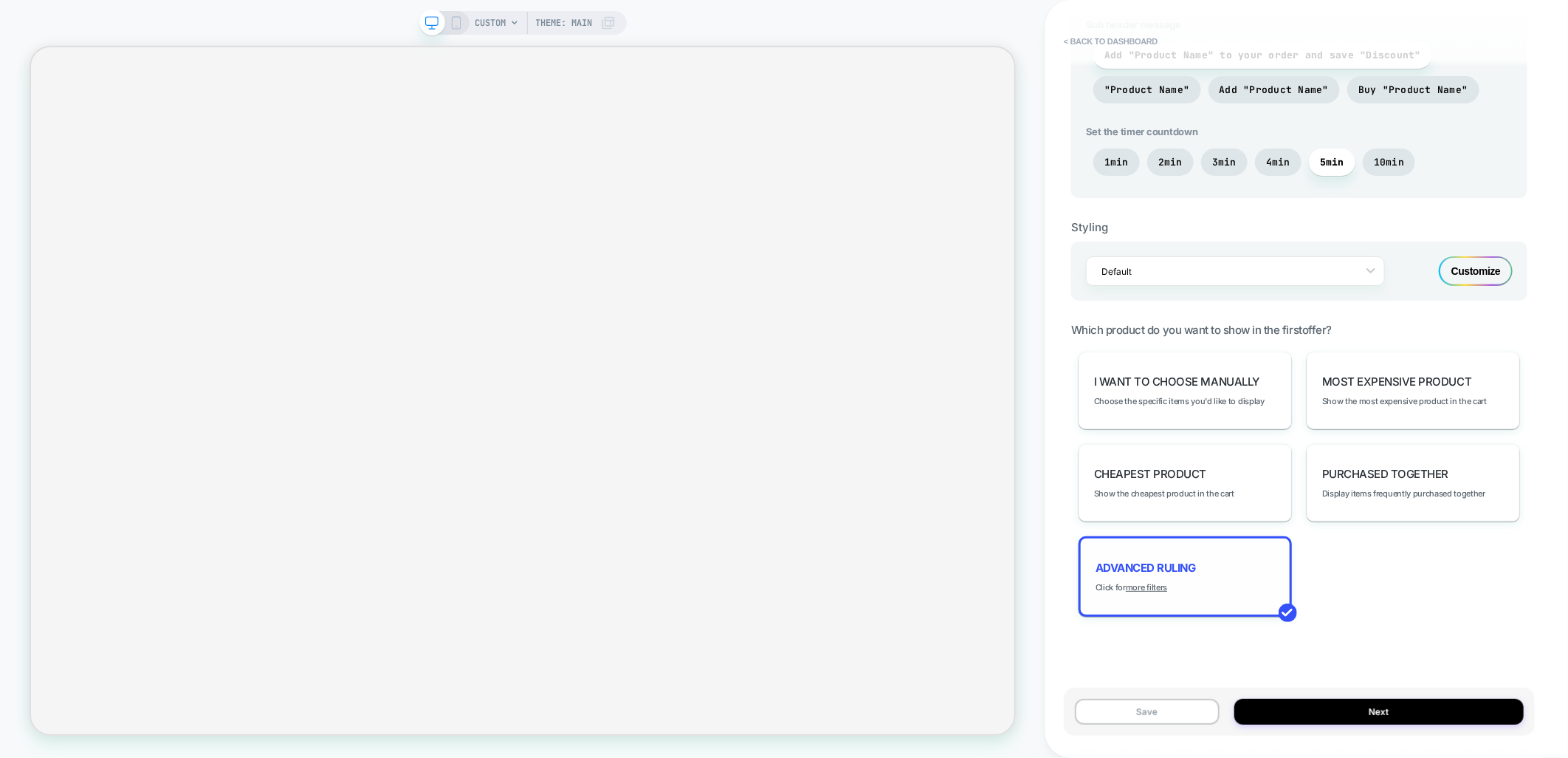
click at [1134, 571] on div "Advanced Ruling Click for more filters" at bounding box center [1186, 576] width 214 height 81
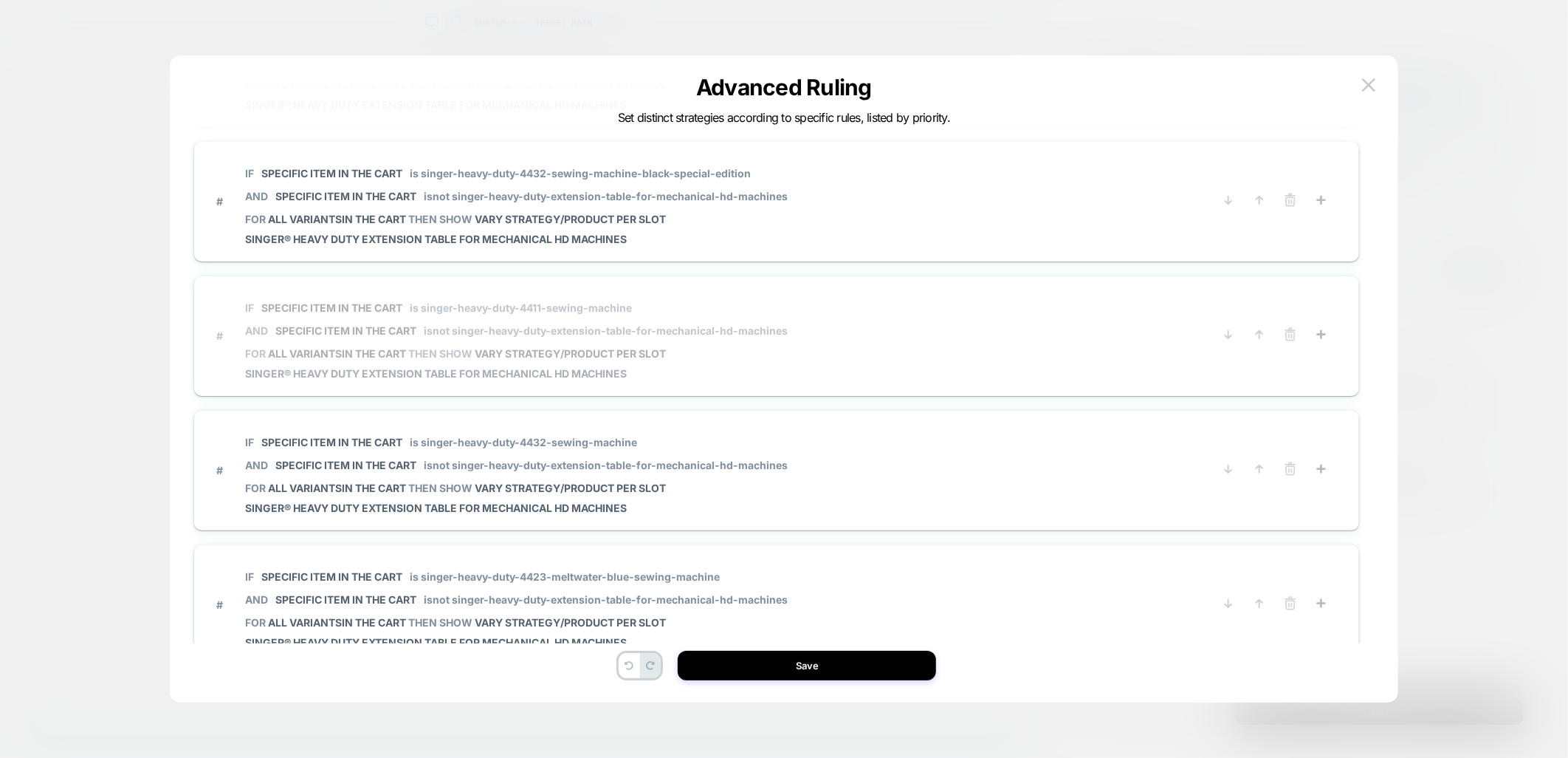
scroll to position [328, 0]
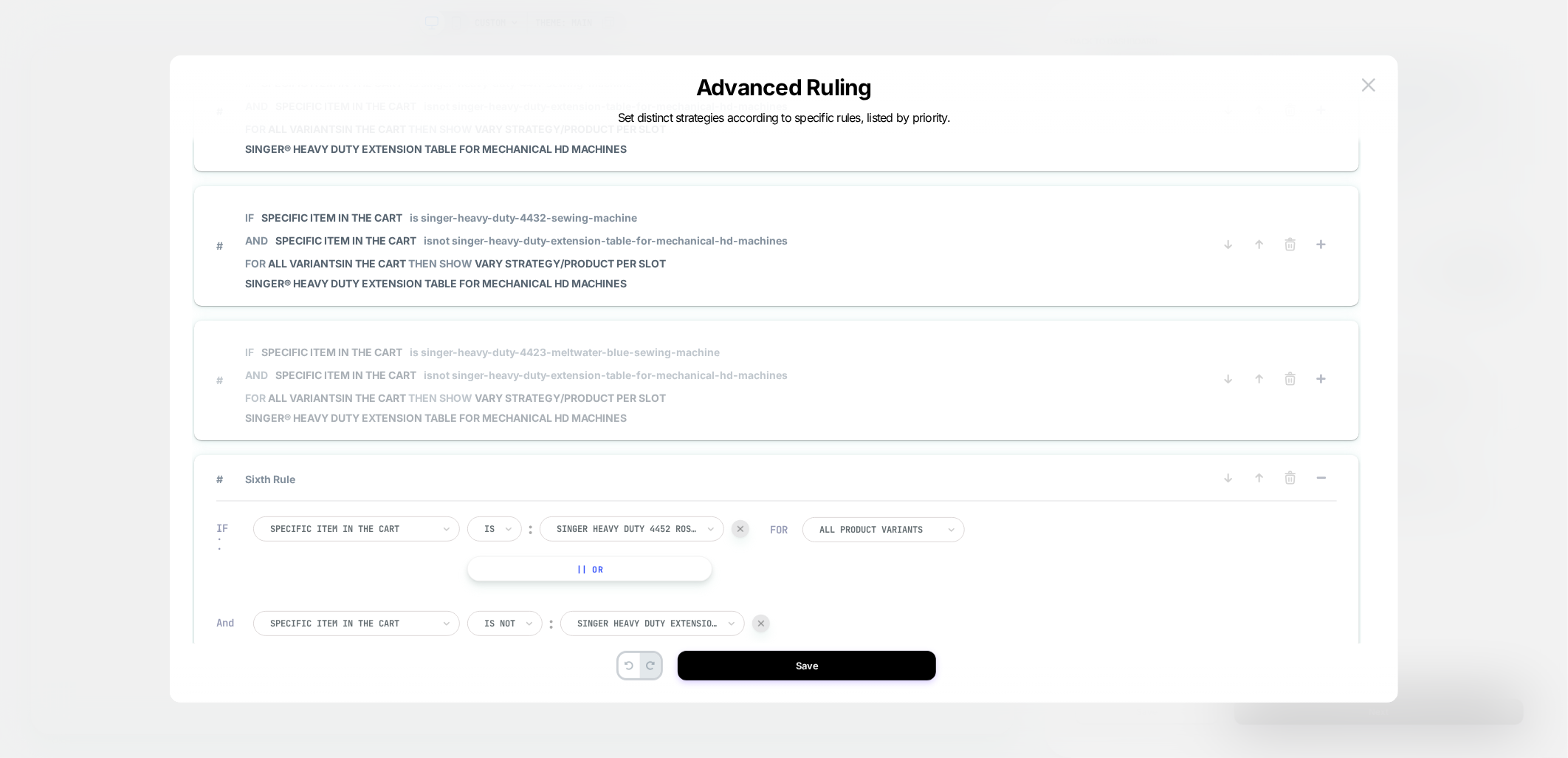
click at [924, 371] on span "# IF Specific item in the cart is singer-heavy-duty-4423-meltwater-blue-sewing-…" at bounding box center [710, 379] width 986 height 89
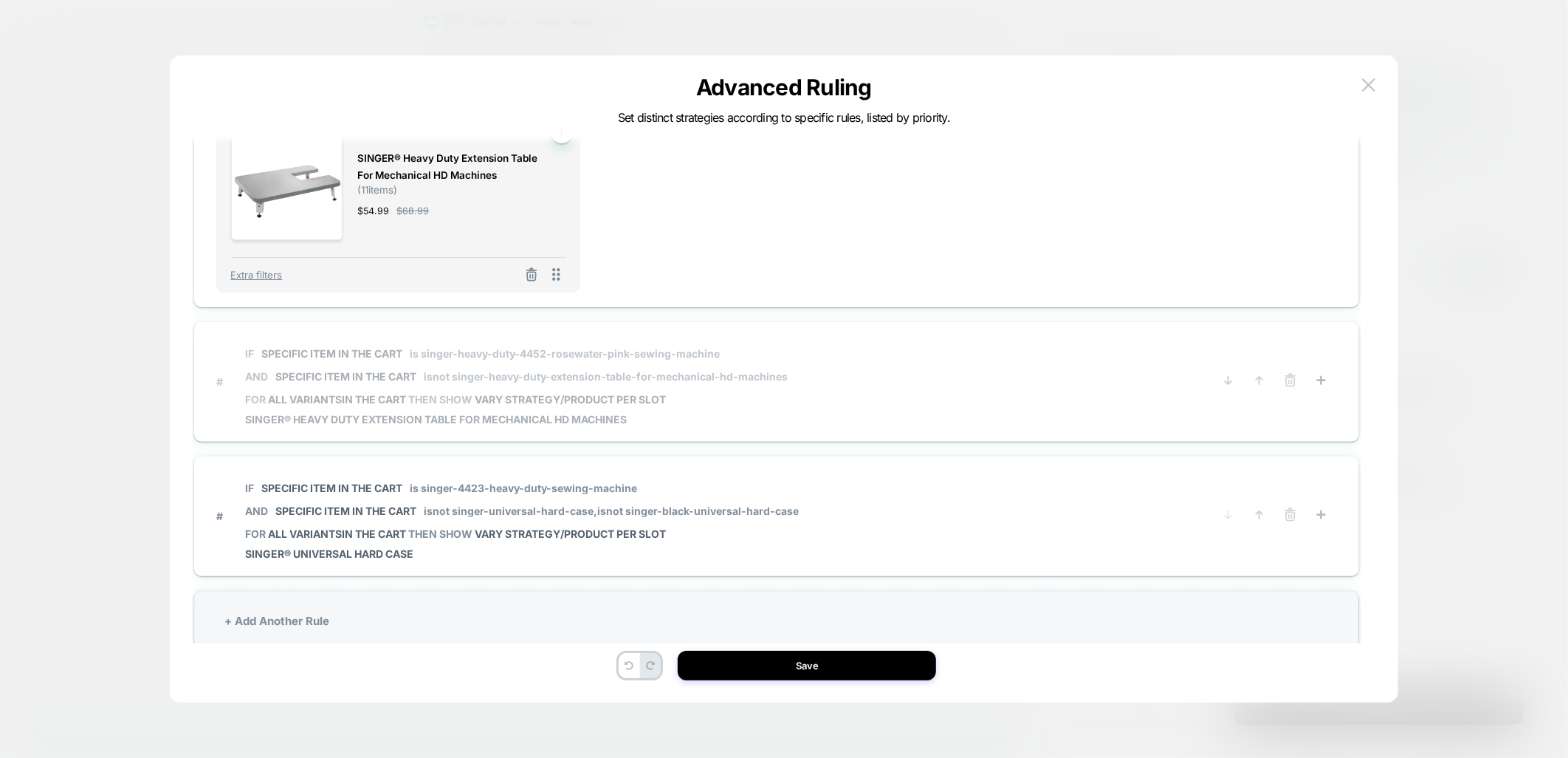
click at [970, 351] on span "# IF Specific item in the cart is singer-heavy-duty-4452-rosewater-pink-sewing-…" at bounding box center [710, 380] width 986 height 89
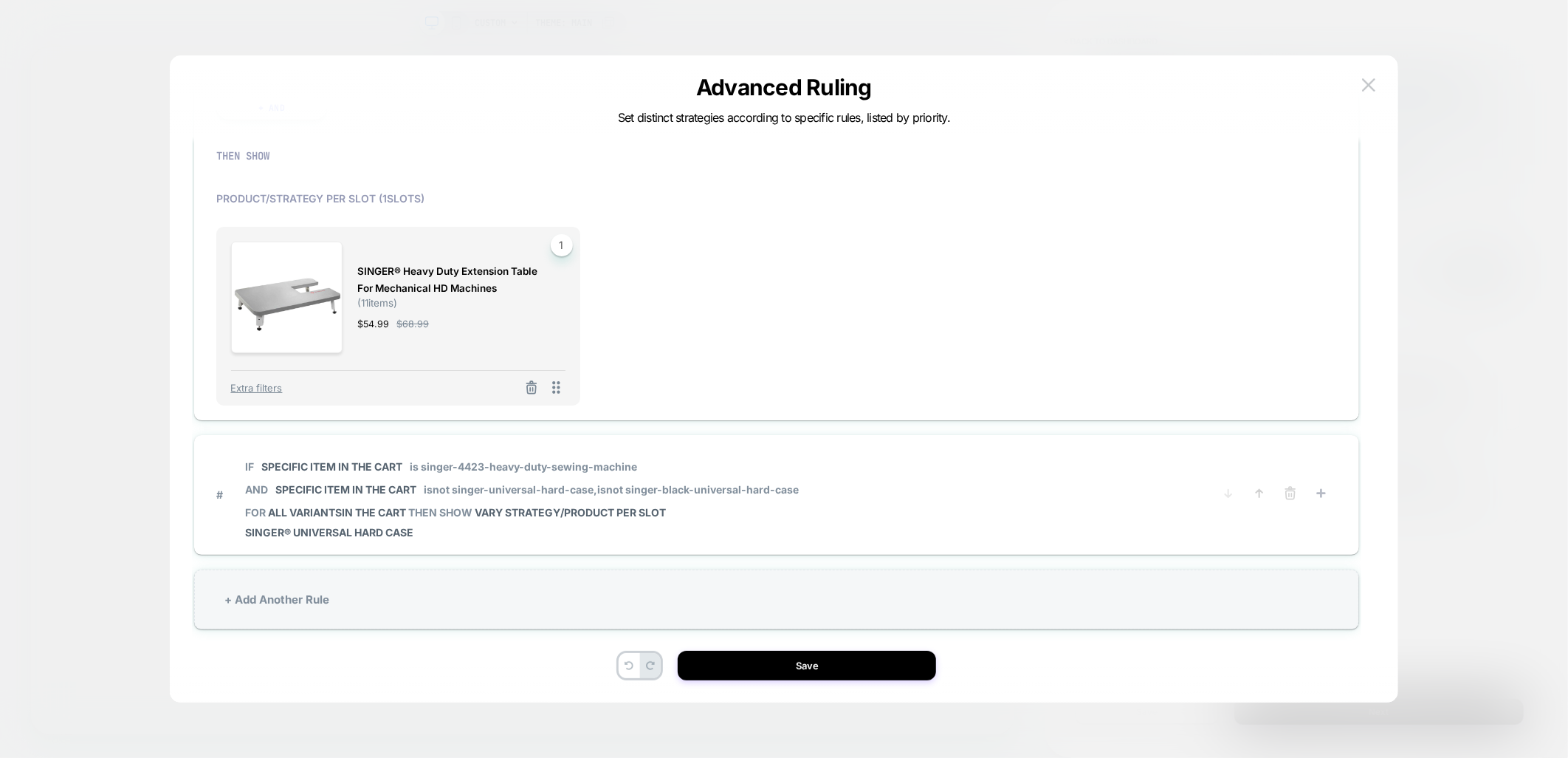
scroll to position [929, 0]
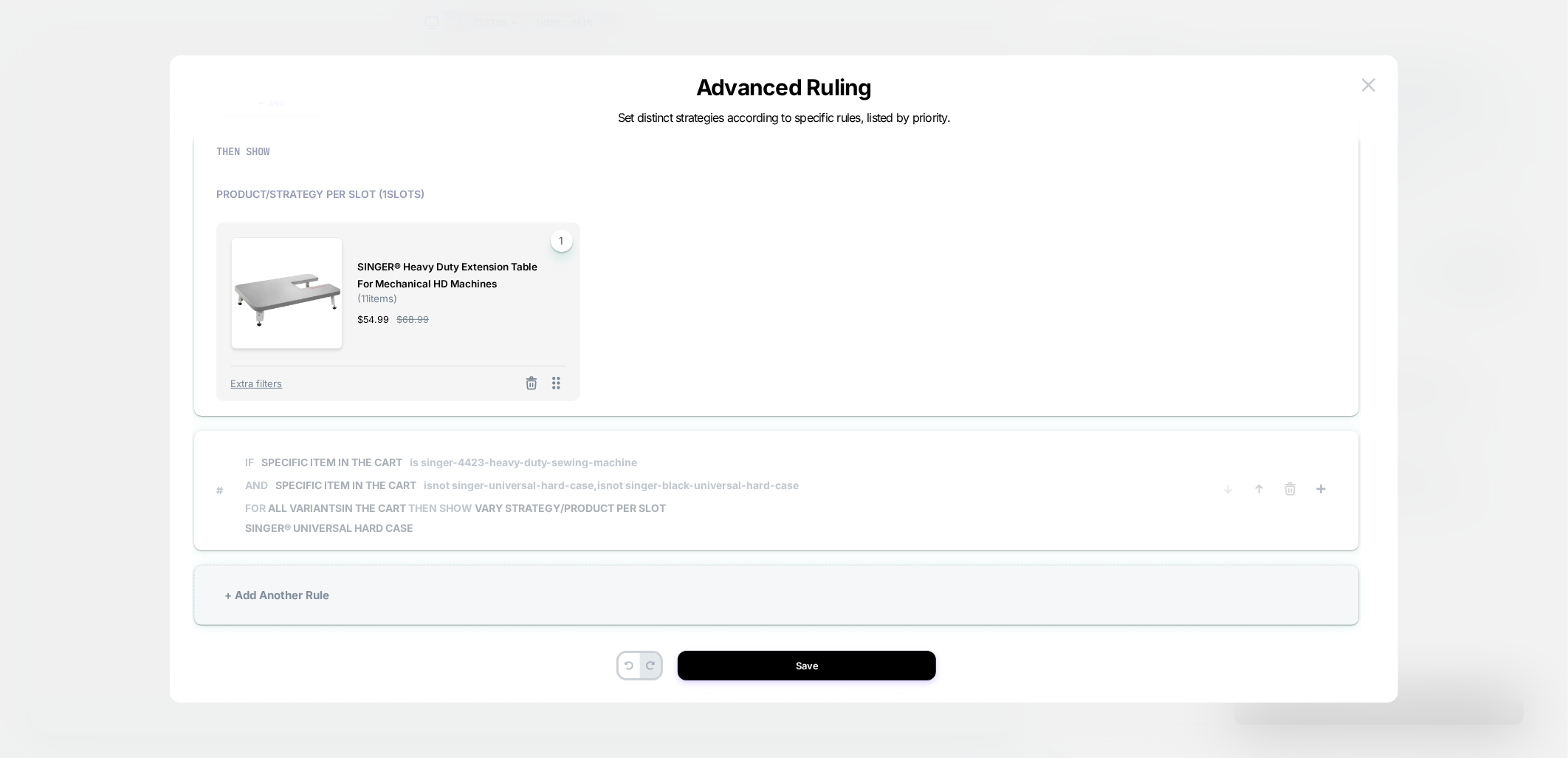
click at [901, 484] on span "# IF Specific item in the cart is singer-4423-heavy-duty-sewing-machine AND Spe…" at bounding box center [710, 489] width 986 height 89
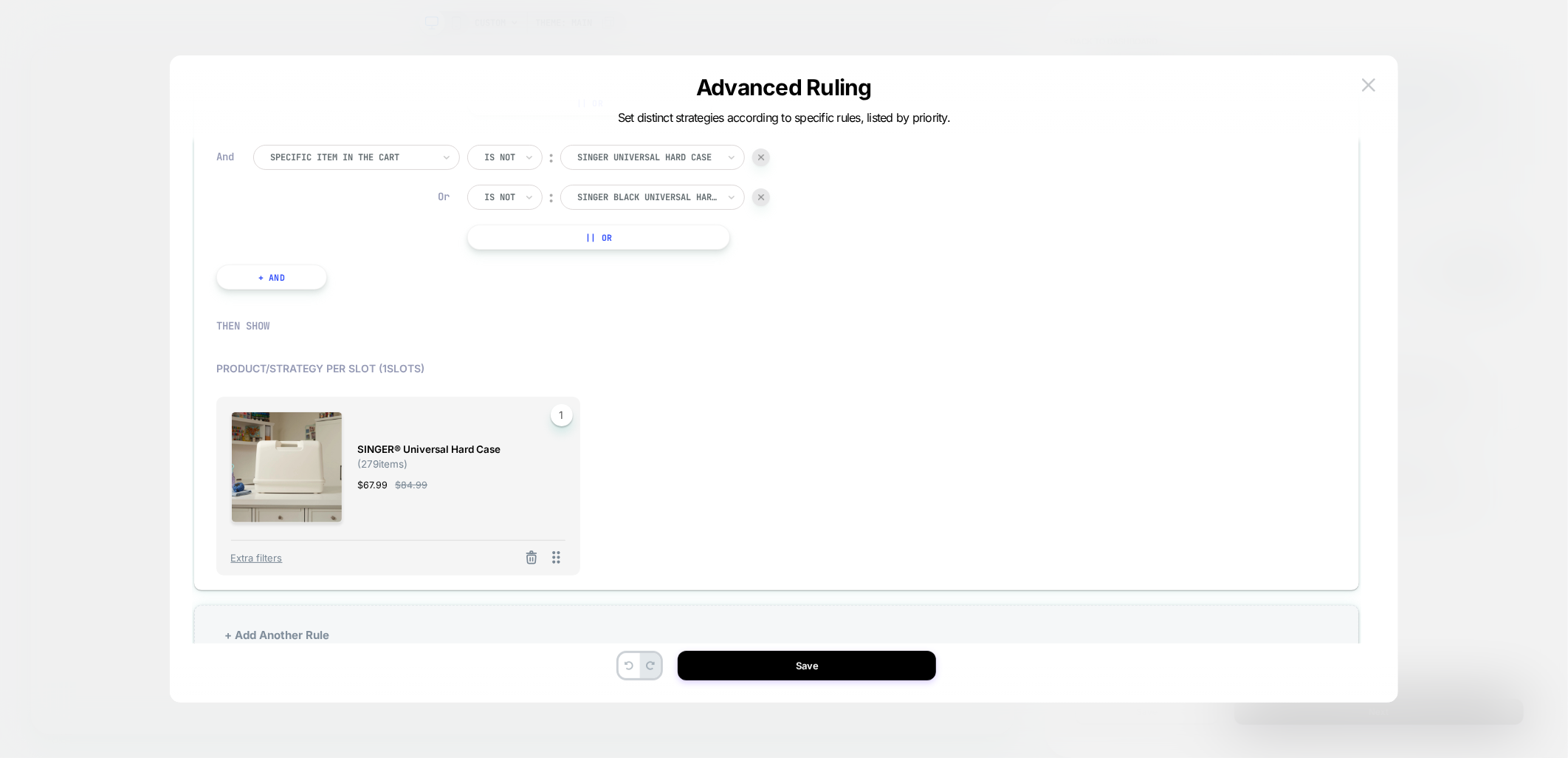
scroll to position [765, 0]
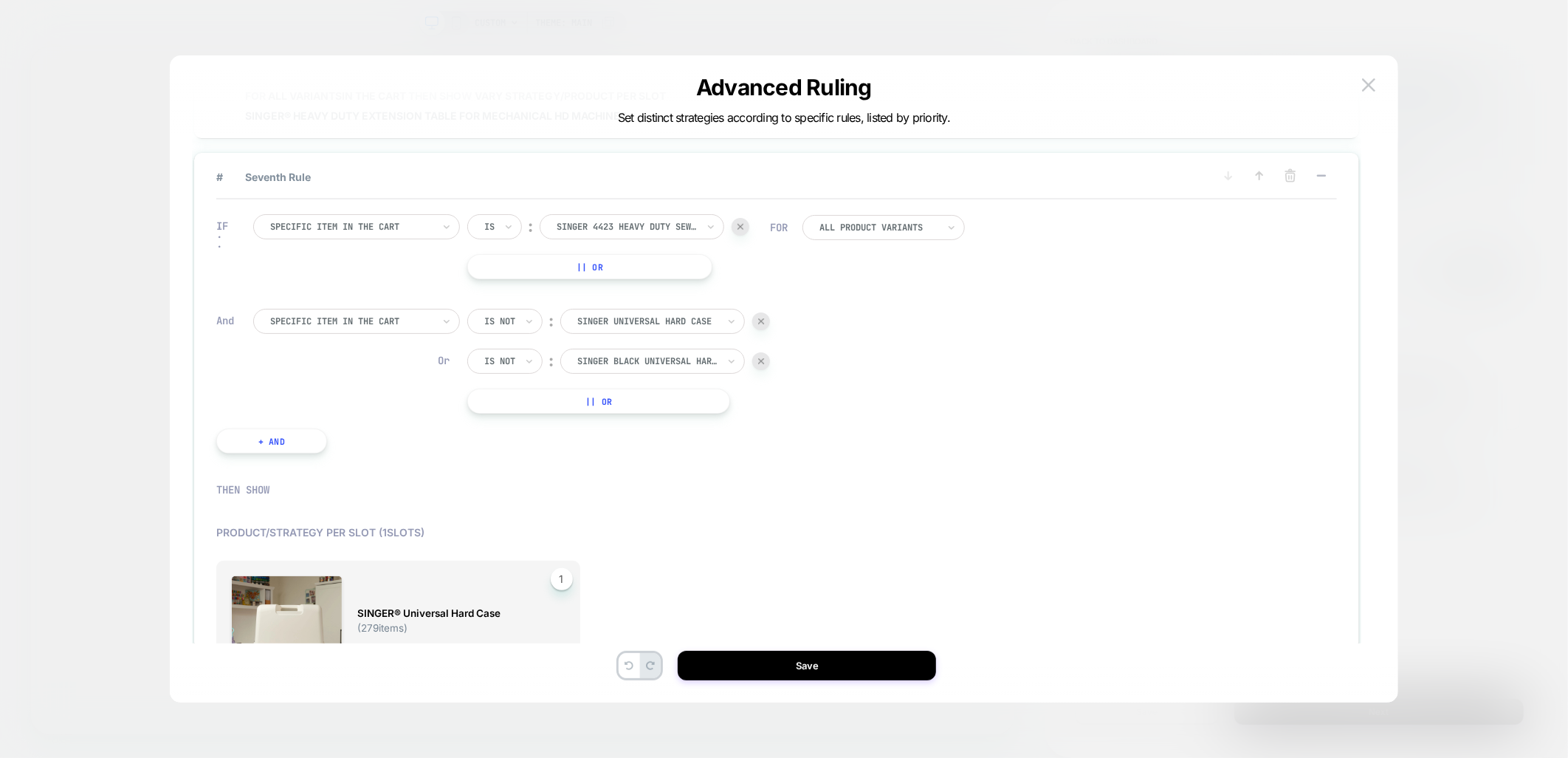
click at [769, 353] on div at bounding box center [762, 362] width 18 height 18
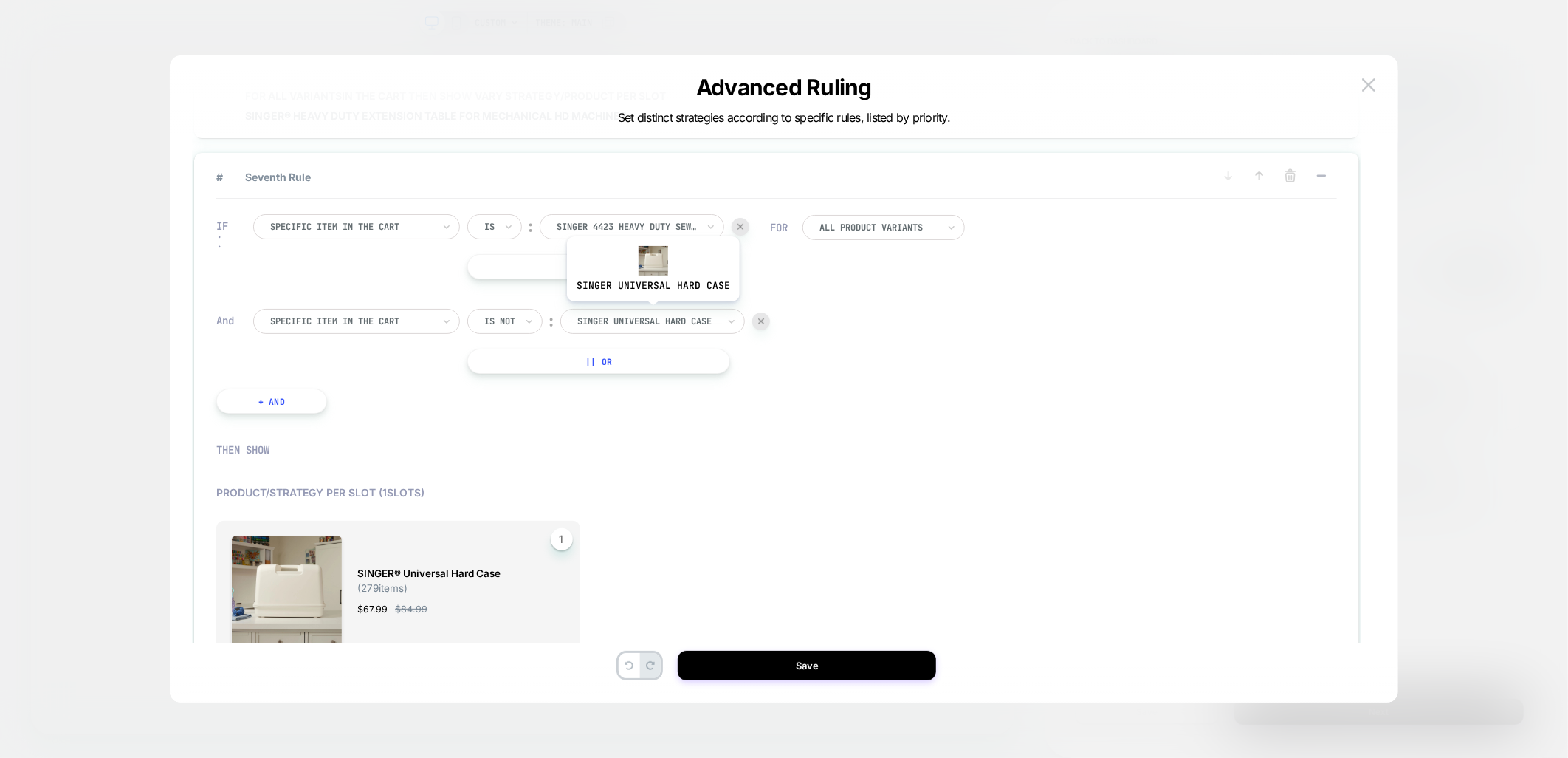
click at [652, 315] on div at bounding box center [648, 321] width 141 height 13
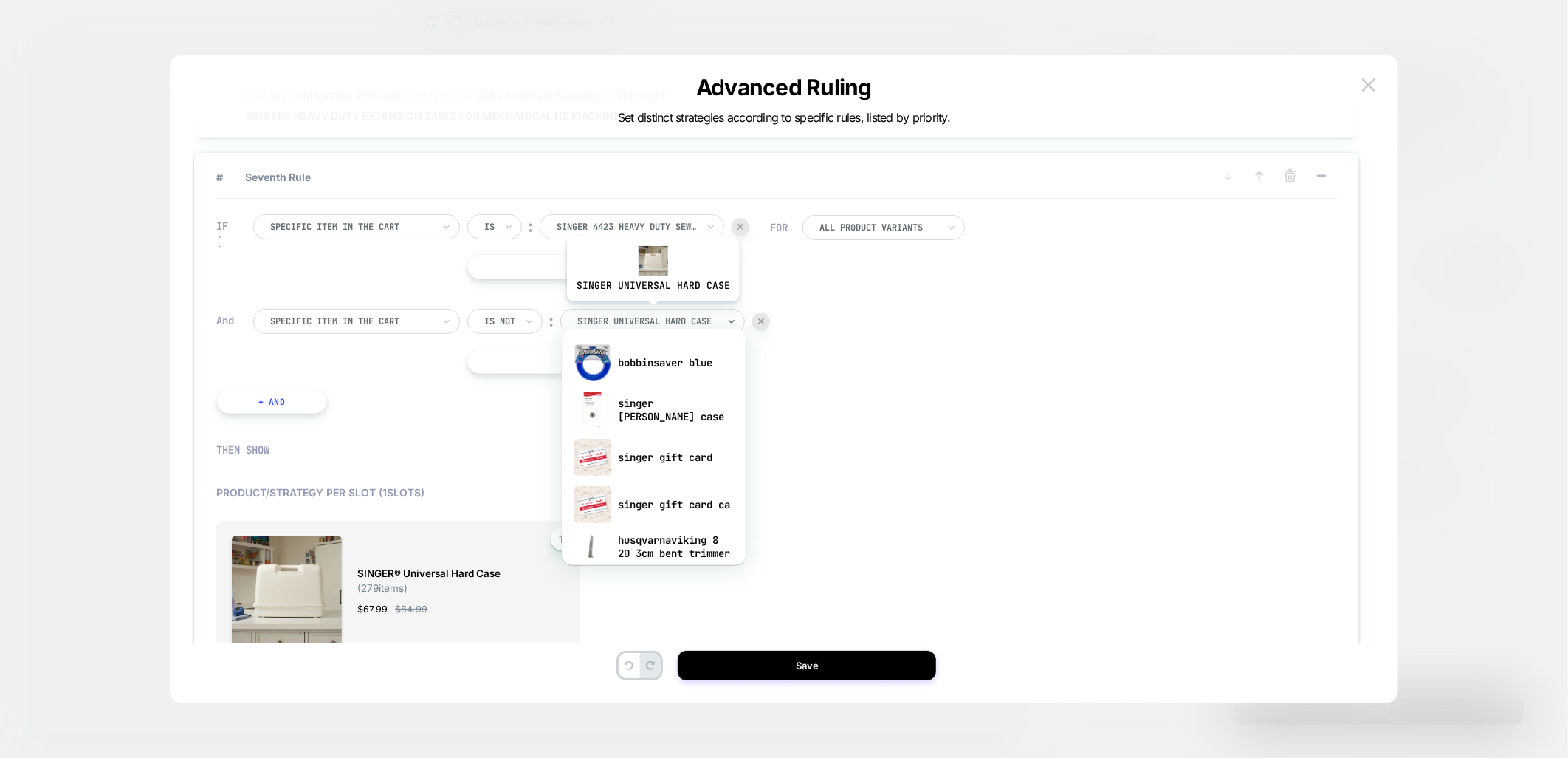
paste input "**********"
type input "**********"
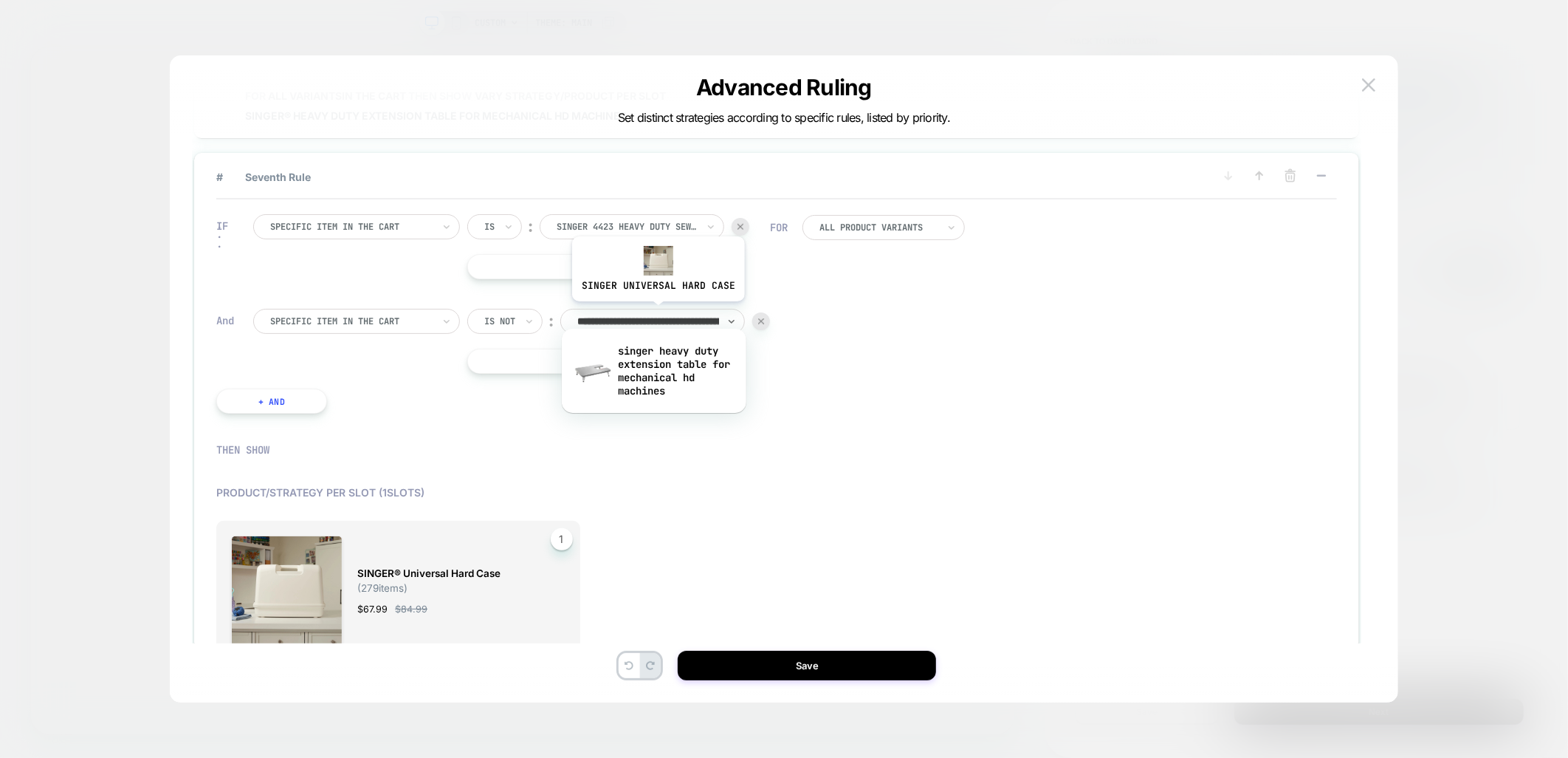
scroll to position [0, 188]
click at [680, 371] on div "singer heavy duty extension table for mechanical hd machines" at bounding box center [654, 372] width 170 height 64
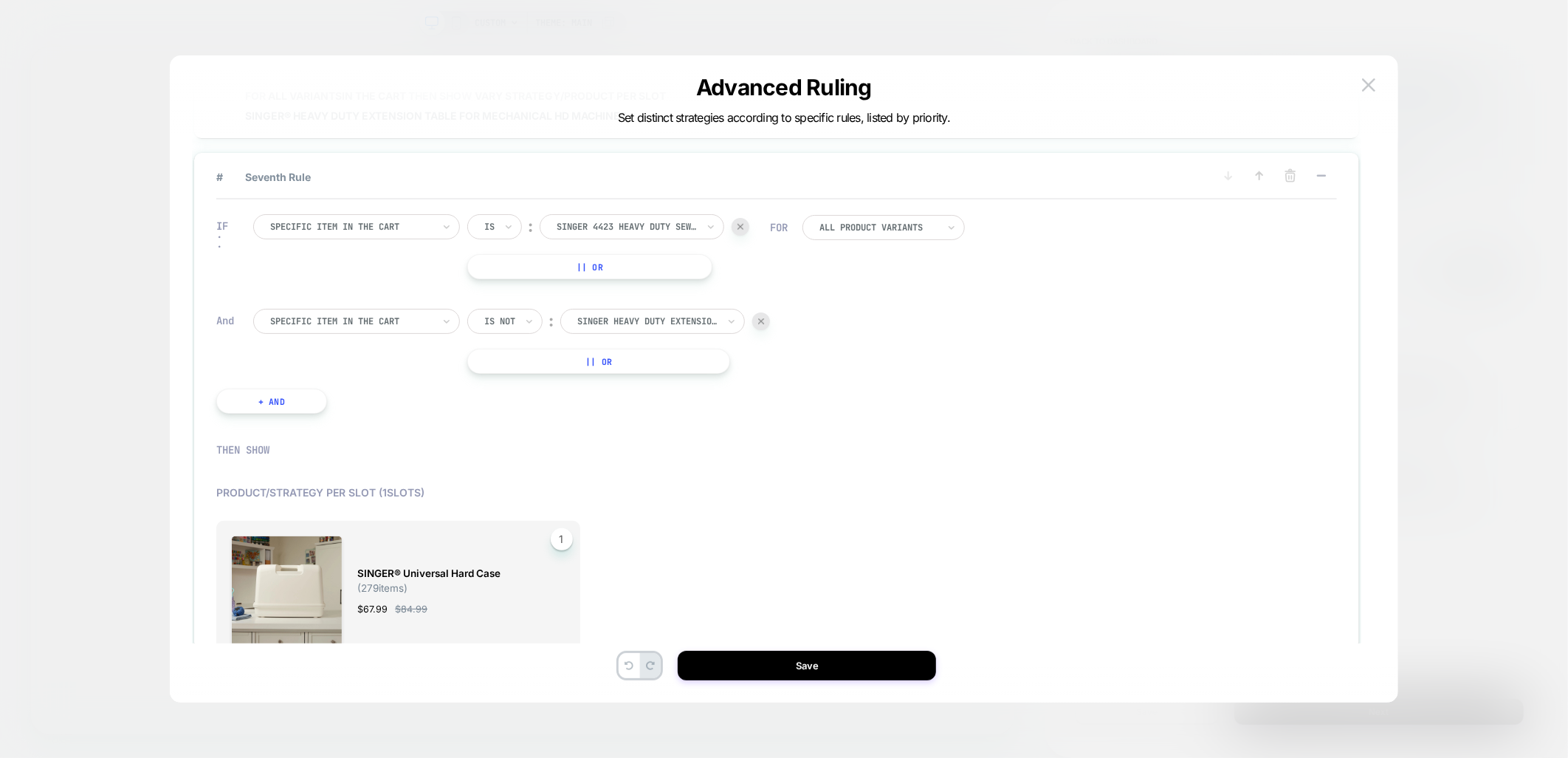
scroll to position [847, 0]
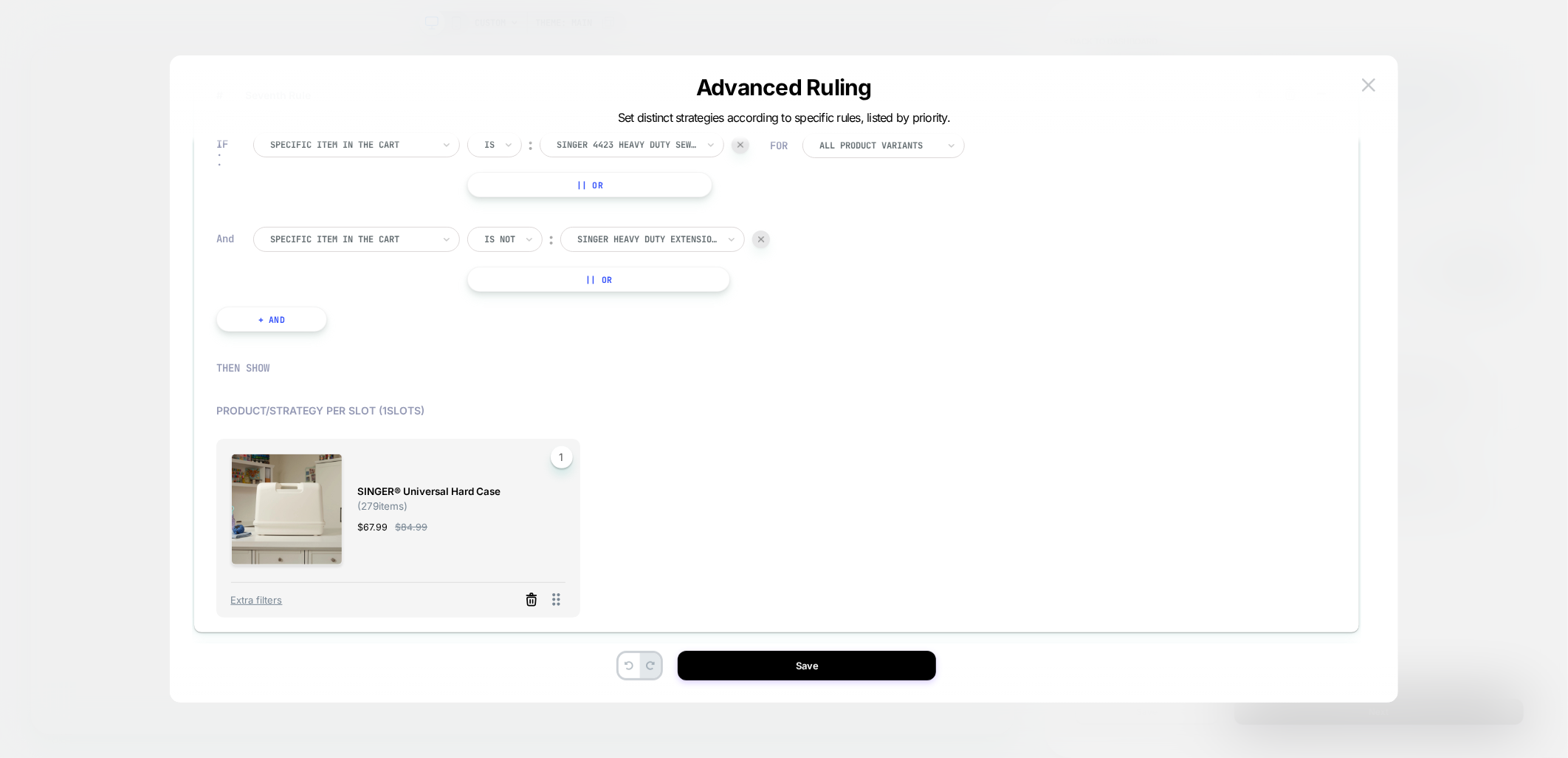
click at [526, 592] on icon at bounding box center [531, 599] width 15 height 15
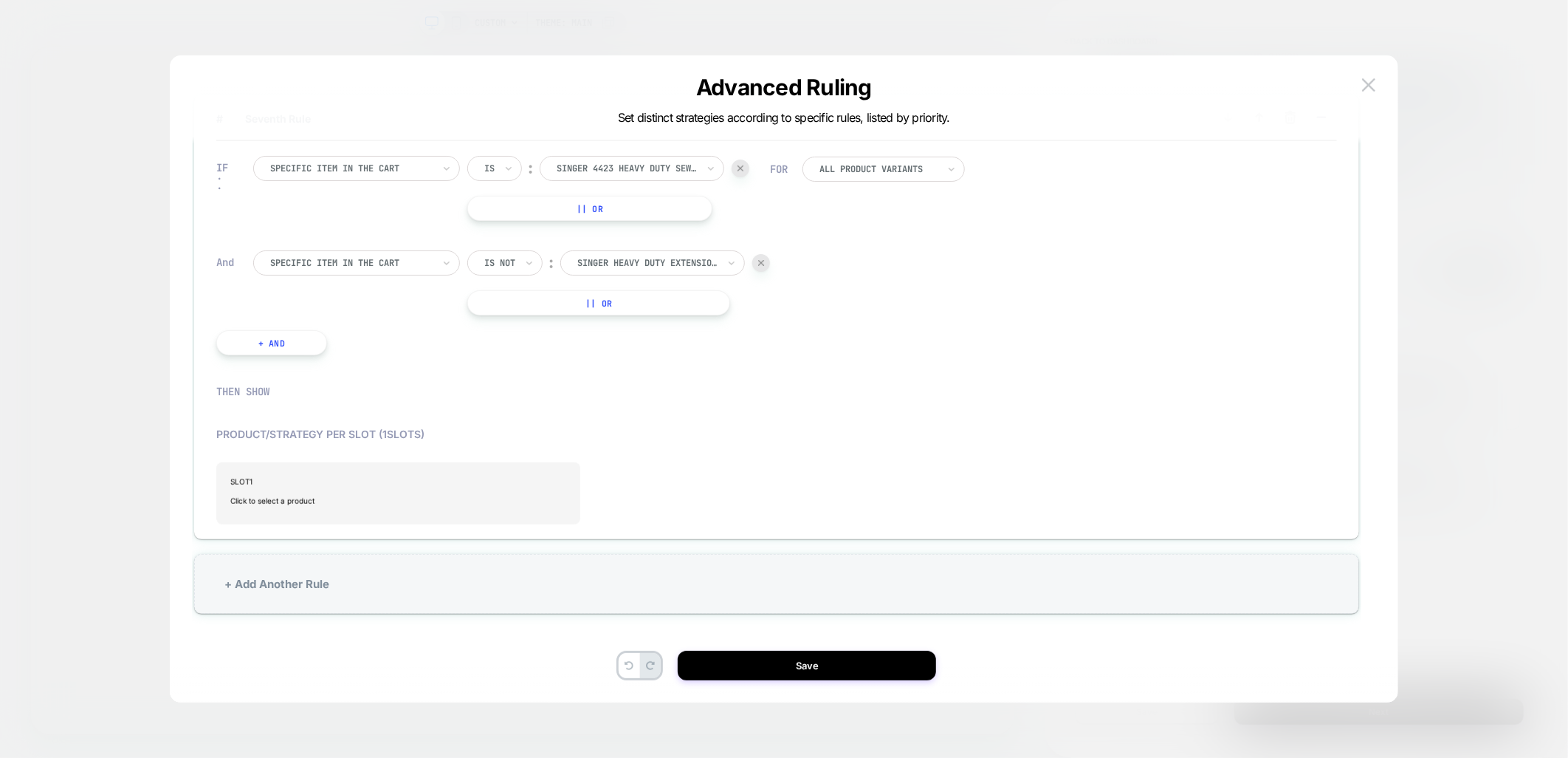
scroll to position [813, 0]
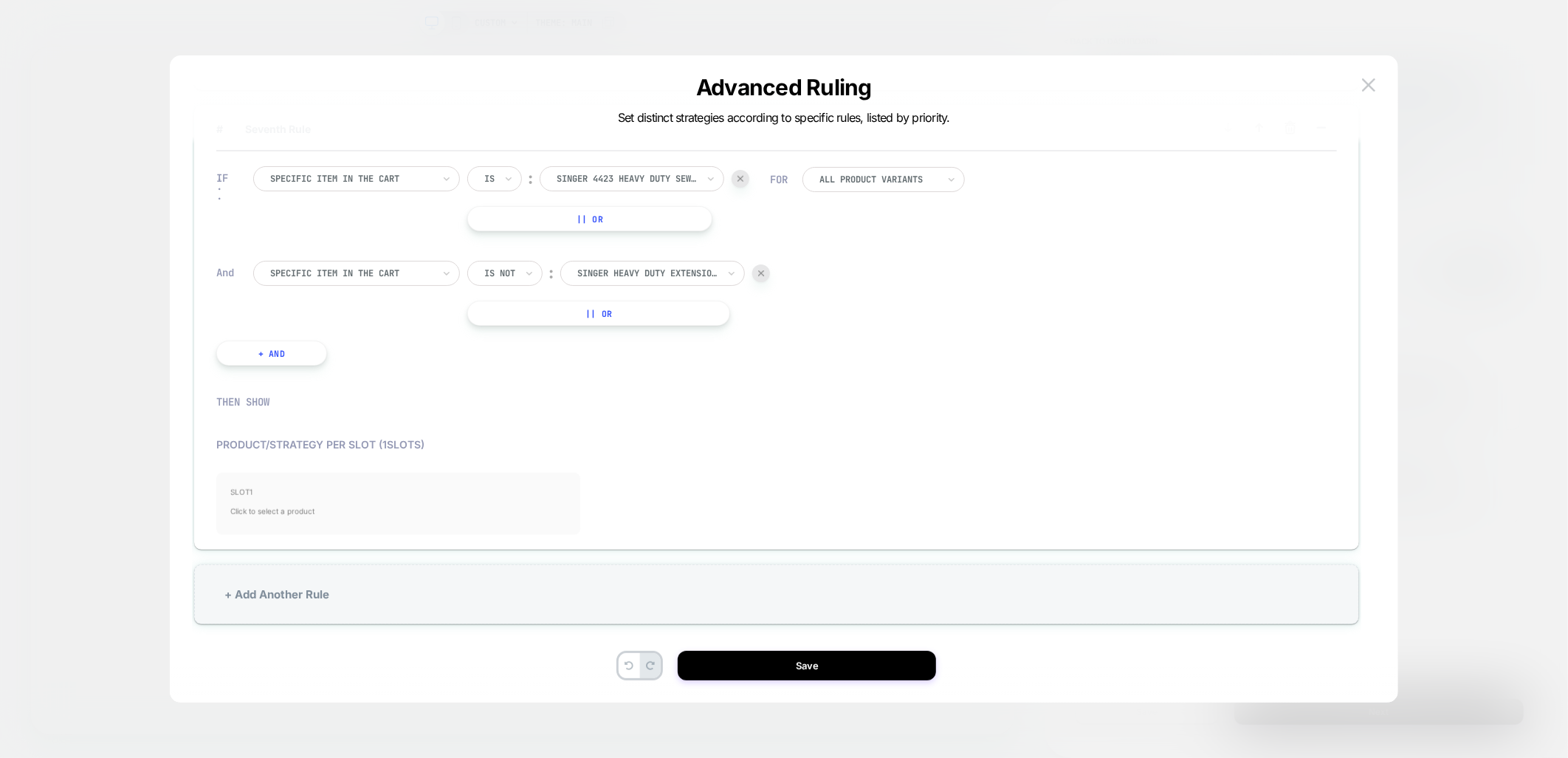
click at [412, 499] on span "Click to select a product" at bounding box center [398, 511] width 334 height 30
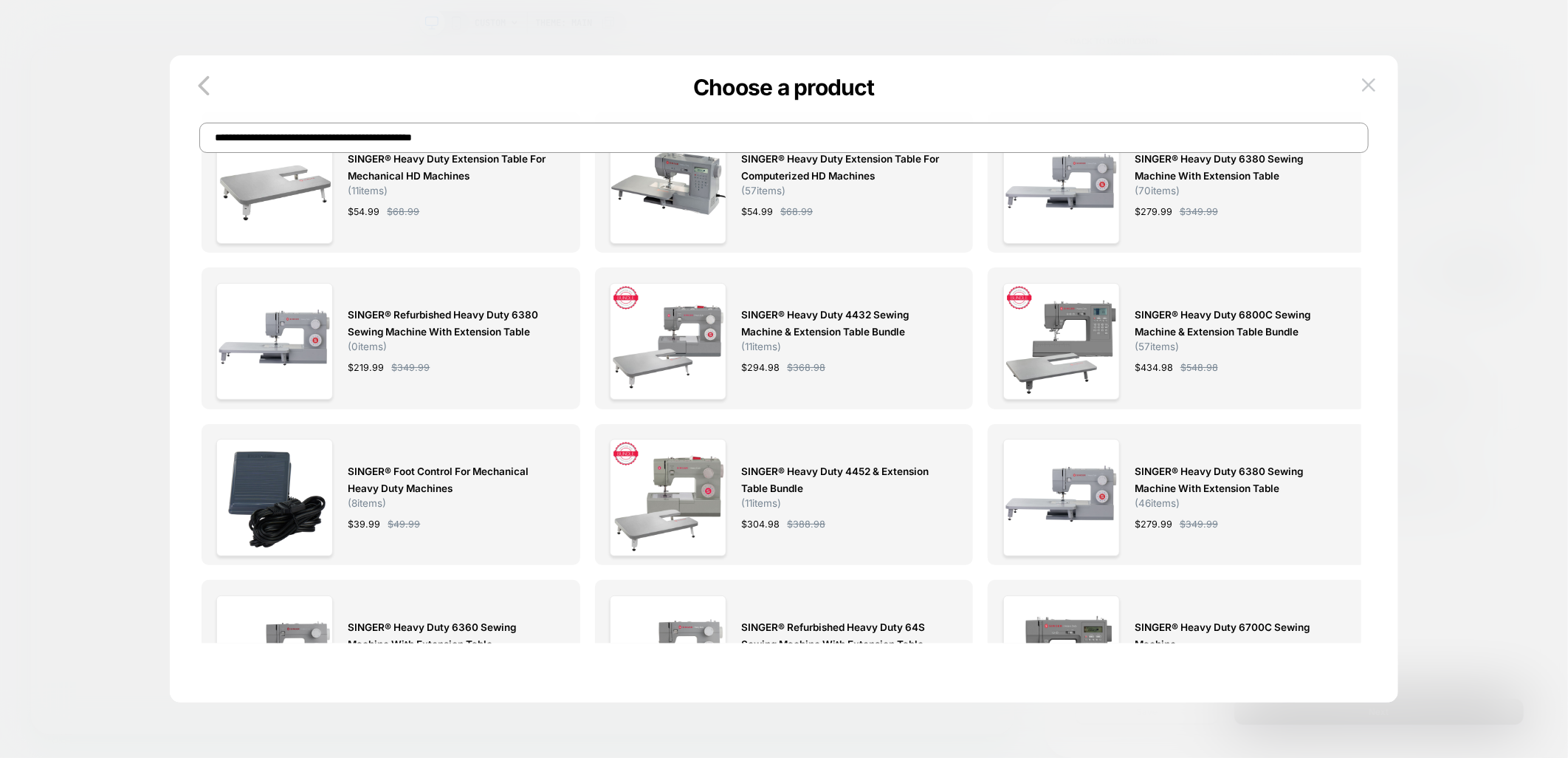
scroll to position [0, 0]
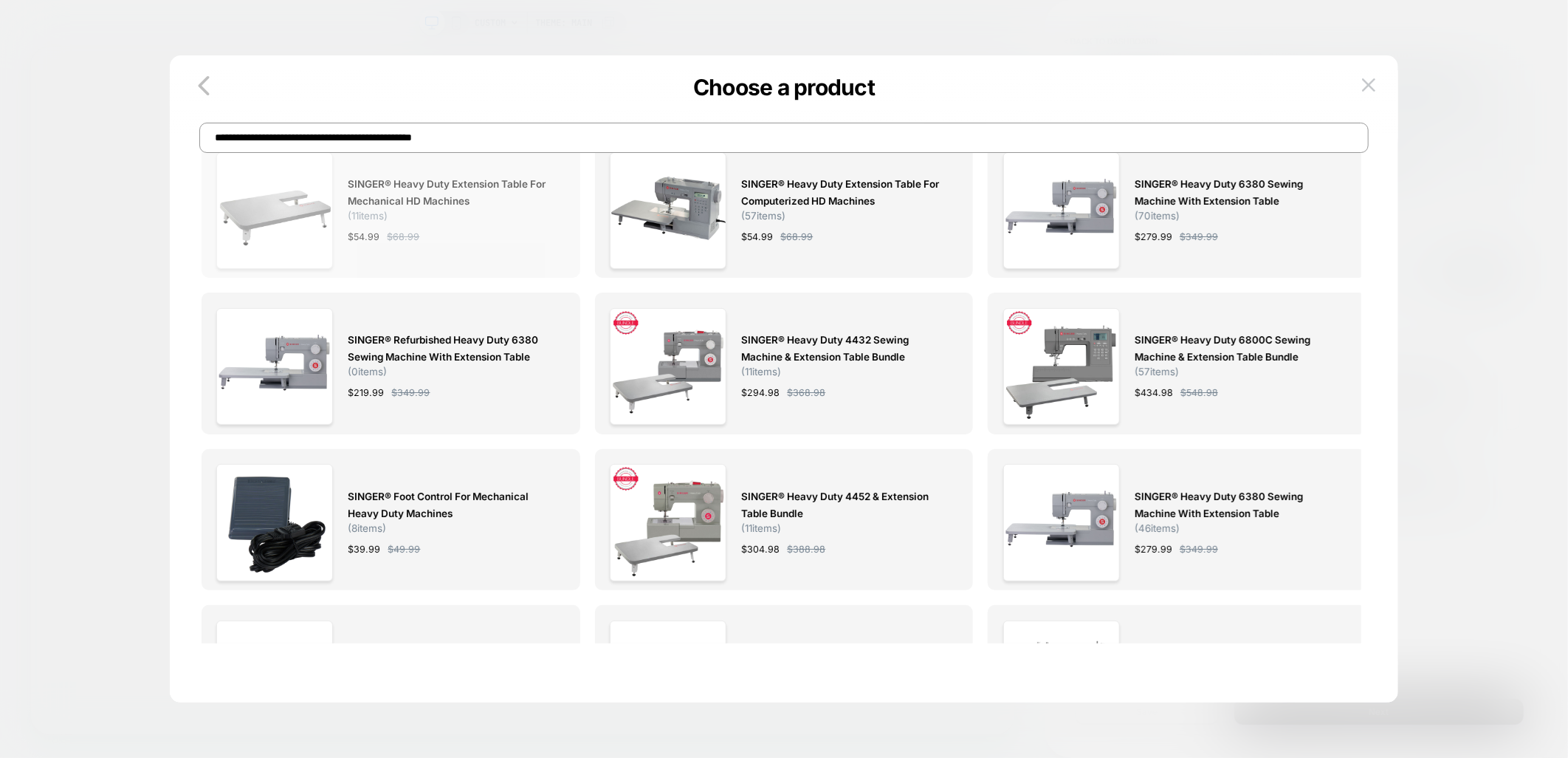
click at [530, 263] on div "SINGER® Heavy Duty Extension Table for Mechanical HD Machines ( 11 items) $ 54.…" at bounding box center [448, 210] width 203 height 117
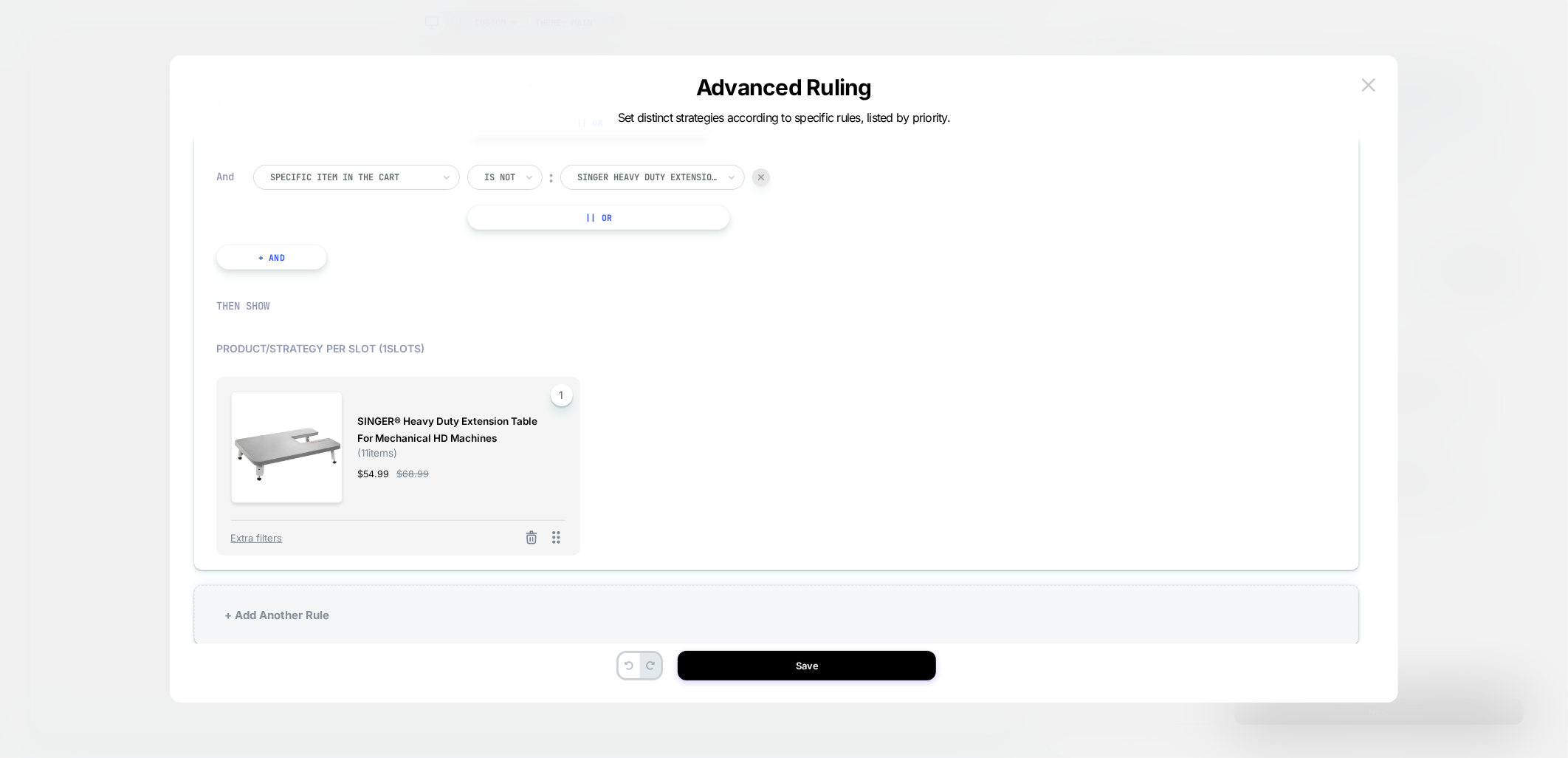
scroll to position [929, 0]
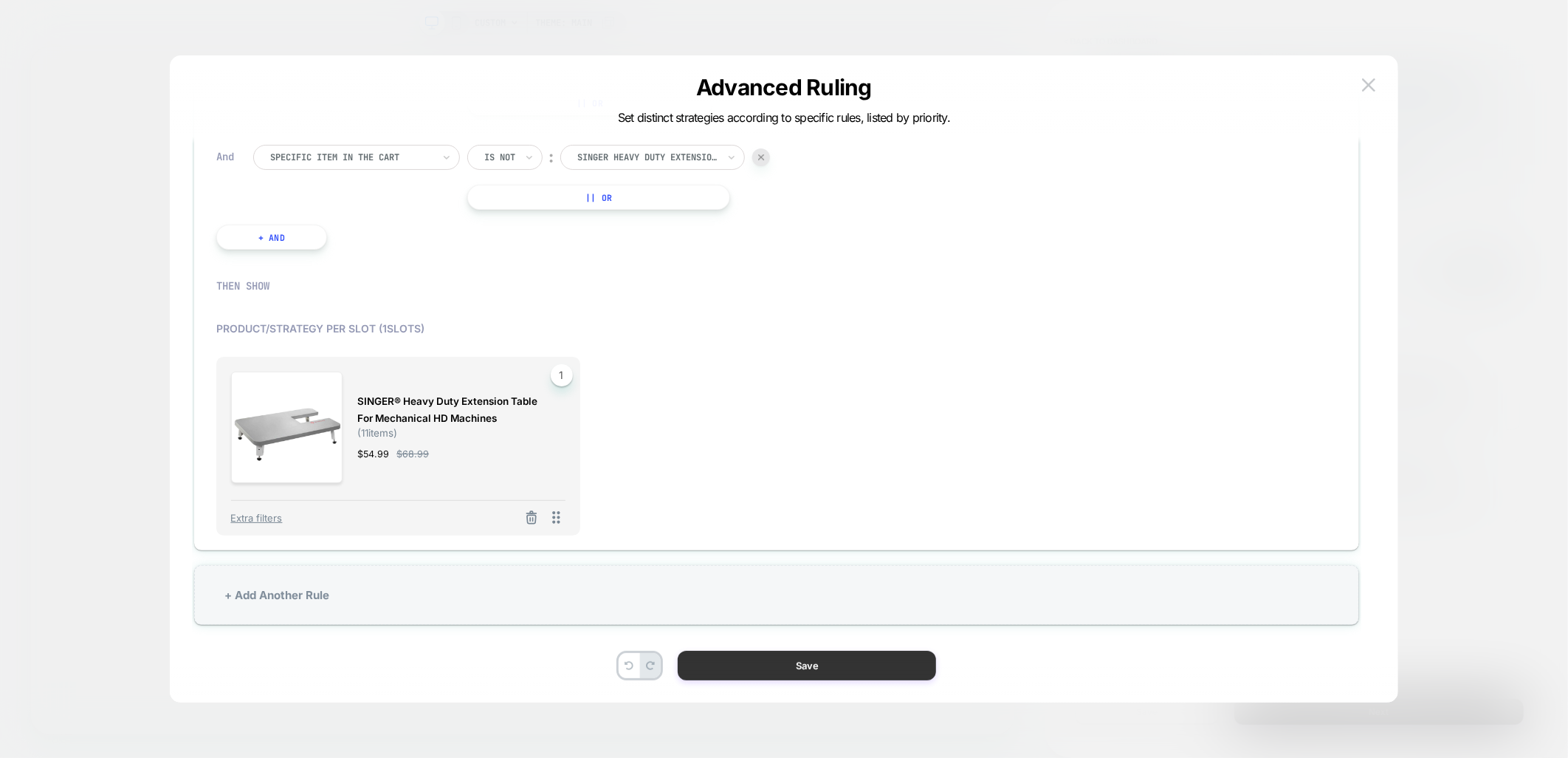
click at [798, 668] on button "Save" at bounding box center [806, 666] width 259 height 30
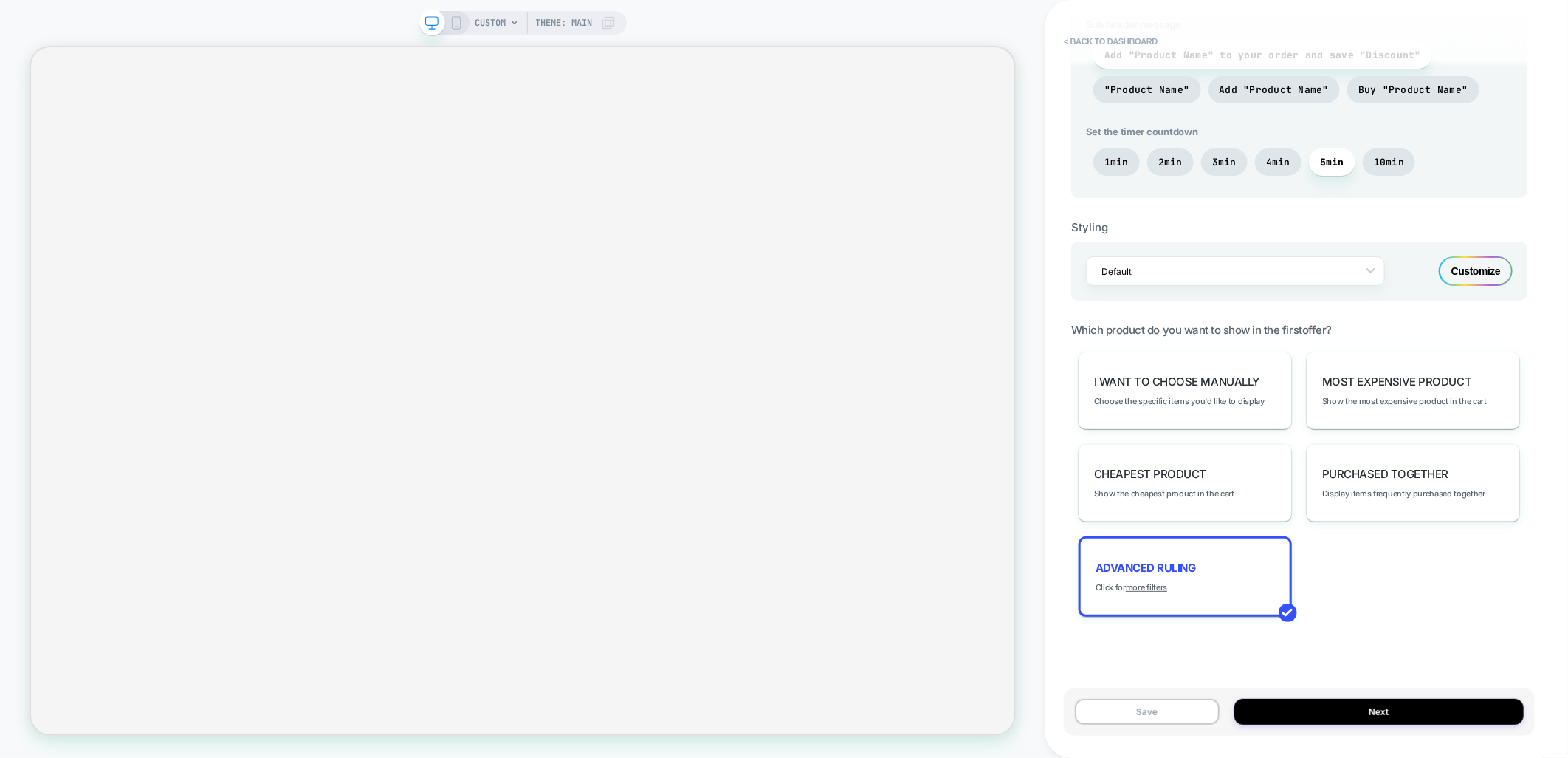
click at [1155, 706] on button "Save" at bounding box center [1147, 712] width 145 height 26
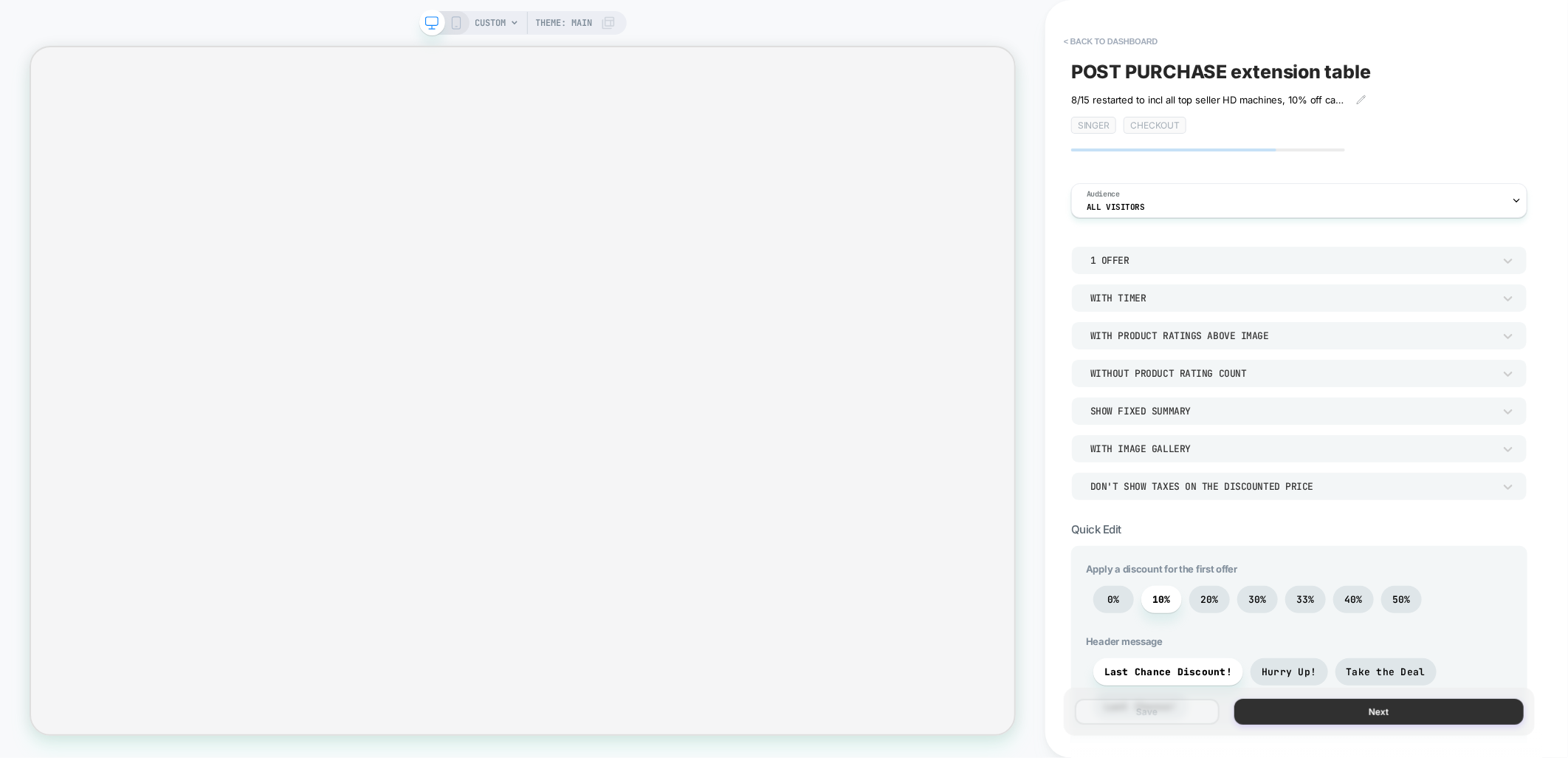
click at [1385, 708] on button "Next" at bounding box center [1379, 712] width 289 height 26
